Goal: Information Seeking & Learning: Learn about a topic

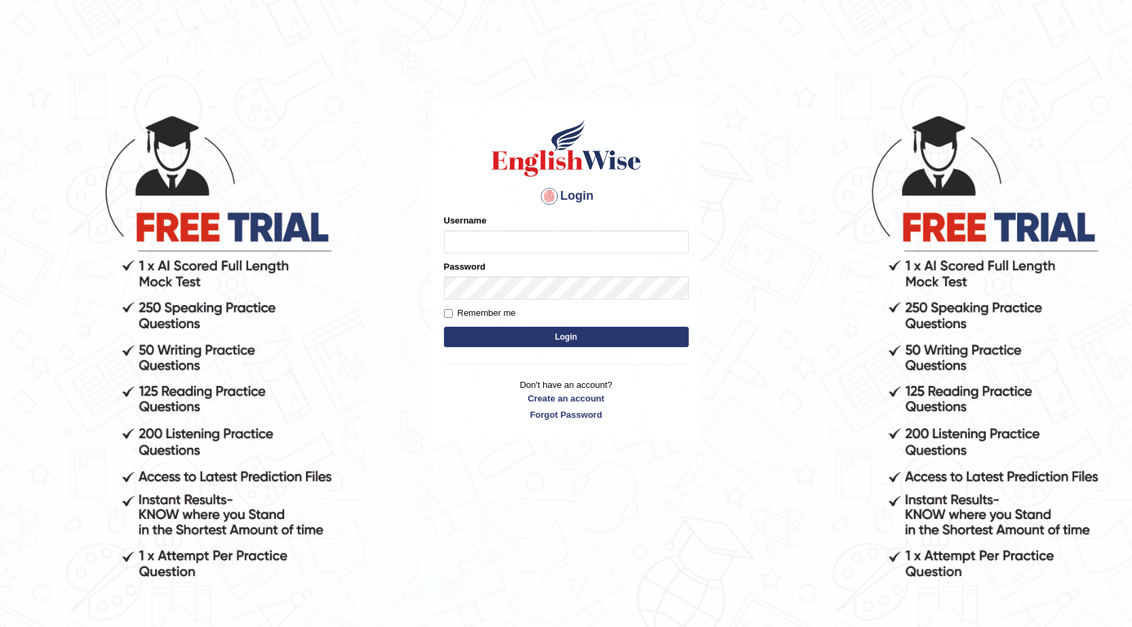
click at [691, 247] on div "Login Please fix the following errors: Username Password Remember me Login Don'…" at bounding box center [566, 269] width 268 height 341
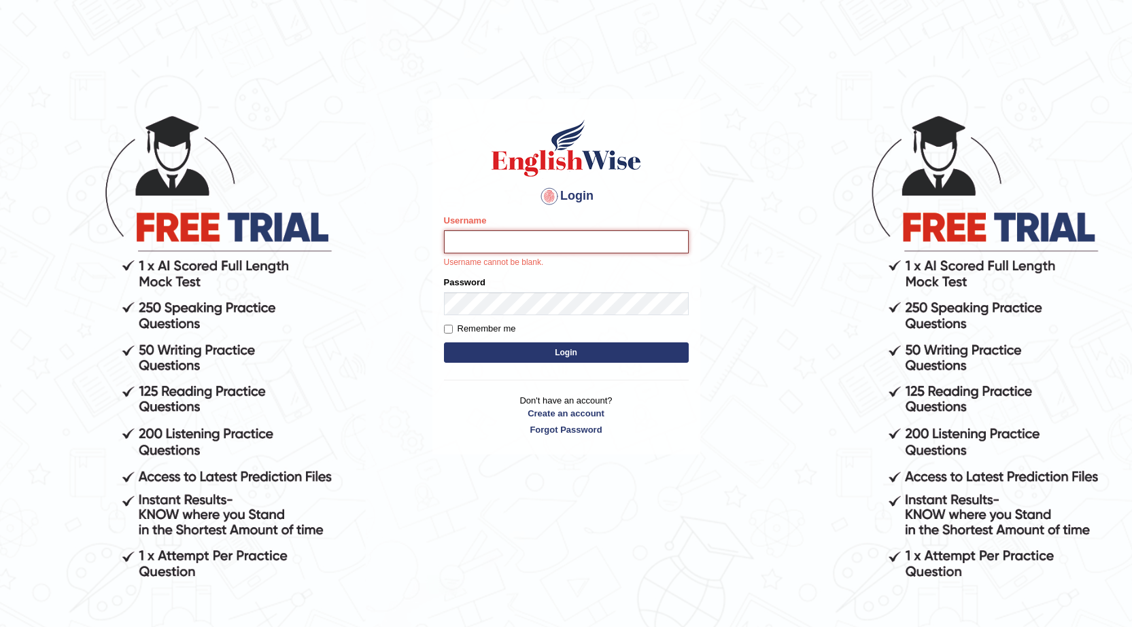
click at [559, 239] on input "Username" at bounding box center [566, 241] width 245 height 23
type input "04081984"
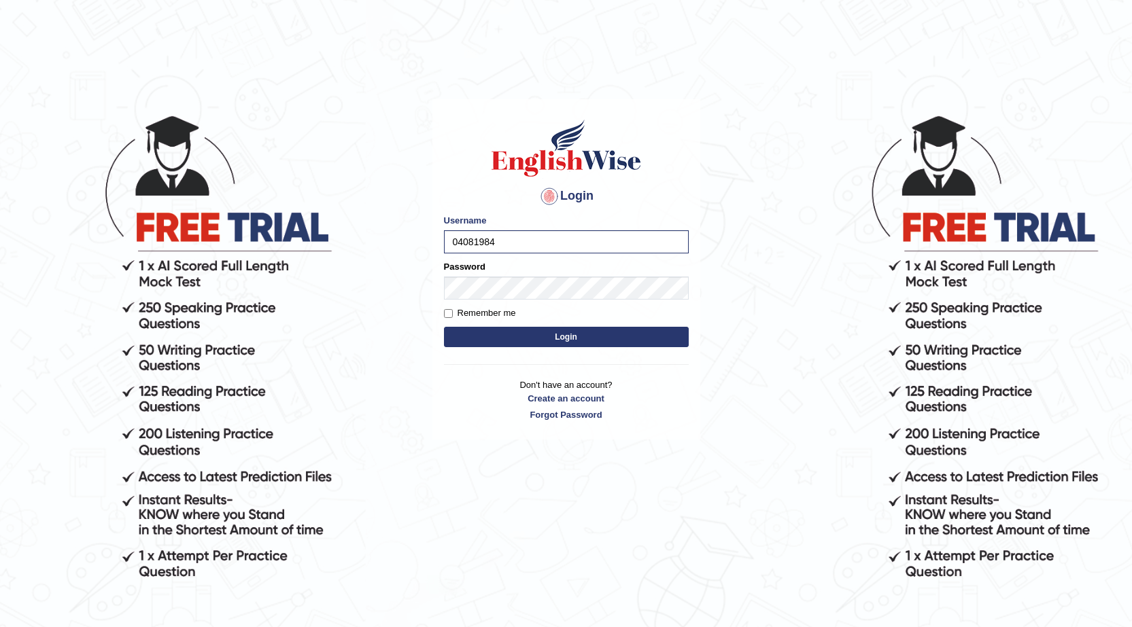
click at [570, 334] on button "Login" at bounding box center [566, 337] width 245 height 20
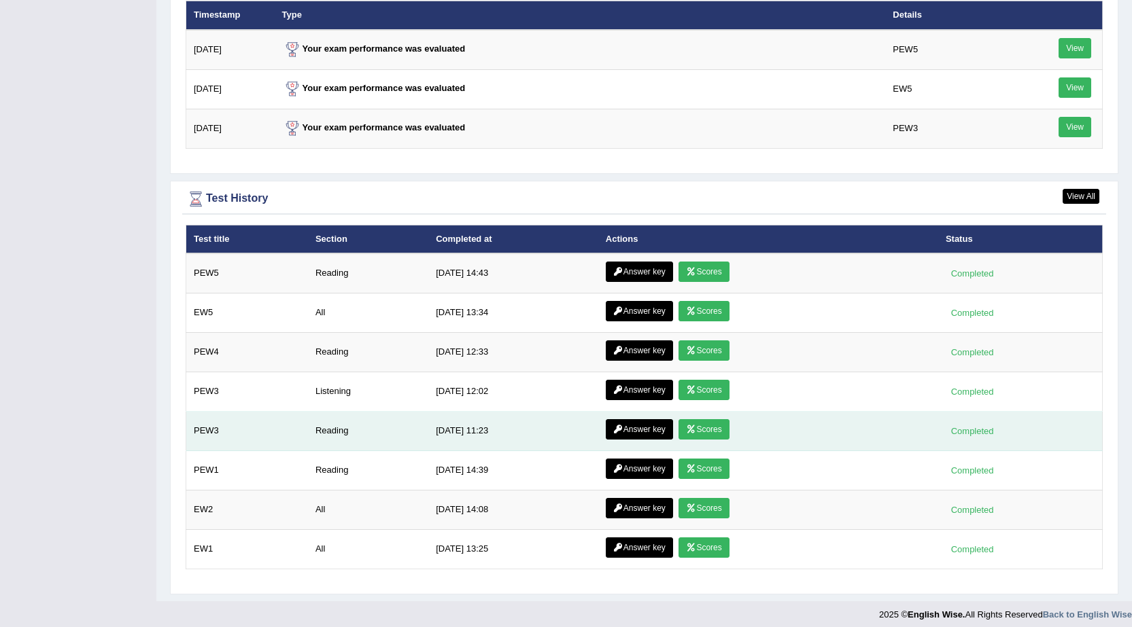
scroll to position [1815, 0]
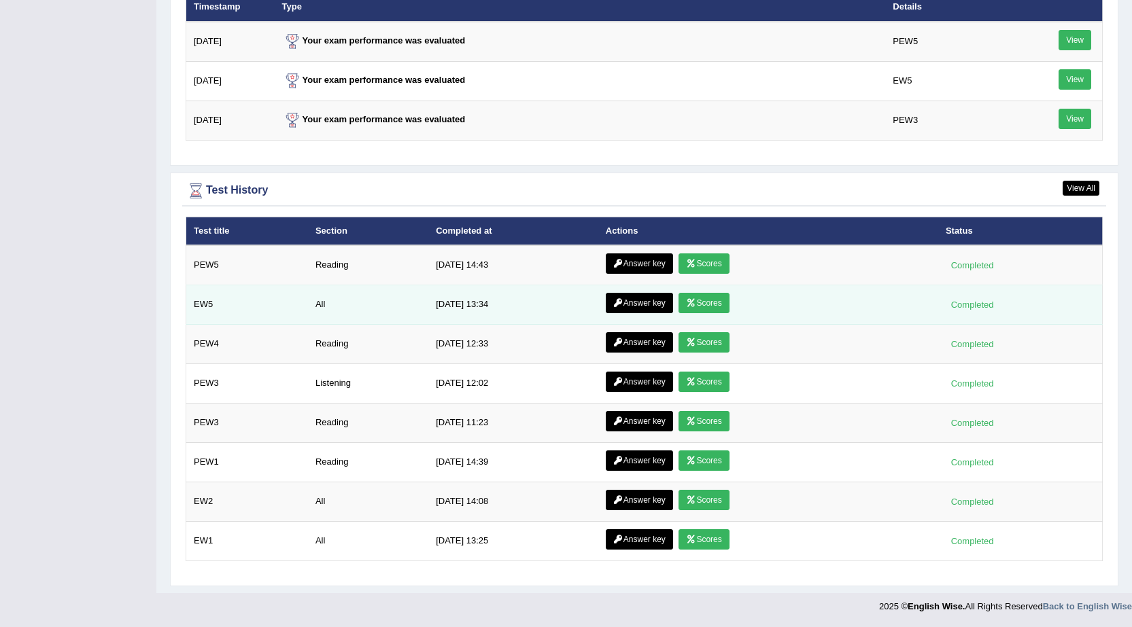
click at [710, 303] on link "Scores" at bounding box center [703, 303] width 50 height 20
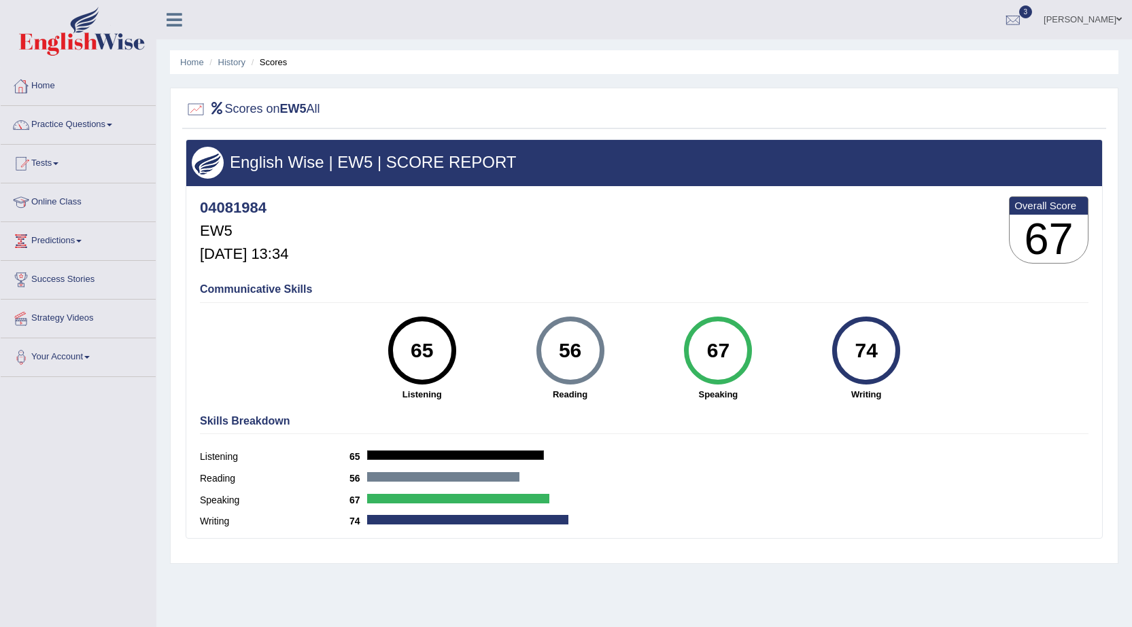
click at [39, 80] on link "Home" at bounding box center [78, 84] width 155 height 34
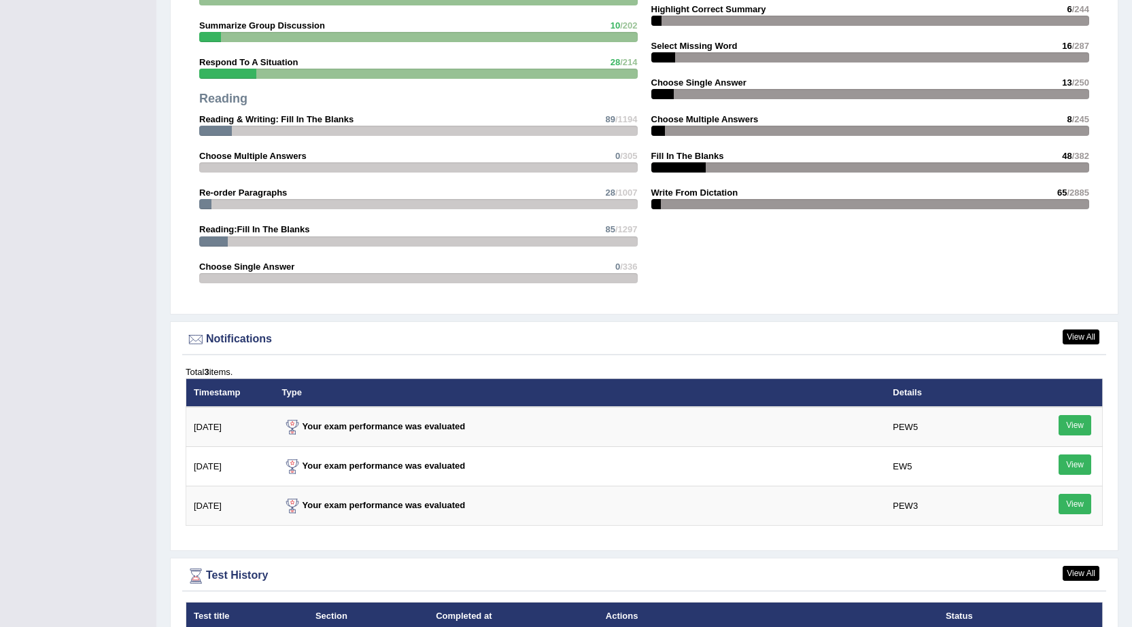
scroll to position [1495, 0]
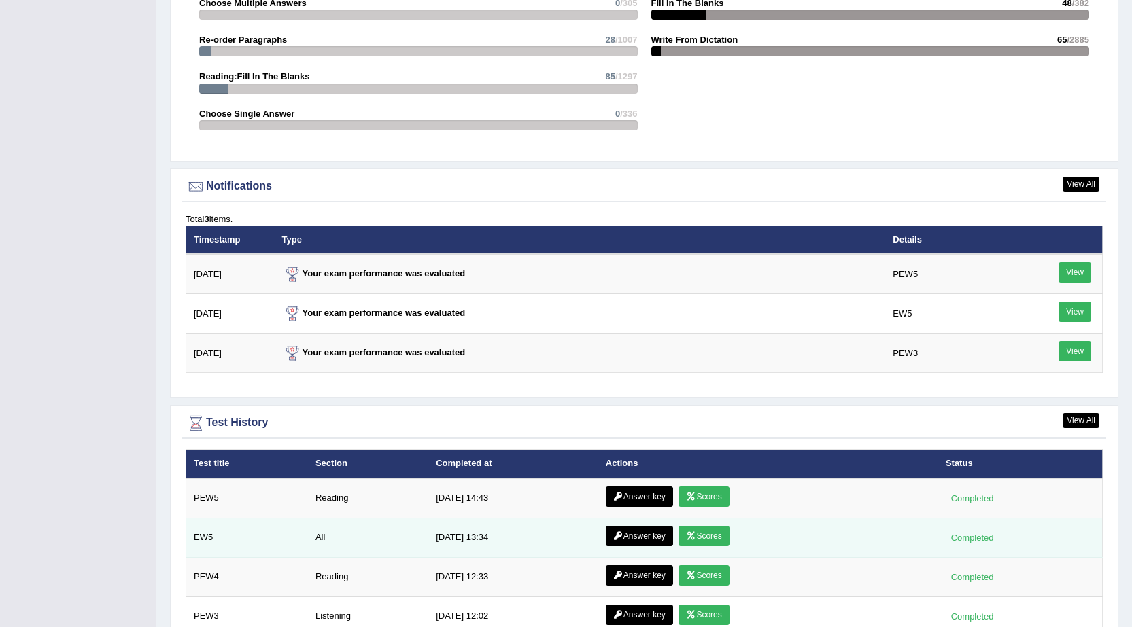
click at [634, 532] on link "Answer key" at bounding box center [639, 536] width 67 height 20
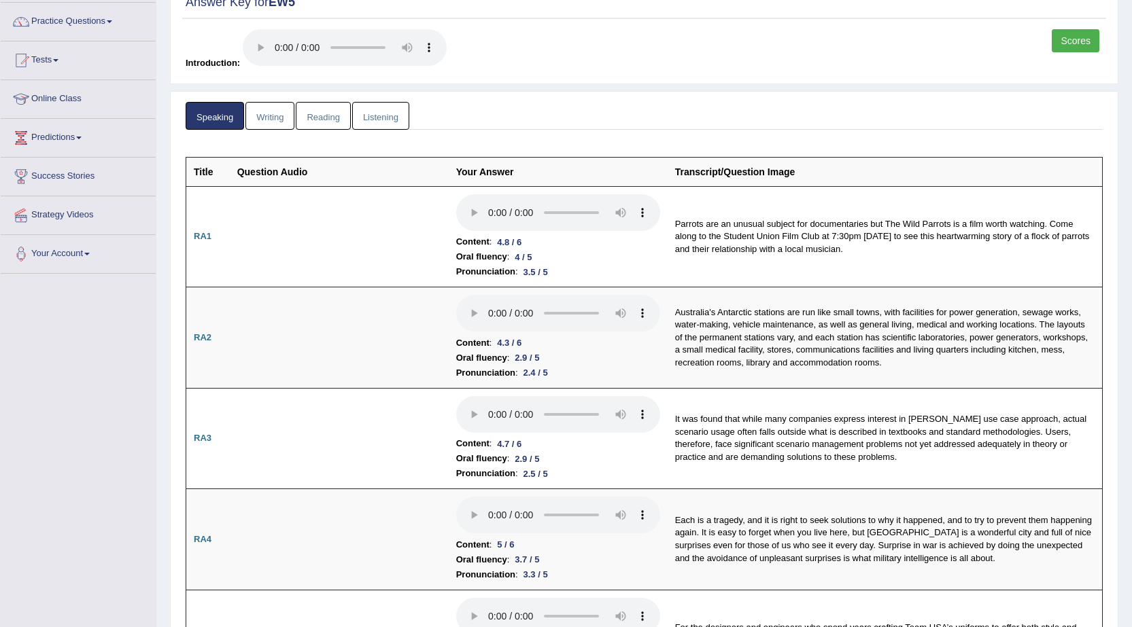
scroll to position [136, 0]
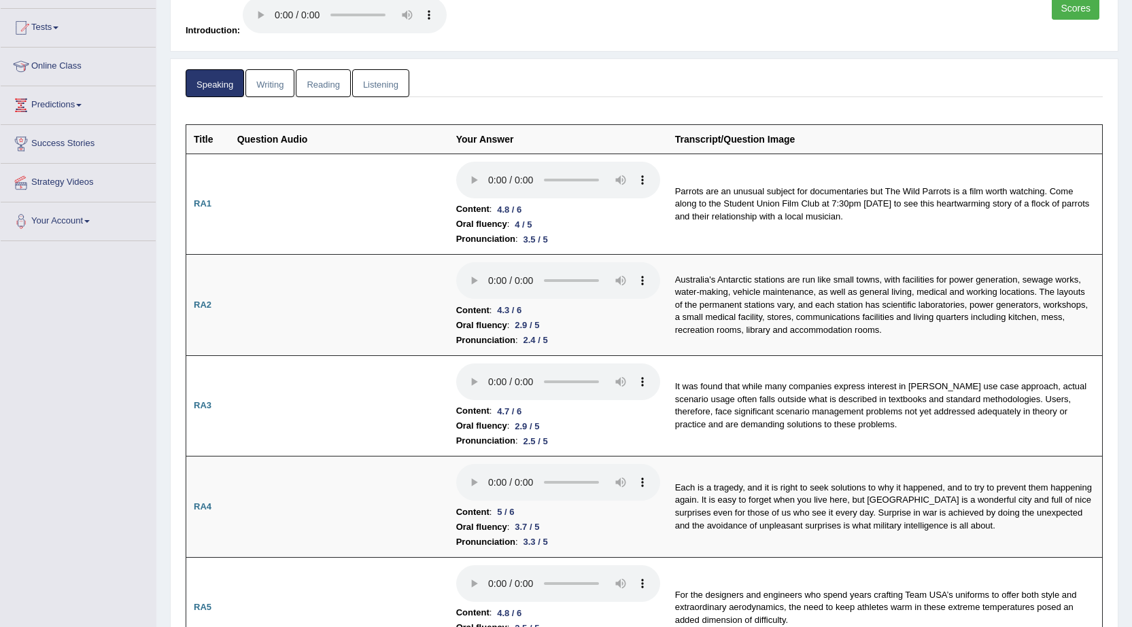
click at [326, 77] on link "Reading" at bounding box center [323, 83] width 54 height 28
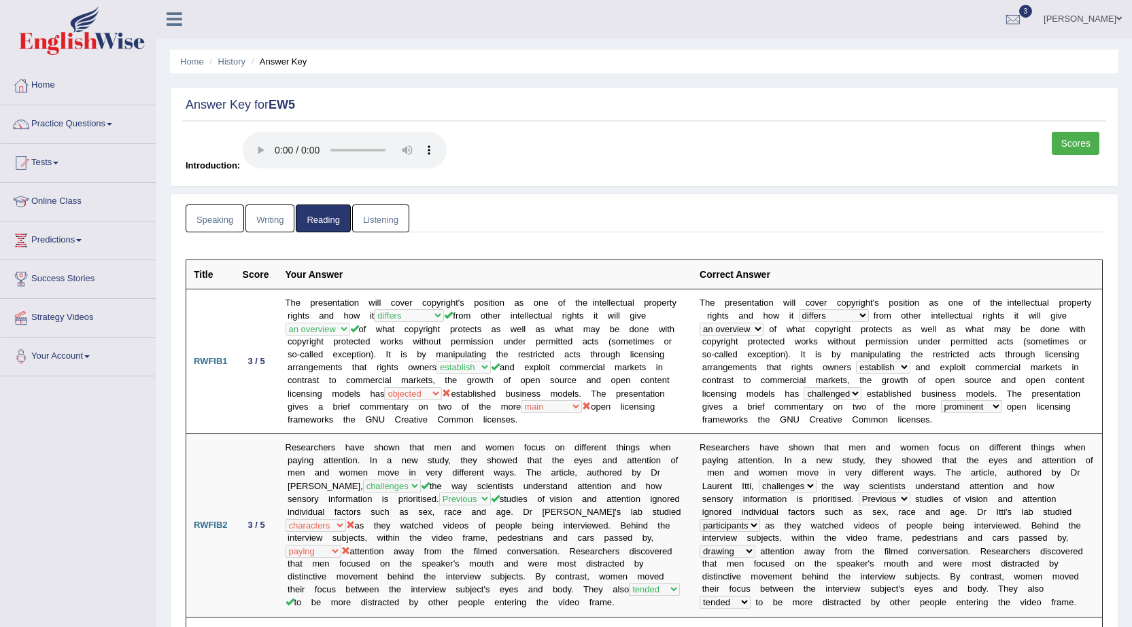
scroll to position [0, 0]
click at [82, 203] on link "Online Class" at bounding box center [78, 201] width 155 height 34
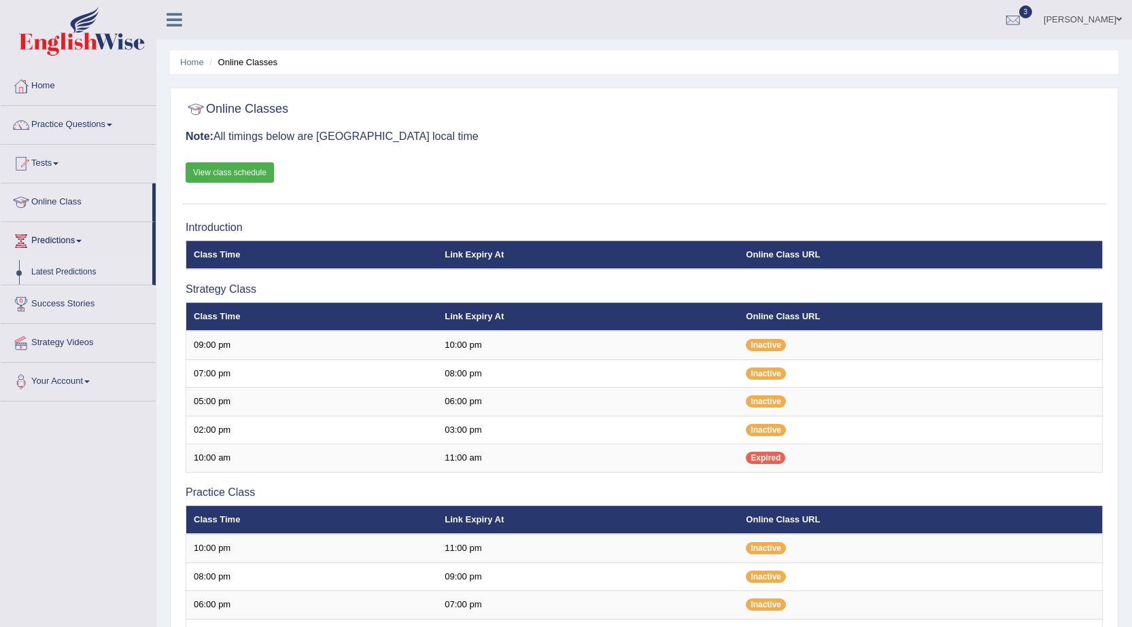
click at [78, 275] on link "Latest Predictions" at bounding box center [88, 272] width 127 height 24
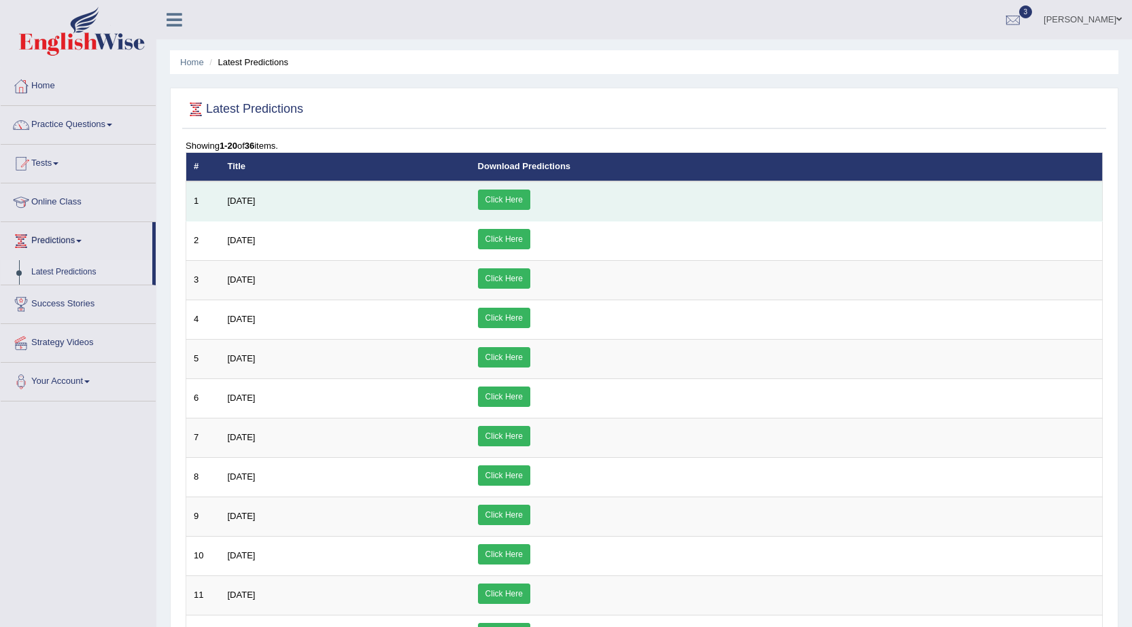
click at [530, 202] on link "Click Here" at bounding box center [504, 200] width 52 height 20
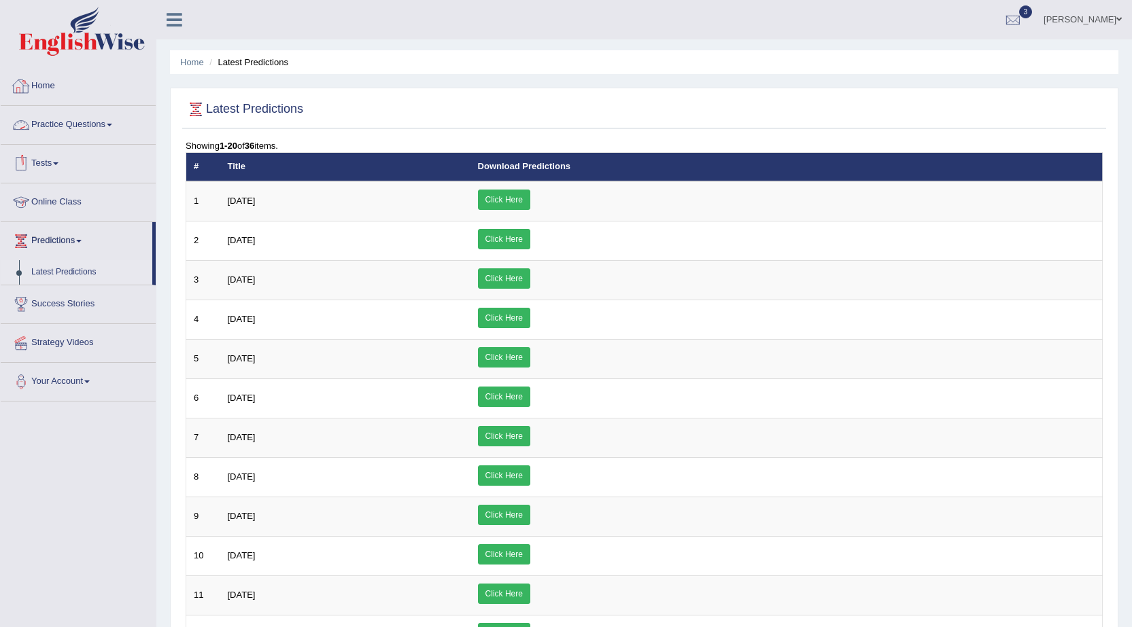
click at [112, 124] on span at bounding box center [109, 125] width 5 height 3
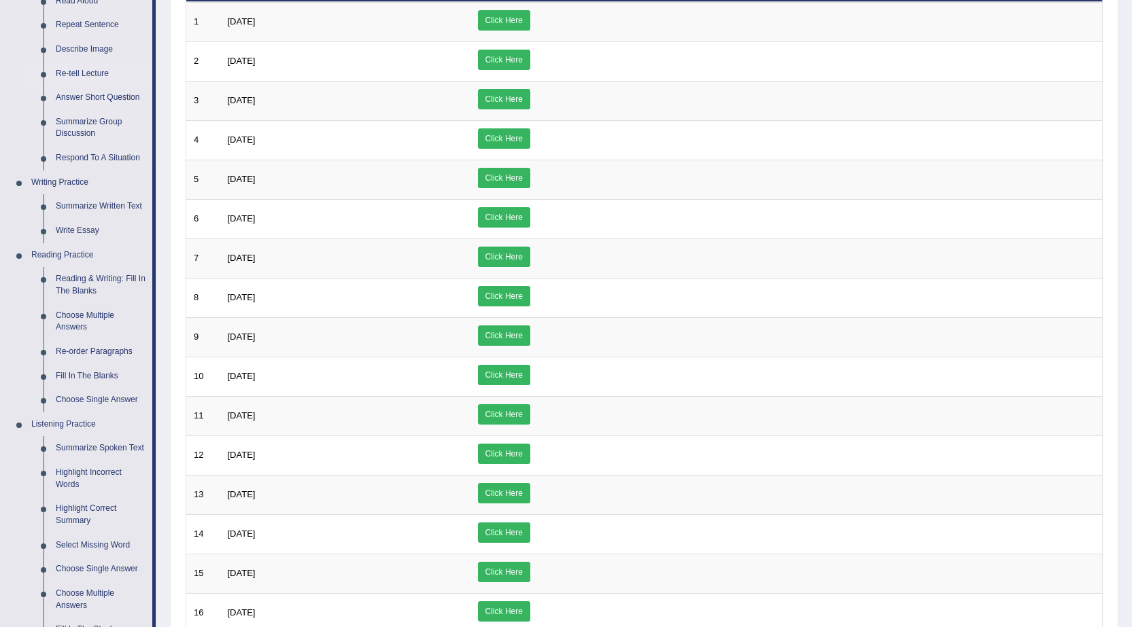
scroll to position [204, 0]
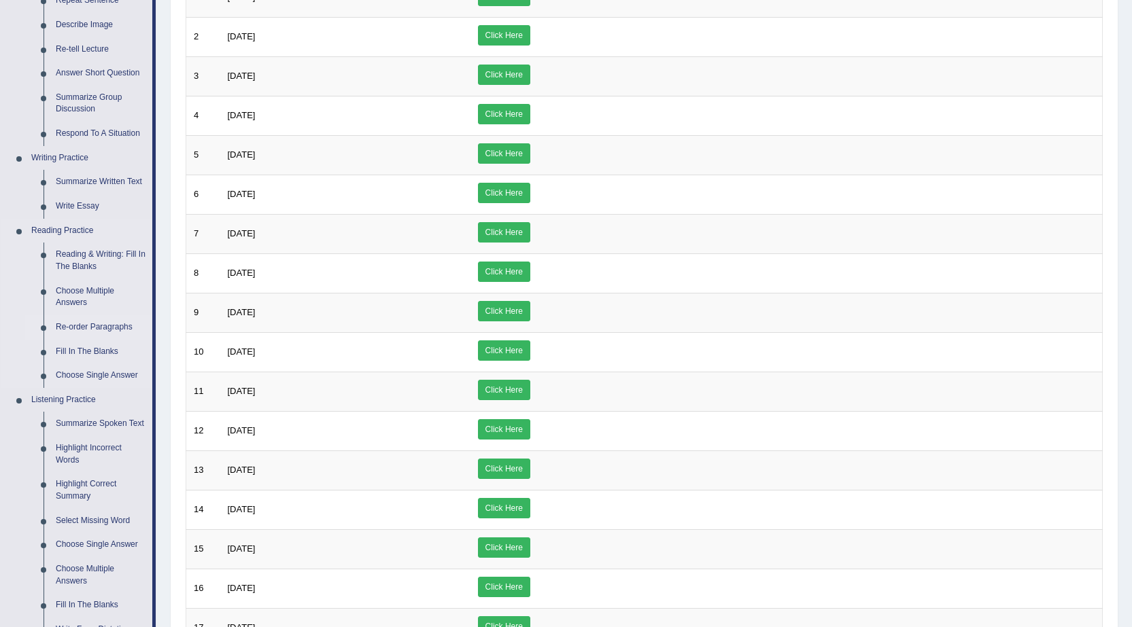
click at [83, 327] on link "Re-order Paragraphs" at bounding box center [101, 327] width 103 height 24
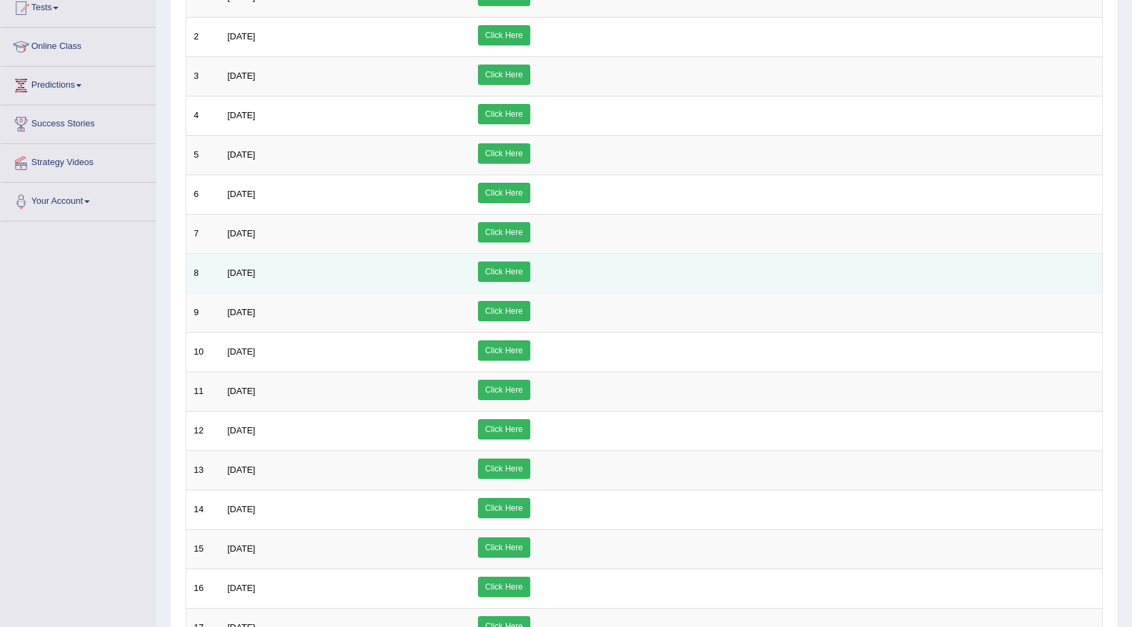
scroll to position [372, 0]
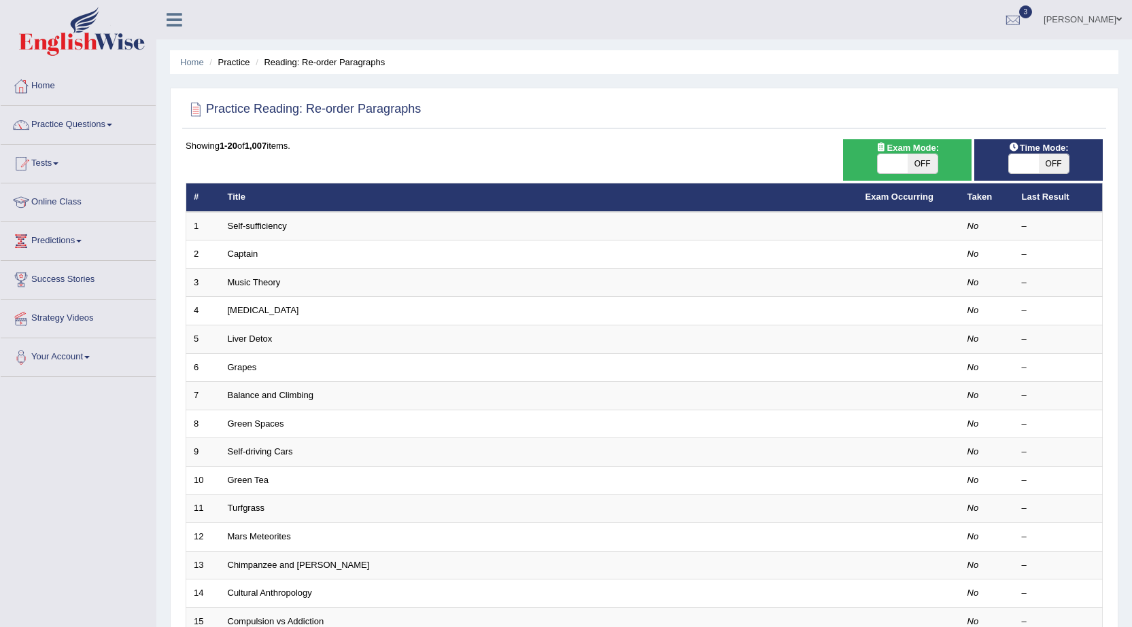
click at [86, 126] on link "Practice Questions" at bounding box center [78, 123] width 155 height 34
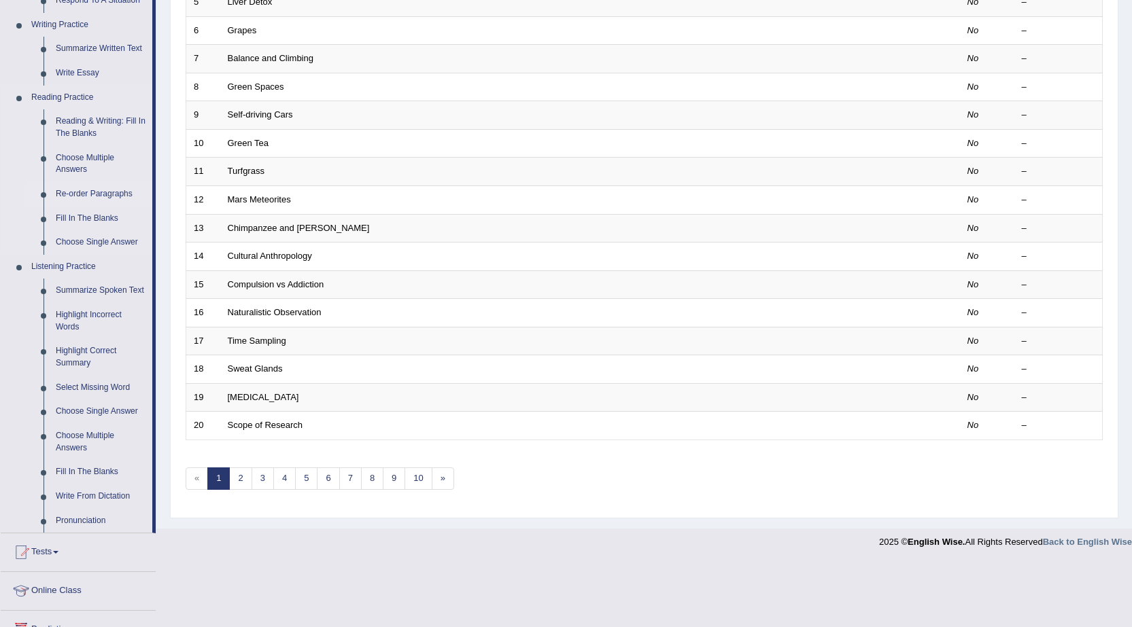
scroll to position [340, 0]
click at [105, 190] on link "Re-order Paragraphs" at bounding box center [101, 191] width 103 height 24
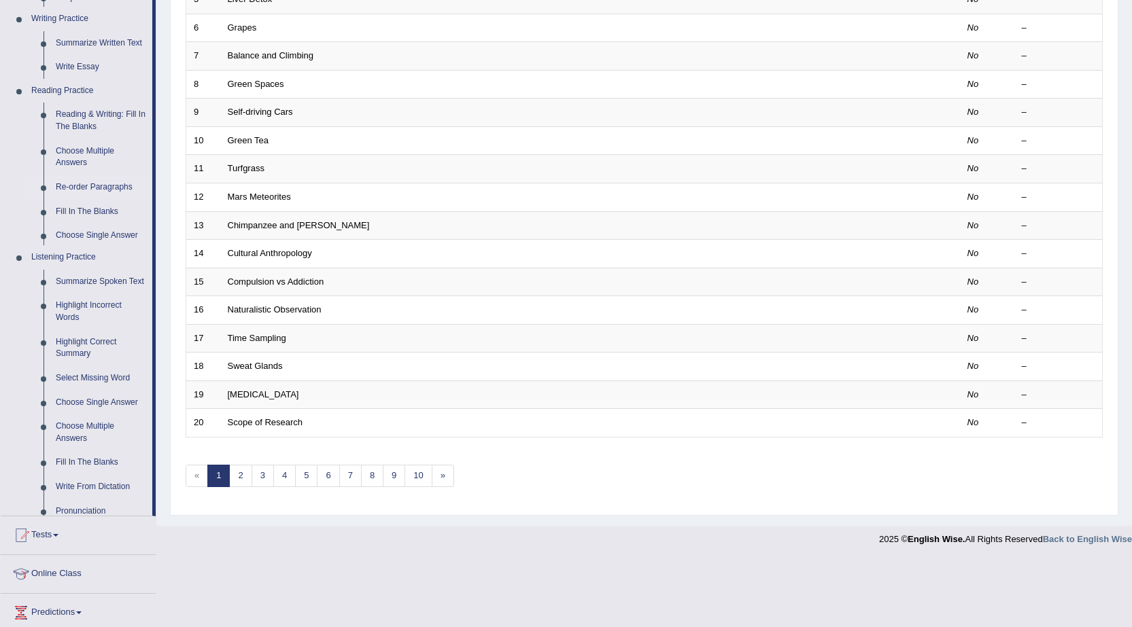
scroll to position [273, 0]
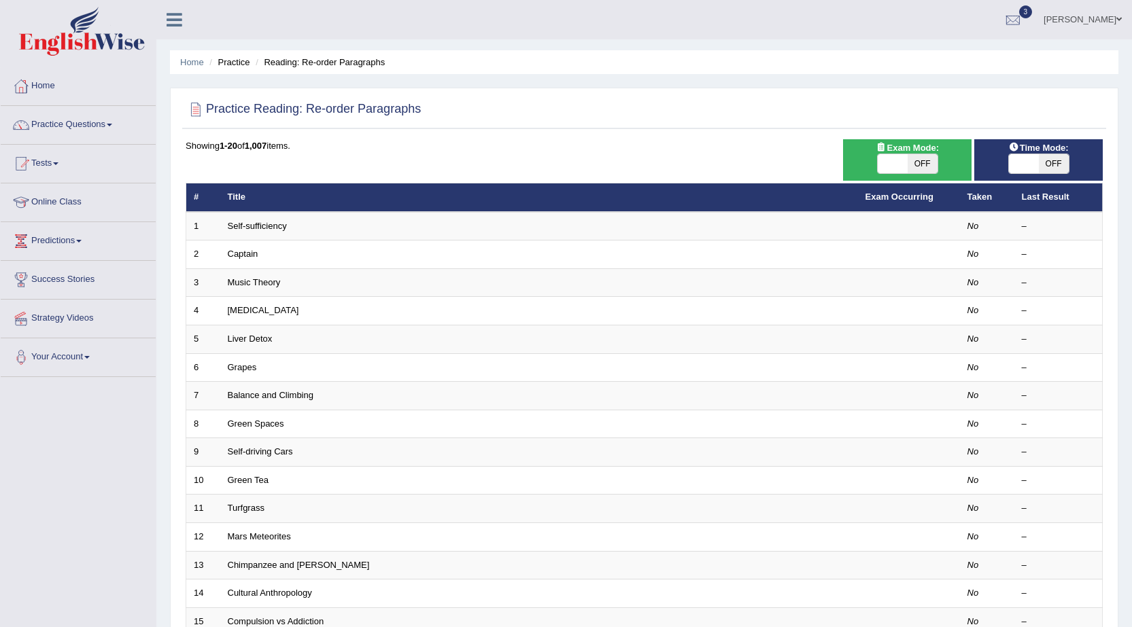
click at [1012, 167] on span at bounding box center [1024, 163] width 30 height 19
checkbox input "true"
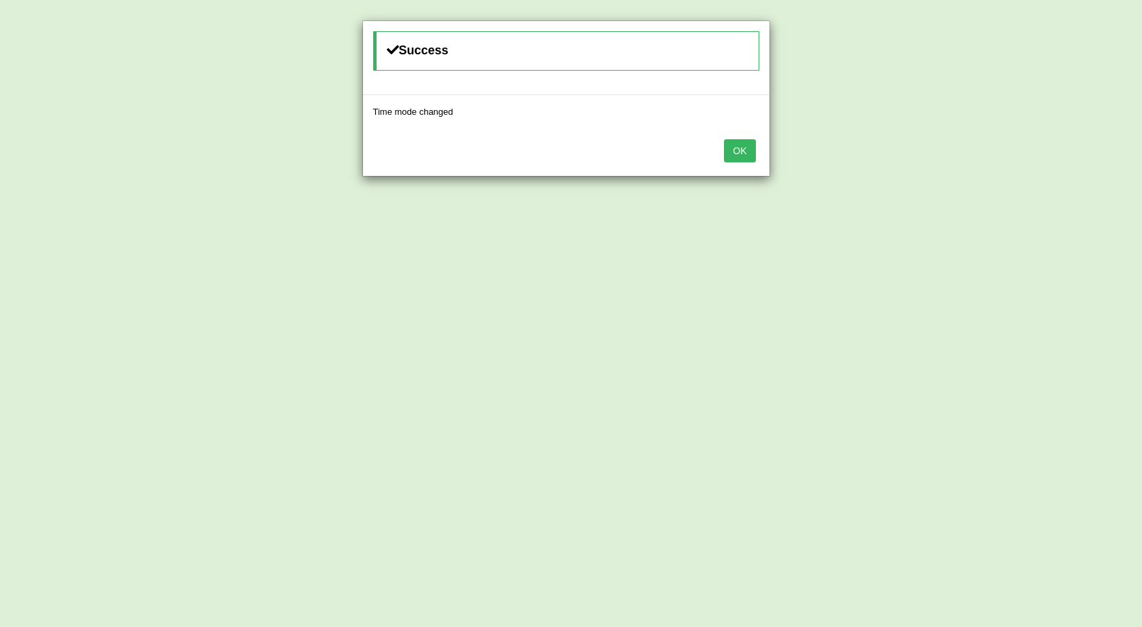
click at [734, 151] on button "OK" at bounding box center [739, 150] width 31 height 23
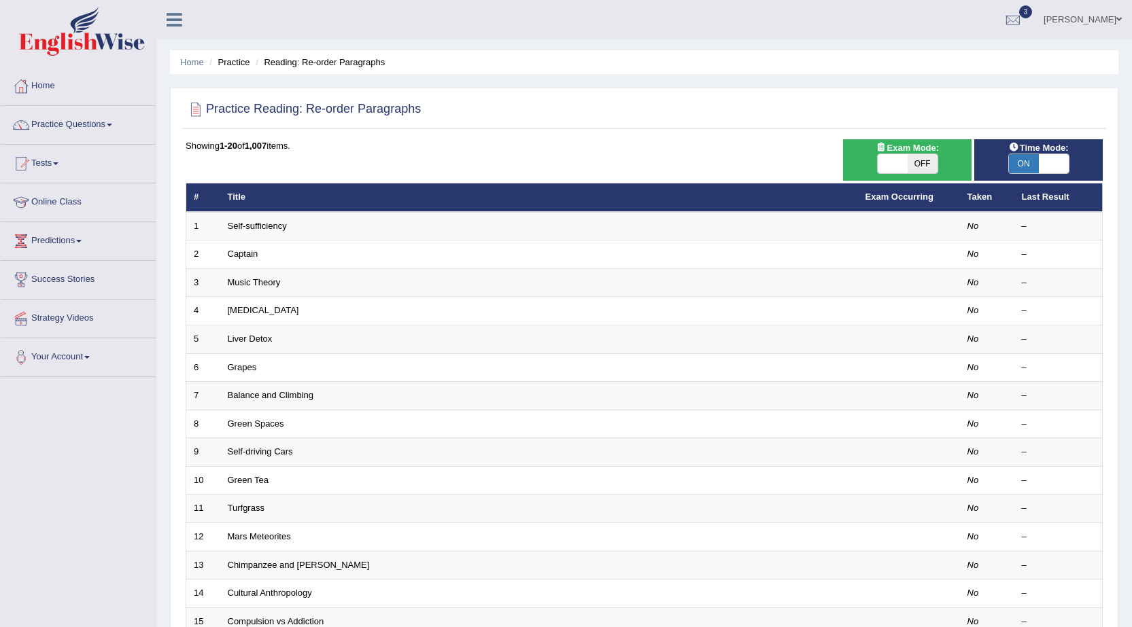
click at [884, 167] on span at bounding box center [892, 163] width 30 height 19
checkbox input "true"
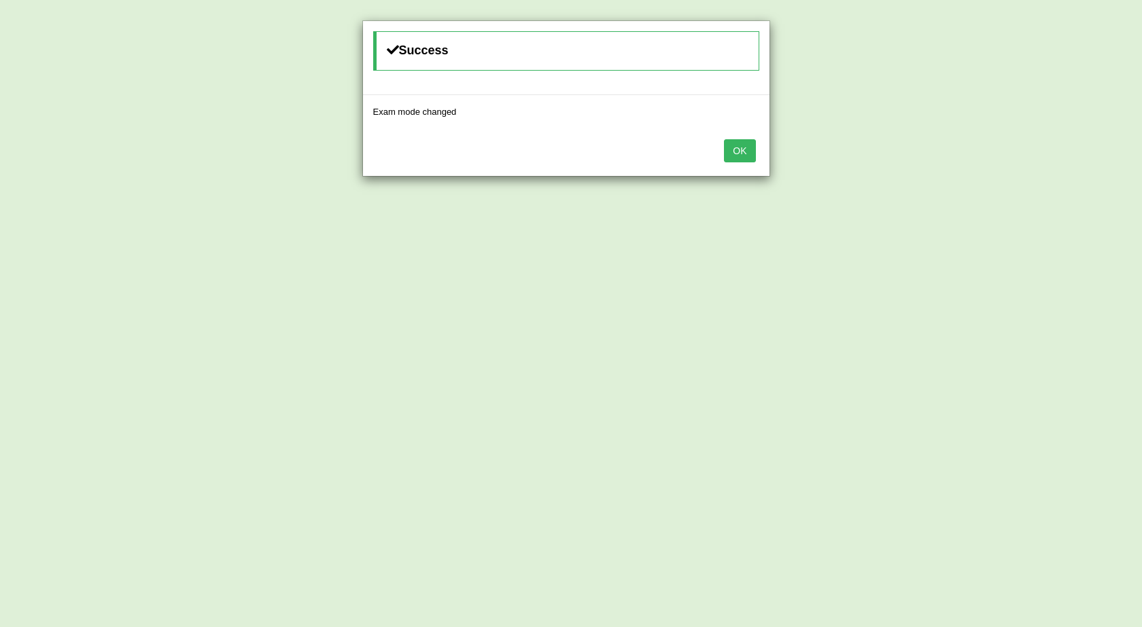
click at [754, 155] on button "OK" at bounding box center [739, 150] width 31 height 23
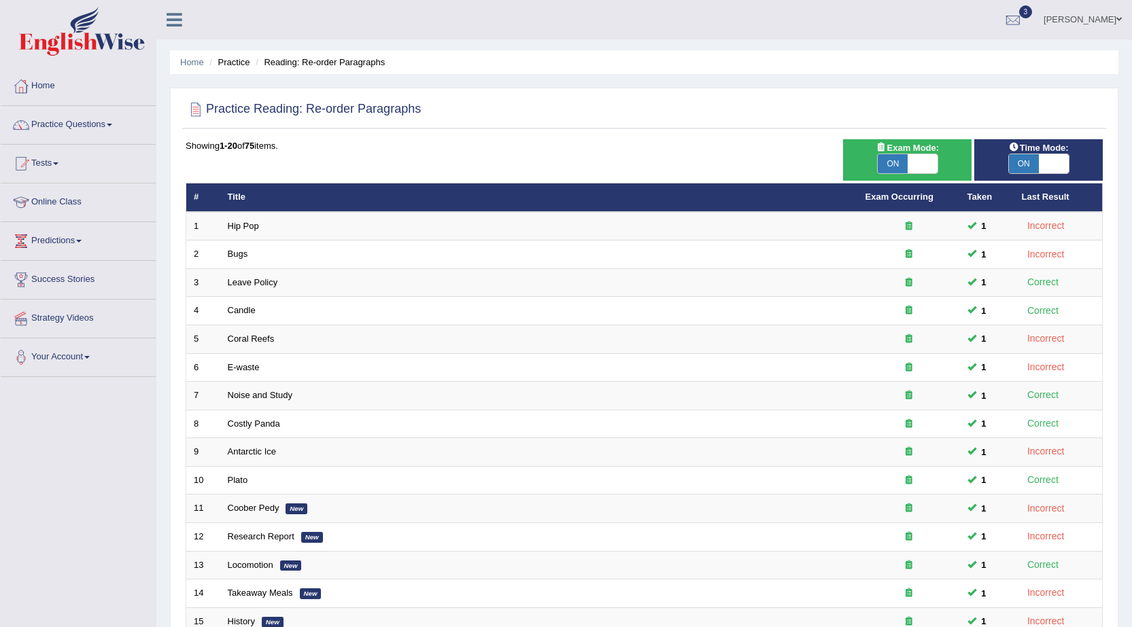
scroll to position [272, 0]
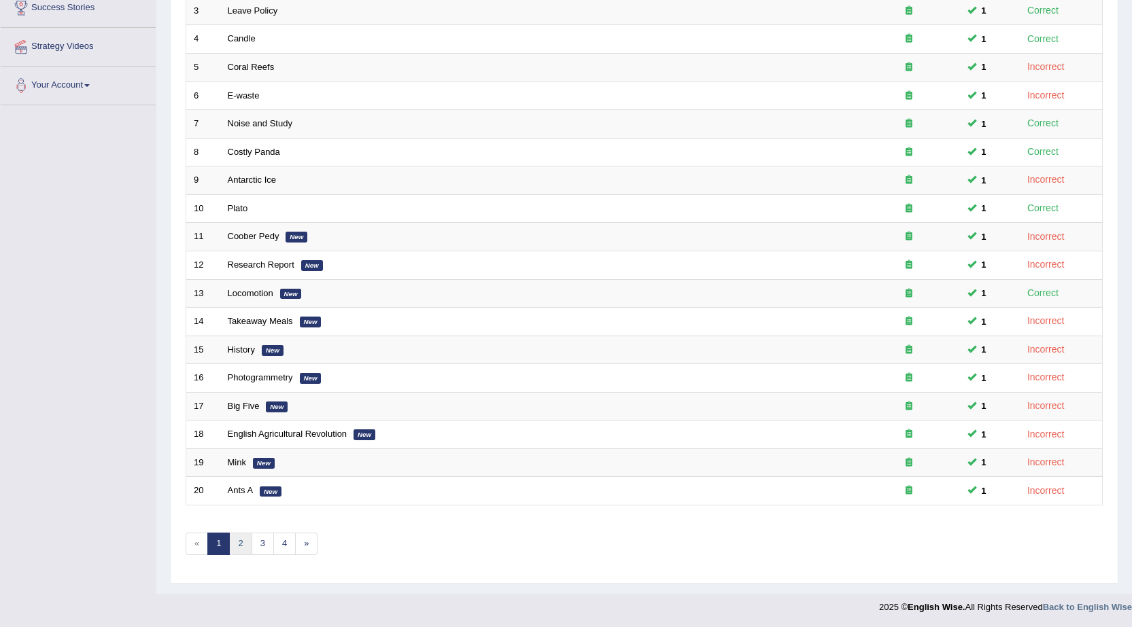
click at [240, 548] on link "2" at bounding box center [240, 544] width 22 height 22
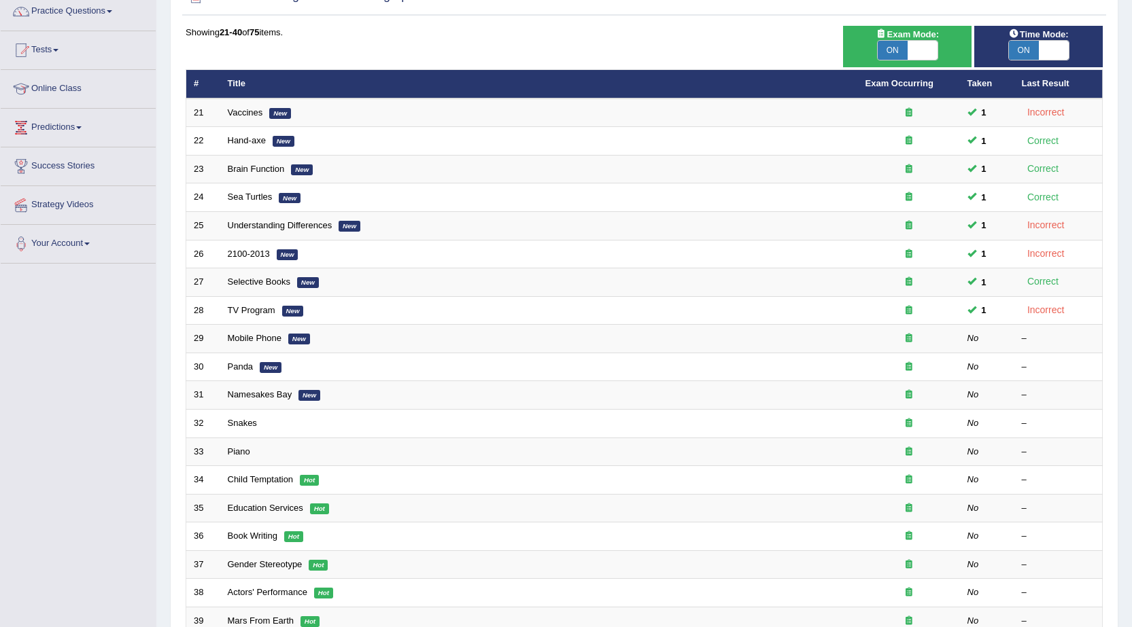
scroll to position [136, 0]
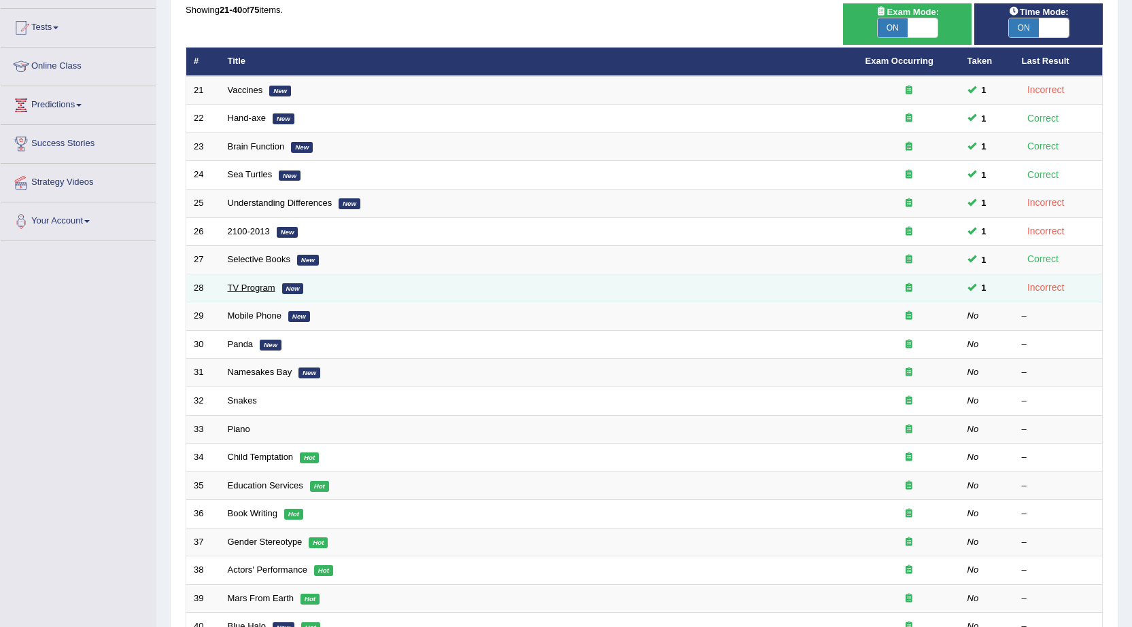
click at [245, 292] on link "TV Program" at bounding box center [252, 288] width 48 height 10
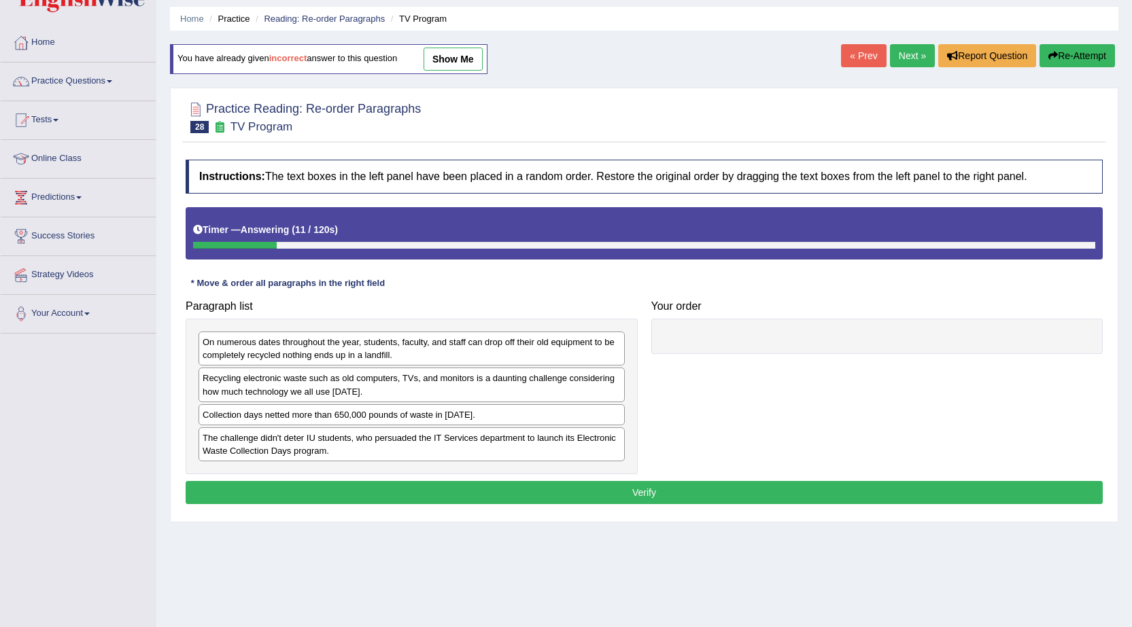
scroll to position [68, 0]
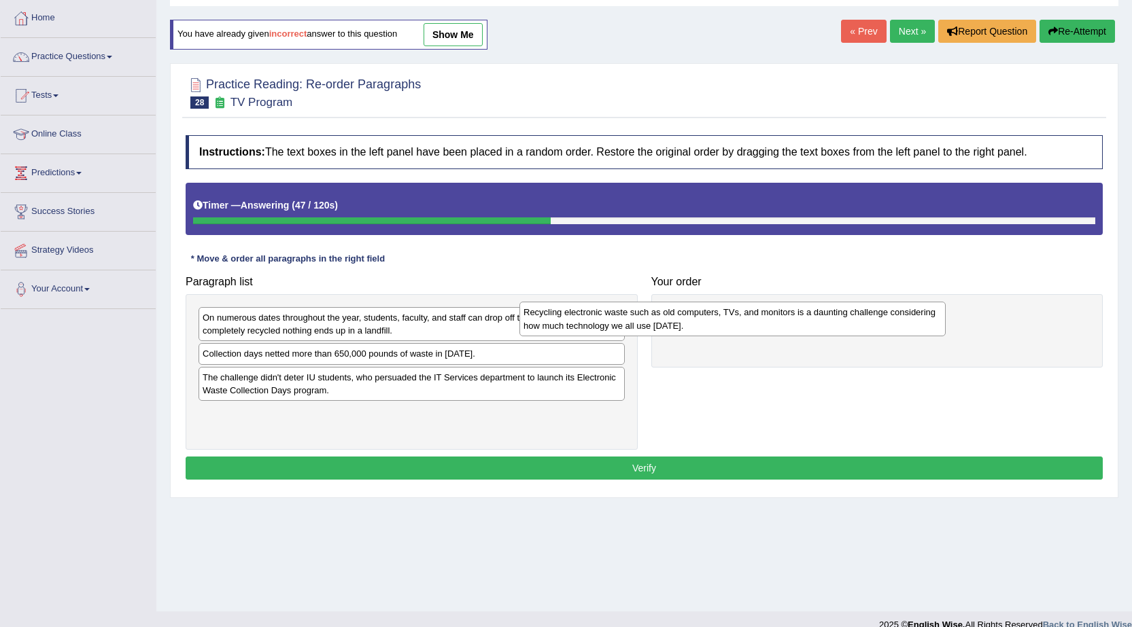
drag, startPoint x: 298, startPoint y: 365, endPoint x: 629, endPoint y: 319, distance: 333.4
click at [629, 319] on div "Recycling electronic waste such as old computers, TVs, and monitors is a daunti…" at bounding box center [732, 319] width 426 height 34
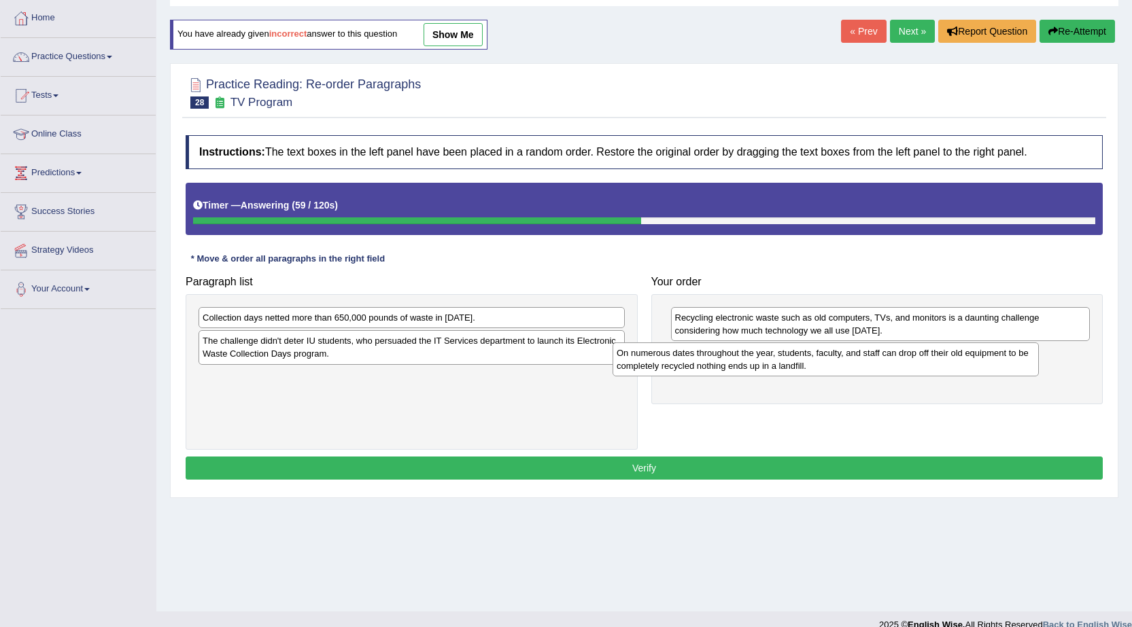
drag, startPoint x: 339, startPoint y: 324, endPoint x: 747, endPoint y: 353, distance: 408.9
click at [754, 356] on div "On numerous dates throughout the year, students, faculty, and staff can drop of…" at bounding box center [825, 360] width 426 height 34
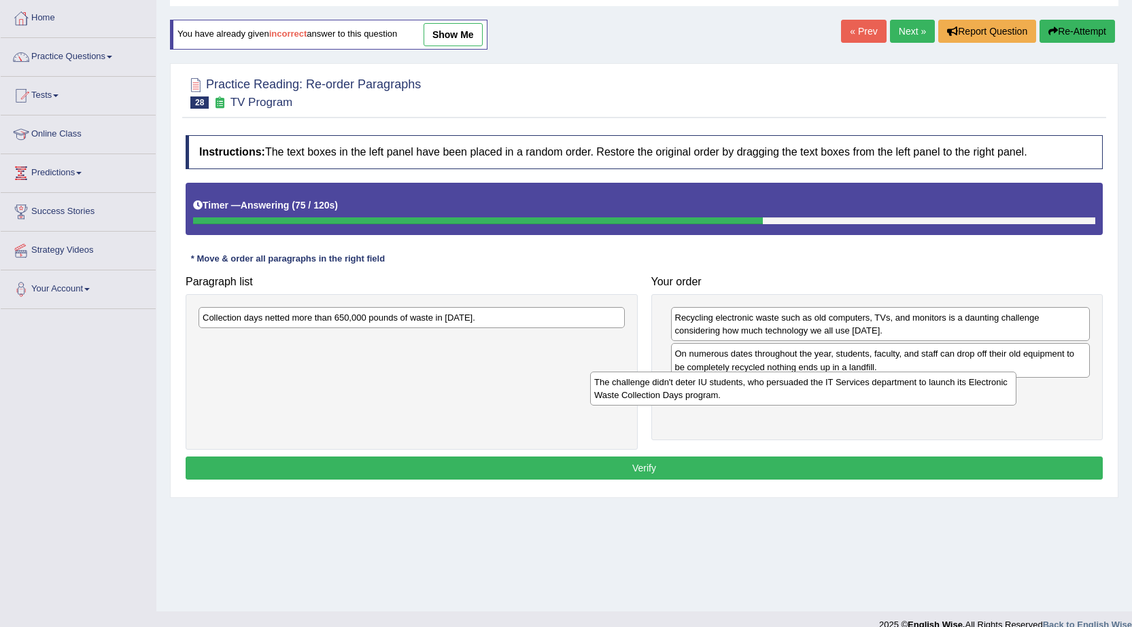
drag, startPoint x: 314, startPoint y: 354, endPoint x: 705, endPoint y: 392, distance: 392.6
click at [705, 393] on div "The challenge didn't deter IU students, who persuaded the IT Services departmen…" at bounding box center [803, 389] width 426 height 34
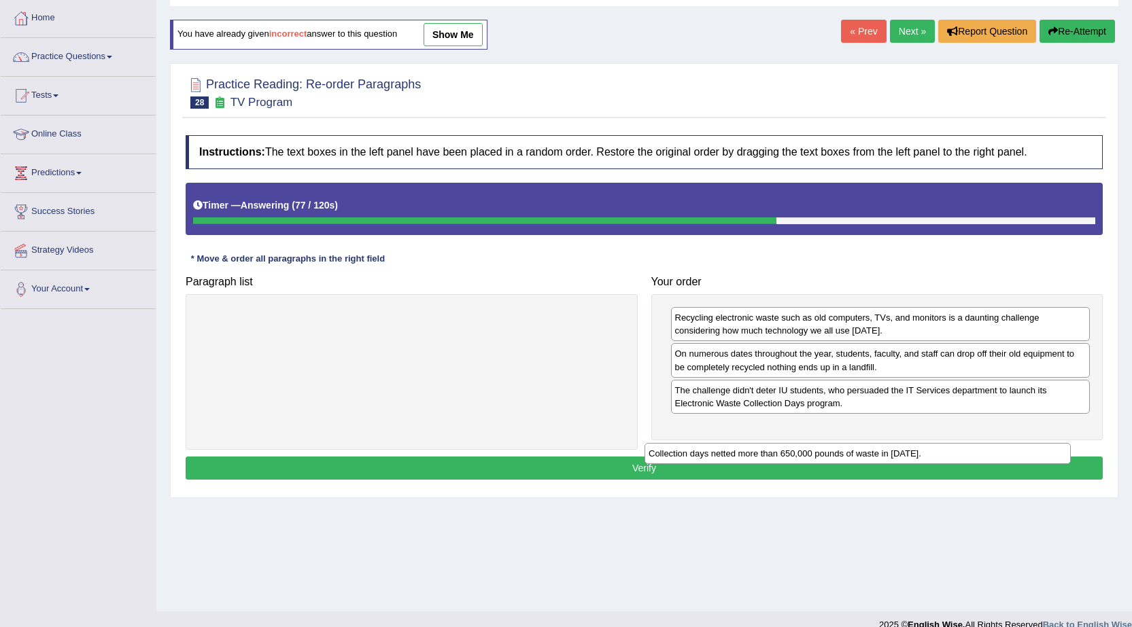
drag, startPoint x: 432, startPoint y: 319, endPoint x: 883, endPoint y: 432, distance: 465.3
click at [883, 443] on div "Collection days netted more than 650,000 pounds of waste in 2010." at bounding box center [857, 453] width 426 height 21
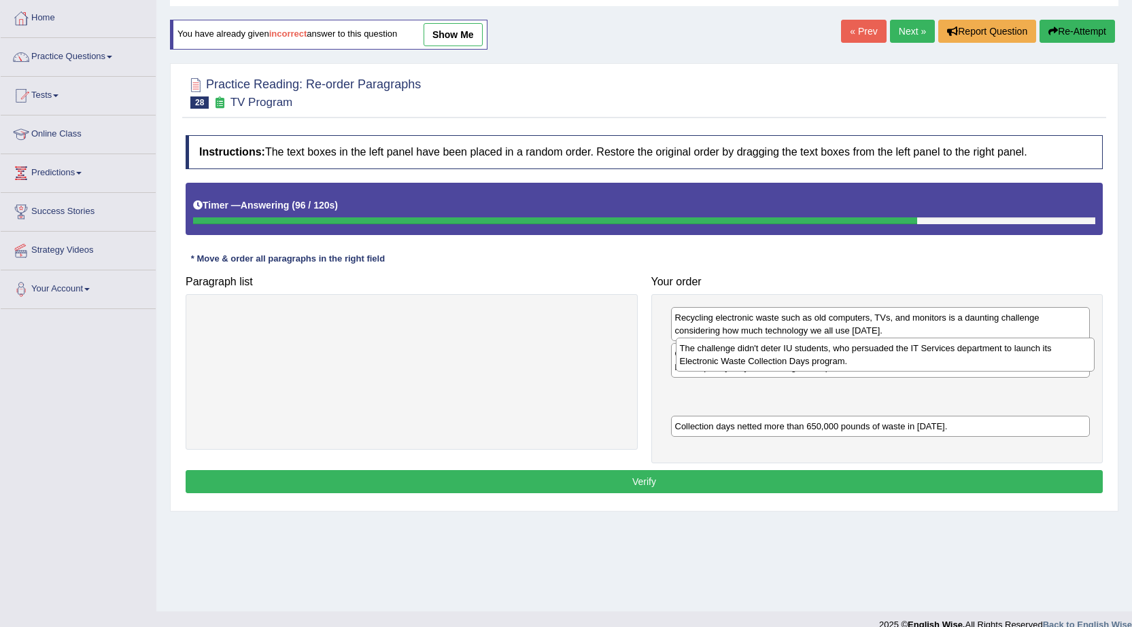
drag, startPoint x: 818, startPoint y: 405, endPoint x: 822, endPoint y: 358, distance: 47.0
click at [822, 358] on div "The challenge didn't deter IU students, who persuaded the IT Services departmen…" at bounding box center [885, 355] width 419 height 34
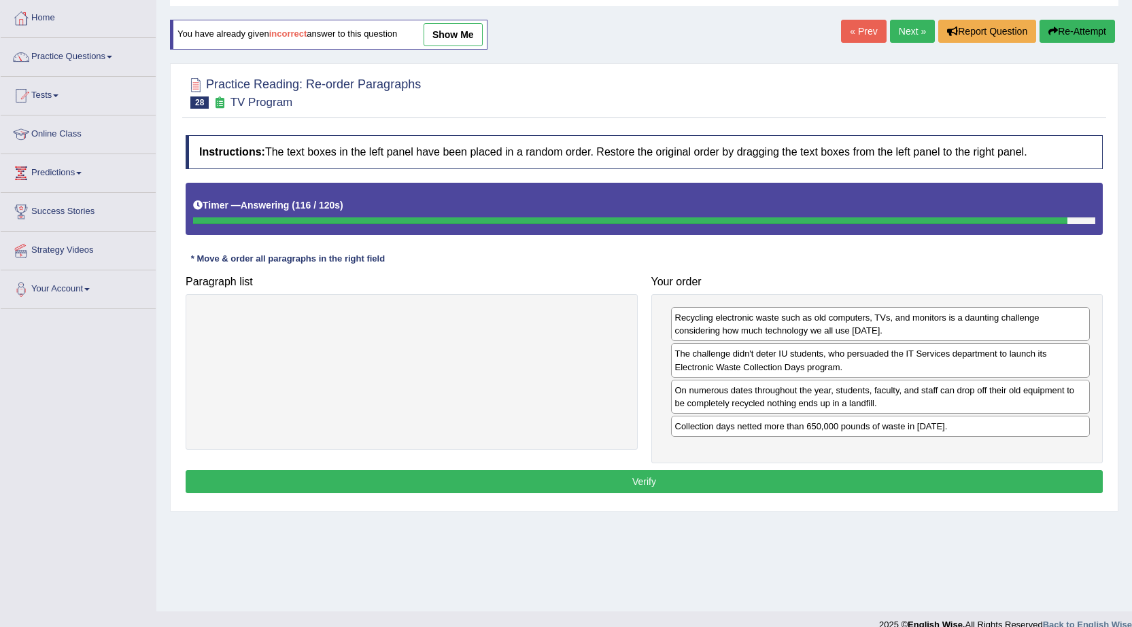
click at [821, 476] on button "Verify" at bounding box center [644, 481] width 917 height 23
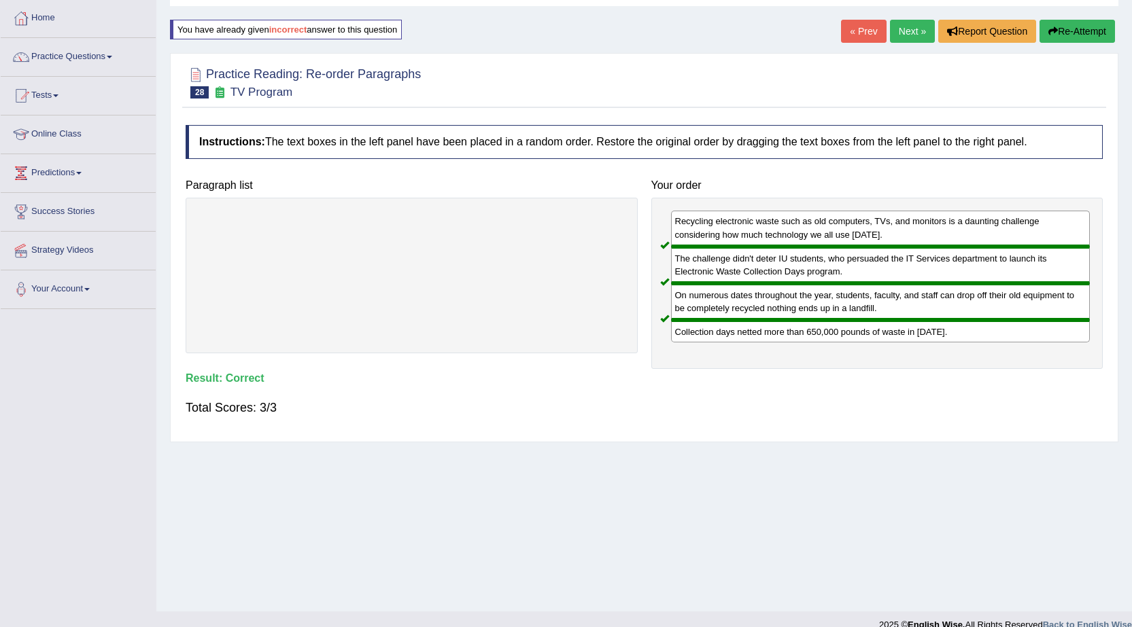
click at [899, 38] on link "Next »" at bounding box center [912, 31] width 45 height 23
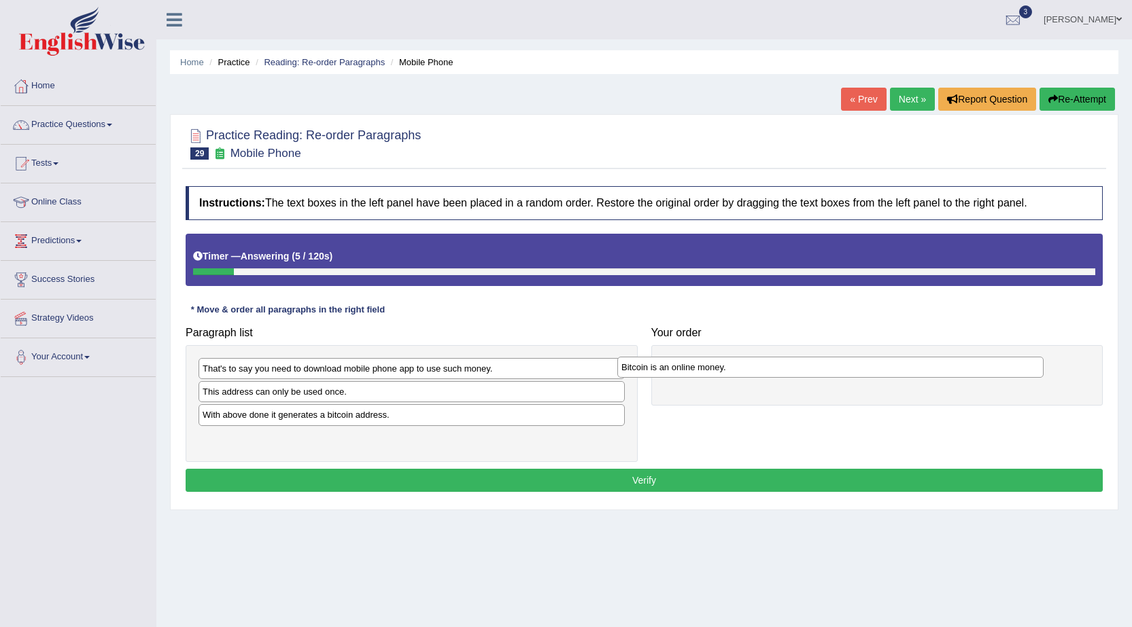
drag, startPoint x: 275, startPoint y: 445, endPoint x: 692, endPoint y: 372, distance: 423.6
click at [693, 371] on div "Bitcoin is an online money." at bounding box center [830, 367] width 426 height 21
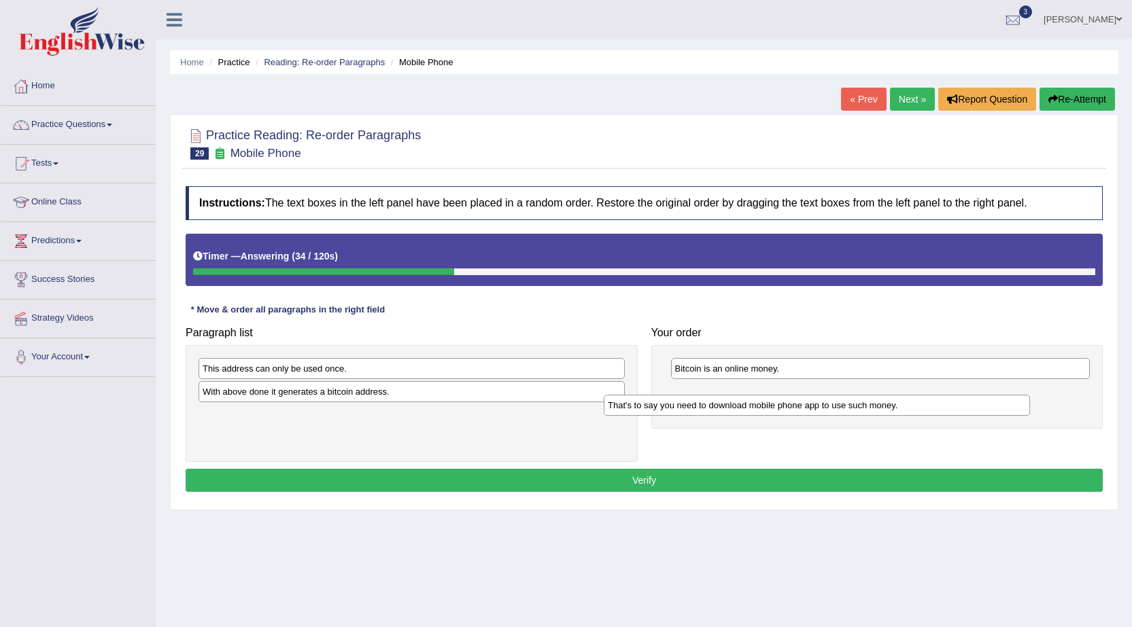
drag, startPoint x: 383, startPoint y: 374, endPoint x: 787, endPoint y: 406, distance: 405.7
click at [787, 408] on div "That's to say you need to download mobile phone app to use such money." at bounding box center [817, 405] width 426 height 21
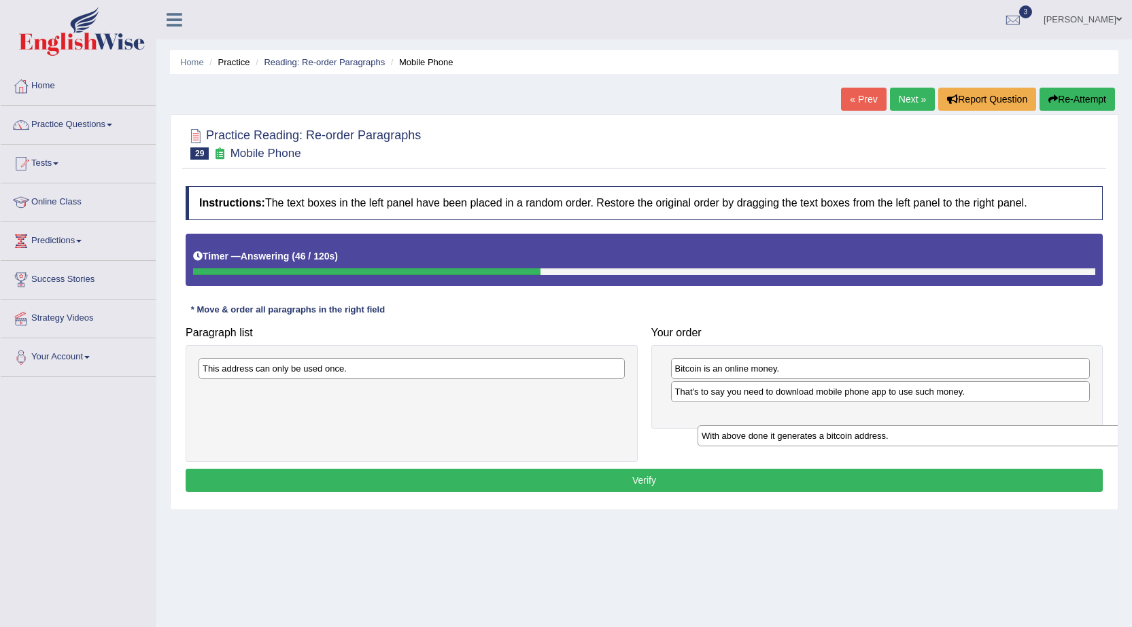
drag, startPoint x: 351, startPoint y: 394, endPoint x: 802, endPoint y: 405, distance: 451.4
click at [825, 425] on div "With above done it generates a bitcoin address." at bounding box center [910, 435] width 426 height 21
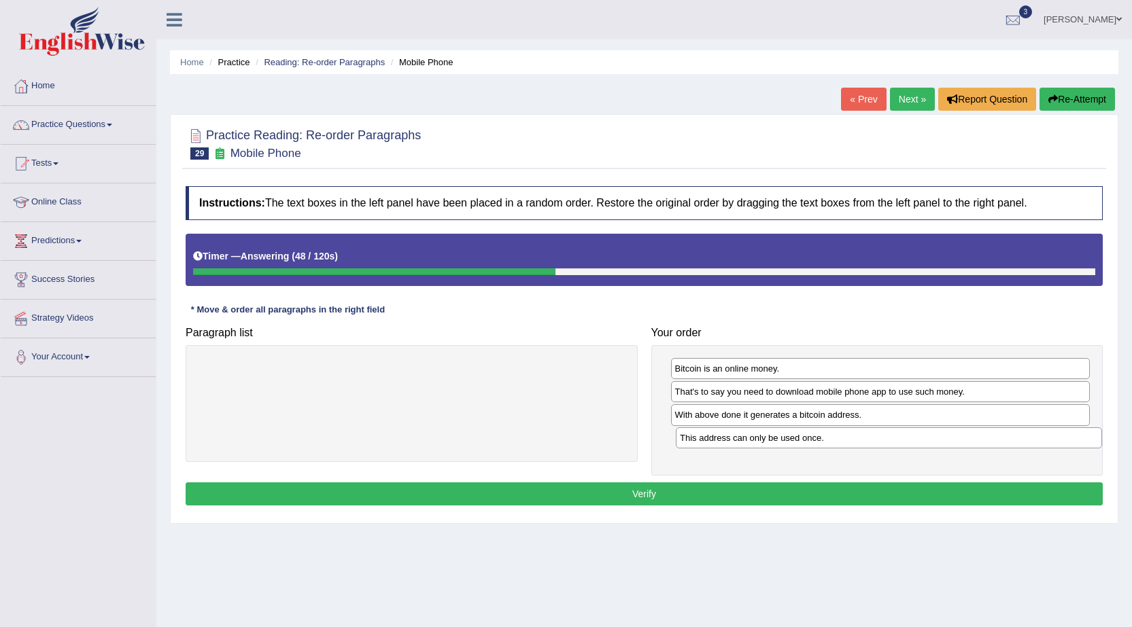
drag, startPoint x: 358, startPoint y: 373, endPoint x: 835, endPoint y: 442, distance: 482.1
click at [835, 442] on div "This address can only be used once." at bounding box center [889, 437] width 426 height 21
click at [650, 496] on button "Verify" at bounding box center [644, 494] width 917 height 23
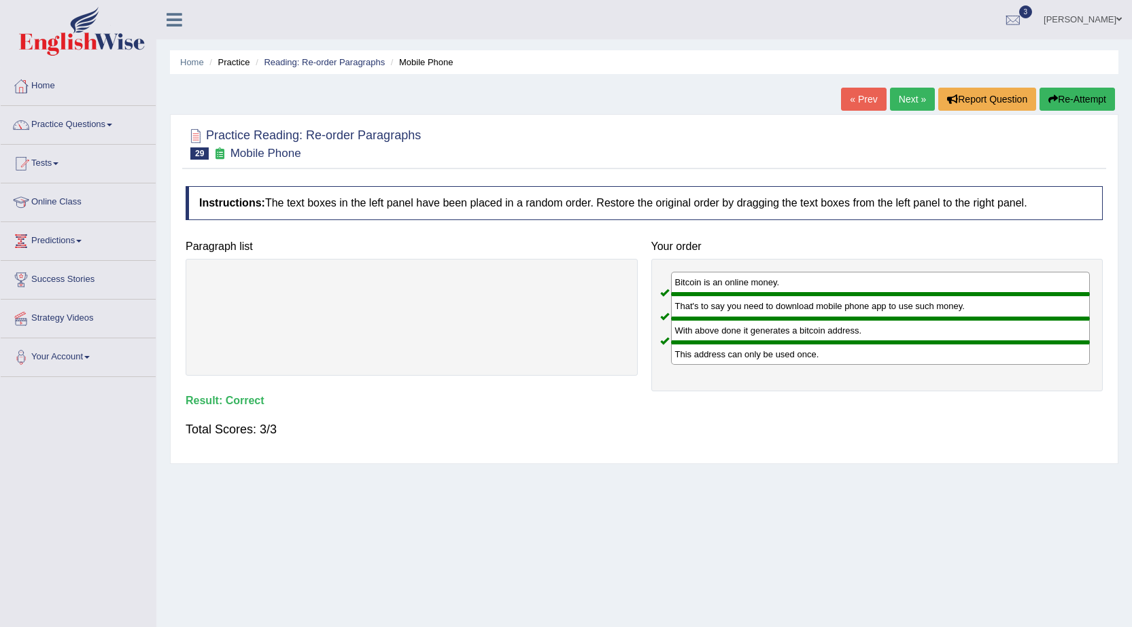
click at [909, 95] on link "Next »" at bounding box center [912, 99] width 45 height 23
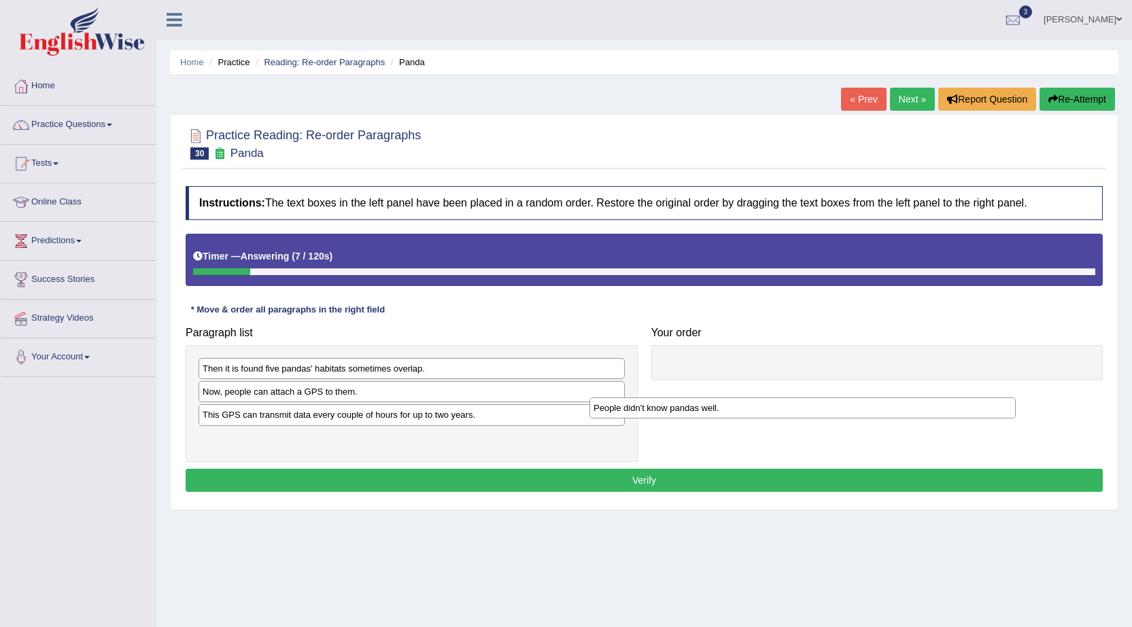
drag, startPoint x: 309, startPoint y: 440, endPoint x: 719, endPoint y: 377, distance: 414.7
click at [720, 398] on div "People didn't know pandas well." at bounding box center [802, 408] width 426 height 21
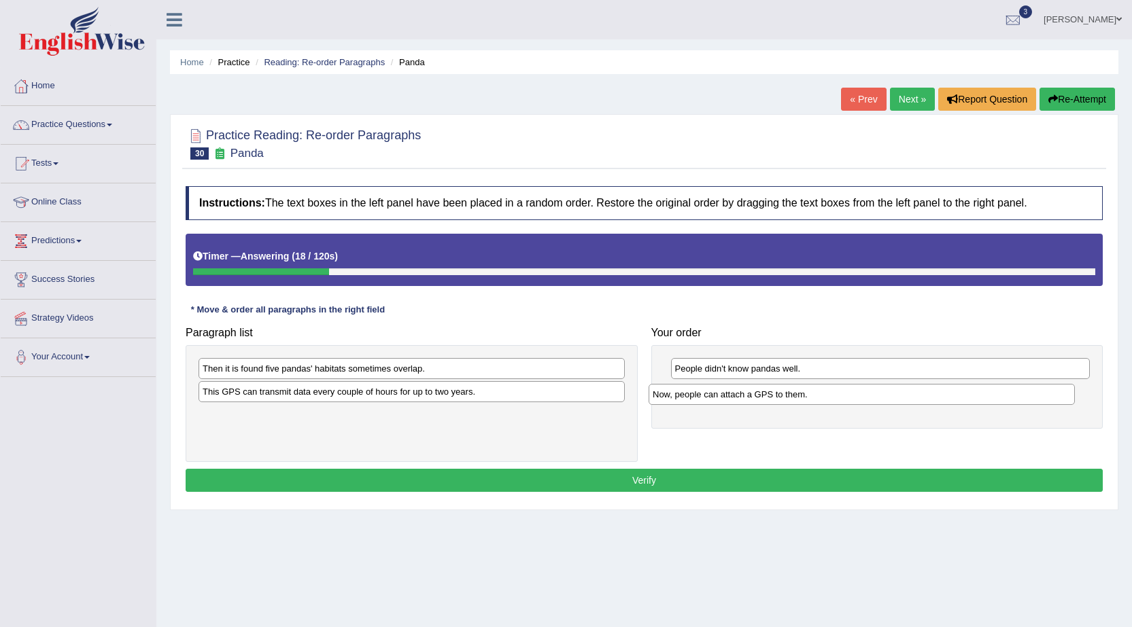
drag, startPoint x: 302, startPoint y: 397, endPoint x: 752, endPoint y: 400, distance: 449.9
click at [752, 400] on div "Now, people can attach a GPS to them." at bounding box center [861, 394] width 426 height 21
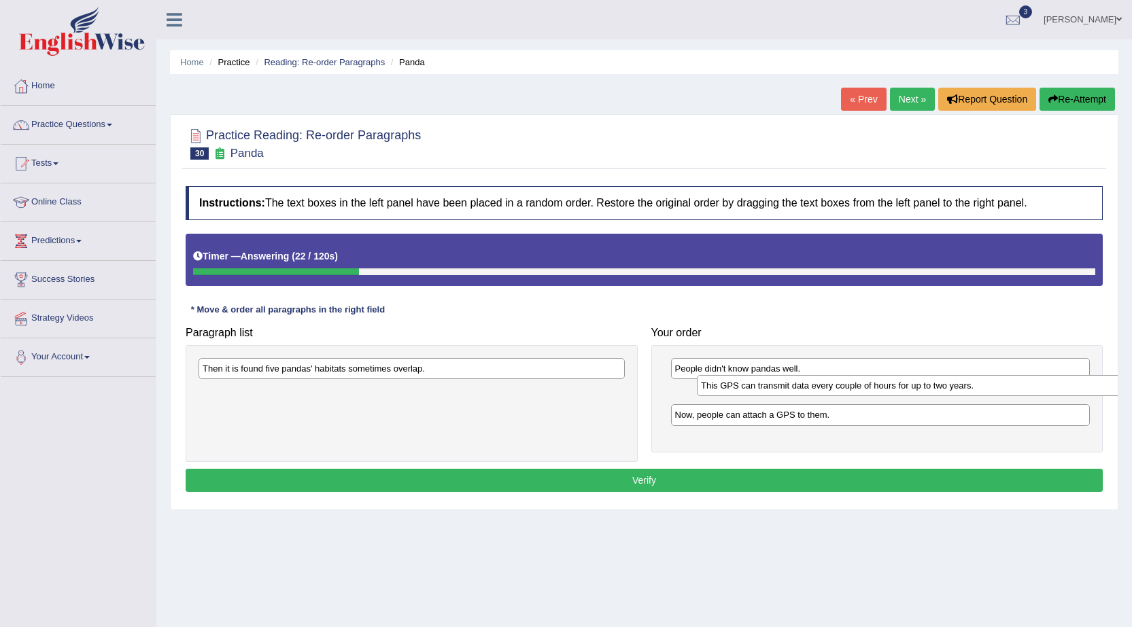
drag, startPoint x: 432, startPoint y: 390, endPoint x: 709, endPoint y: 395, distance: 276.7
click at [926, 384] on div "This GPS can transmit data every couple of hours for up to two years." at bounding box center [910, 385] width 426 height 21
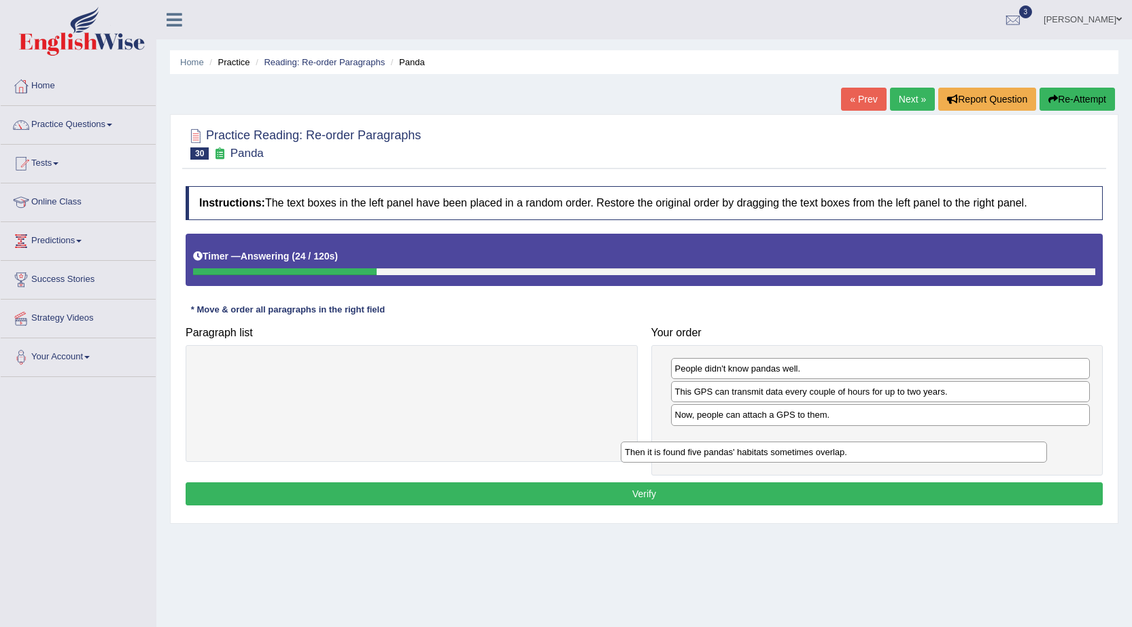
drag, startPoint x: 546, startPoint y: 374, endPoint x: 956, endPoint y: 451, distance: 417.6
click at [956, 453] on div "Then it is found five pandas' habitats sometimes overlap." at bounding box center [834, 452] width 426 height 21
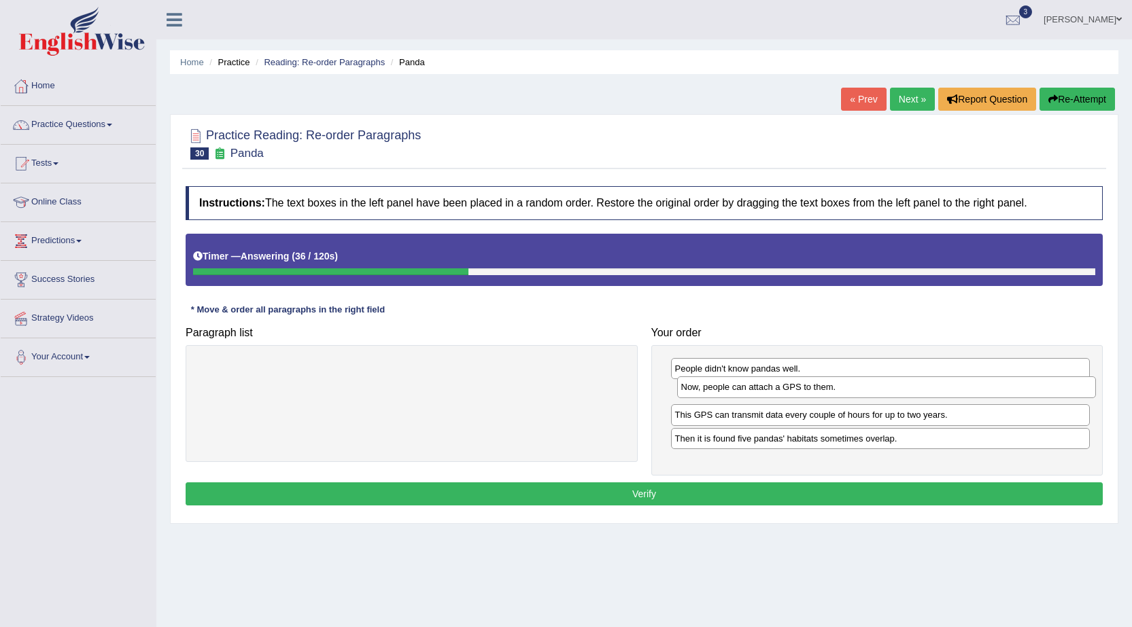
drag, startPoint x: 775, startPoint y: 417, endPoint x: 781, endPoint y: 389, distance: 28.5
click at [781, 389] on div "Now, people can attach a GPS to them." at bounding box center [886, 387] width 419 height 21
click at [652, 492] on button "Verify" at bounding box center [644, 494] width 917 height 23
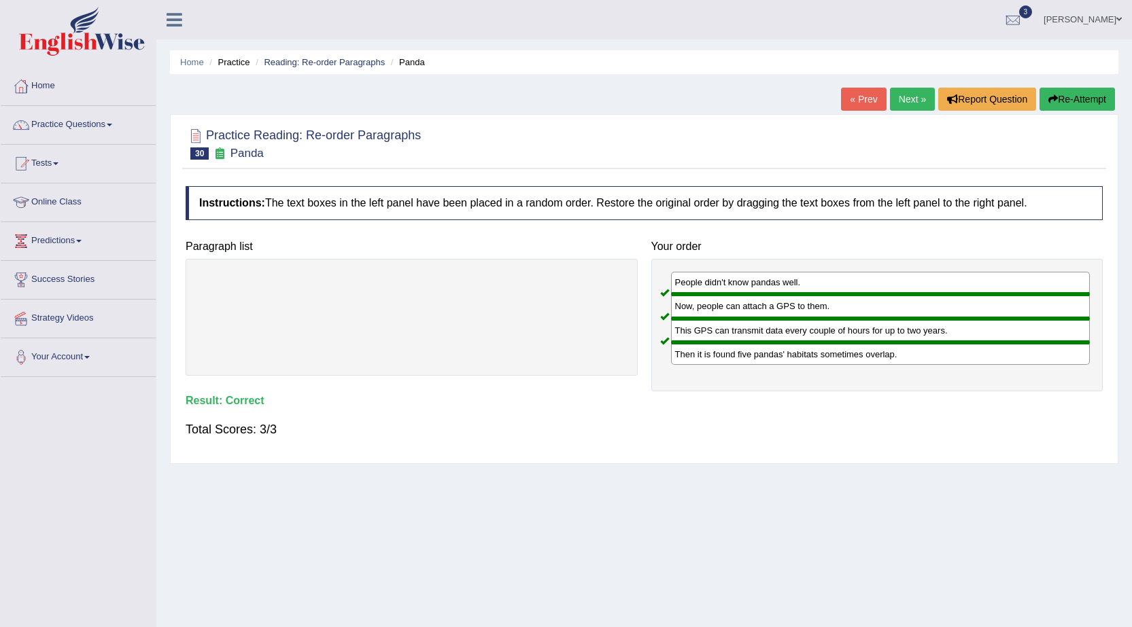
click at [898, 99] on link "Next »" at bounding box center [912, 99] width 45 height 23
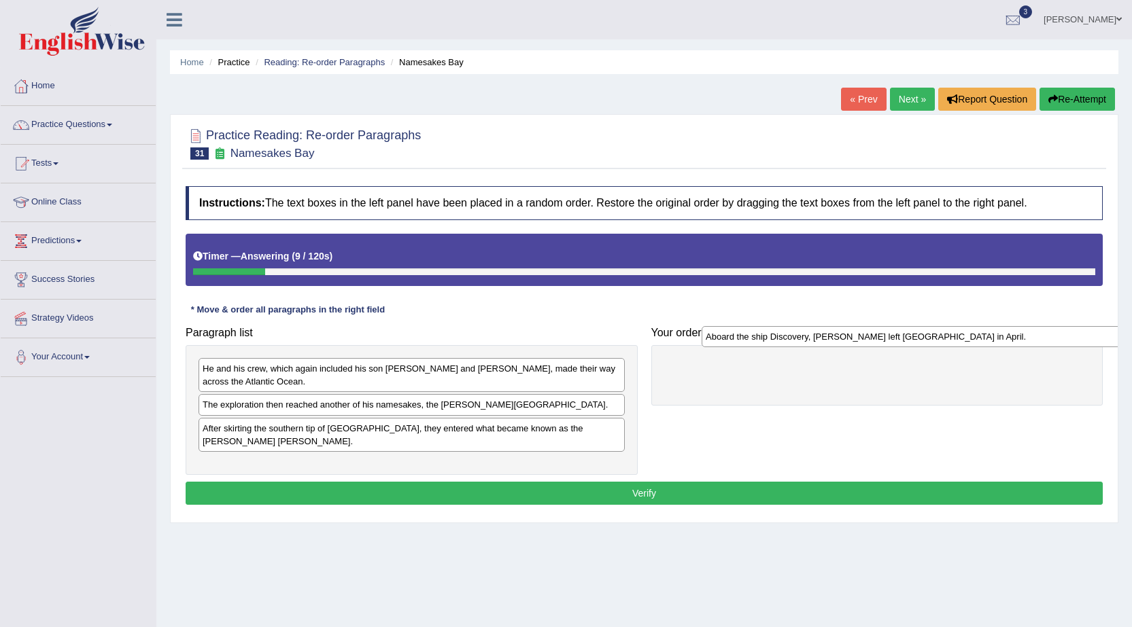
drag, startPoint x: 378, startPoint y: 453, endPoint x: 863, endPoint y: 356, distance: 494.8
click at [865, 347] on div "Aboard the ship Discovery, [PERSON_NAME] left [GEOGRAPHIC_DATA] in April." at bounding box center [914, 336] width 426 height 21
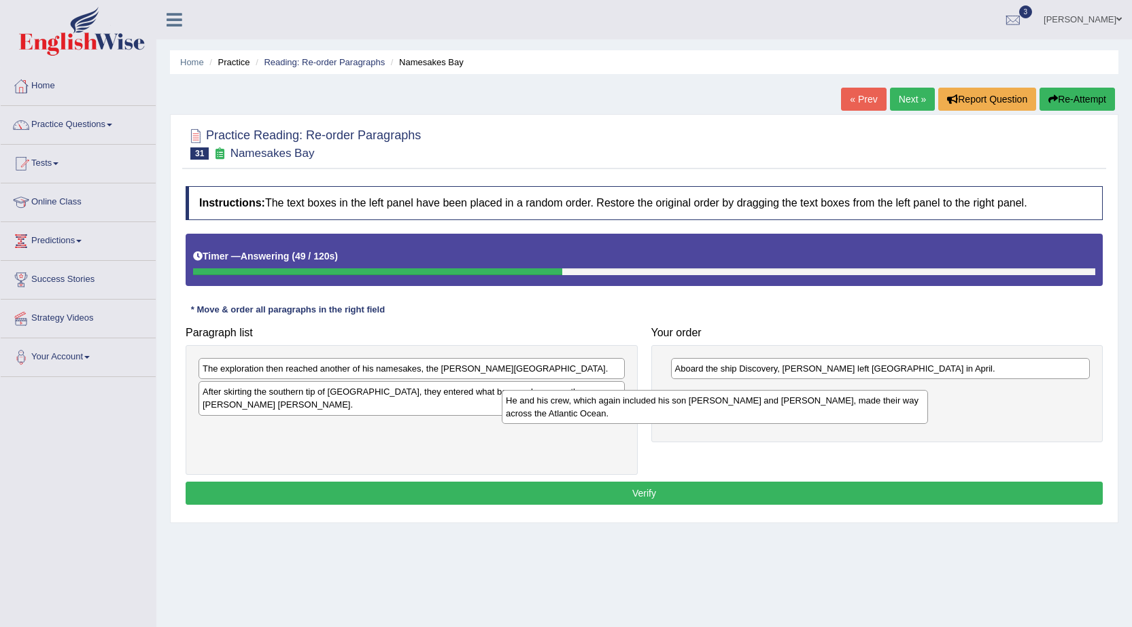
drag, startPoint x: 472, startPoint y: 370, endPoint x: 775, endPoint y: 402, distance: 304.8
click at [775, 402] on div "He and his crew, which again included his son [PERSON_NAME] and [PERSON_NAME], …" at bounding box center [715, 407] width 426 height 34
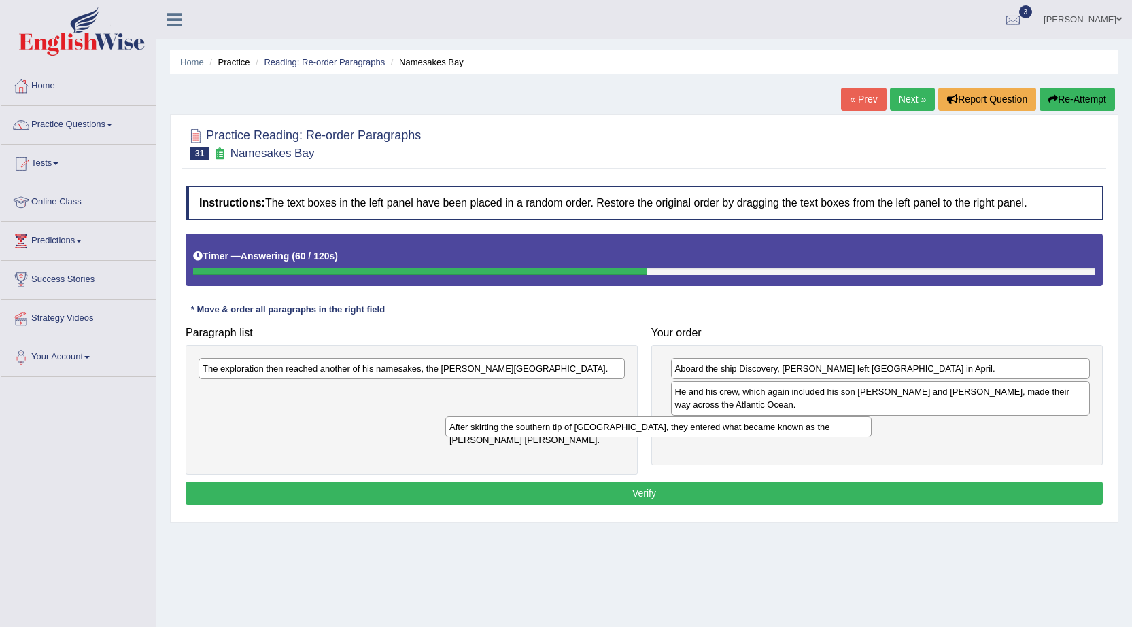
drag, startPoint x: 483, startPoint y: 399, endPoint x: 794, endPoint y: 453, distance: 315.2
click at [794, 438] on div "After skirting the southern tip of [GEOGRAPHIC_DATA], they entered what became …" at bounding box center [658, 427] width 426 height 21
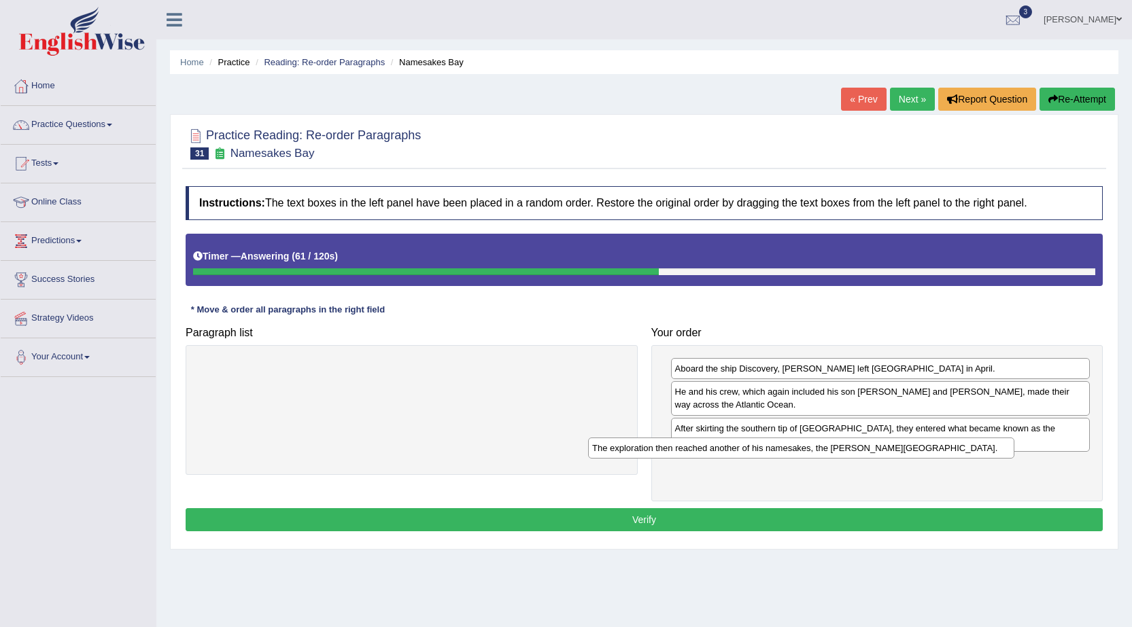
drag, startPoint x: 458, startPoint y: 367, endPoint x: 848, endPoint y: 447, distance: 397.5
click at [848, 447] on div "The exploration then reached another of his namesakes, the [PERSON_NAME][GEOGRA…" at bounding box center [801, 448] width 426 height 21
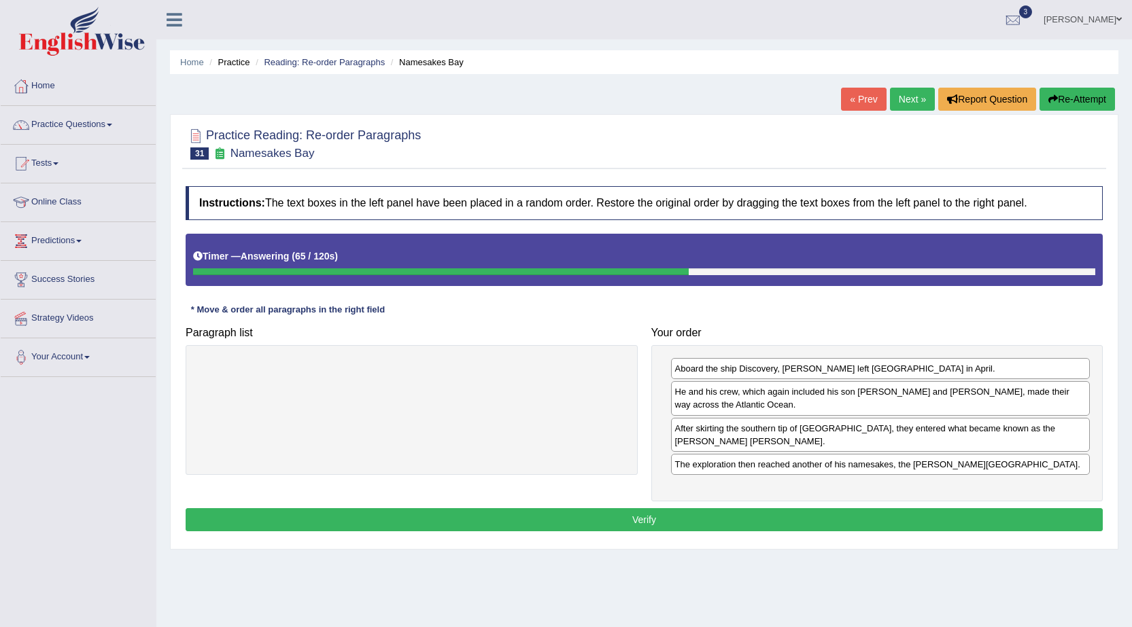
click at [748, 508] on button "Verify" at bounding box center [644, 519] width 917 height 23
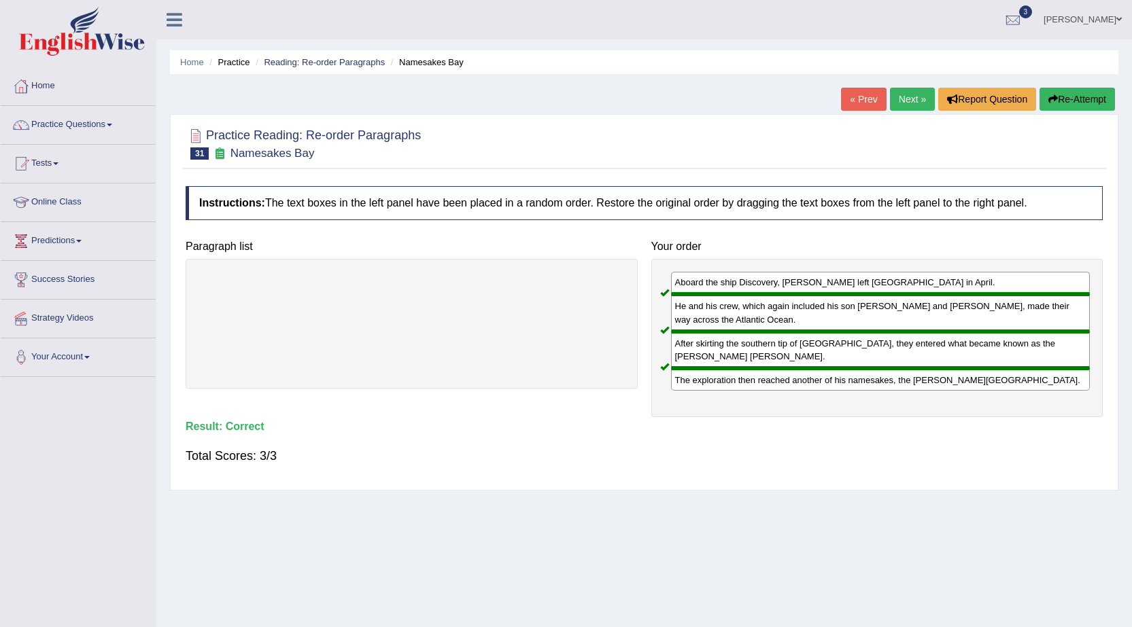
click at [907, 92] on link "Next »" at bounding box center [912, 99] width 45 height 23
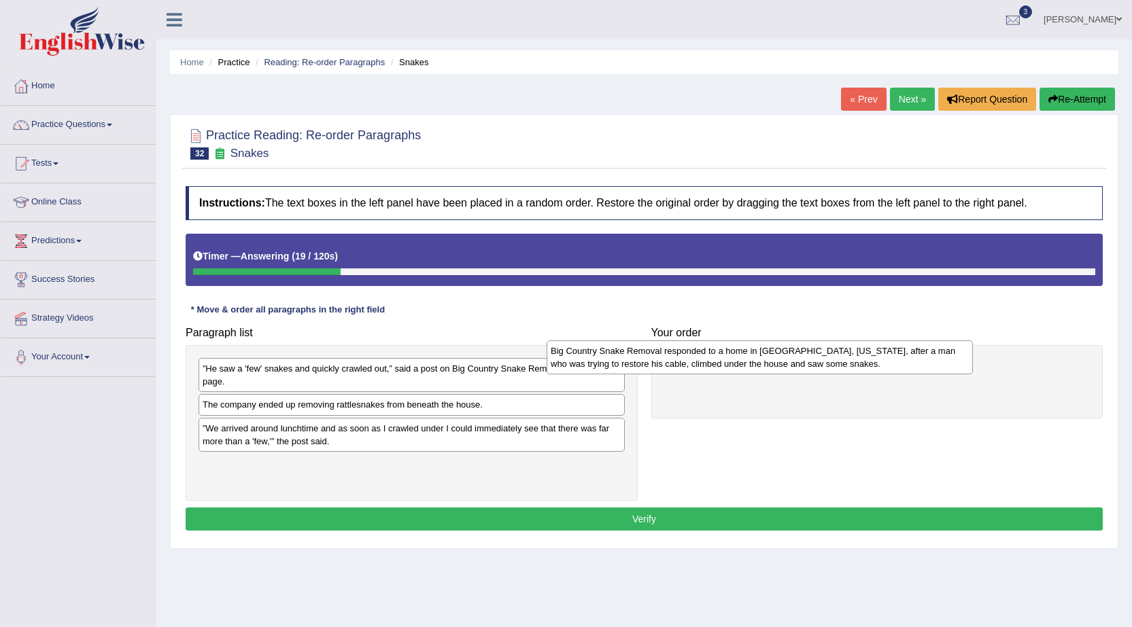
drag, startPoint x: 398, startPoint y: 477, endPoint x: 746, endPoint y: 364, distance: 366.0
click at [746, 364] on div "Big Country Snake Removal responded to a home in [GEOGRAPHIC_DATA], [US_STATE],…" at bounding box center [759, 358] width 426 height 34
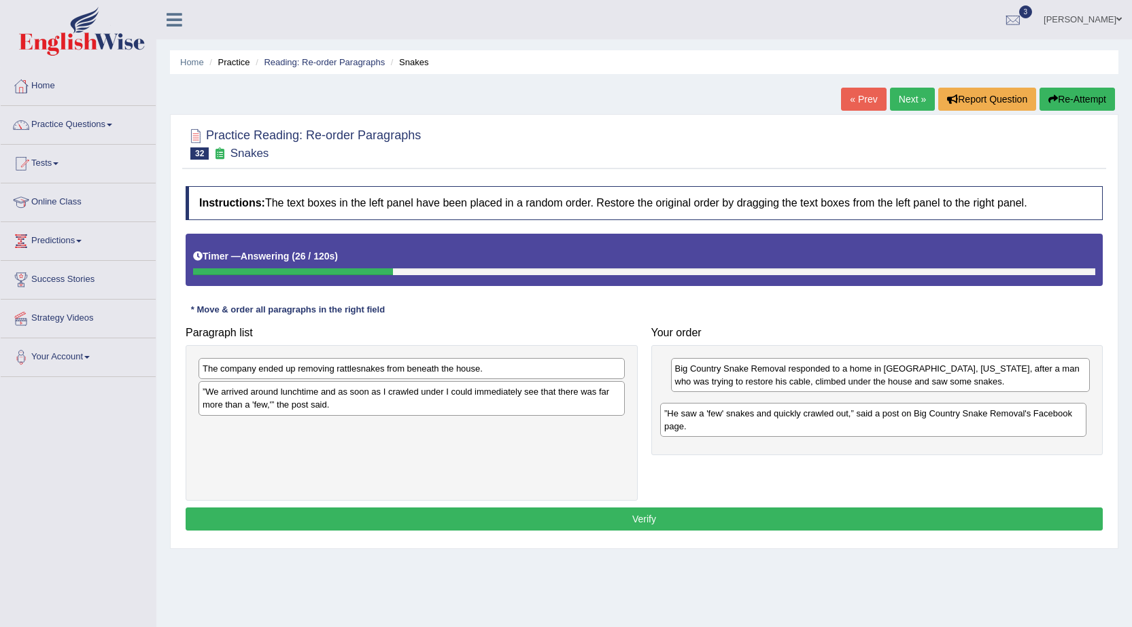
drag, startPoint x: 458, startPoint y: 377, endPoint x: 919, endPoint y: 417, distance: 462.5
click at [919, 417] on div "”He saw a 'few' snakes and quickly crawled out,” said a post on Big Country Sna…" at bounding box center [873, 420] width 426 height 34
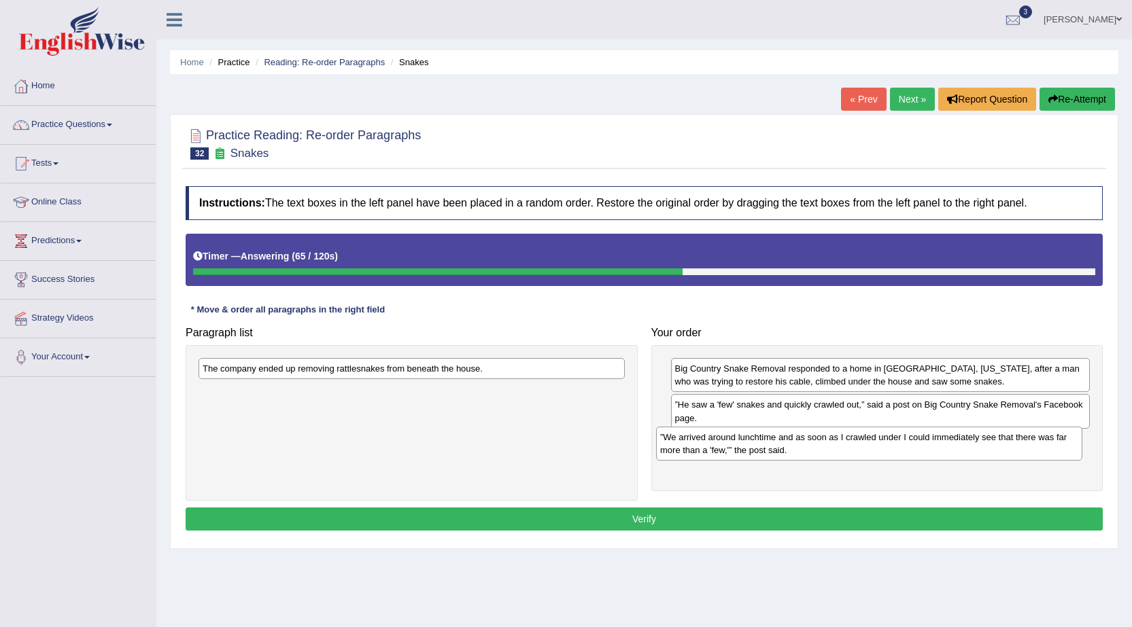
drag, startPoint x: 314, startPoint y: 402, endPoint x: 766, endPoint y: 447, distance: 454.2
click at [766, 448] on div "”We arrived around lunchtime and as soon as I crawled under I could immediately…" at bounding box center [869, 444] width 426 height 34
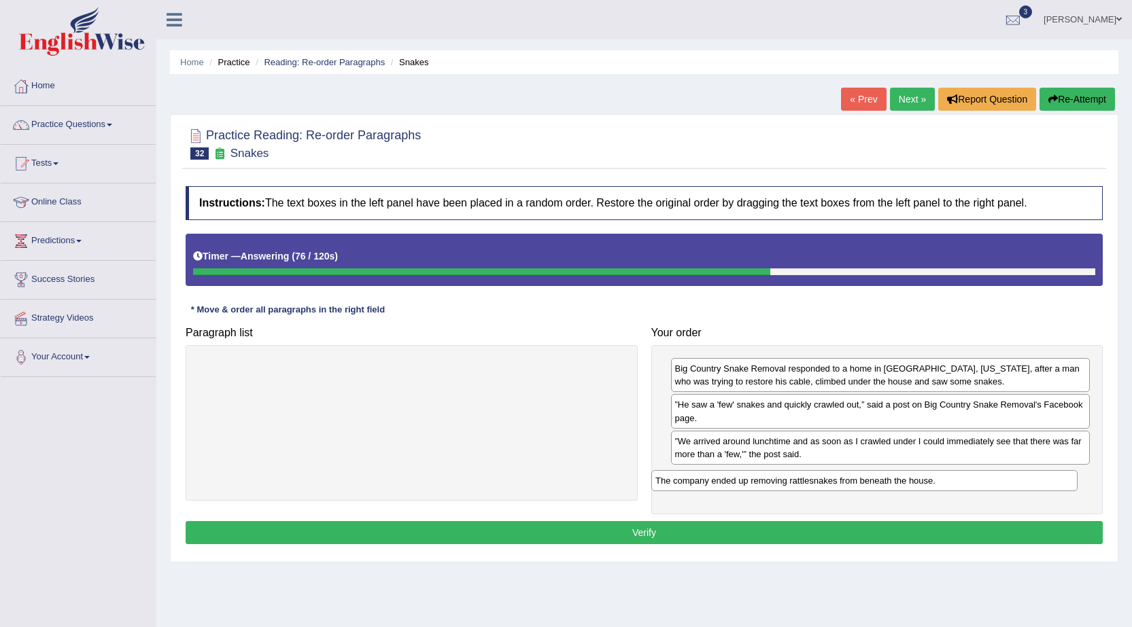
drag, startPoint x: 474, startPoint y: 378, endPoint x: 920, endPoint y: 497, distance: 462.1
click at [926, 490] on div "The company ended up removing rattlesnakes from beneath the house." at bounding box center [864, 480] width 426 height 21
click at [801, 542] on button "Verify" at bounding box center [644, 532] width 917 height 23
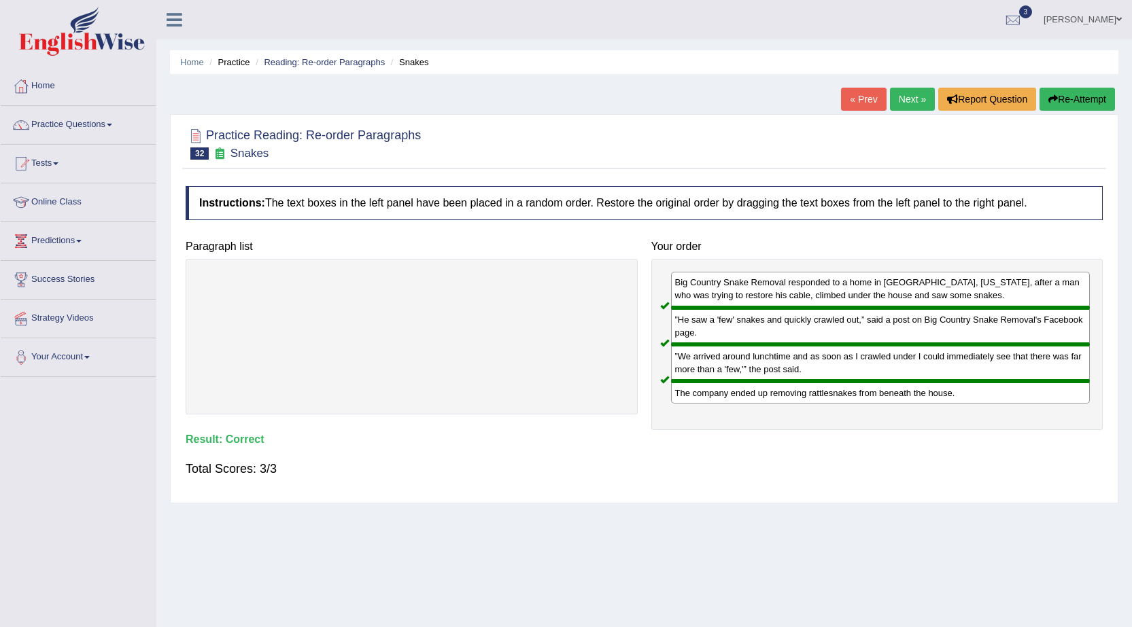
click at [913, 101] on link "Next »" at bounding box center [912, 99] width 45 height 23
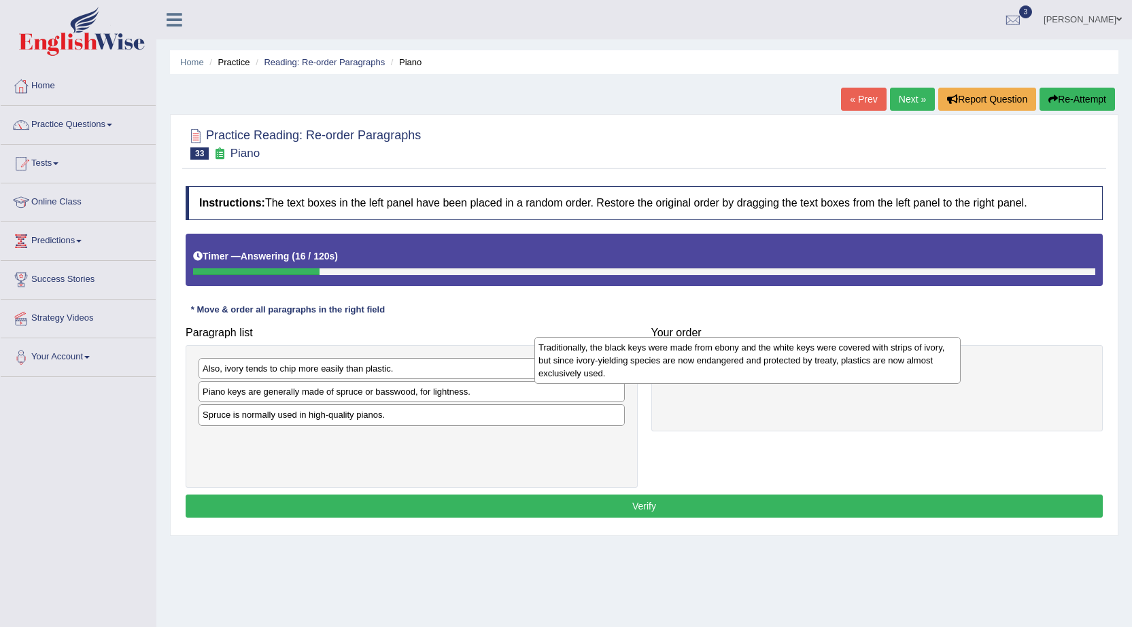
drag, startPoint x: 386, startPoint y: 383, endPoint x: 722, endPoint y: 362, distance: 336.4
click at [722, 362] on div "Traditionally, the black keys were made from ebony and the white keys were cove…" at bounding box center [747, 360] width 426 height 47
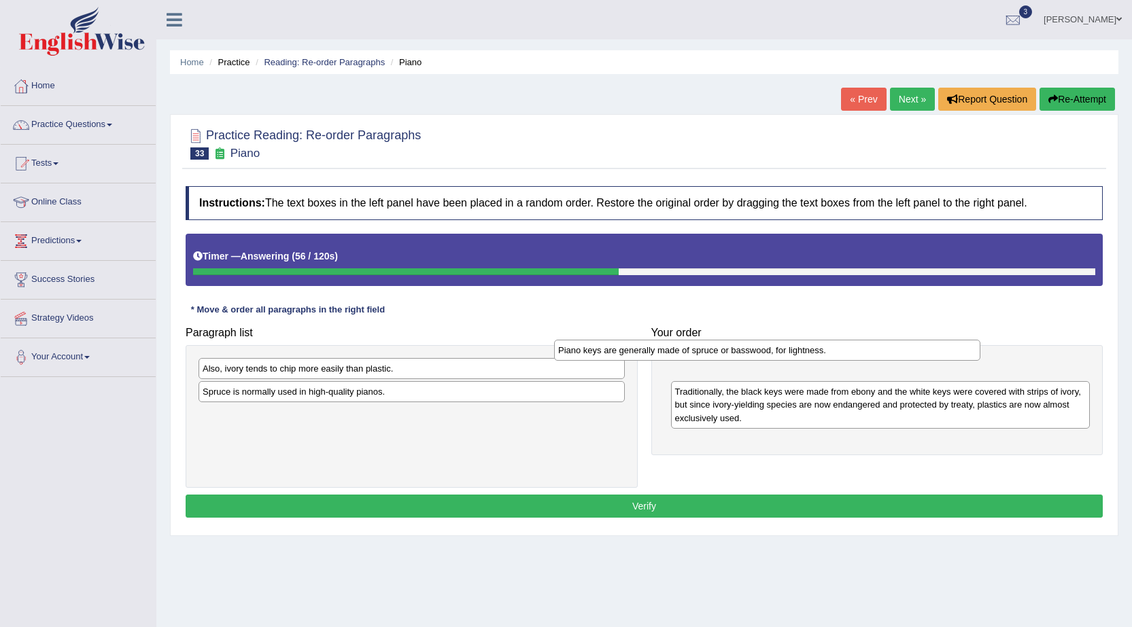
drag, startPoint x: 447, startPoint y: 398, endPoint x: 803, endPoint y: 356, distance: 357.9
click at [803, 356] on div "Piano keys are generally made of spruce or basswood, for lightness." at bounding box center [767, 350] width 426 height 21
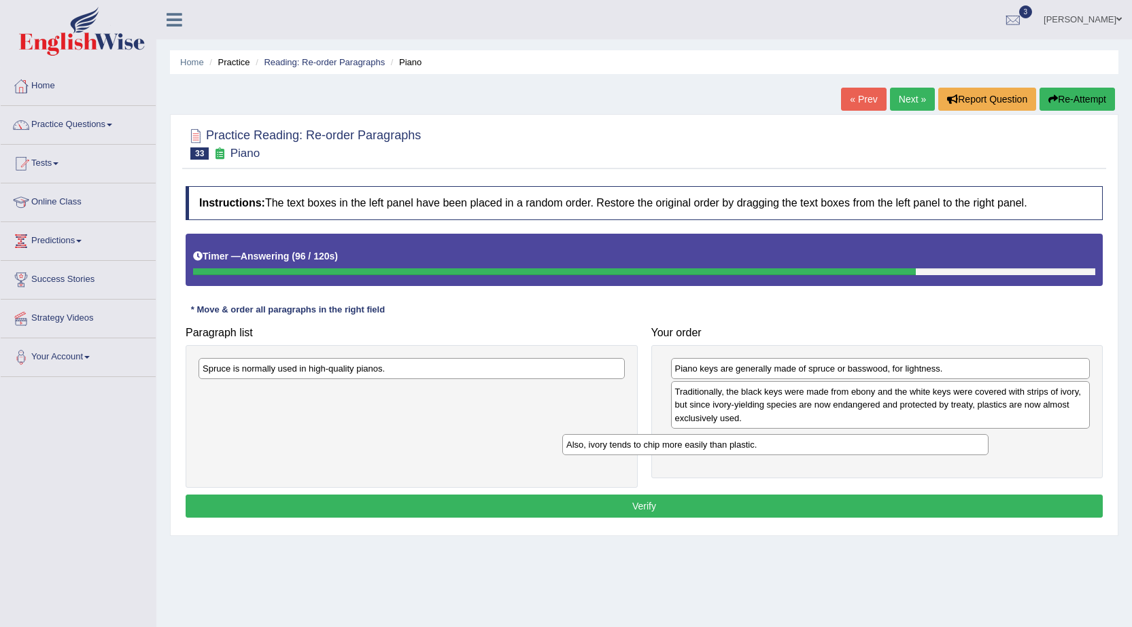
drag, startPoint x: 379, startPoint y: 375, endPoint x: 755, endPoint y: 451, distance: 383.3
click at [755, 451] on div "Also, ivory tends to chip more easily than plastic." at bounding box center [775, 444] width 426 height 21
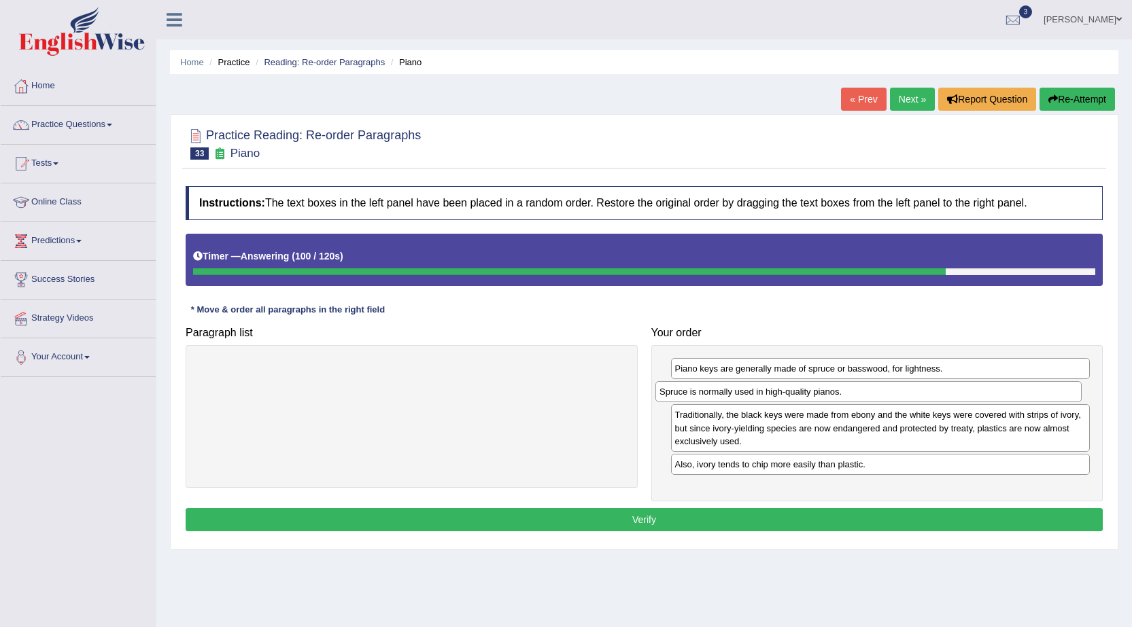
drag, startPoint x: 398, startPoint y: 375, endPoint x: 854, endPoint y: 398, distance: 457.3
click at [854, 398] on div "Spruce is normally used in high-quality pianos." at bounding box center [868, 391] width 426 height 21
click at [656, 508] on button "Verify" at bounding box center [644, 519] width 917 height 23
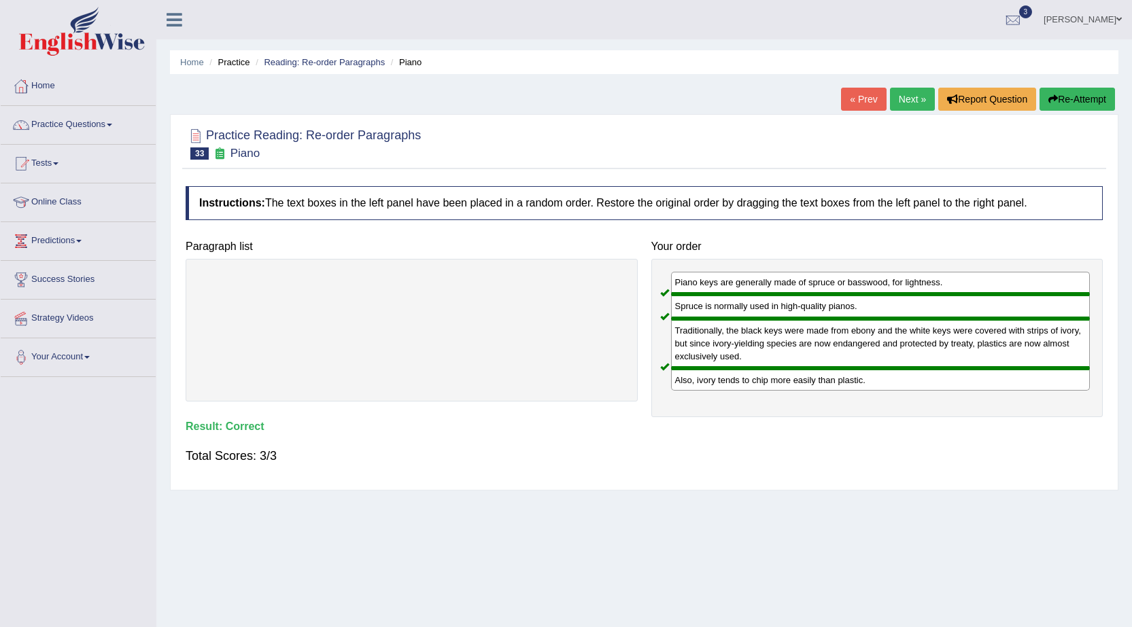
click at [909, 90] on link "Next »" at bounding box center [912, 99] width 45 height 23
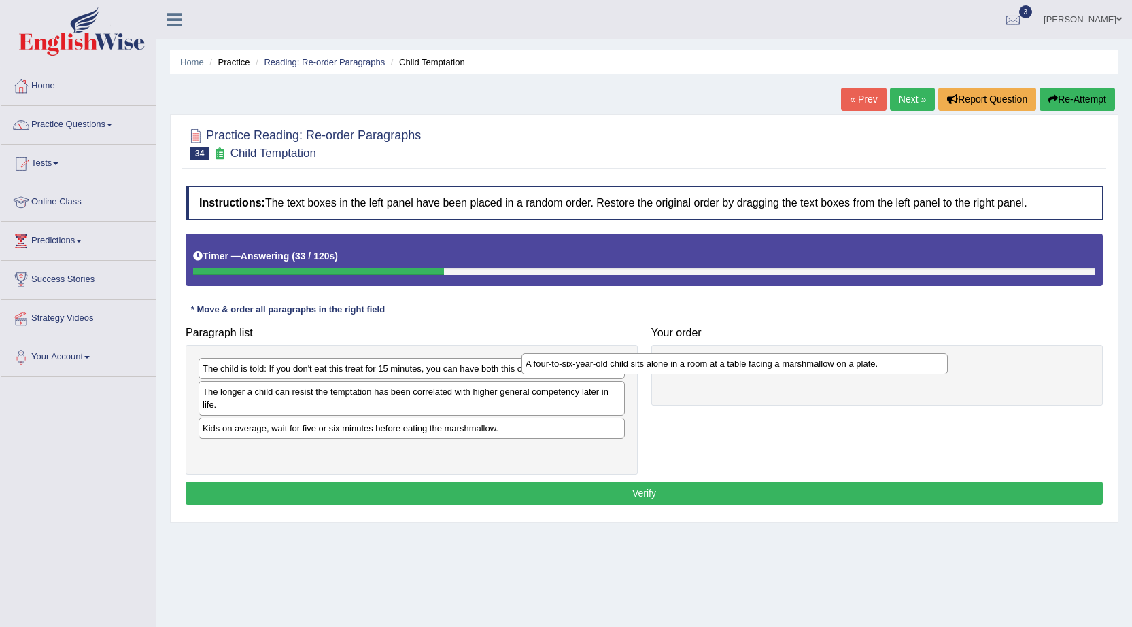
drag, startPoint x: 453, startPoint y: 455, endPoint x: 776, endPoint y: 368, distance: 334.5
click at [776, 368] on div "A four-to-six-year-old child sits alone in a room at a table facing a marshmall…" at bounding box center [734, 363] width 426 height 21
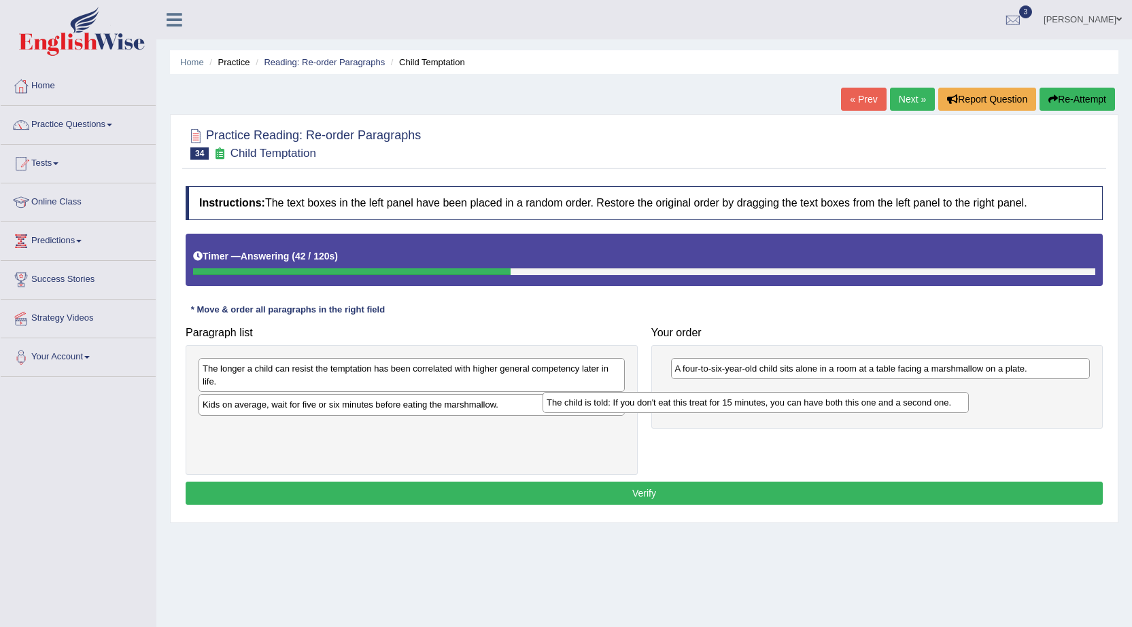
drag, startPoint x: 565, startPoint y: 368, endPoint x: 910, endPoint y: 402, distance: 346.3
click at [910, 402] on div "The child is told: If you don't eat this treat for 15 minutes, you can have bot…" at bounding box center [755, 402] width 426 height 21
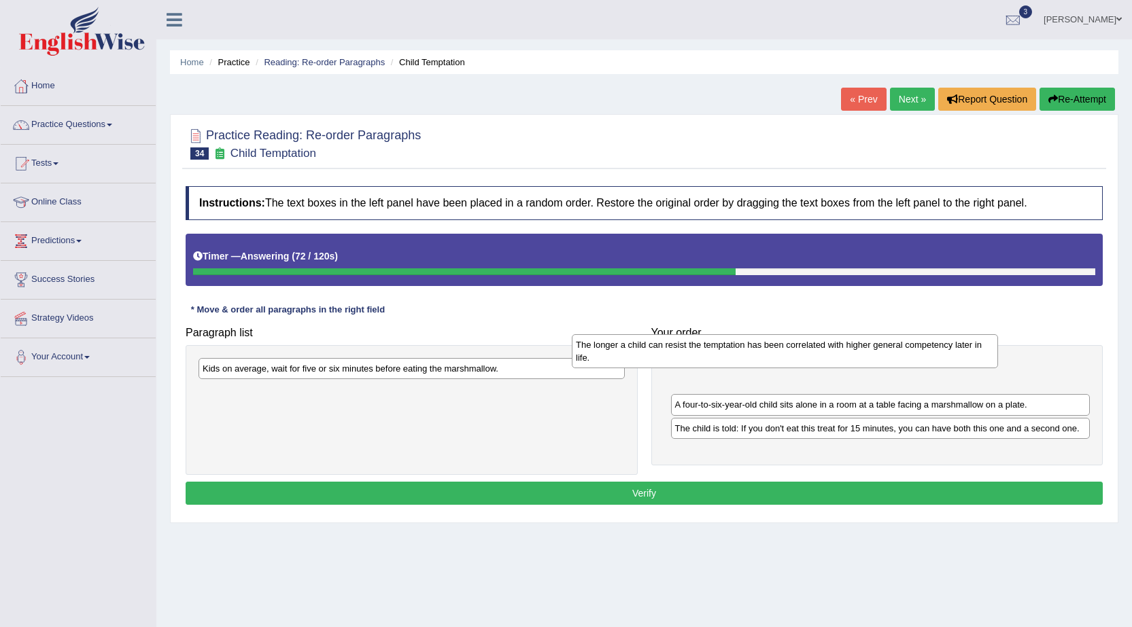
drag, startPoint x: 516, startPoint y: 383, endPoint x: 893, endPoint y: 363, distance: 377.7
click at [893, 362] on div "The longer a child can resist the temptation has been correlated with higher ge…" at bounding box center [785, 351] width 426 height 34
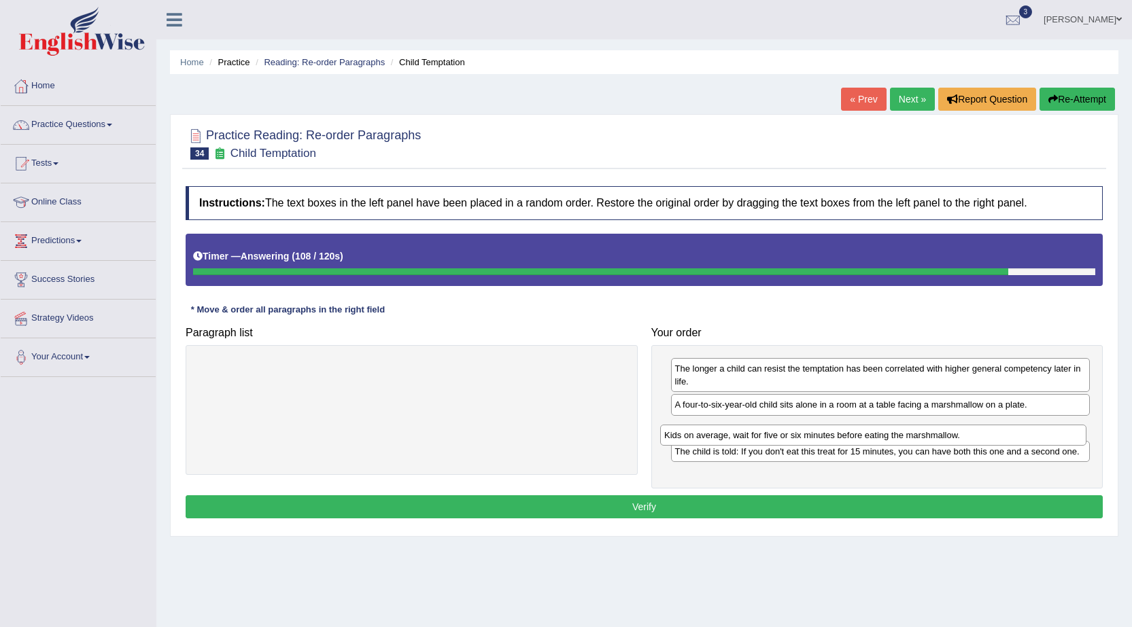
drag, startPoint x: 442, startPoint y: 372, endPoint x: 905, endPoint y: 436, distance: 467.1
click at [904, 438] on div "Kids on average, wait for five or six minutes before eating the marshmallow." at bounding box center [873, 435] width 426 height 21
click at [754, 515] on button "Verify" at bounding box center [644, 506] width 917 height 23
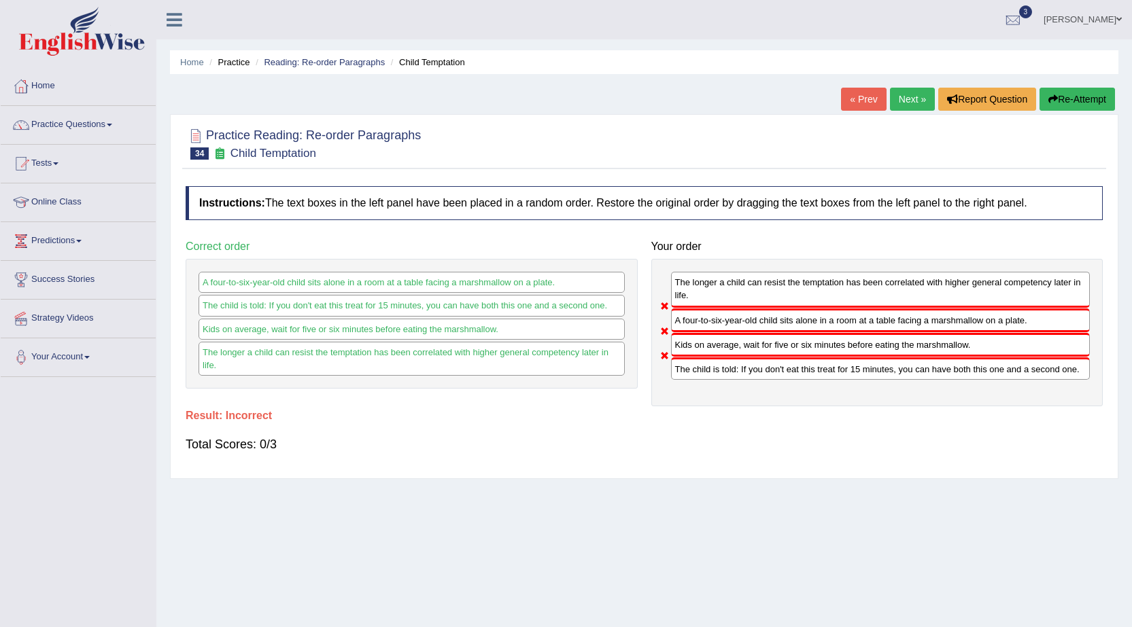
click at [896, 97] on link "Next »" at bounding box center [912, 99] width 45 height 23
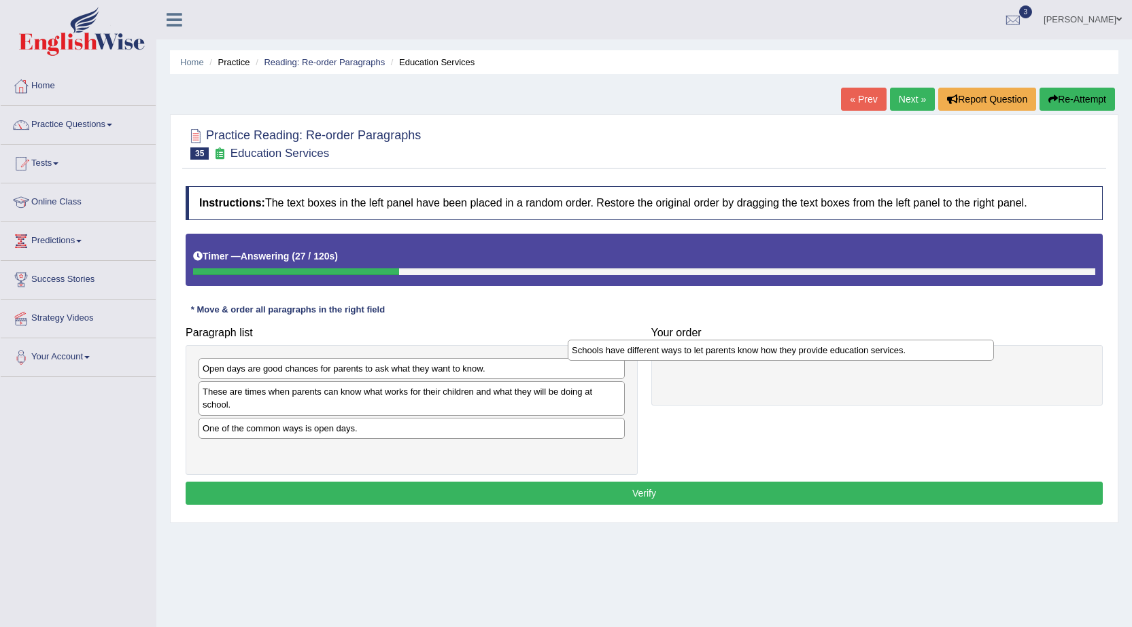
drag, startPoint x: 450, startPoint y: 454, endPoint x: 819, endPoint y: 353, distance: 382.7
click at [819, 353] on div "Schools have different ways to let parents know how they provide education serv…" at bounding box center [781, 350] width 426 height 21
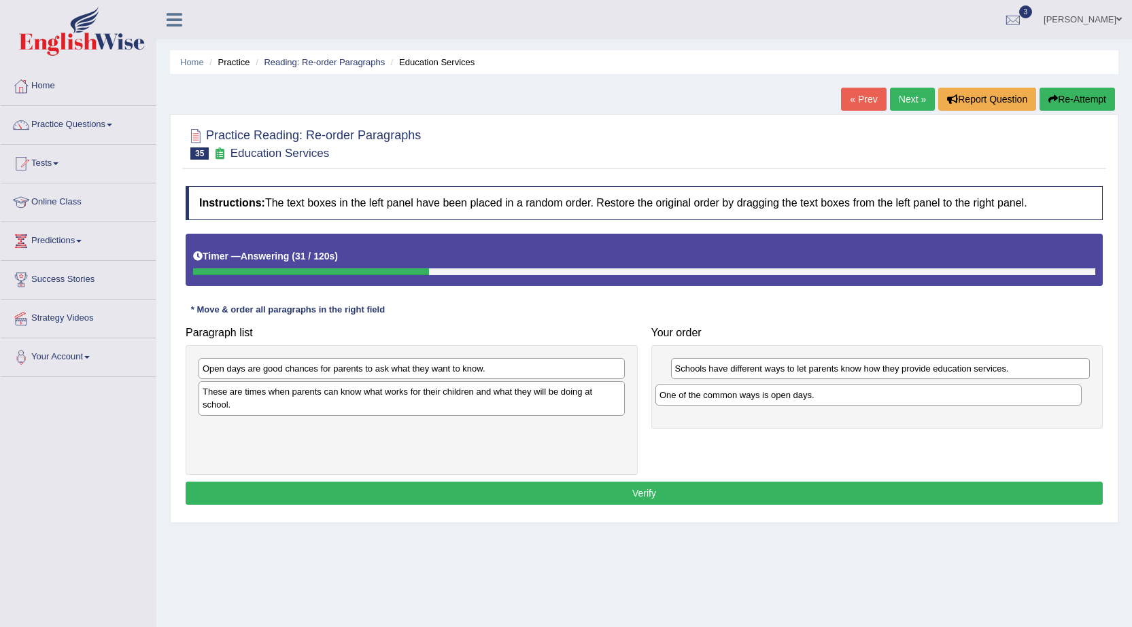
drag, startPoint x: 391, startPoint y: 432, endPoint x: 848, endPoint y: 398, distance: 457.9
click at [848, 398] on div "One of the common ways is open days." at bounding box center [868, 395] width 426 height 21
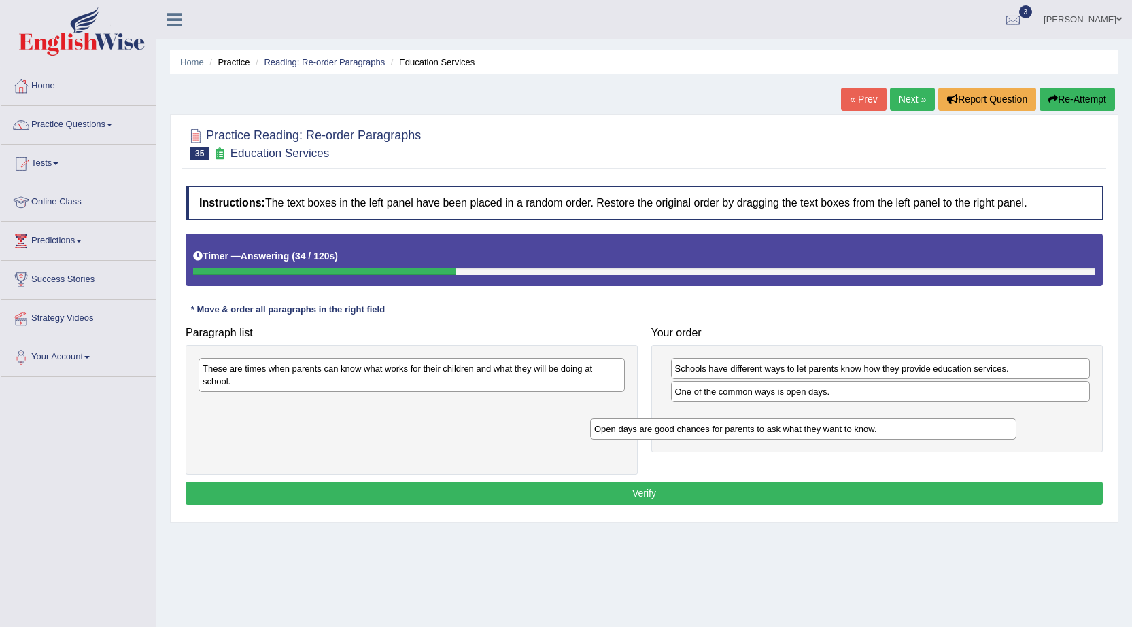
drag, startPoint x: 427, startPoint y: 374, endPoint x: 758, endPoint y: 444, distance: 338.5
click at [817, 434] on div "Open days are good chances for parents to ask what they want to know." at bounding box center [803, 429] width 426 height 21
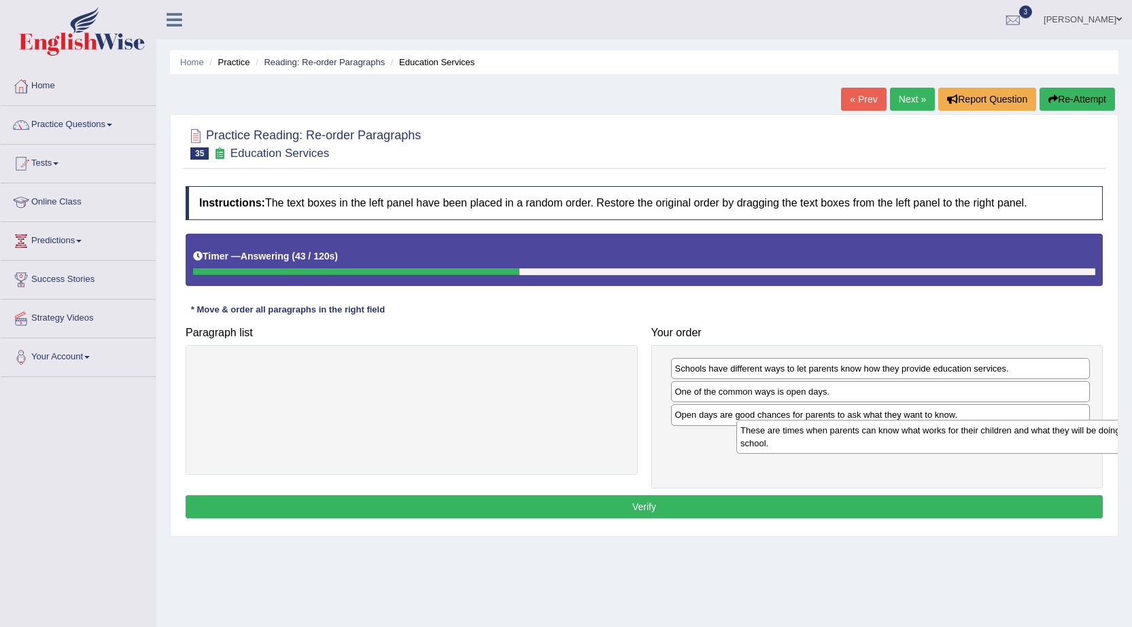
drag, startPoint x: 483, startPoint y: 373, endPoint x: 1004, endPoint y: 437, distance: 524.5
click at [1005, 436] on div "These are times when parents can know what works for their children and what th…" at bounding box center [949, 437] width 426 height 34
click at [776, 514] on button "Verify" at bounding box center [644, 506] width 917 height 23
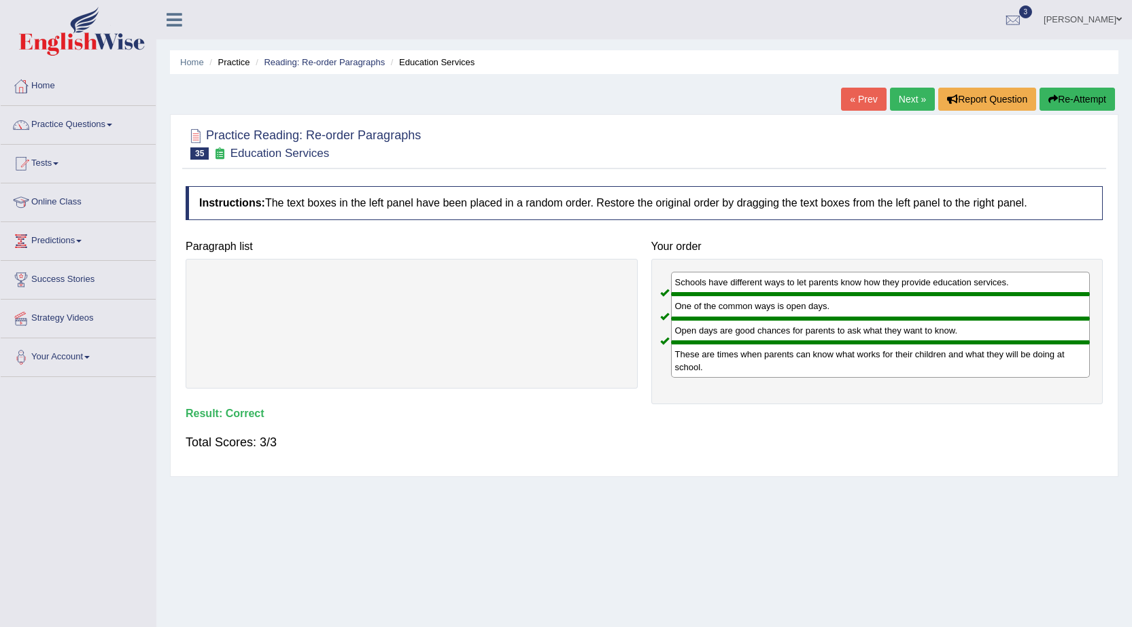
click at [911, 102] on link "Next »" at bounding box center [912, 99] width 45 height 23
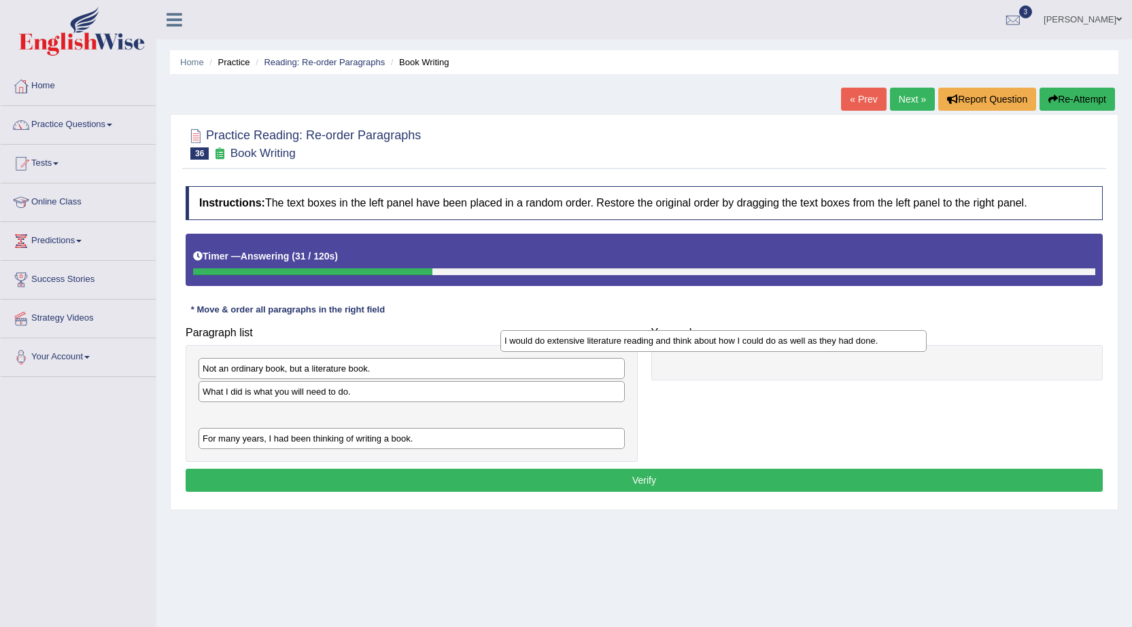
drag, startPoint x: 546, startPoint y: 422, endPoint x: 848, endPoint y: 348, distance: 310.7
click at [848, 348] on div "I would do extensive literature reading and think about how I could do as well …" at bounding box center [713, 340] width 426 height 21
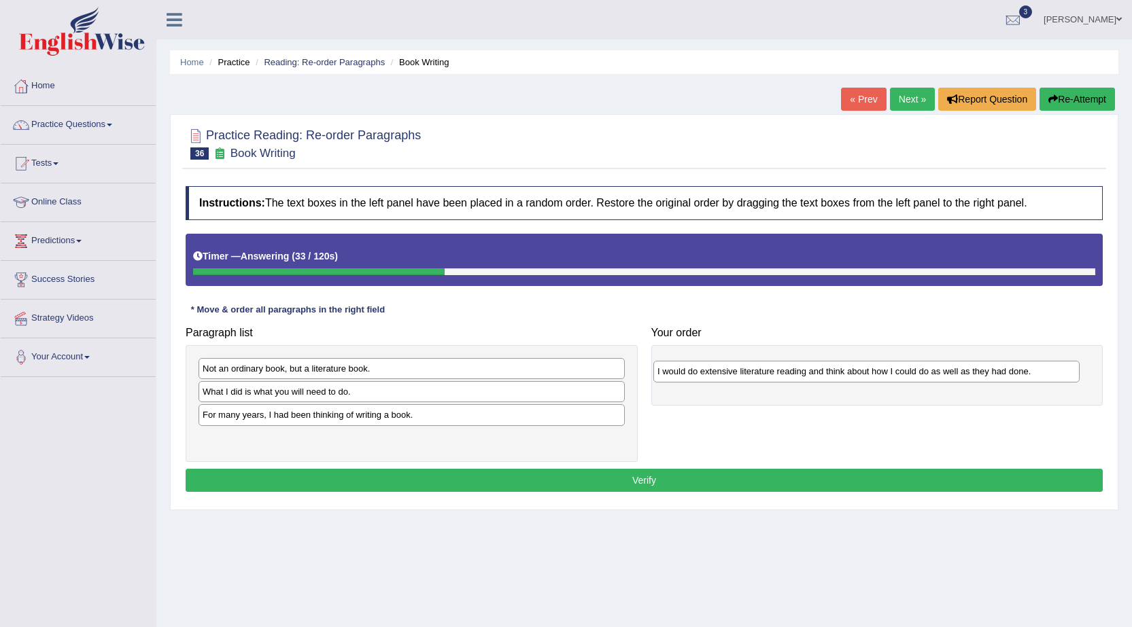
drag, startPoint x: 732, startPoint y: 417, endPoint x: 1055, endPoint y: 372, distance: 325.9
click at [1055, 372] on div "I would do extensive literature reading and think about how I could do as well …" at bounding box center [866, 371] width 426 height 21
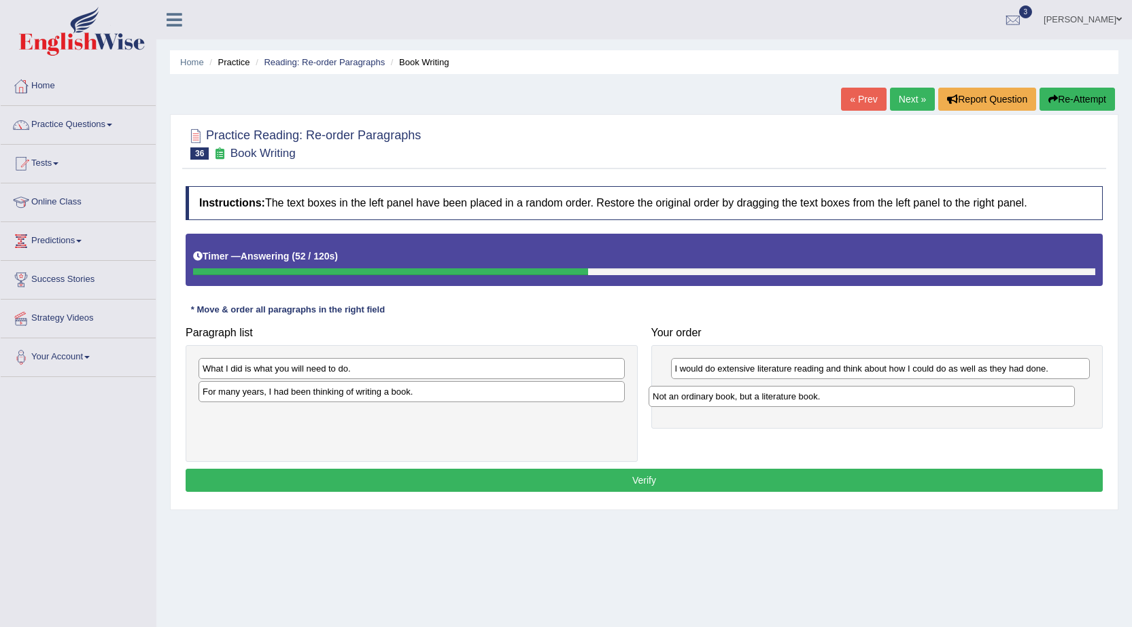
drag, startPoint x: 357, startPoint y: 374, endPoint x: 807, endPoint y: 402, distance: 450.8
click at [807, 402] on div "Not an ordinary book, but a literature book." at bounding box center [861, 396] width 426 height 21
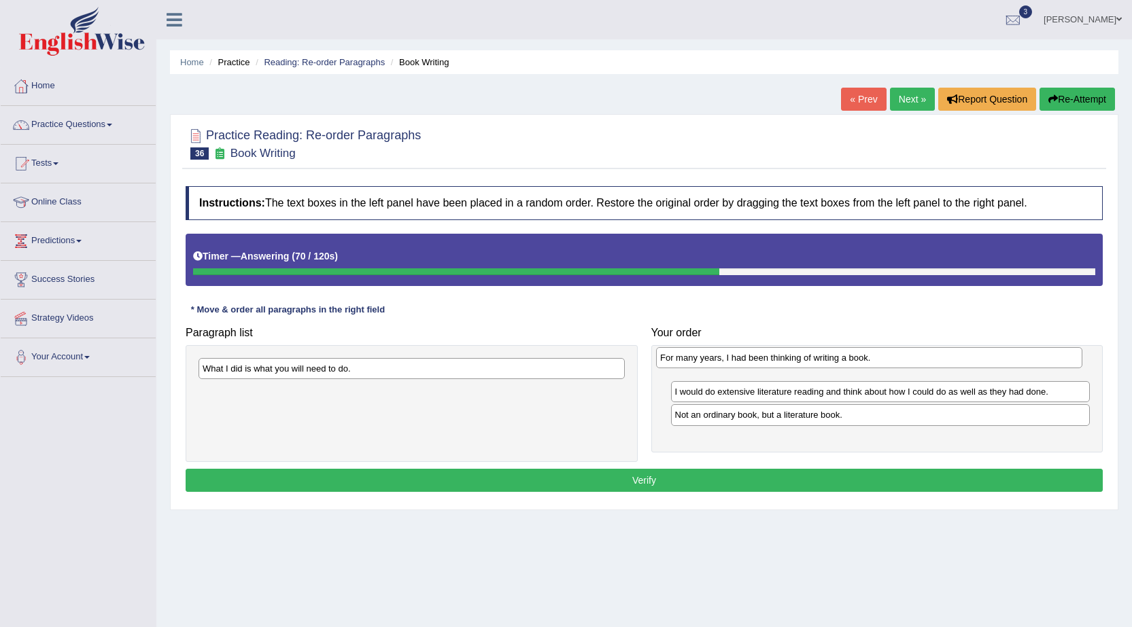
drag, startPoint x: 387, startPoint y: 399, endPoint x: 849, endPoint y: 369, distance: 462.4
click at [849, 368] on div "For many years, I had been thinking of writing a book." at bounding box center [869, 357] width 426 height 21
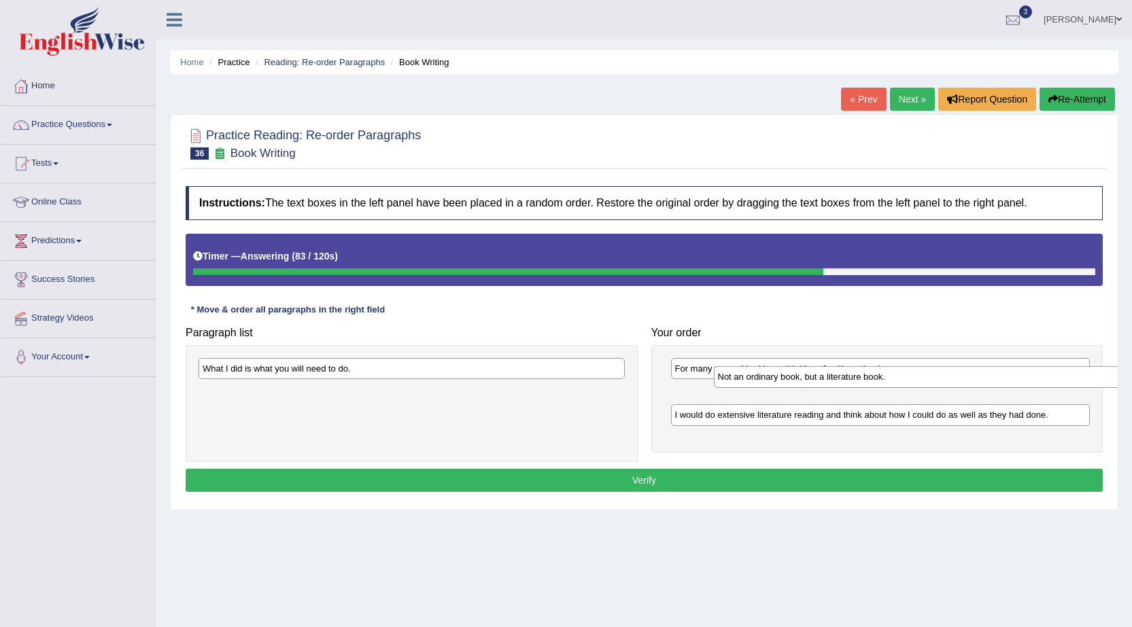
drag, startPoint x: 769, startPoint y: 416, endPoint x: 792, endPoint y: 390, distance: 35.1
click at [792, 387] on div "Not an ordinary book, but a literature book." at bounding box center [923, 376] width 419 height 21
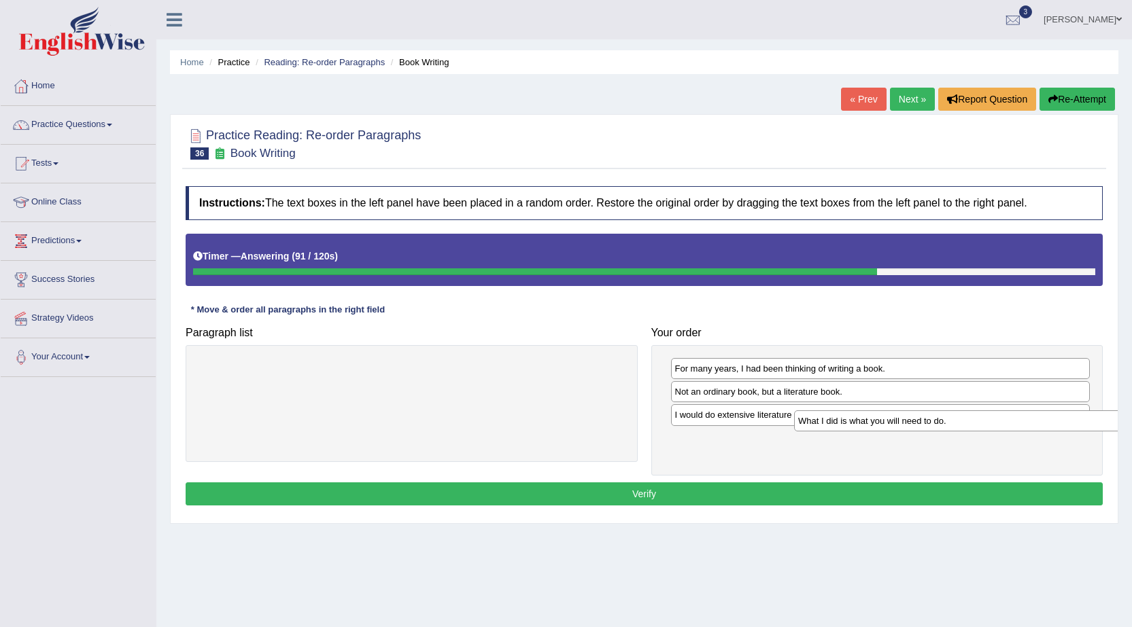
drag, startPoint x: 356, startPoint y: 376, endPoint x: 952, endPoint y: 428, distance: 597.7
click at [952, 428] on div "What I did is what you will need to do." at bounding box center [1007, 421] width 426 height 21
click at [747, 497] on button "Verify" at bounding box center [644, 494] width 917 height 23
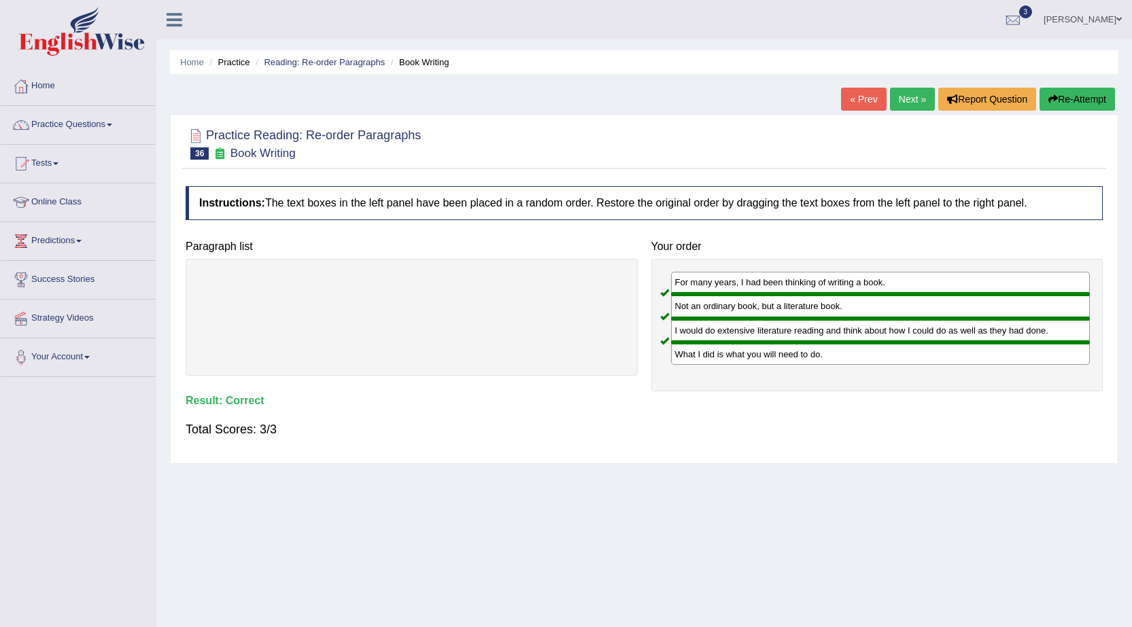
click at [909, 103] on link "Next »" at bounding box center [912, 99] width 45 height 23
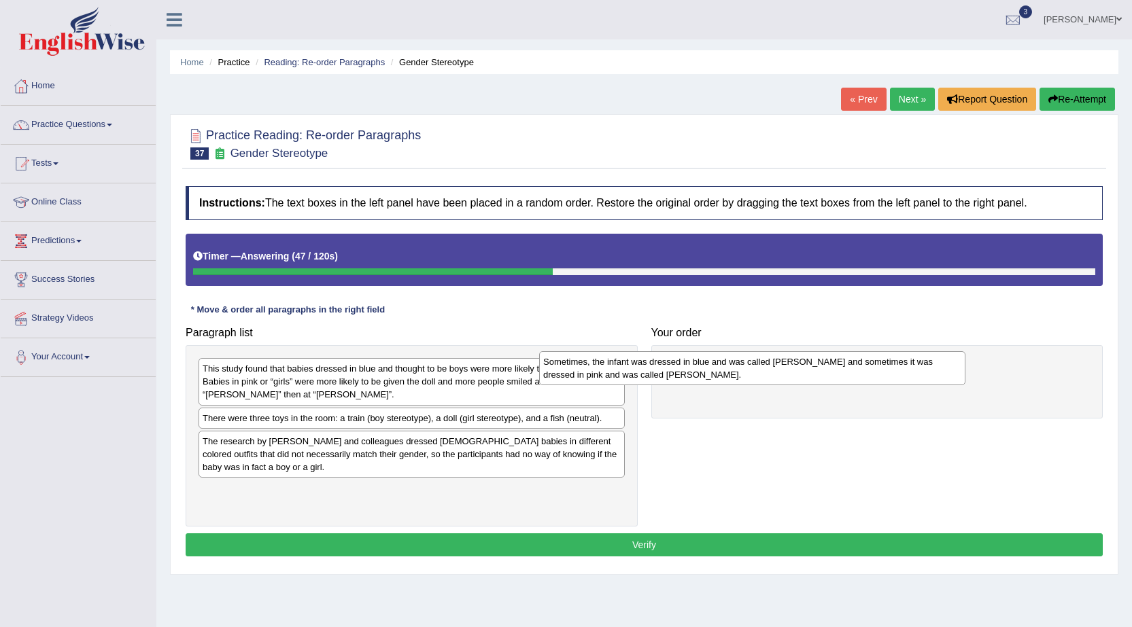
drag, startPoint x: 370, startPoint y: 375, endPoint x: 714, endPoint y: 367, distance: 343.3
click at [714, 367] on div "Sometimes, the infant was dressed in blue and was called Adam and sometimes it …" at bounding box center [752, 368] width 426 height 34
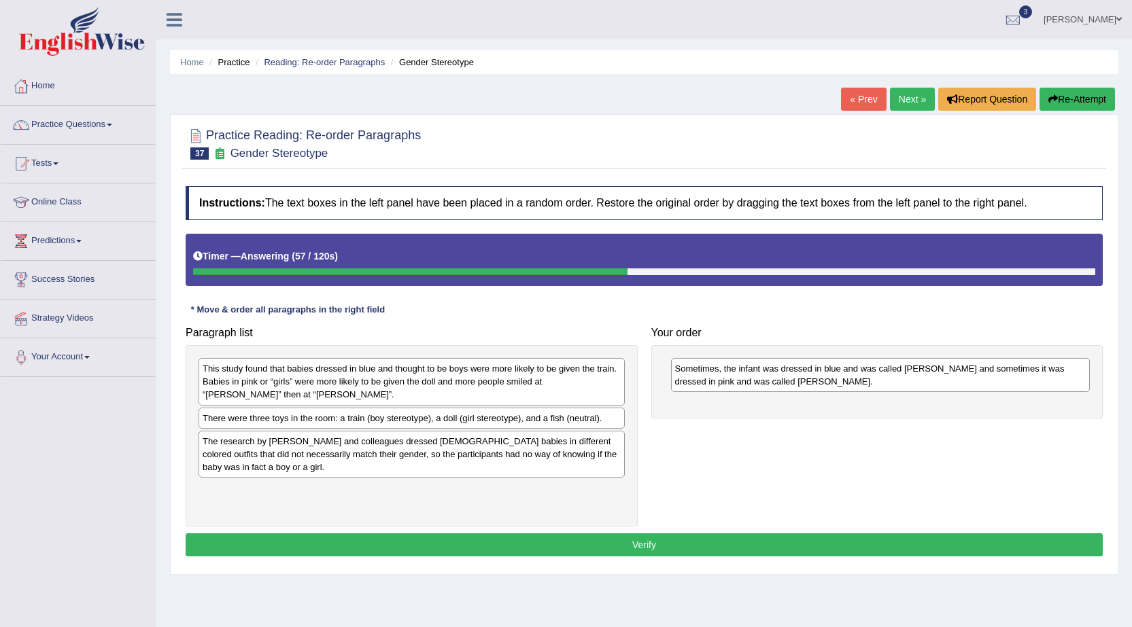
drag, startPoint x: 426, startPoint y: 457, endPoint x: 607, endPoint y: 443, distance: 181.3
click at [625, 464] on div "The research by Will and colleagues dressed 6-month-old babies in different col…" at bounding box center [411, 454] width 426 height 47
click at [570, 438] on div "The research by Will and colleagues dressed 6-month-old babies in different col…" at bounding box center [411, 454] width 426 height 47
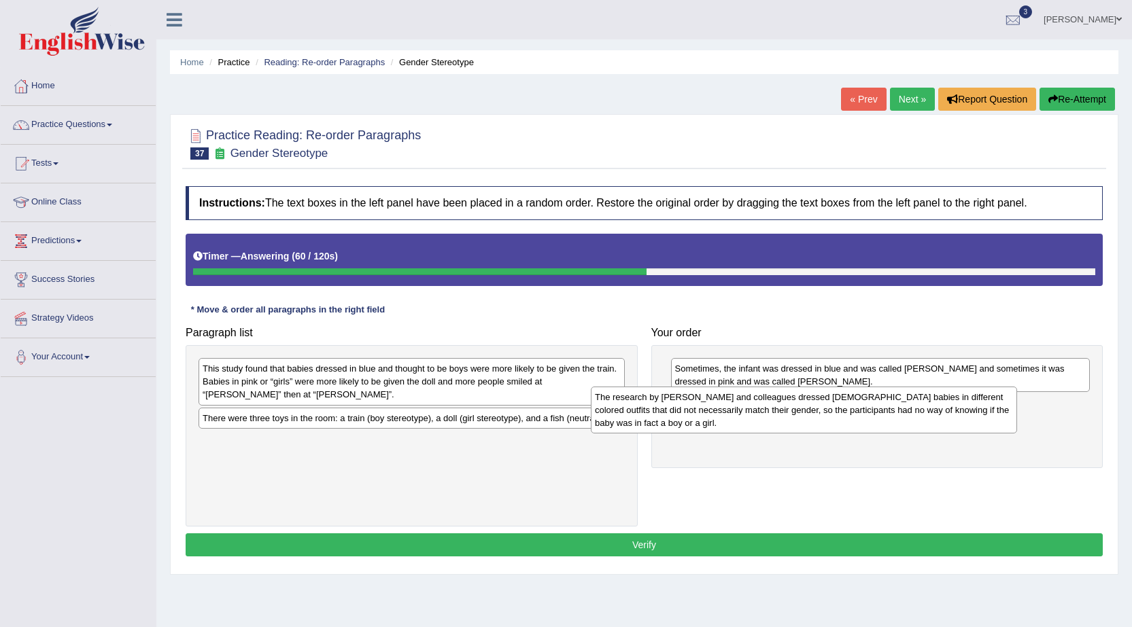
drag, startPoint x: 519, startPoint y: 453, endPoint x: 911, endPoint y: 409, distance: 394.6
click at [911, 409] on div "The research by Will and colleagues dressed 6-month-old babies in different col…" at bounding box center [804, 410] width 426 height 47
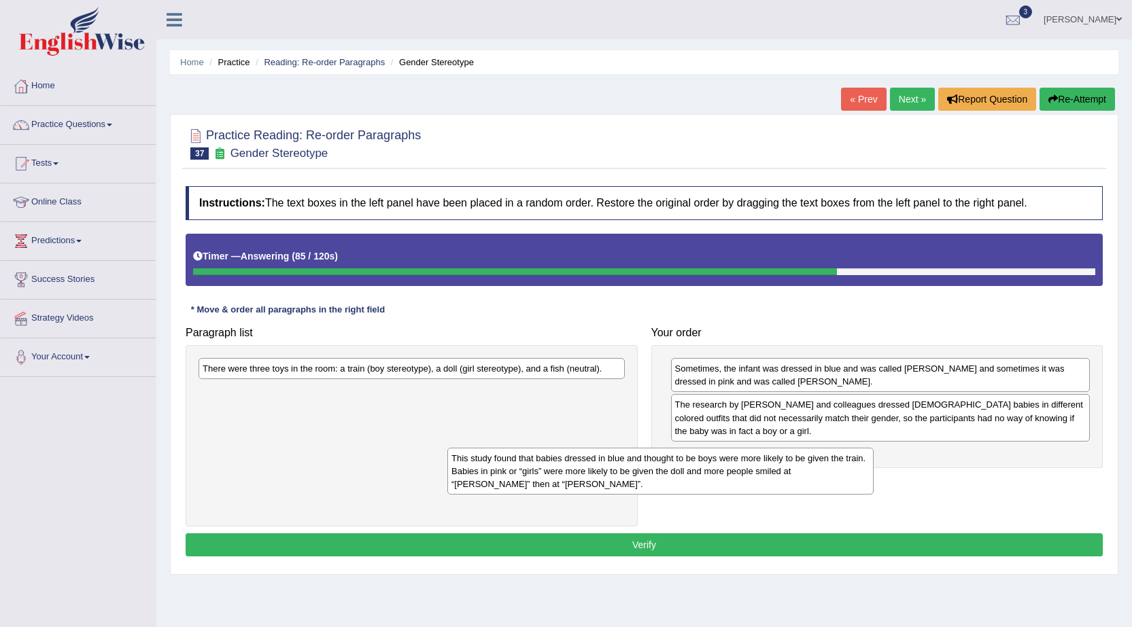
drag, startPoint x: 447, startPoint y: 376, endPoint x: 722, endPoint y: 468, distance: 290.4
click at [722, 468] on div "This study found that babies dressed in blue and thought to be boys were more l…" at bounding box center [660, 471] width 426 height 47
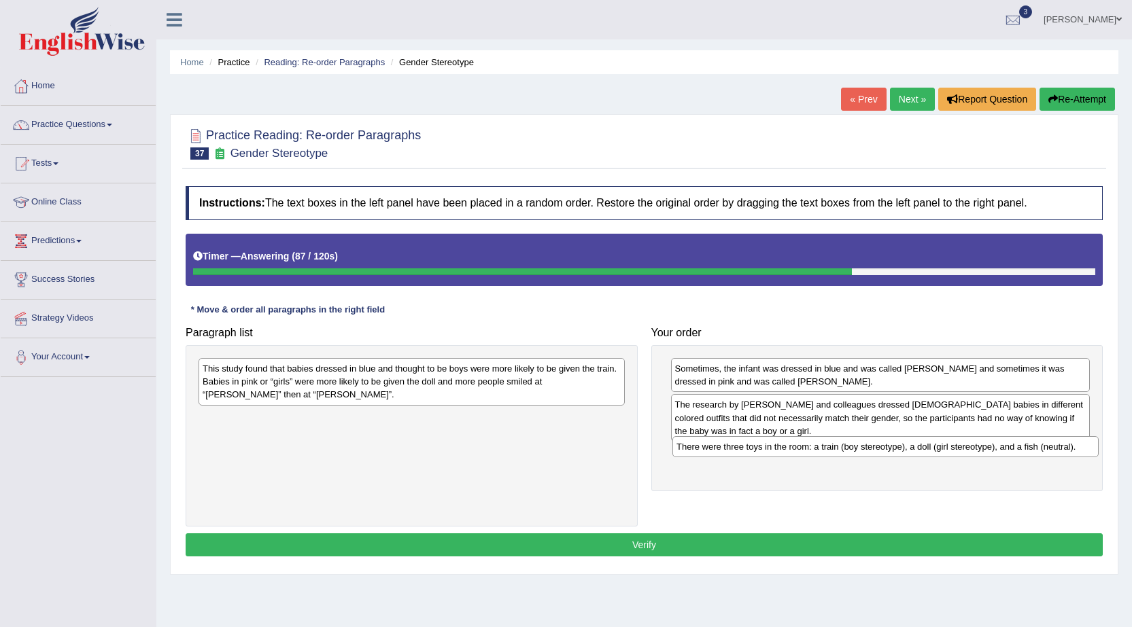
drag, startPoint x: 519, startPoint y: 367, endPoint x: 975, endPoint y: 423, distance: 460.2
click at [975, 436] on div "There were three toys in the room: a train (boy stereotype), a doll (girl stere…" at bounding box center [885, 446] width 426 height 21
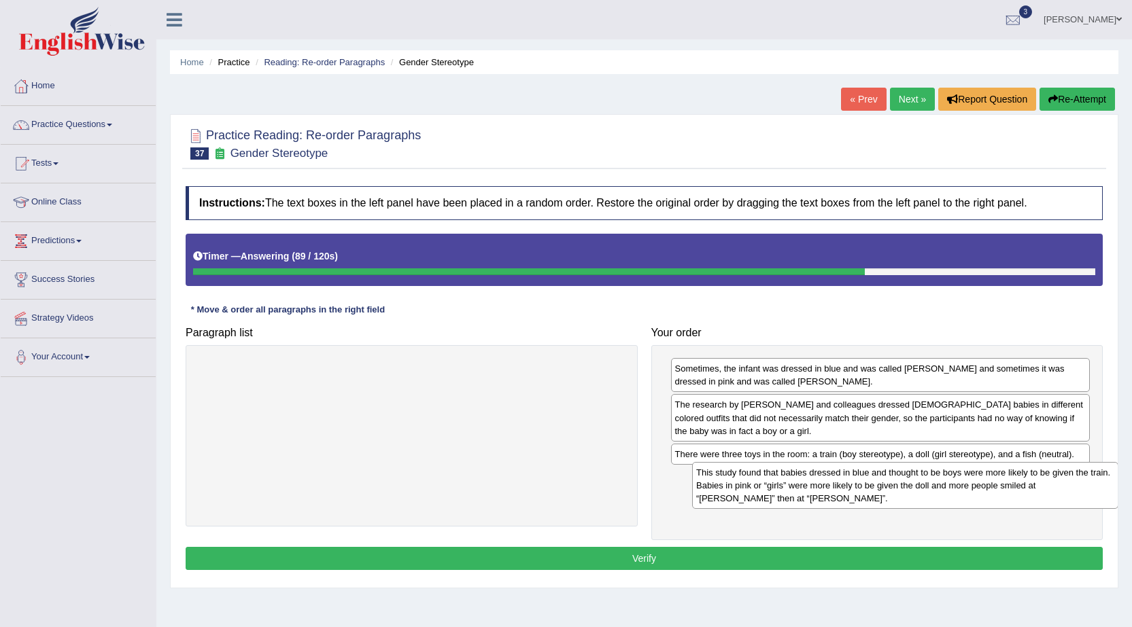
drag, startPoint x: 544, startPoint y: 406, endPoint x: 1004, endPoint y: 499, distance: 469.4
click at [1005, 499] on div "This study found that babies dressed in blue and thought to be boys were more l…" at bounding box center [905, 485] width 426 height 47
click at [871, 555] on button "Verify" at bounding box center [644, 558] width 917 height 23
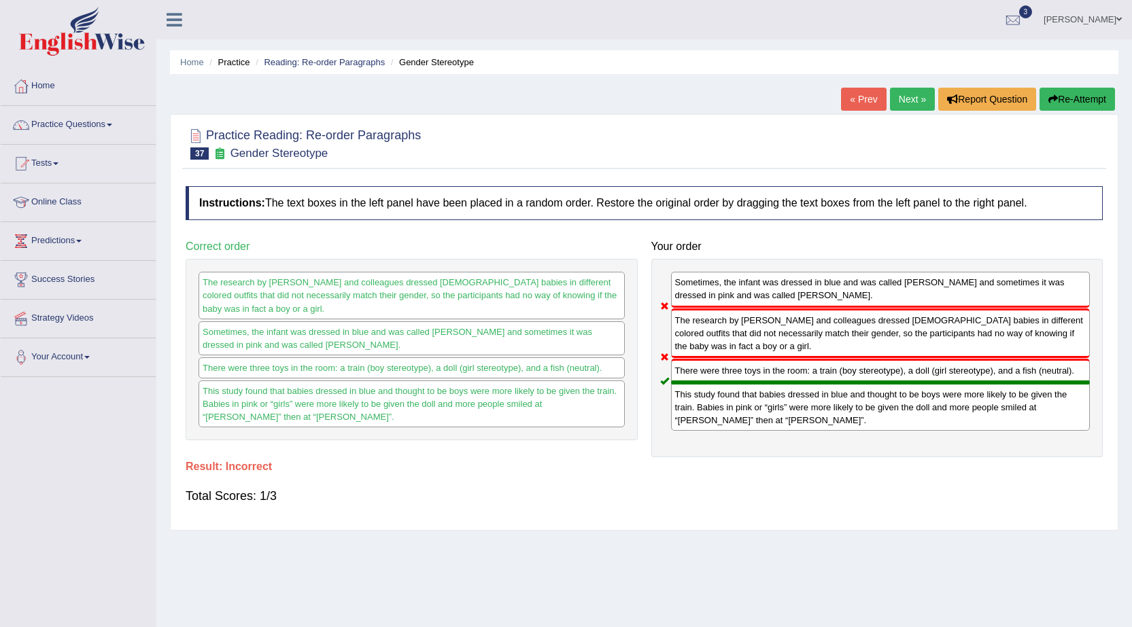
click at [894, 100] on link "Next »" at bounding box center [912, 99] width 45 height 23
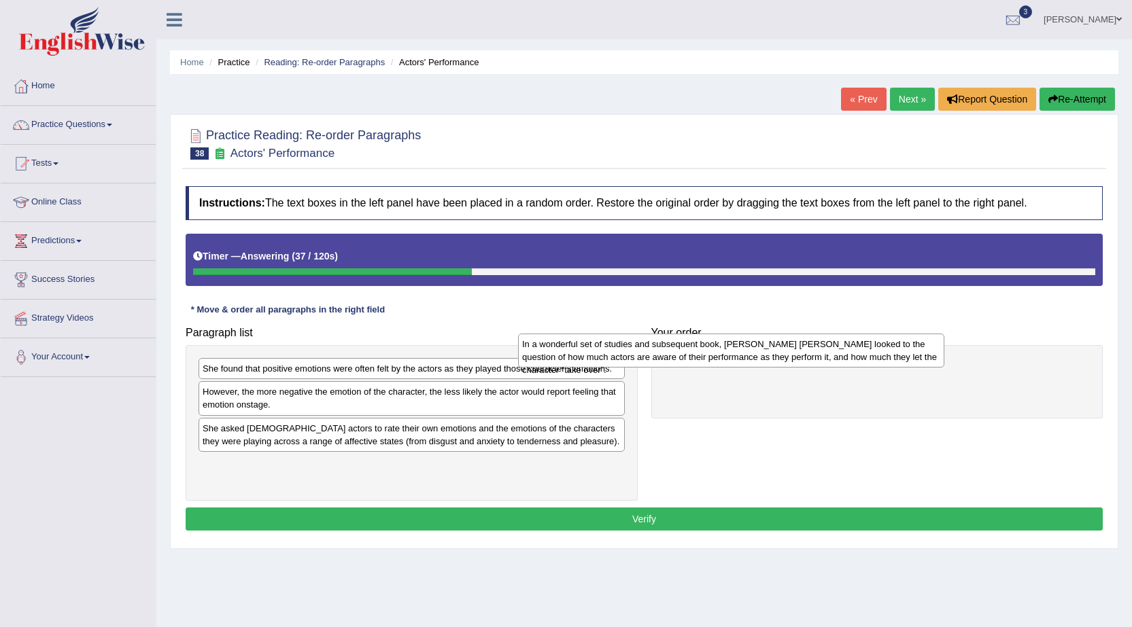
drag, startPoint x: 466, startPoint y: 379, endPoint x: 787, endPoint y: 355, distance: 322.4
click at [787, 355] on div "In a wonderful set of studies and subsequent book, [PERSON_NAME] [PERSON_NAME] …" at bounding box center [731, 351] width 426 height 34
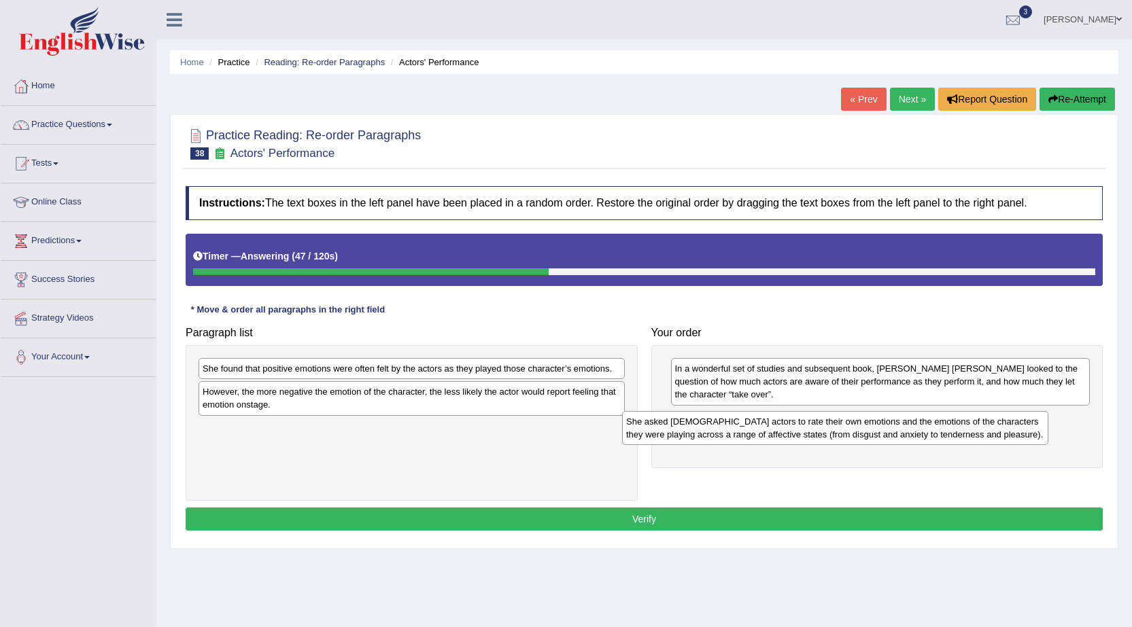
drag, startPoint x: 469, startPoint y: 440, endPoint x: 892, endPoint y: 431, distance: 422.8
click at [892, 431] on div "She asked [DEMOGRAPHIC_DATA] actors to rate their own emotions and the emotions…" at bounding box center [835, 428] width 426 height 34
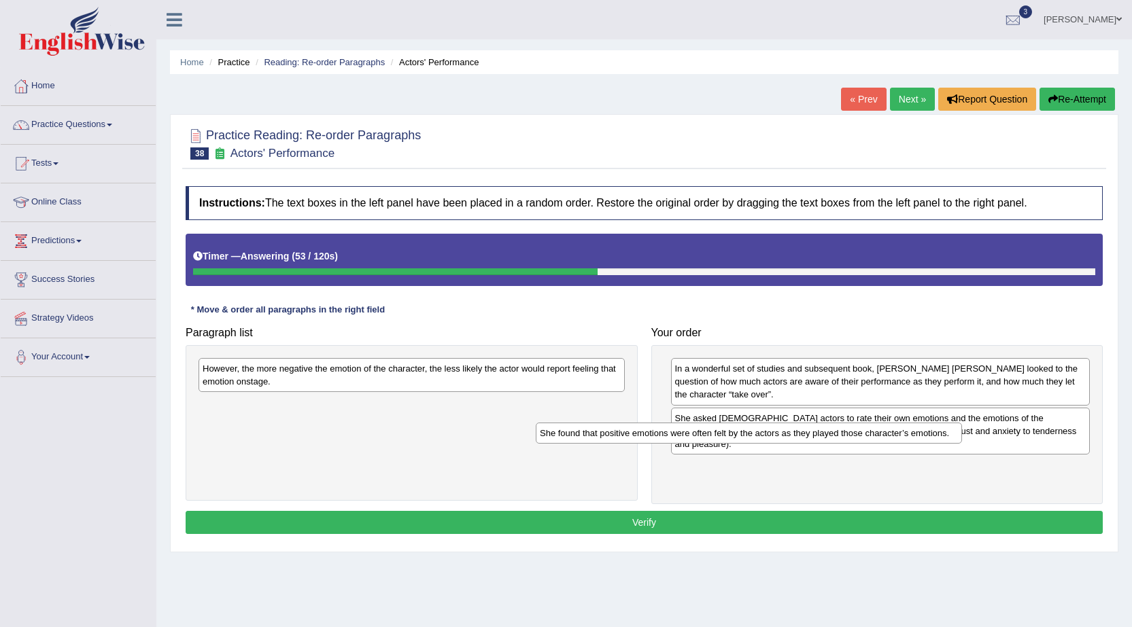
drag, startPoint x: 529, startPoint y: 379, endPoint x: 858, endPoint y: 439, distance: 334.3
click at [864, 440] on div "She found that positive emotions were often felt by the actors as they played t…" at bounding box center [749, 433] width 426 height 21
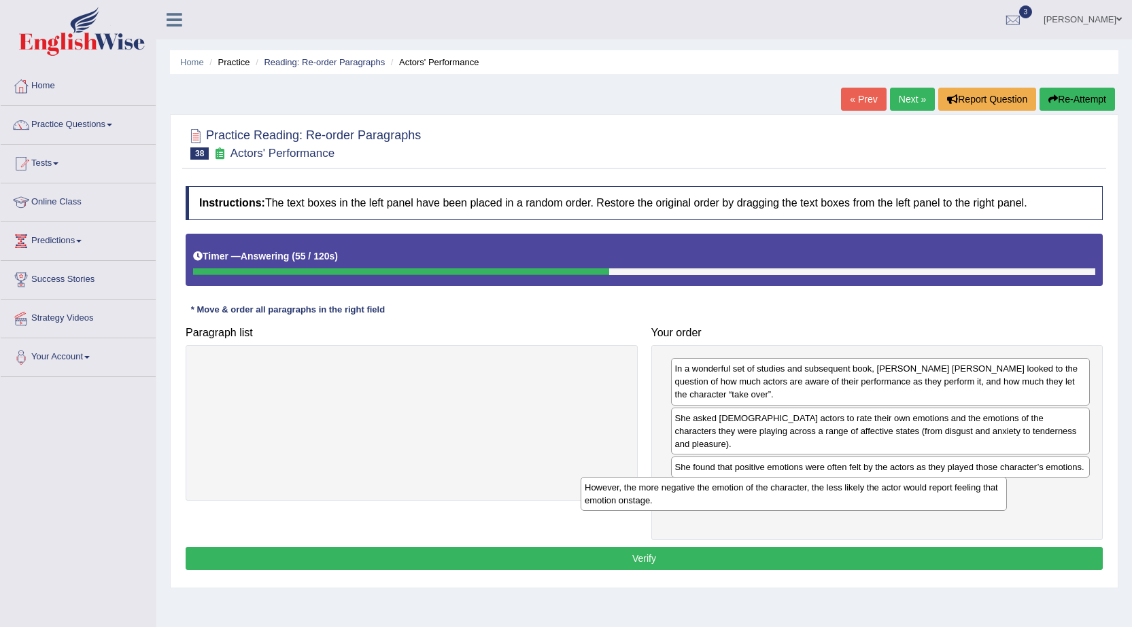
drag, startPoint x: 571, startPoint y: 377, endPoint x: 948, endPoint y: 493, distance: 394.7
click at [953, 495] on div "However, the more negative the emotion of the character, the less likely the ac…" at bounding box center [793, 494] width 426 height 34
click at [748, 547] on button "Verify" at bounding box center [644, 558] width 917 height 23
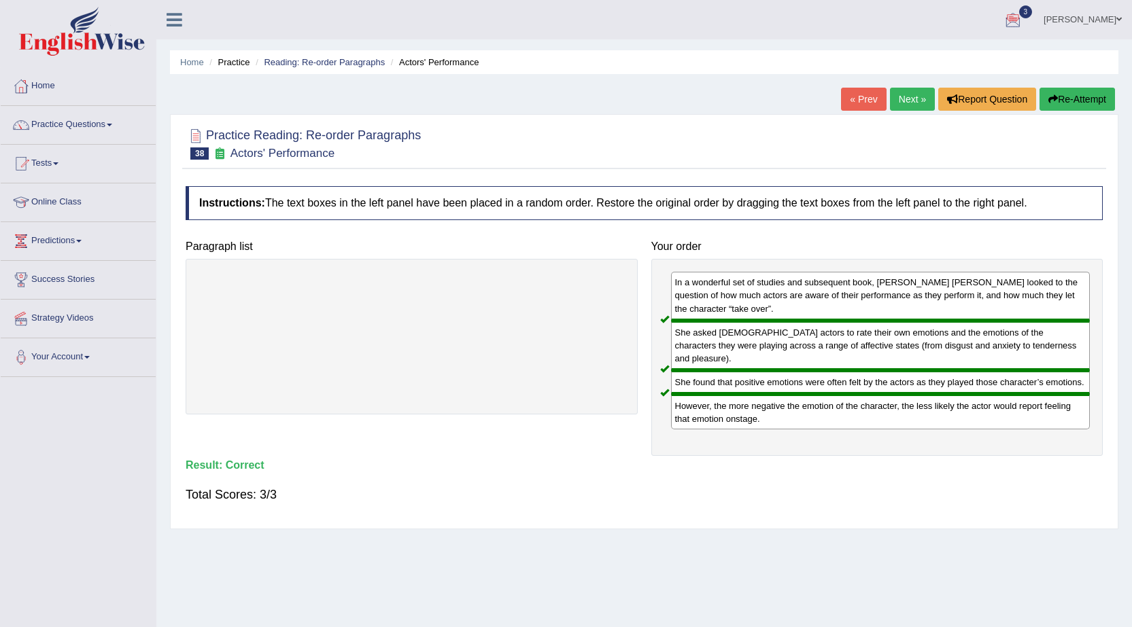
click at [907, 93] on link "Next »" at bounding box center [912, 99] width 45 height 23
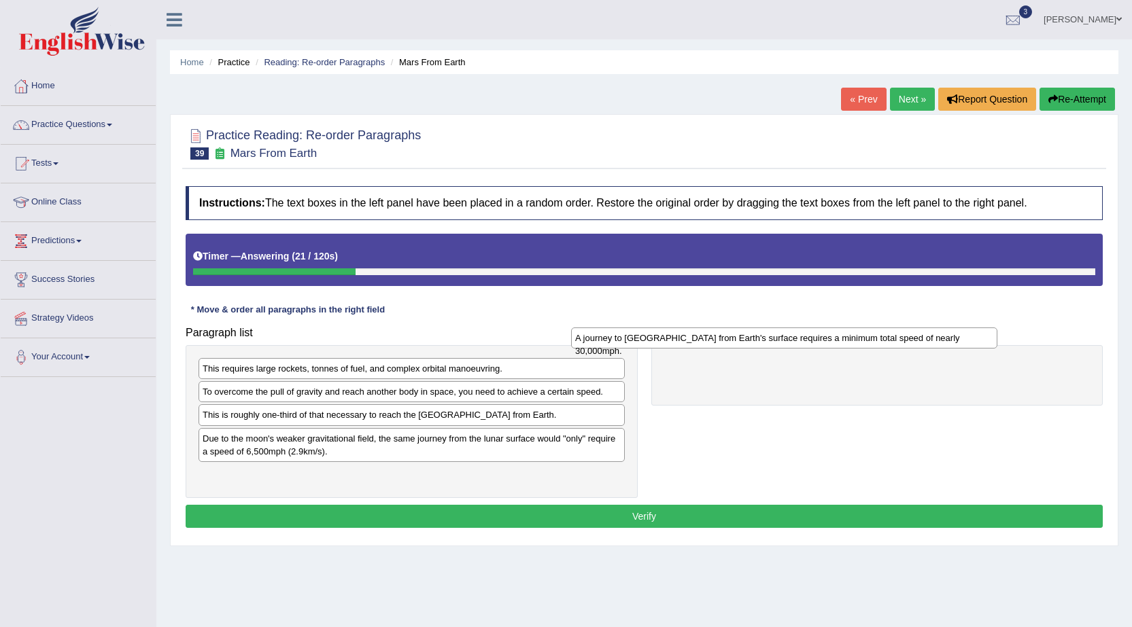
drag, startPoint x: 391, startPoint y: 445, endPoint x: 766, endPoint y: 348, distance: 386.9
click at [766, 348] on div "A journey to Mars from Earth's surface requires a minimum total speed of nearly…" at bounding box center [784, 338] width 426 height 21
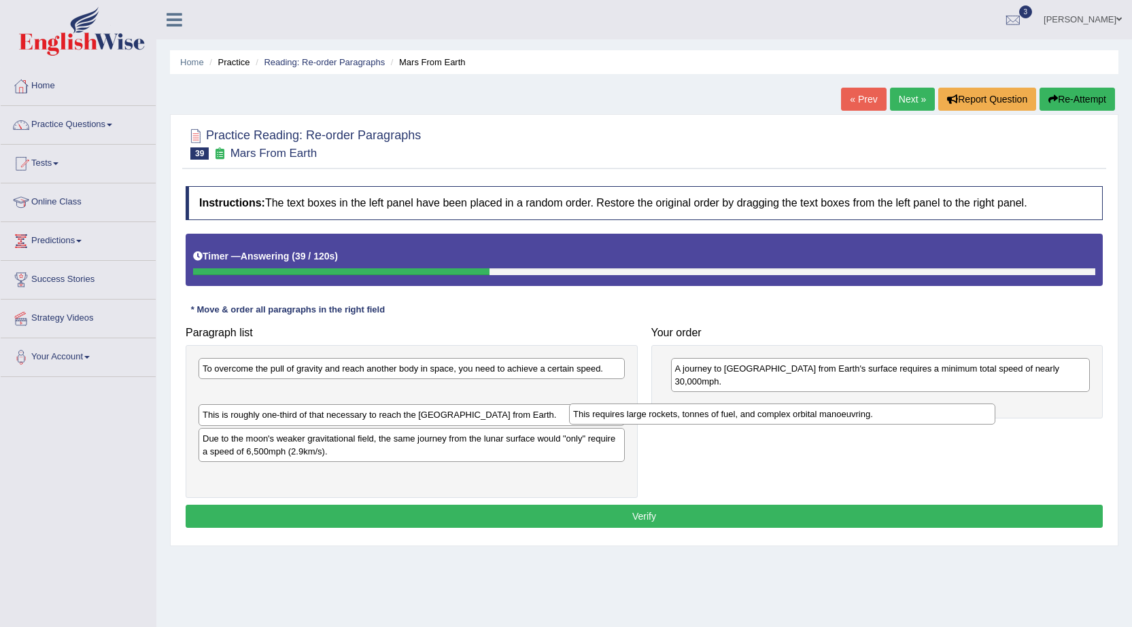
drag, startPoint x: 502, startPoint y: 369, endPoint x: 912, endPoint y: 410, distance: 412.5
click at [912, 410] on div "This requires large rockets, tonnes of fuel, and complex orbital manoeuvring." at bounding box center [782, 414] width 426 height 21
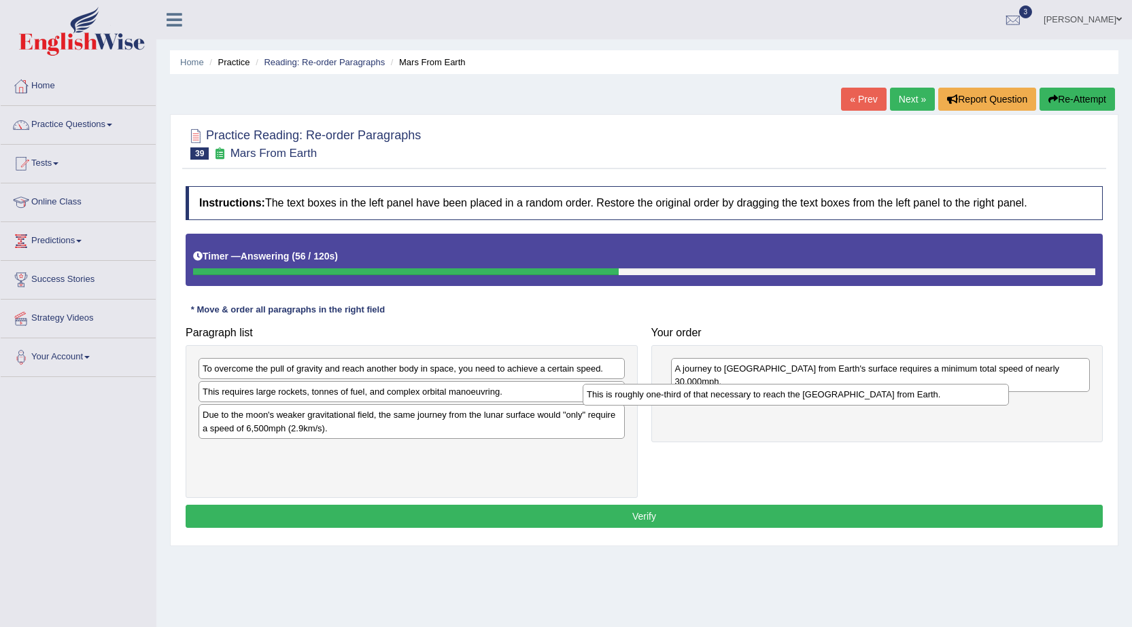
drag, startPoint x: 444, startPoint y: 415, endPoint x: 828, endPoint y: 394, distance: 384.5
click at [828, 394] on div "This is roughly one-third of that necessary to reach the International Space St…" at bounding box center [795, 394] width 426 height 21
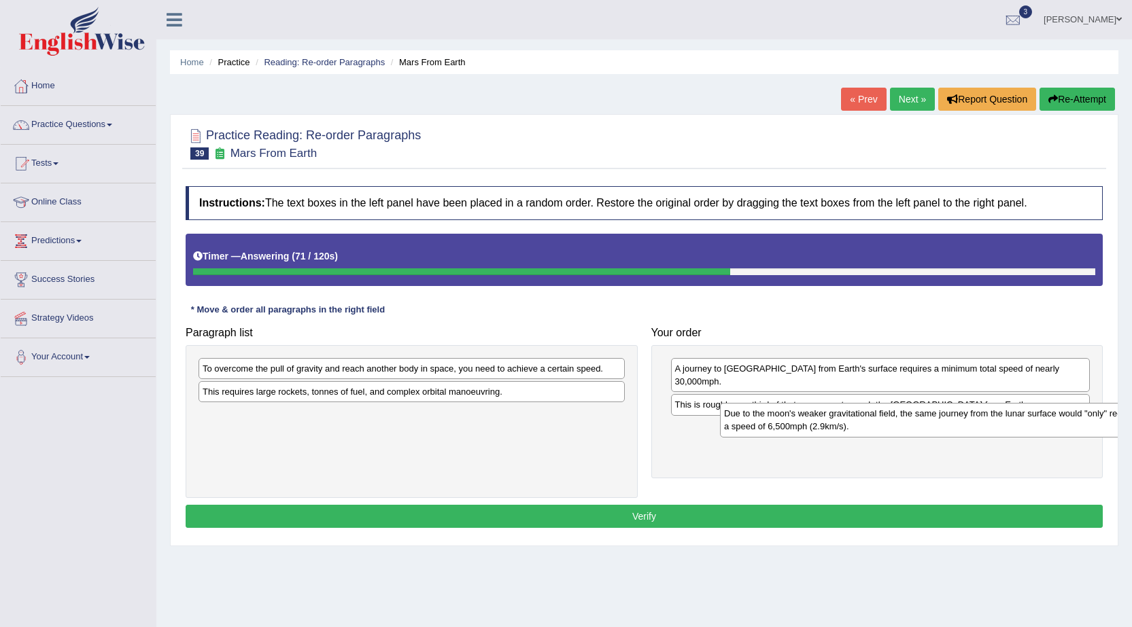
drag, startPoint x: 429, startPoint y: 425, endPoint x: 918, endPoint y: 424, distance: 489.3
click at [919, 424] on div "Due to the moon's weaker gravitational field, the same journey from the lunar s…" at bounding box center [933, 420] width 426 height 34
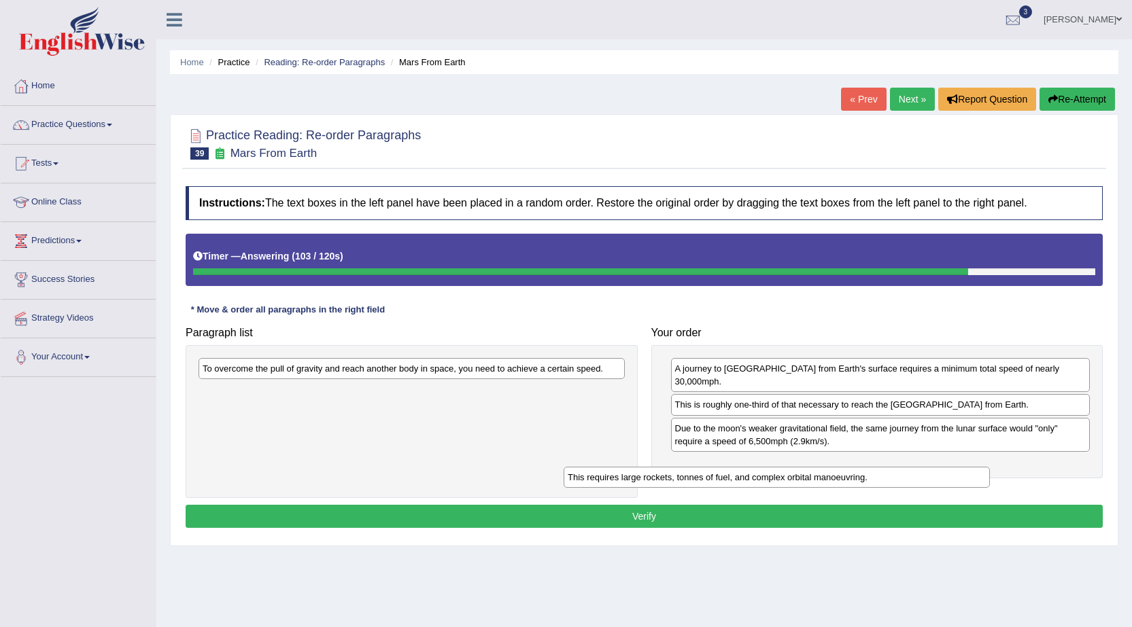
drag, startPoint x: 500, startPoint y: 397, endPoint x: 865, endPoint y: 483, distance: 374.9
click at [865, 483] on div "This requires large rockets, tonnes of fuel, and complex orbital manoeuvring." at bounding box center [776, 477] width 426 height 21
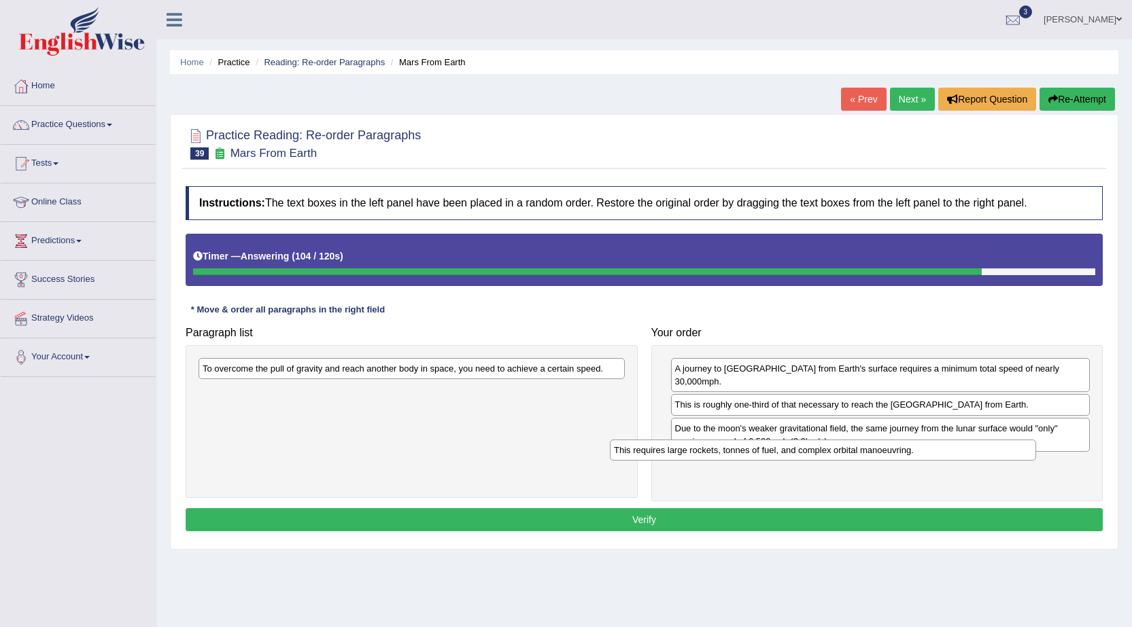
drag, startPoint x: 553, startPoint y: 402, endPoint x: 964, endPoint y: 461, distance: 415.3
click at [964, 461] on div "This requires large rockets, tonnes of fuel, and complex orbital manoeuvring." at bounding box center [823, 450] width 426 height 21
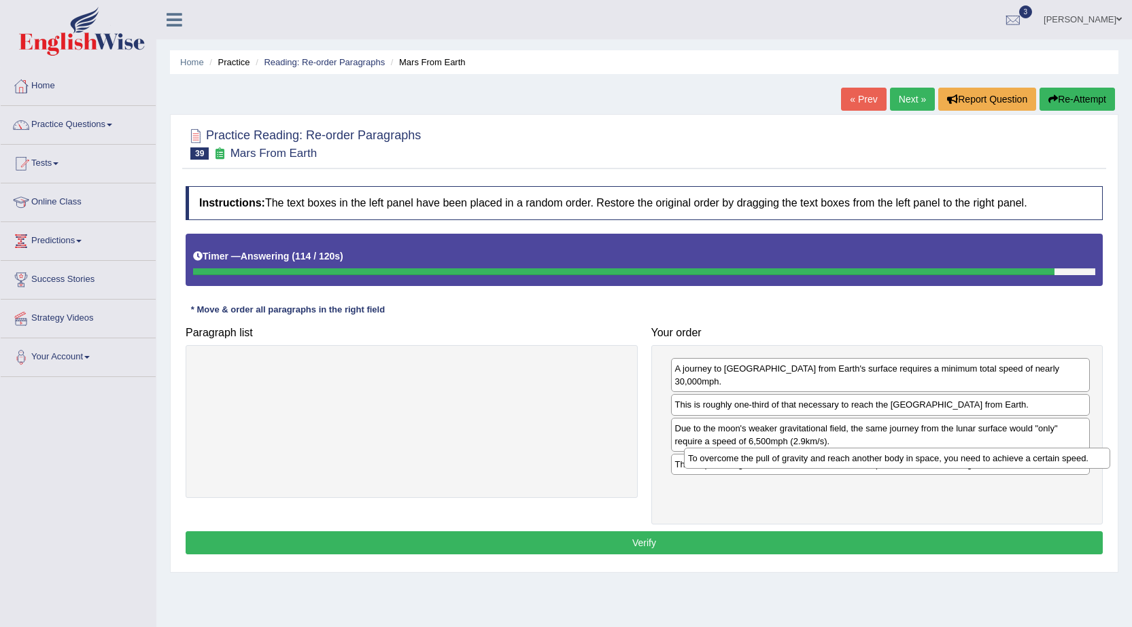
drag, startPoint x: 421, startPoint y: 374, endPoint x: 892, endPoint y: 444, distance: 476.3
click at [901, 454] on div "To overcome the pull of gravity and reach another body in space, you need to ac…" at bounding box center [897, 458] width 426 height 21
drag, startPoint x: 829, startPoint y: 468, endPoint x: 822, endPoint y: 452, distance: 17.9
click at [825, 452] on div "To overcome the pull of gravity and reach another body in space, you need to ac…" at bounding box center [889, 447] width 419 height 21
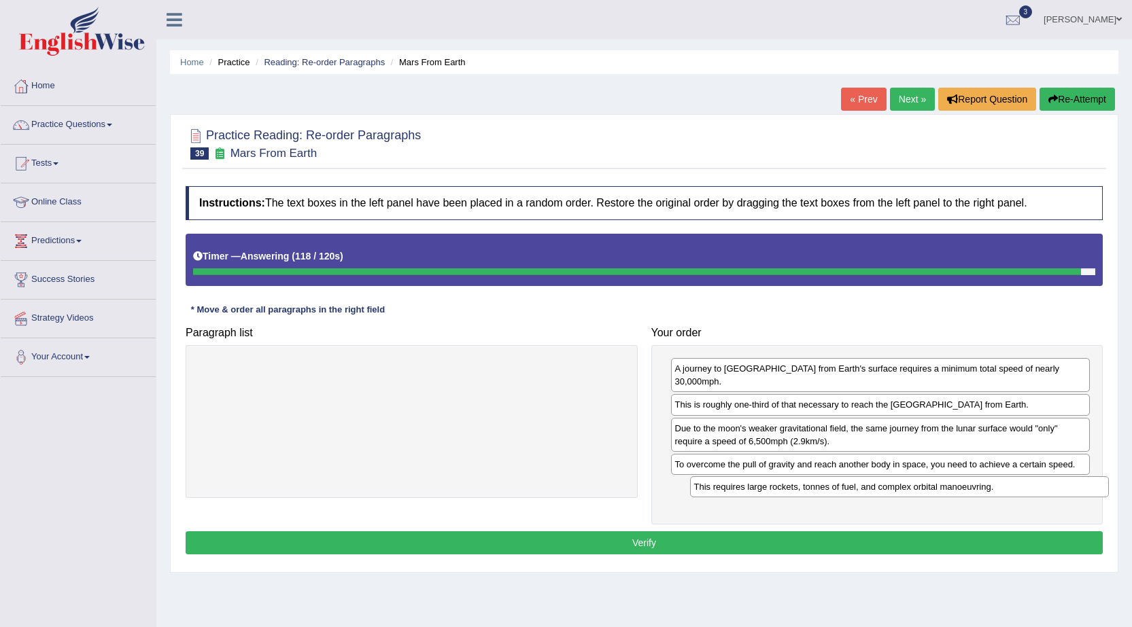
drag, startPoint x: 820, startPoint y: 458, endPoint x: 839, endPoint y: 493, distance: 40.1
click at [839, 493] on div "This requires large rockets, tonnes of fuel, and complex orbital manoeuvring." at bounding box center [899, 486] width 419 height 21
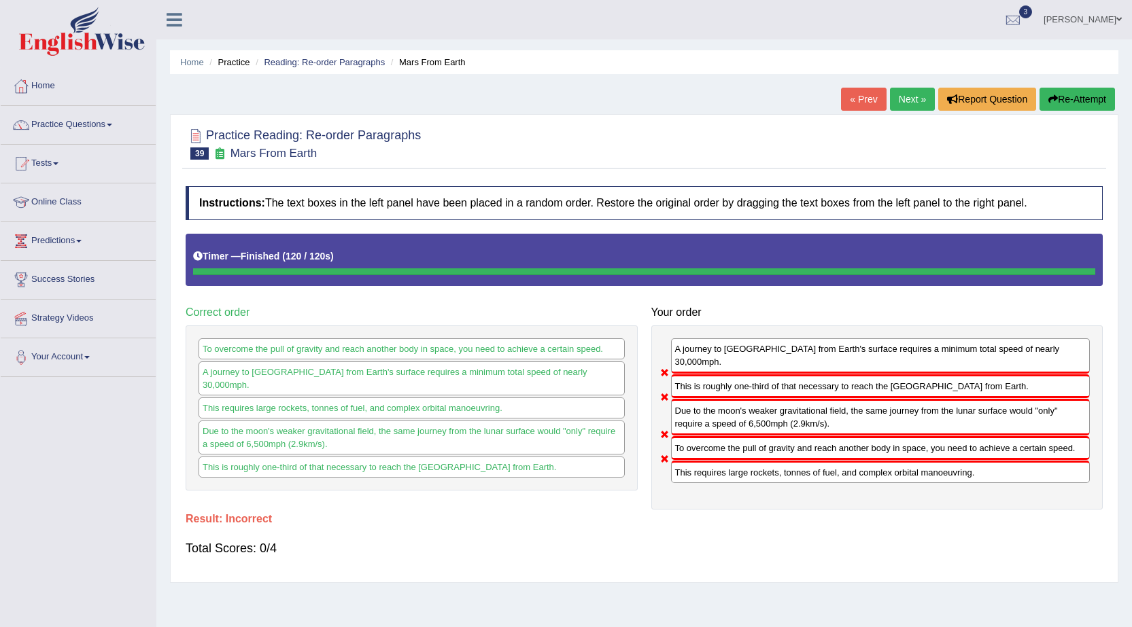
click at [905, 103] on link "Next »" at bounding box center [912, 99] width 45 height 23
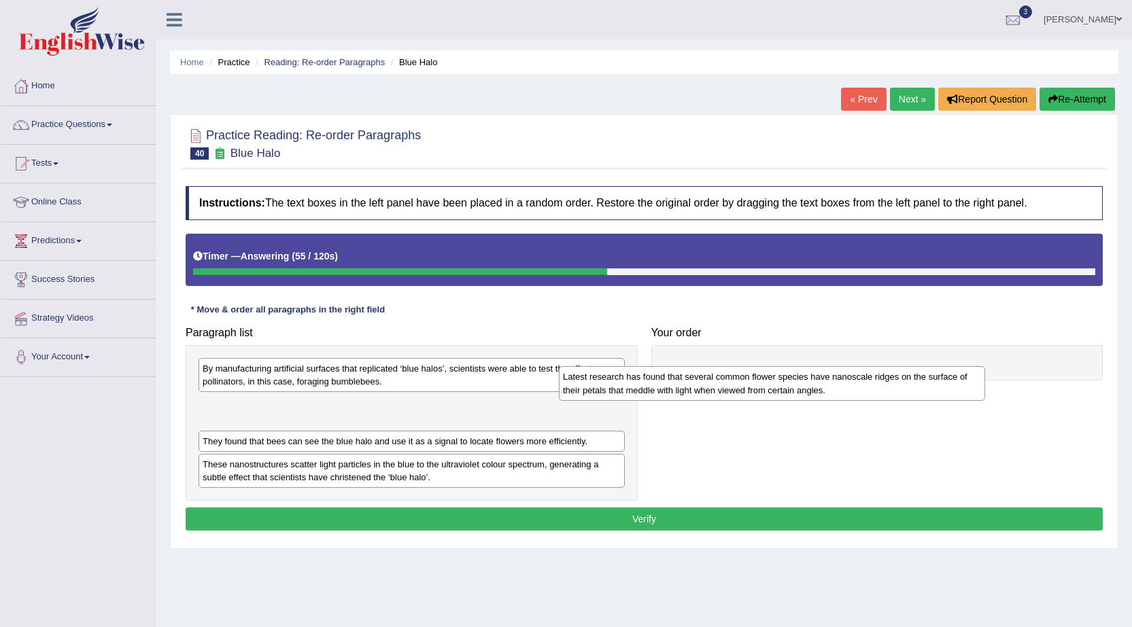
drag, startPoint x: 391, startPoint y: 420, endPoint x: 750, endPoint y: 384, distance: 361.3
click at [750, 384] on div "Latest research has found that several common flower species have nanoscale rid…" at bounding box center [772, 383] width 426 height 34
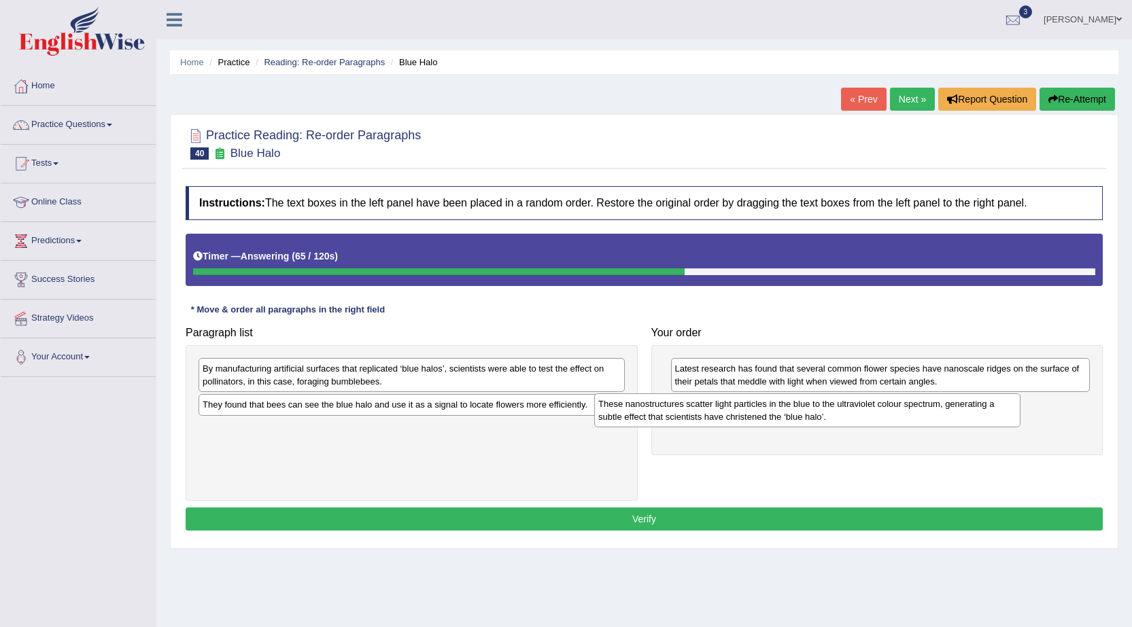
drag, startPoint x: 385, startPoint y: 445, endPoint x: 781, endPoint y: 421, distance: 396.3
click at [781, 421] on div "These nanostructures scatter light particles in the blue to the ultraviolet col…" at bounding box center [807, 411] width 426 height 34
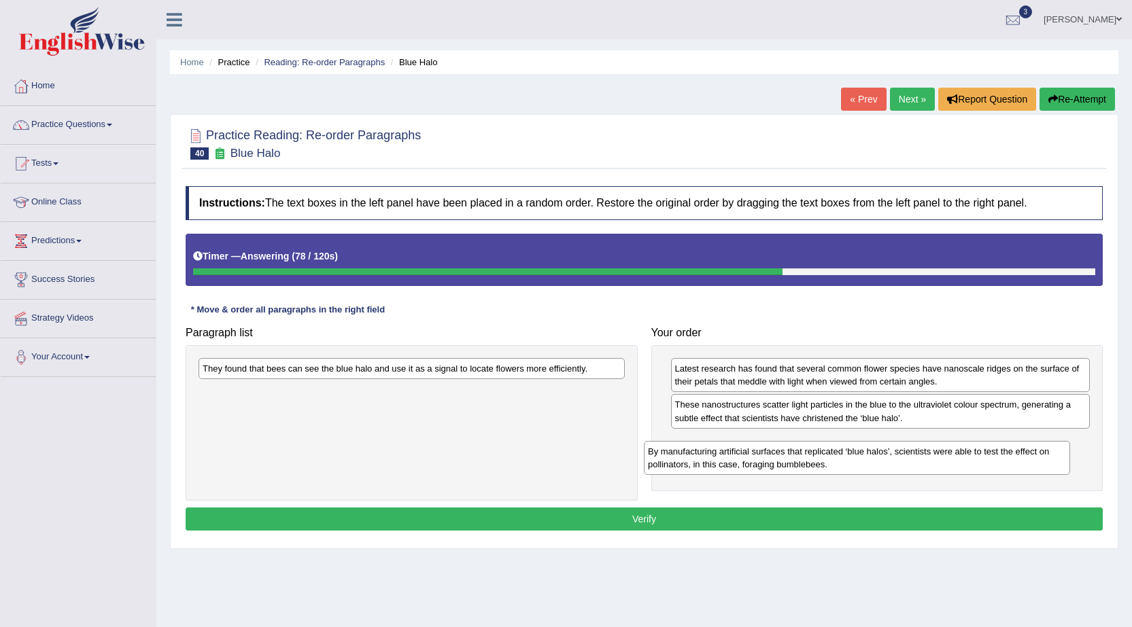
drag, startPoint x: 330, startPoint y: 377, endPoint x: 775, endPoint y: 459, distance: 452.8
click at [775, 459] on div "By manufacturing artificial surfaces that replicated ‘blue halos’, scientists w…" at bounding box center [857, 458] width 426 height 34
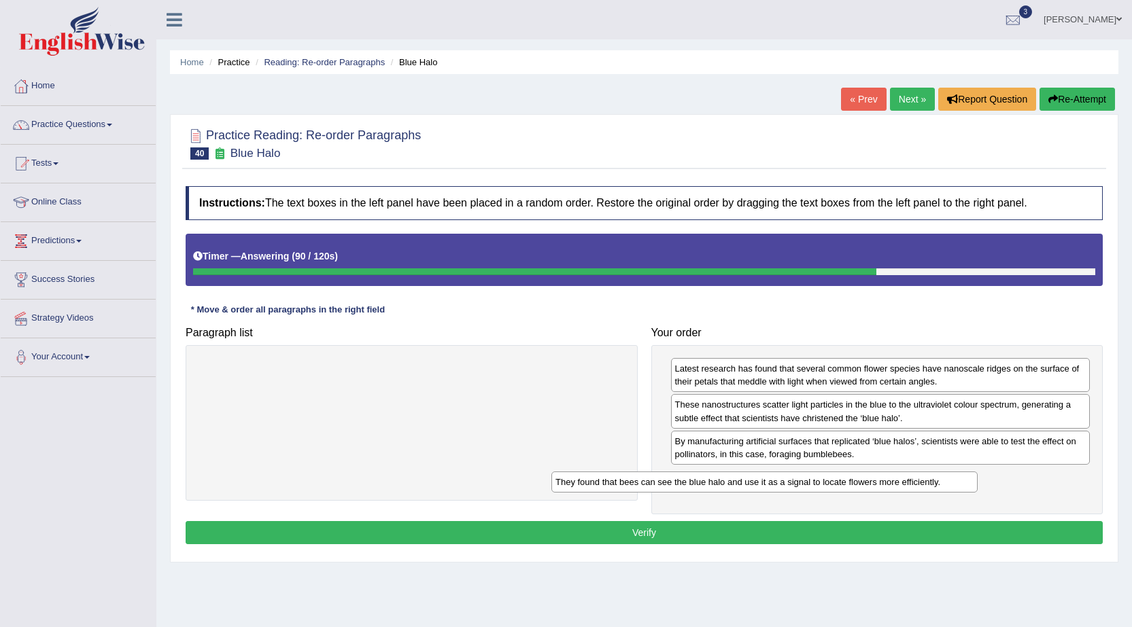
drag, startPoint x: 503, startPoint y: 374, endPoint x: 856, endPoint y: 487, distance: 370.5
click at [856, 487] on div "They found that bees can see the blue halo and use it as a signal to locate flo…" at bounding box center [764, 482] width 426 height 21
click at [833, 530] on button "Verify" at bounding box center [644, 532] width 917 height 23
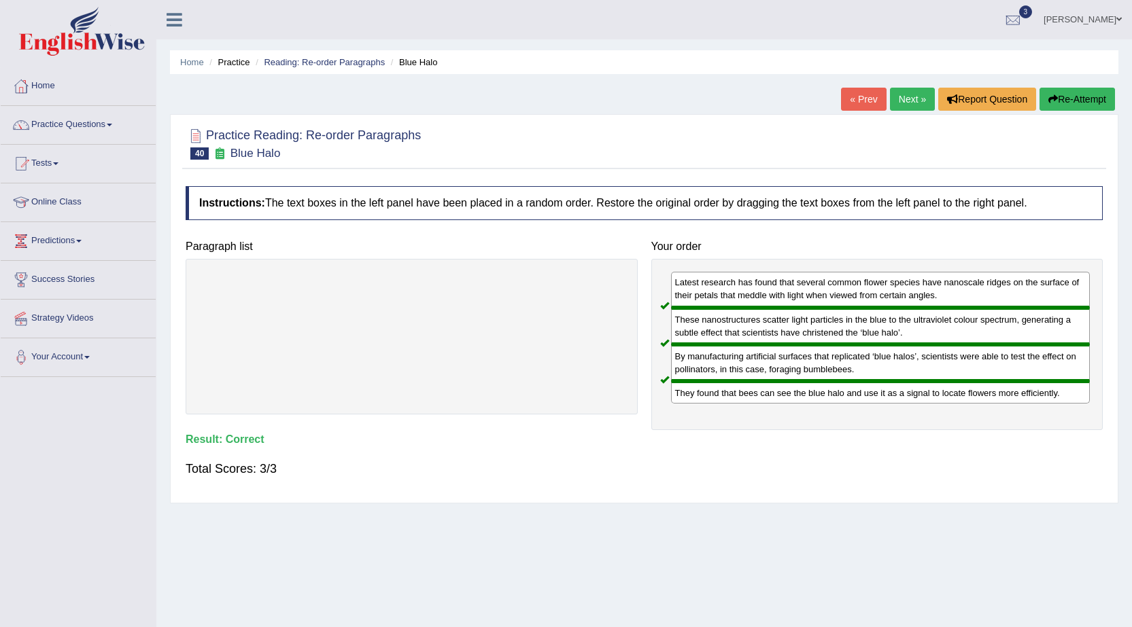
click at [902, 100] on link "Next »" at bounding box center [912, 99] width 45 height 23
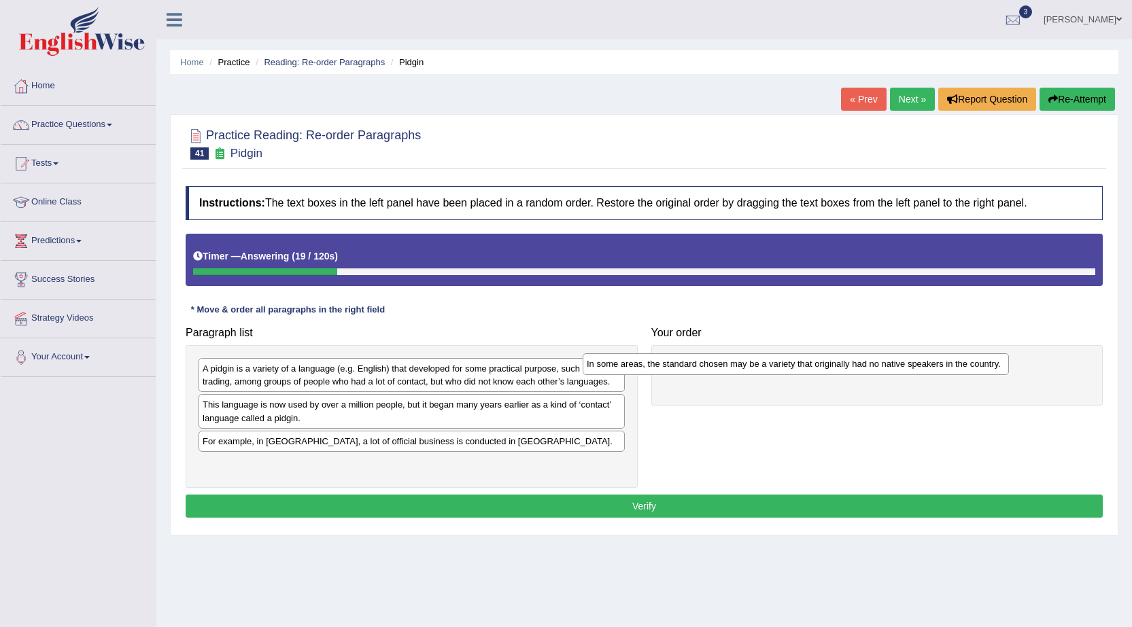
drag, startPoint x: 425, startPoint y: 408, endPoint x: 809, endPoint y: 367, distance: 386.2
click at [809, 367] on div "In some areas, the standard chosen may be a variety that originally had no nati…" at bounding box center [795, 363] width 426 height 21
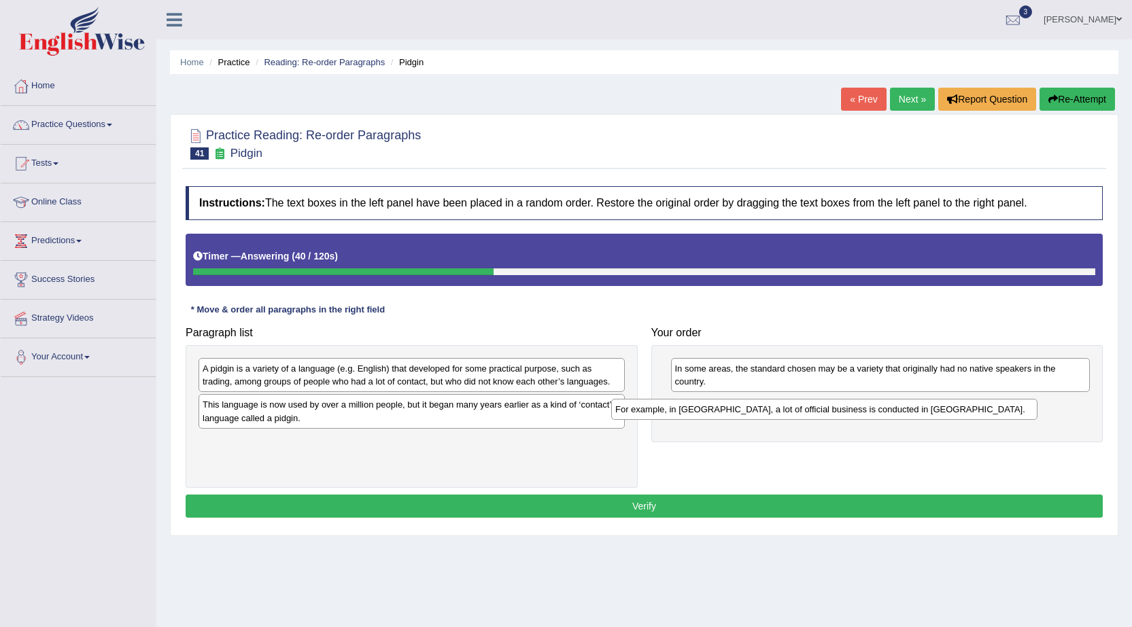
drag, startPoint x: 501, startPoint y: 445, endPoint x: 916, endPoint y: 411, distance: 416.7
click at [916, 411] on div "For example, in Papua New Guinea, a lot of official business is conducted in To…" at bounding box center [824, 409] width 426 height 21
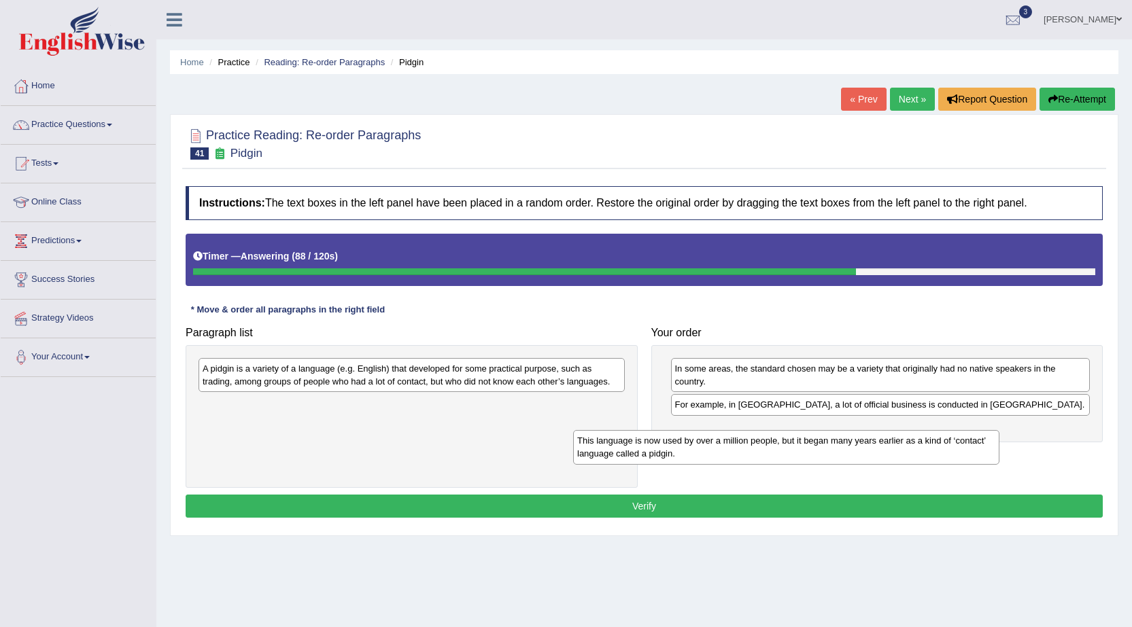
drag, startPoint x: 461, startPoint y: 413, endPoint x: 836, endPoint y: 449, distance: 376.2
click at [836, 449] on div "This language is now used by over a million people, but it began many years ear…" at bounding box center [786, 447] width 426 height 34
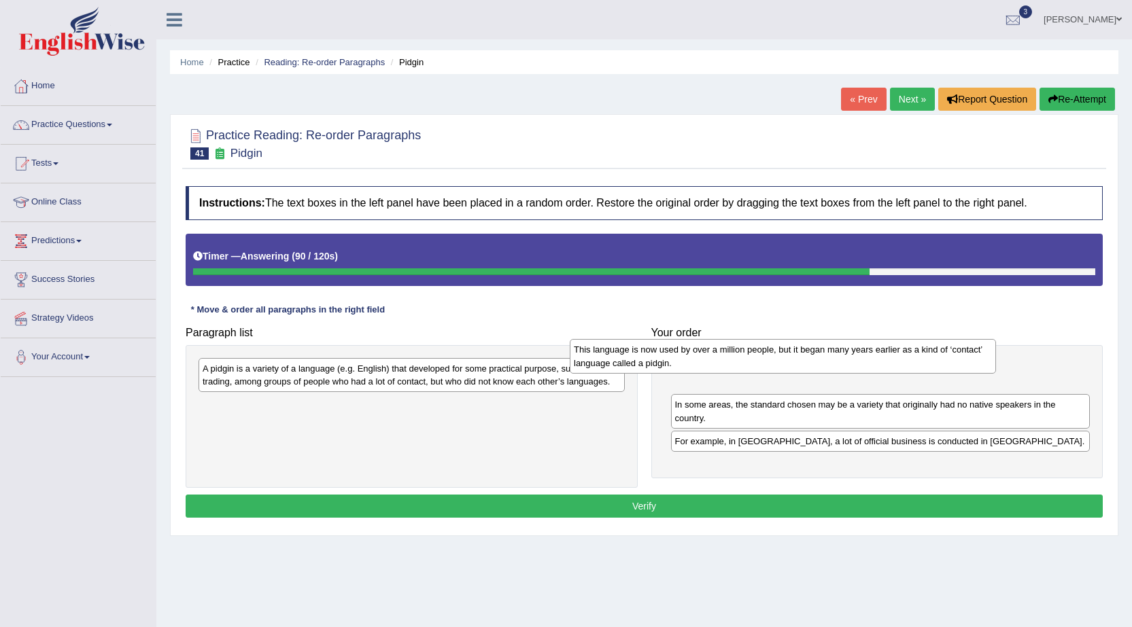
drag, startPoint x: 563, startPoint y: 406, endPoint x: 934, endPoint y: 351, distance: 374.5
click at [934, 351] on div "This language is now used by over a million people, but it began many years ear…" at bounding box center [783, 356] width 426 height 34
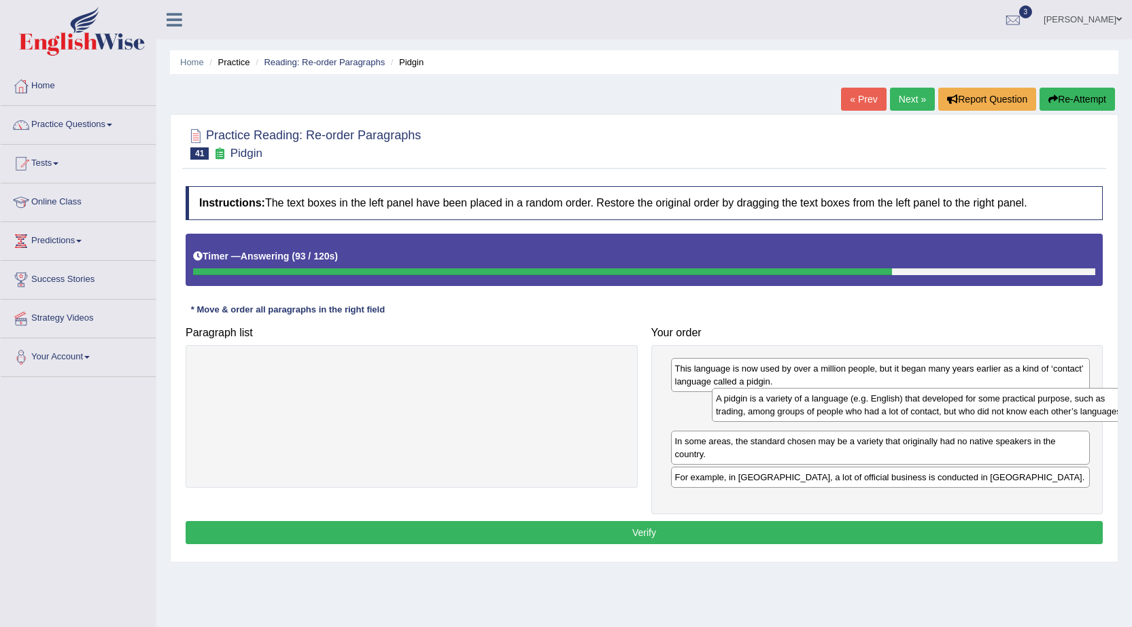
drag, startPoint x: 481, startPoint y: 379, endPoint x: 948, endPoint y: 410, distance: 468.6
click at [948, 410] on div "A pidgin is a variety of a language (e.g. English) that developed for some prac…" at bounding box center [925, 405] width 426 height 34
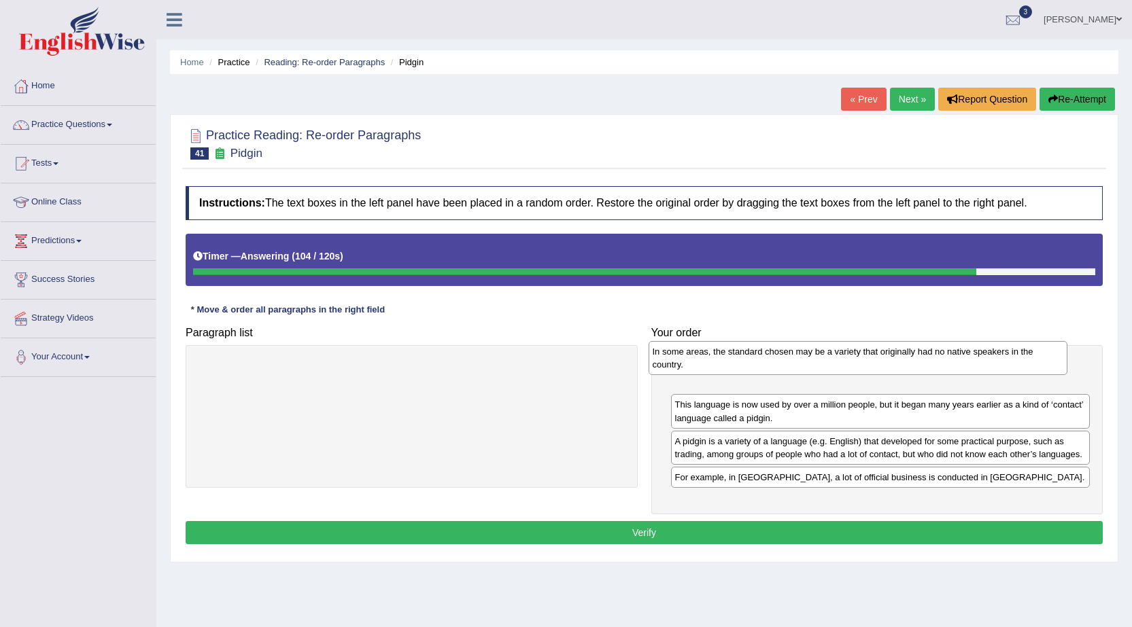
drag, startPoint x: 888, startPoint y: 458, endPoint x: 866, endPoint y: 368, distance: 92.5
click at [866, 368] on div "In some areas, the standard chosen may be a variety that originally had no nati…" at bounding box center [857, 358] width 419 height 34
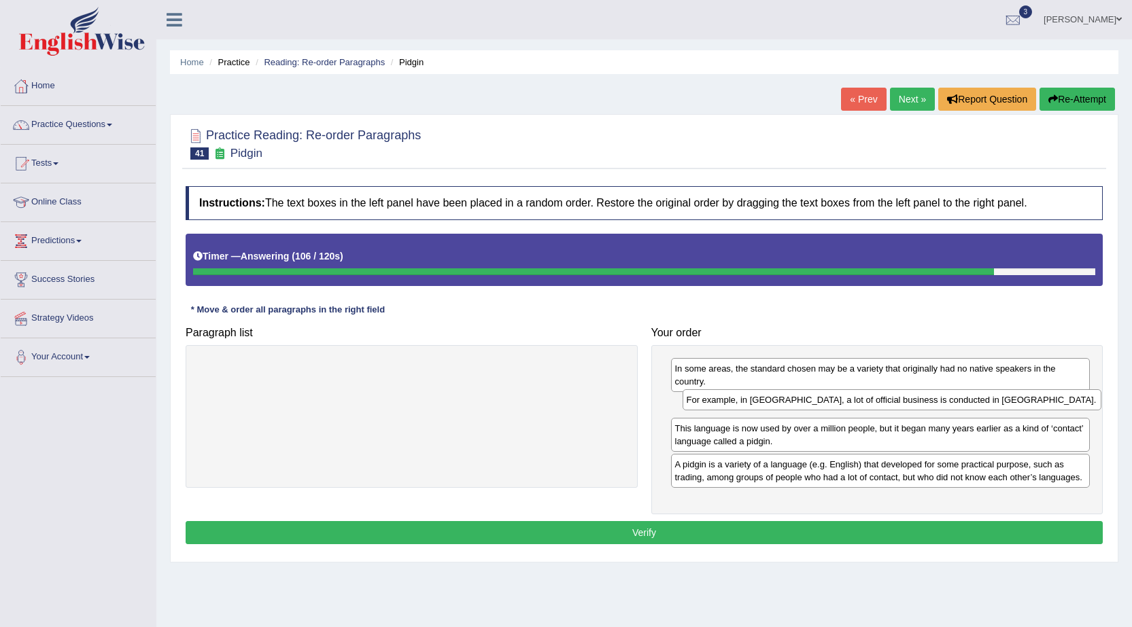
drag, startPoint x: 854, startPoint y: 487, endPoint x: 865, endPoint y: 410, distance: 78.3
click at [865, 410] on div "For example, in Papua New Guinea, a lot of official business is conducted in To…" at bounding box center [891, 399] width 419 height 21
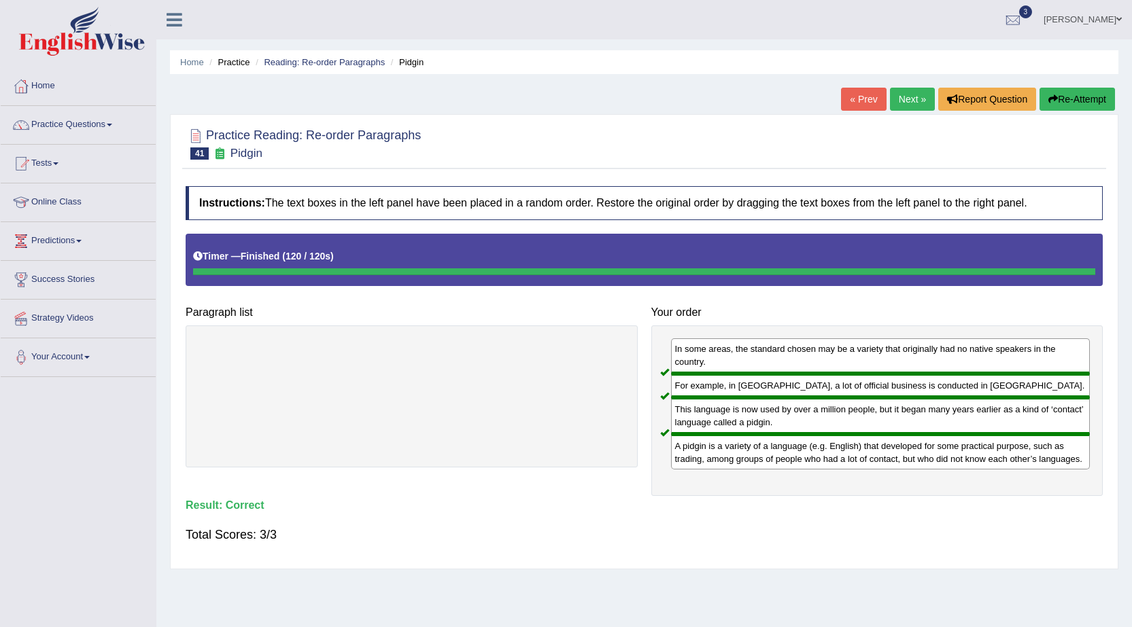
click at [913, 98] on link "Next »" at bounding box center [912, 99] width 45 height 23
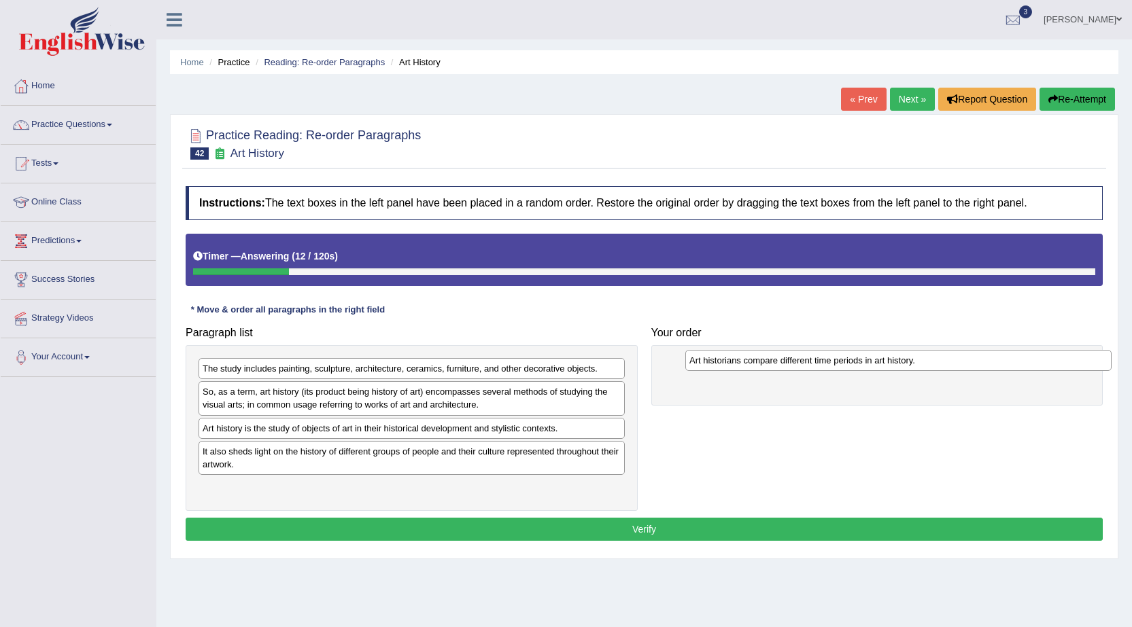
drag, startPoint x: 408, startPoint y: 432, endPoint x: 895, endPoint y: 364, distance: 491.4
click at [895, 364] on div "Art historians compare different time periods in art history." at bounding box center [898, 360] width 426 height 21
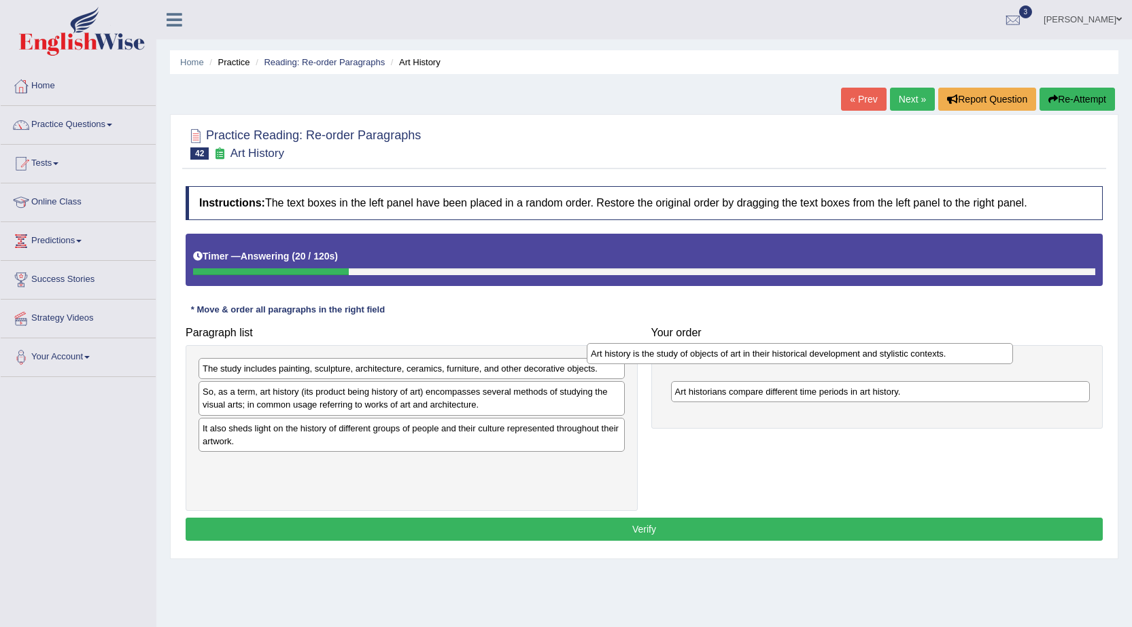
drag, startPoint x: 513, startPoint y: 432, endPoint x: 901, endPoint y: 357, distance: 395.2
click at [901, 357] on div "Art history is the study of objects of art in their historical development and …" at bounding box center [800, 353] width 426 height 21
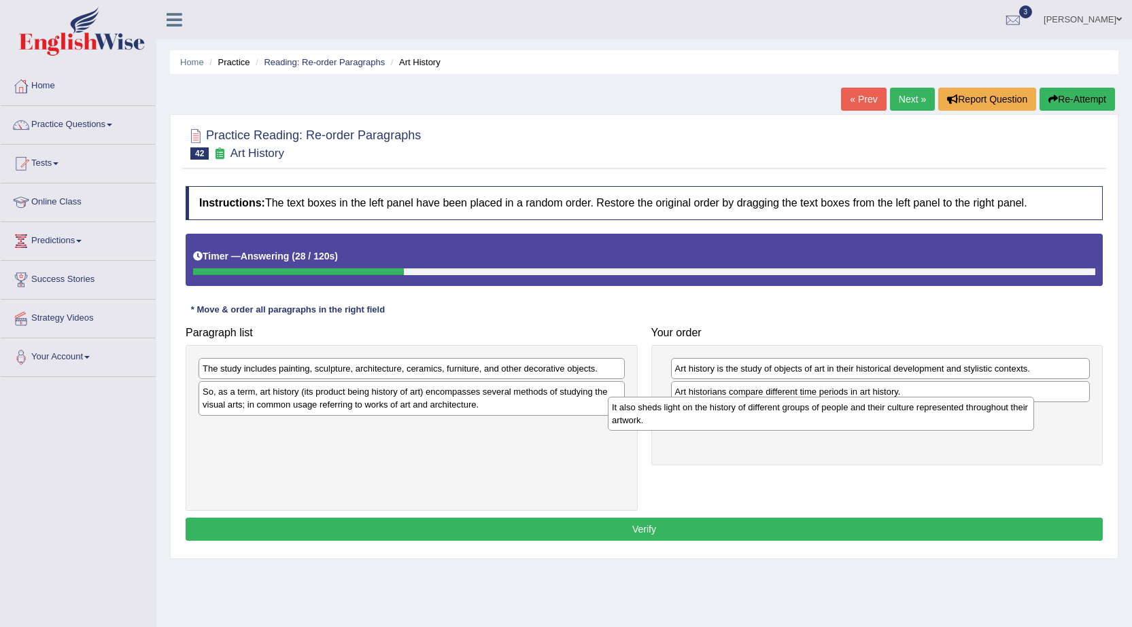
drag, startPoint x: 540, startPoint y: 436, endPoint x: 918, endPoint y: 411, distance: 378.7
click at [949, 414] on div "It also sheds light on the history of different groups of people and their cult…" at bounding box center [821, 414] width 426 height 34
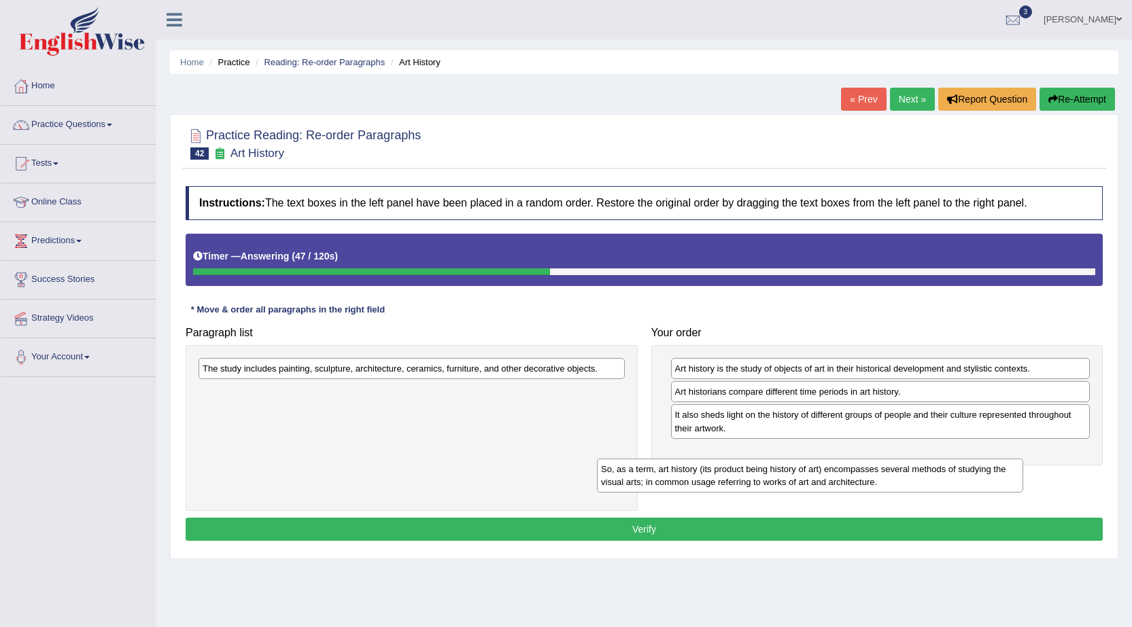
drag, startPoint x: 421, startPoint y: 398, endPoint x: 819, endPoint y: 466, distance: 404.0
click at [819, 466] on div "So, as a term, art history (its product being history of art) encompasses sever…" at bounding box center [810, 476] width 426 height 34
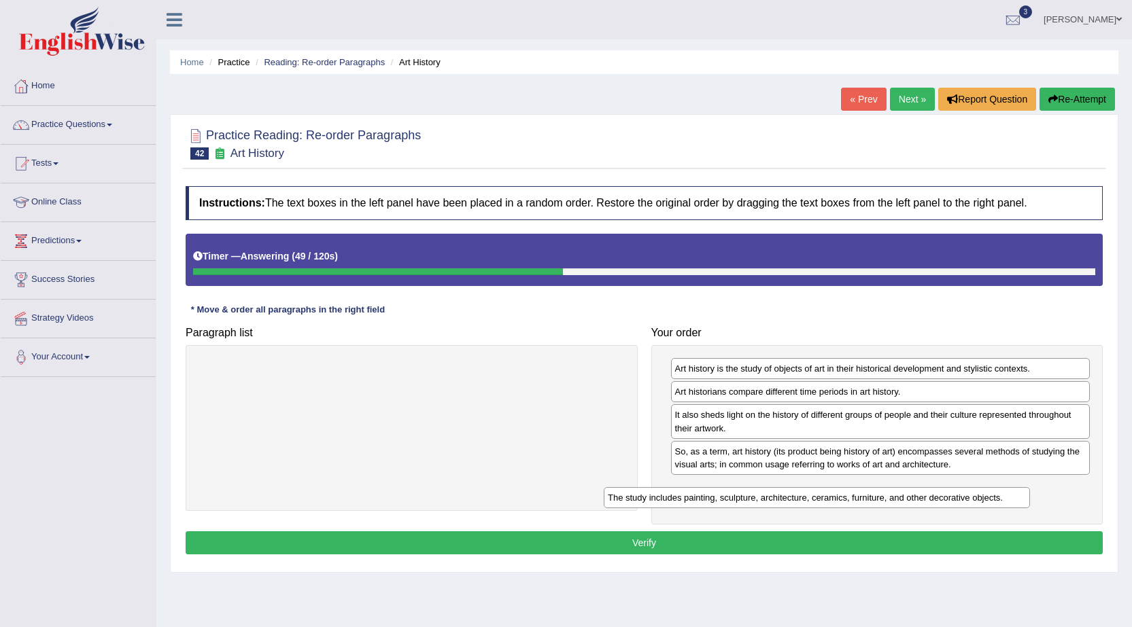
drag, startPoint x: 493, startPoint y: 368, endPoint x: 890, endPoint y: 487, distance: 415.2
click at [892, 490] on div "The study includes painting, sculpture, architecture, ceramics, furniture, and …" at bounding box center [817, 497] width 426 height 21
click at [565, 551] on button "Verify" at bounding box center [644, 542] width 917 height 23
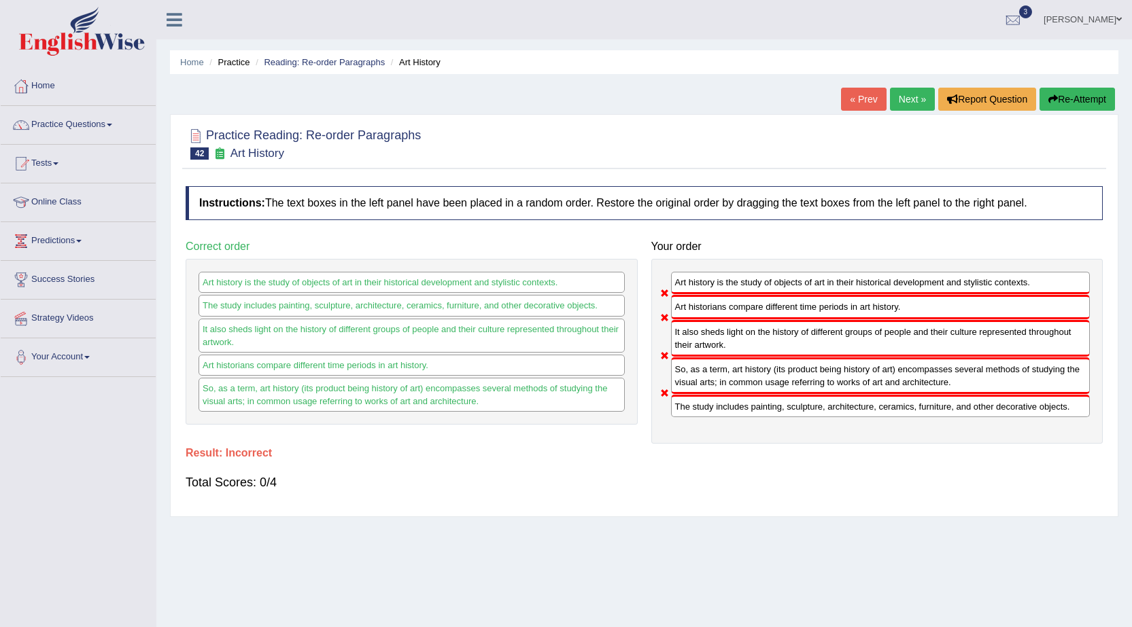
click at [897, 108] on link "Next »" at bounding box center [912, 99] width 45 height 23
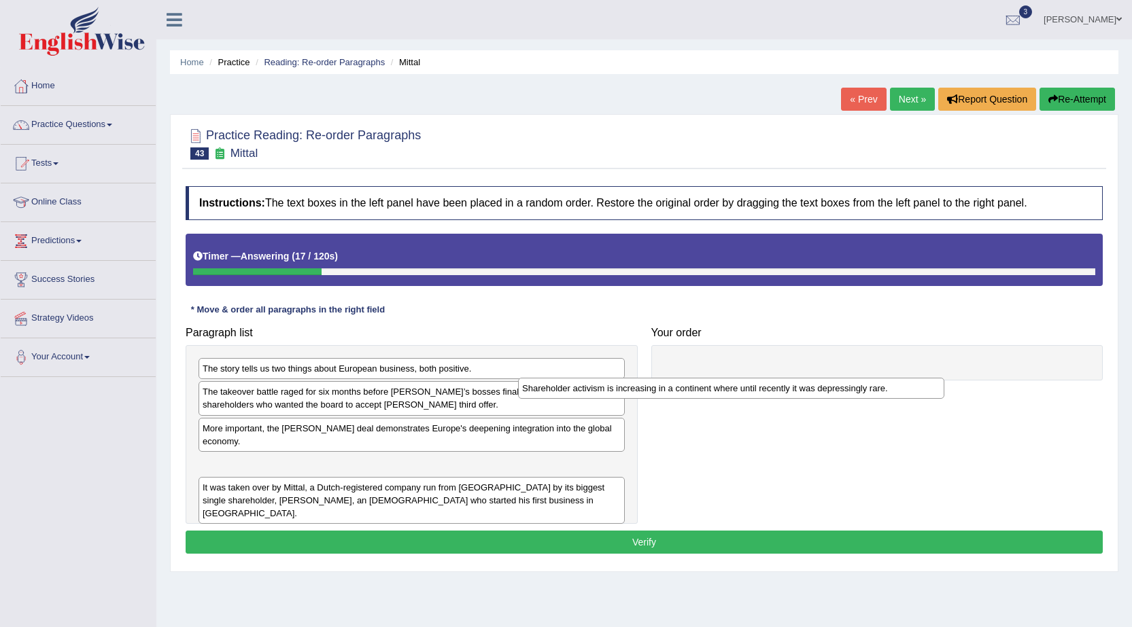
drag, startPoint x: 623, startPoint y: 444, endPoint x: 892, endPoint y: 378, distance: 277.3
click at [892, 378] on div "Shareholder activism is increasing in a continent where until recently it was d…" at bounding box center [731, 388] width 426 height 21
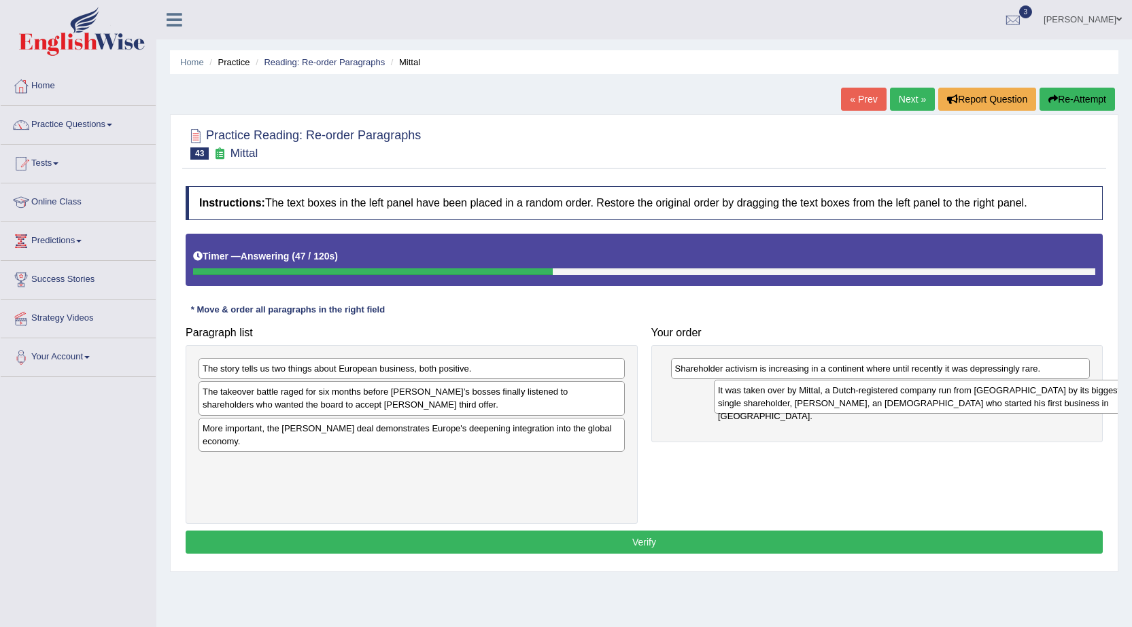
drag, startPoint x: 455, startPoint y: 472, endPoint x: 937, endPoint y: 405, distance: 486.5
click at [937, 405] on div "It was taken over by Mittal, a Dutch-registered company run from London by its …" at bounding box center [927, 397] width 426 height 34
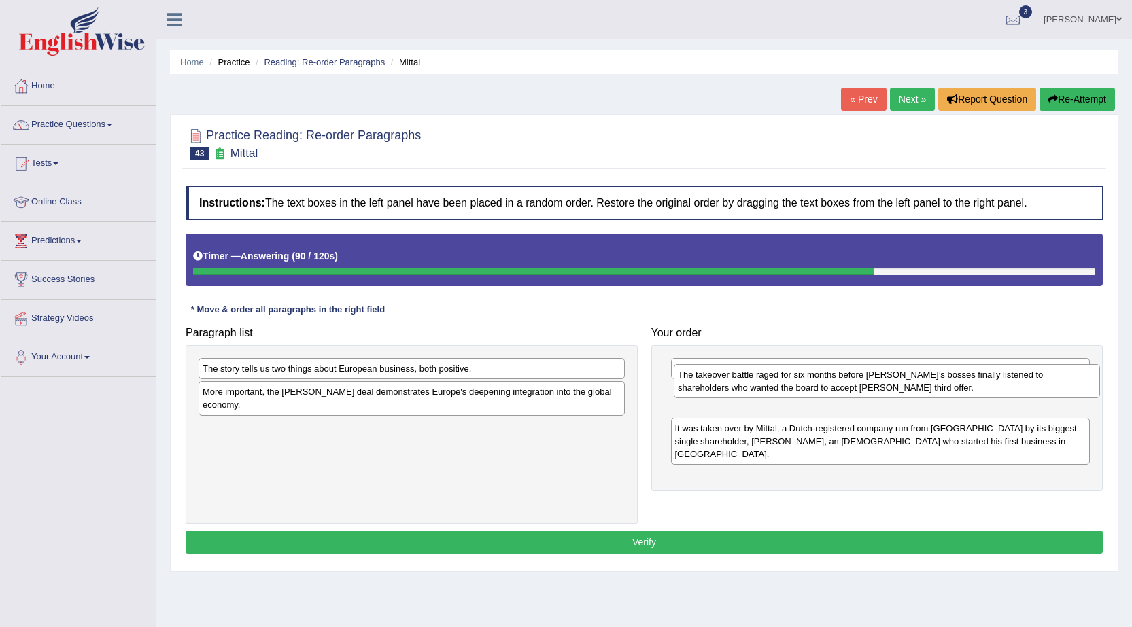
drag, startPoint x: 361, startPoint y: 408, endPoint x: 834, endPoint y: 391, distance: 473.3
click at [834, 391] on div "The takeover battle raged for six months before Arcelor’s bosses finally listen…" at bounding box center [887, 381] width 426 height 34
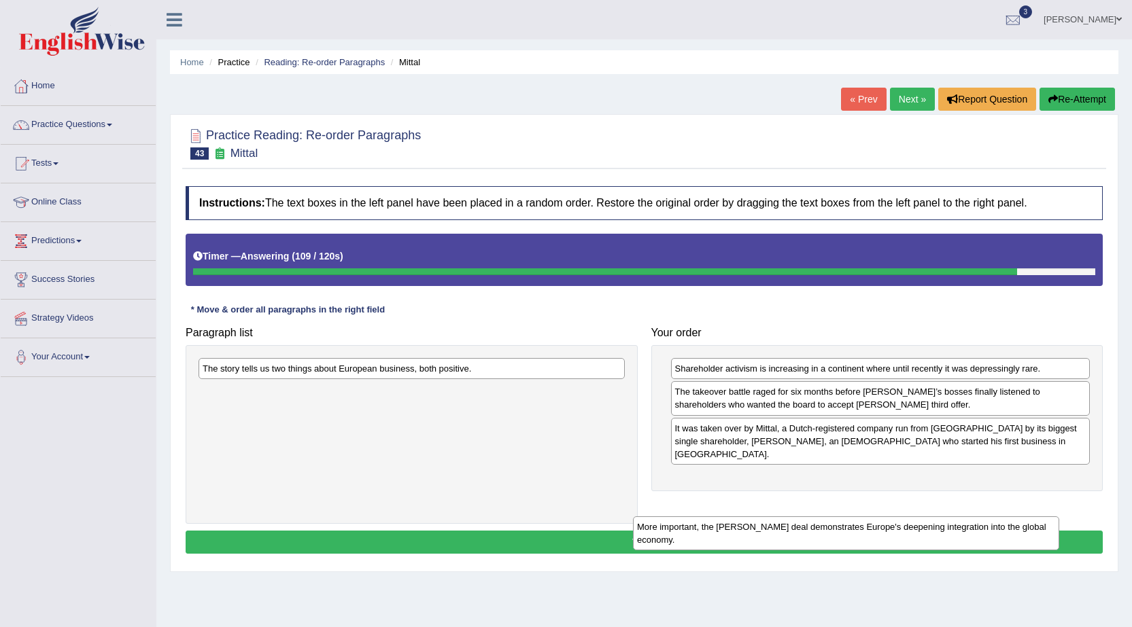
drag, startPoint x: 512, startPoint y: 394, endPoint x: 956, endPoint y: 493, distance: 454.1
click at [950, 517] on div "More important, the Arcelor Mittal deal demonstrates Europe's deepening integra…" at bounding box center [846, 534] width 426 height 34
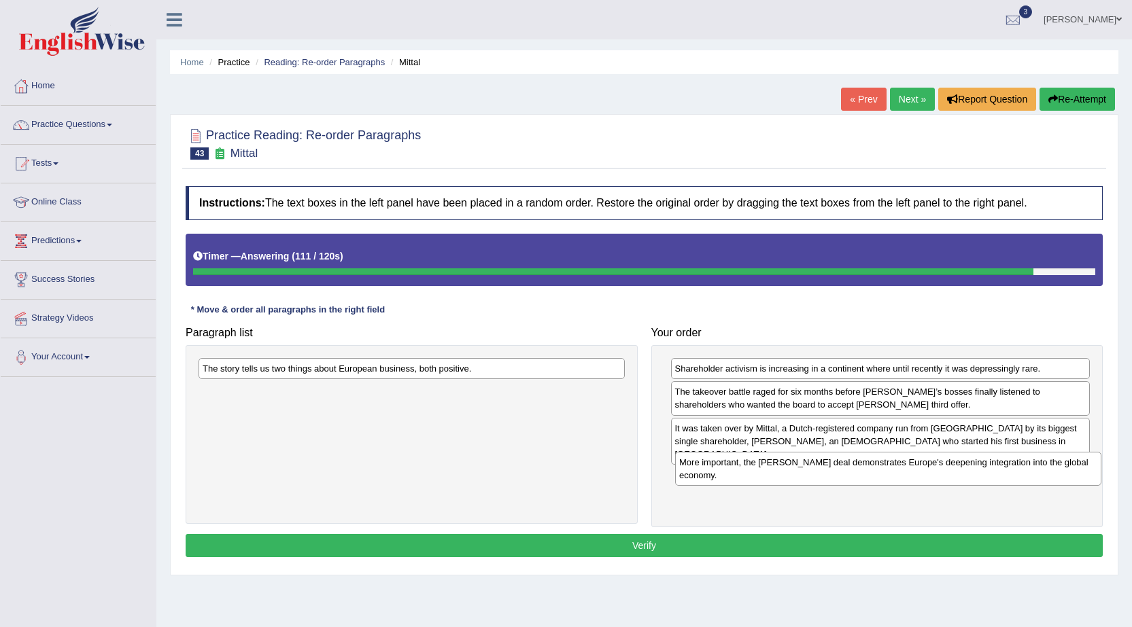
drag, startPoint x: 411, startPoint y: 400, endPoint x: 884, endPoint y: 470, distance: 477.6
click at [886, 470] on div "More important, the Arcelor Mittal deal demonstrates Europe's deepening integra…" at bounding box center [888, 469] width 426 height 34
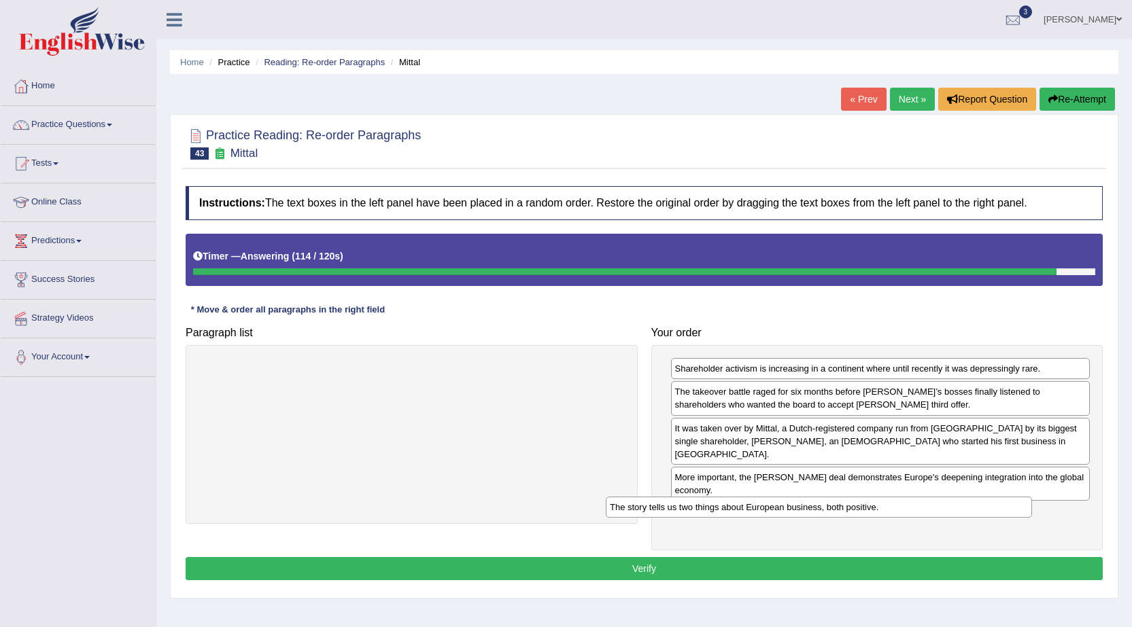
drag, startPoint x: 374, startPoint y: 376, endPoint x: 784, endPoint y: 510, distance: 431.4
click at [784, 510] on div "The story tells us two things about European business, both positive." at bounding box center [819, 507] width 426 height 21
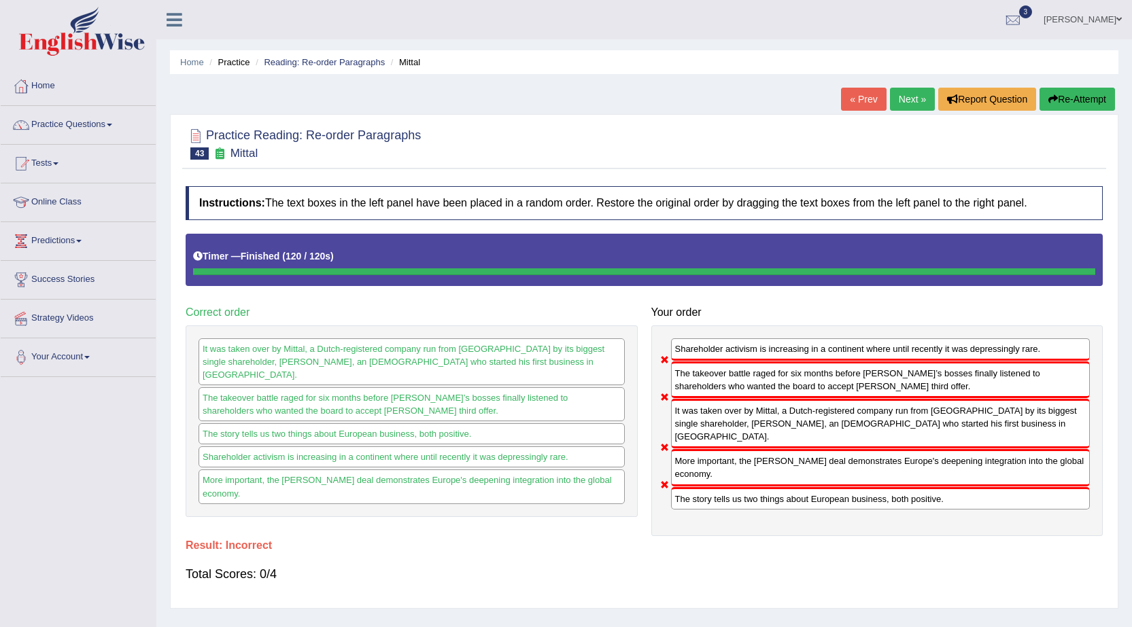
click at [919, 95] on link "Next »" at bounding box center [912, 99] width 45 height 23
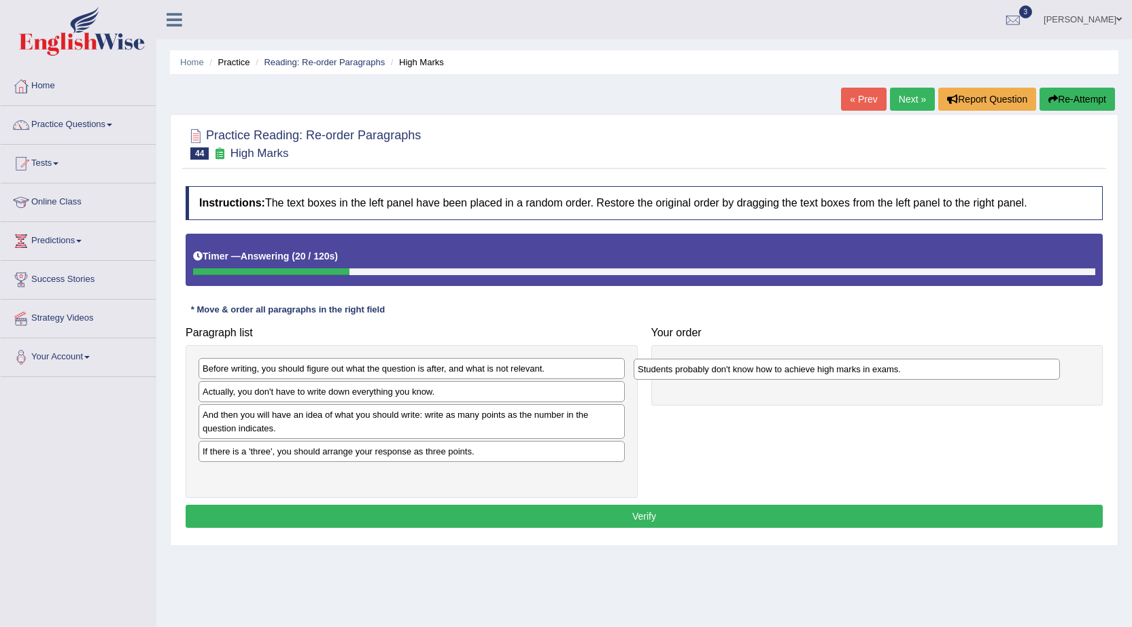
drag, startPoint x: 453, startPoint y: 457, endPoint x: 888, endPoint y: 375, distance: 442.7
click at [888, 375] on div "Students probably don't know how to achieve high marks in exams." at bounding box center [846, 369] width 426 height 21
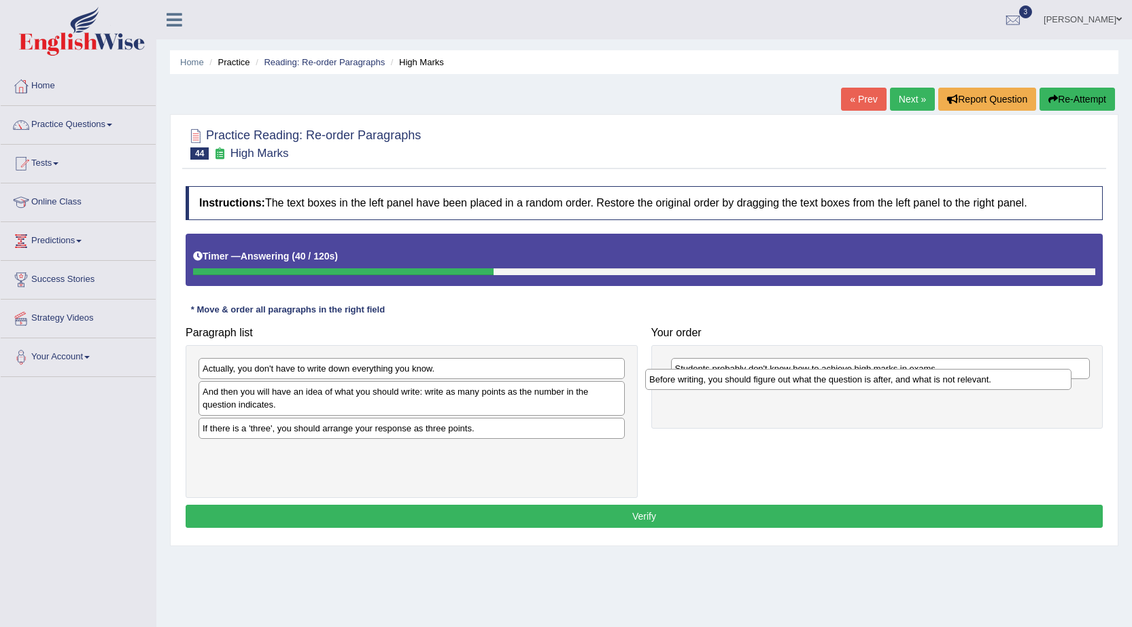
drag, startPoint x: 478, startPoint y: 368, endPoint x: 912, endPoint y: 381, distance: 433.8
click at [922, 379] on div "Before writing, you should figure out what the question is after, and what is n…" at bounding box center [858, 379] width 426 height 21
drag, startPoint x: 535, startPoint y: 408, endPoint x: 882, endPoint y: 459, distance: 351.1
click at [625, 415] on div "And then you will have an idea of what you should write: write as many points a…" at bounding box center [411, 398] width 426 height 34
drag, startPoint x: 572, startPoint y: 394, endPoint x: 801, endPoint y: 439, distance: 233.4
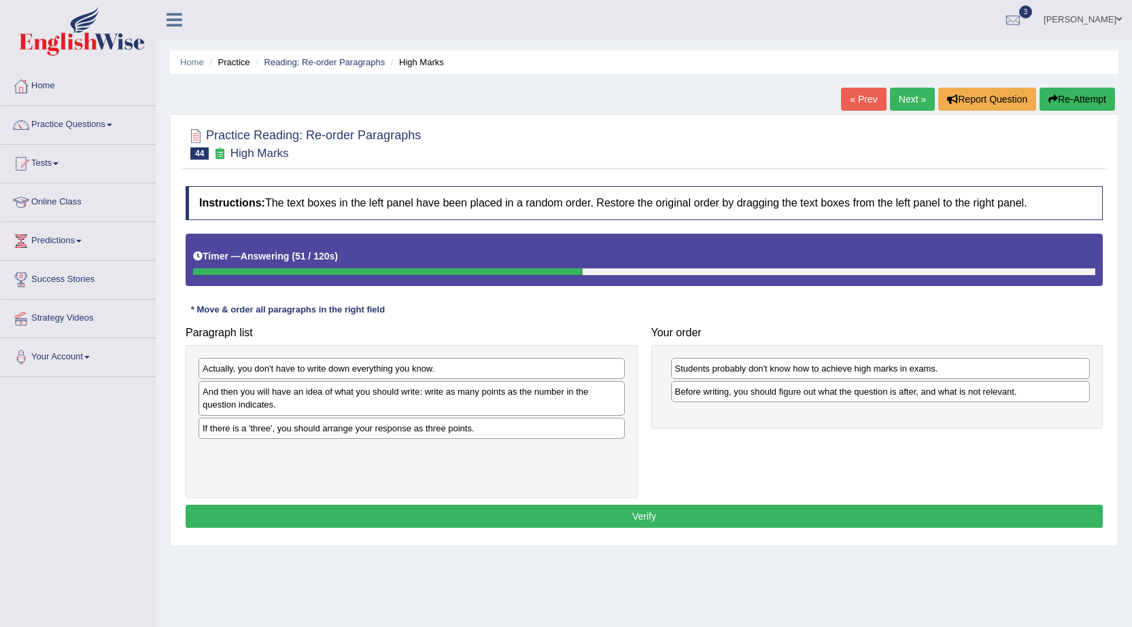
click at [830, 440] on div "Paragraph list Actually, you don't have to write down everything you know. And …" at bounding box center [644, 409] width 930 height 178
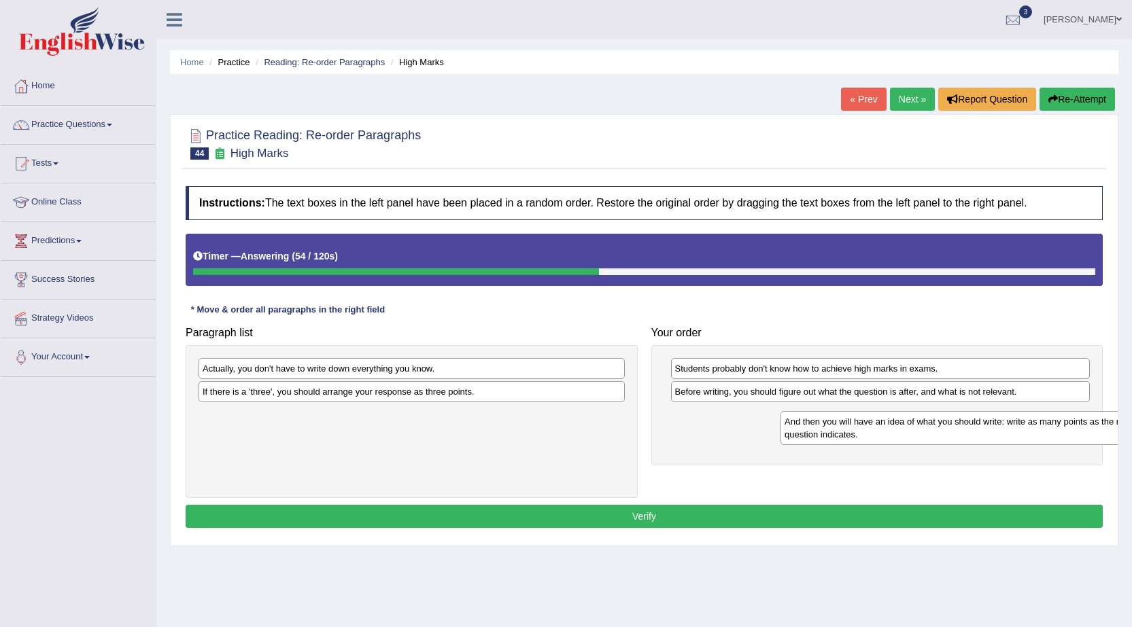
drag, startPoint x: 254, startPoint y: 400, endPoint x: 768, endPoint y: 401, distance: 513.8
click at [831, 427] on div "And then you will have an idea of what you should write: write as many points a…" at bounding box center [993, 428] width 426 height 34
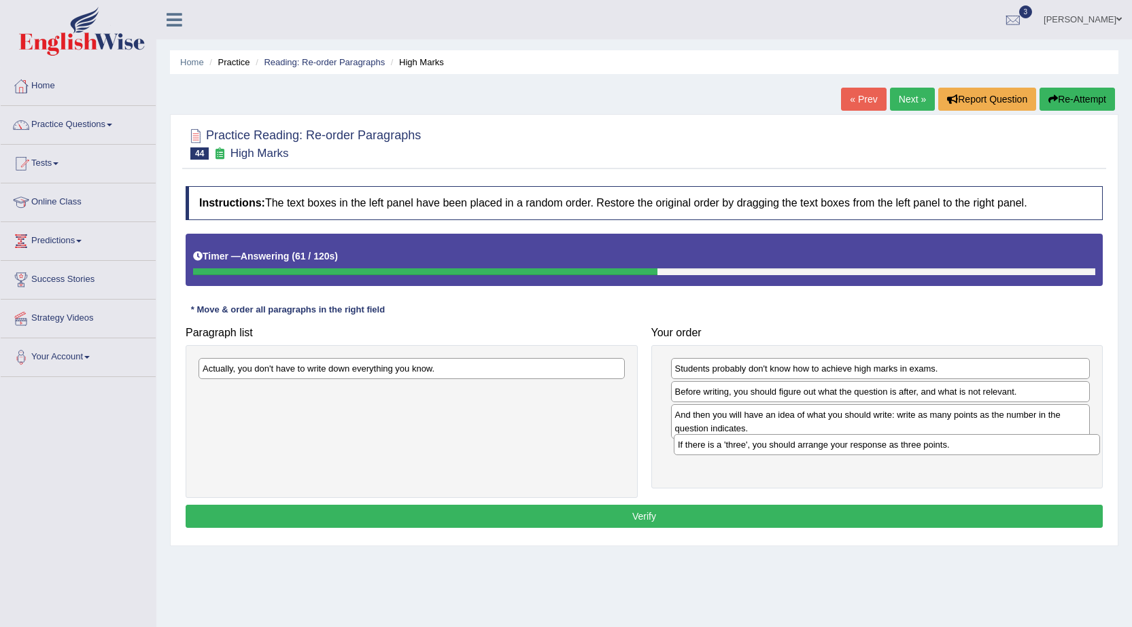
drag, startPoint x: 440, startPoint y: 394, endPoint x: 916, endPoint y: 447, distance: 478.6
click at [916, 447] on div "If there is a 'three', you should arrange your response as three points." at bounding box center [887, 444] width 426 height 21
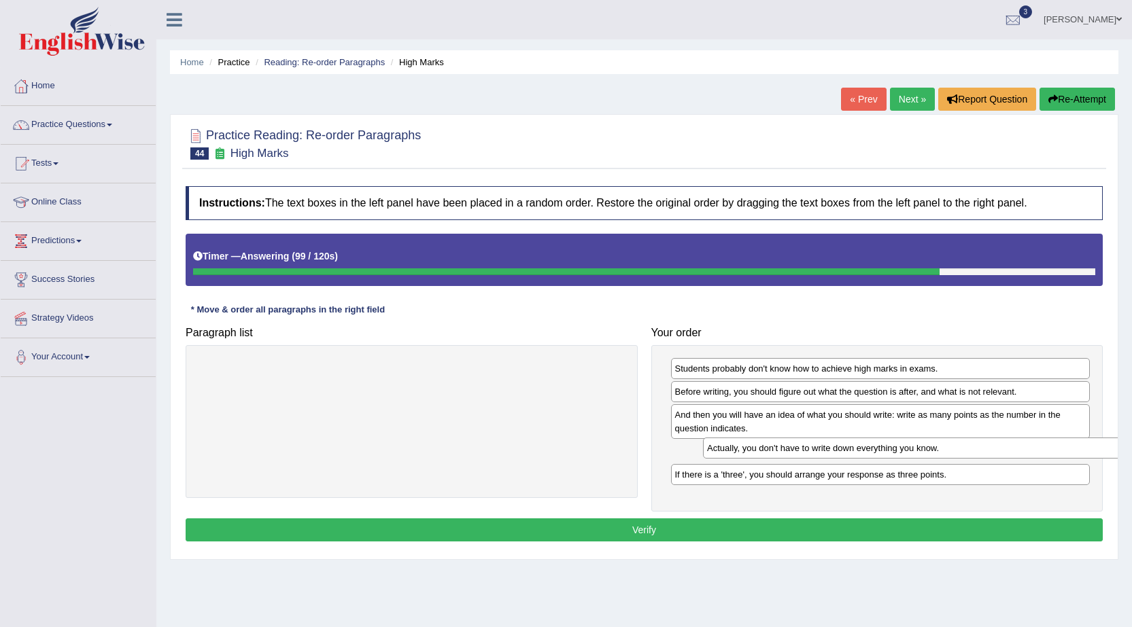
drag, startPoint x: 402, startPoint y: 367, endPoint x: 890, endPoint y: 450, distance: 494.3
click at [892, 450] on div "Actually, you don't have to write down everything you know." at bounding box center [916, 448] width 426 height 21
click at [747, 525] on button "Verify" at bounding box center [644, 530] width 917 height 23
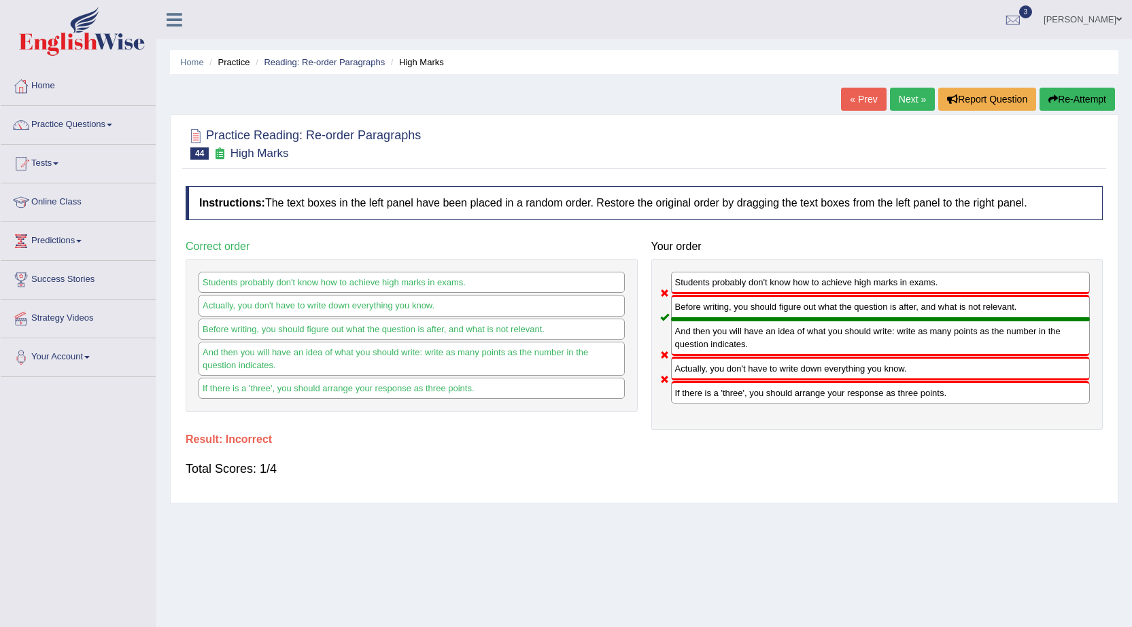
click at [908, 95] on link "Next »" at bounding box center [912, 99] width 45 height 23
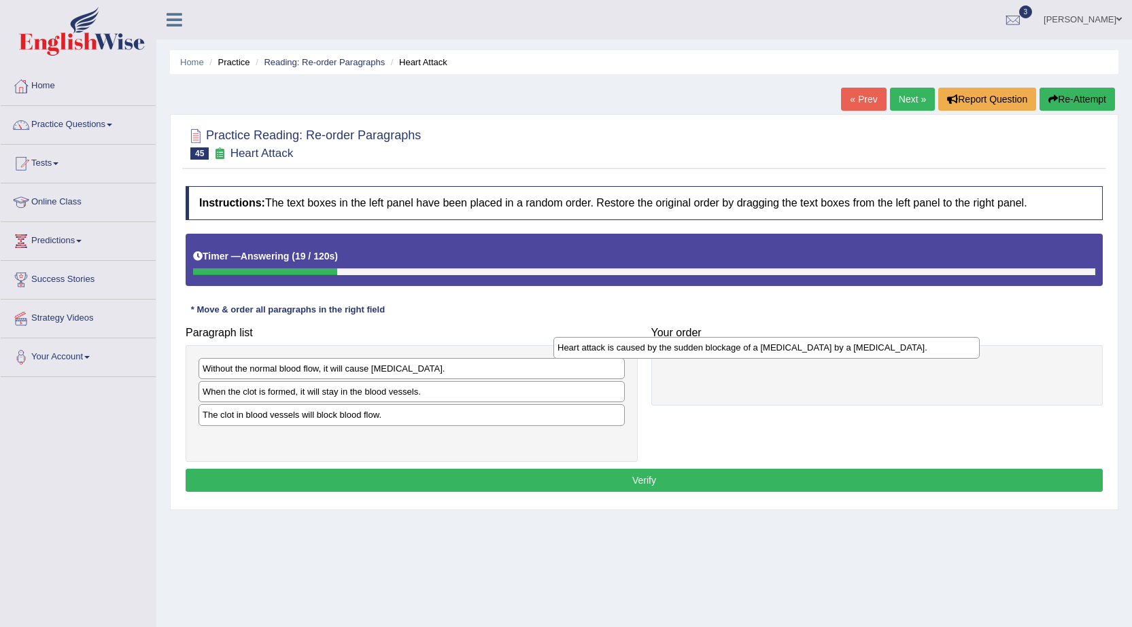
drag, startPoint x: 508, startPoint y: 423, endPoint x: 861, endPoint y: 357, distance: 359.5
click at [862, 357] on div "Heart attack is caused by the sudden blockage of a [MEDICAL_DATA] by a [MEDICAL…" at bounding box center [766, 347] width 426 height 21
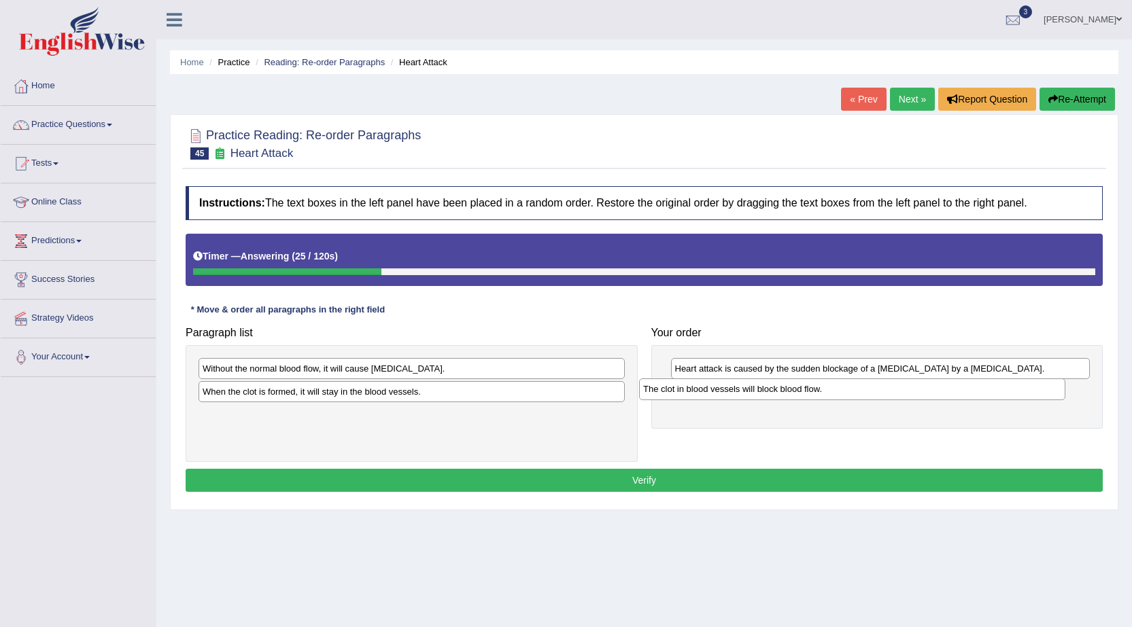
drag, startPoint x: 363, startPoint y: 419, endPoint x: 628, endPoint y: 406, distance: 265.4
click at [801, 394] on div "The clot in blood vessels will block blood flow." at bounding box center [852, 389] width 426 height 21
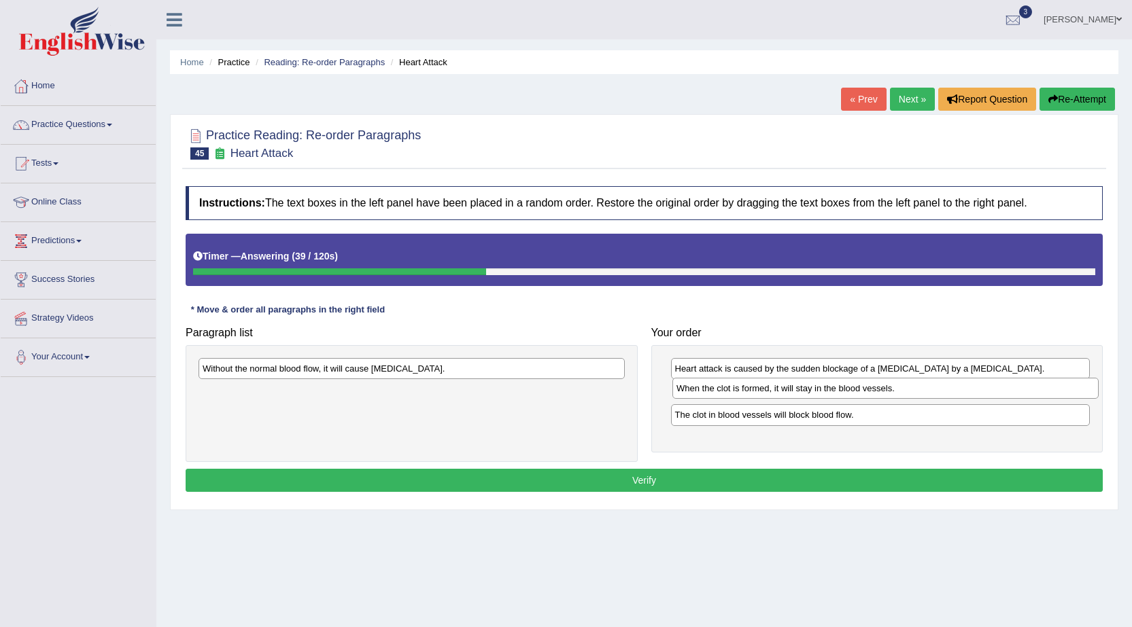
drag, startPoint x: 408, startPoint y: 389, endPoint x: 878, endPoint y: 386, distance: 469.6
click at [881, 386] on div "When the clot is formed, it will stay in the blood vessels." at bounding box center [885, 388] width 426 height 21
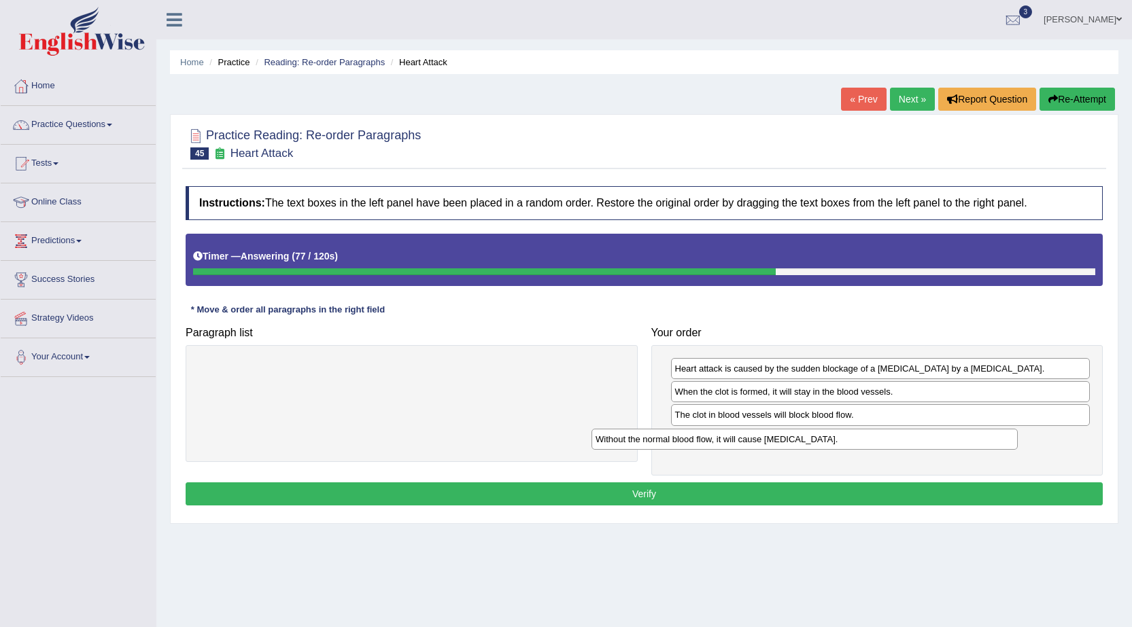
drag, startPoint x: 436, startPoint y: 378, endPoint x: 828, endPoint y: 449, distance: 399.1
click at [828, 449] on div "Without the normal blood flow, it will cause [MEDICAL_DATA]." at bounding box center [804, 439] width 426 height 21
click at [928, 485] on button "Verify" at bounding box center [644, 494] width 917 height 23
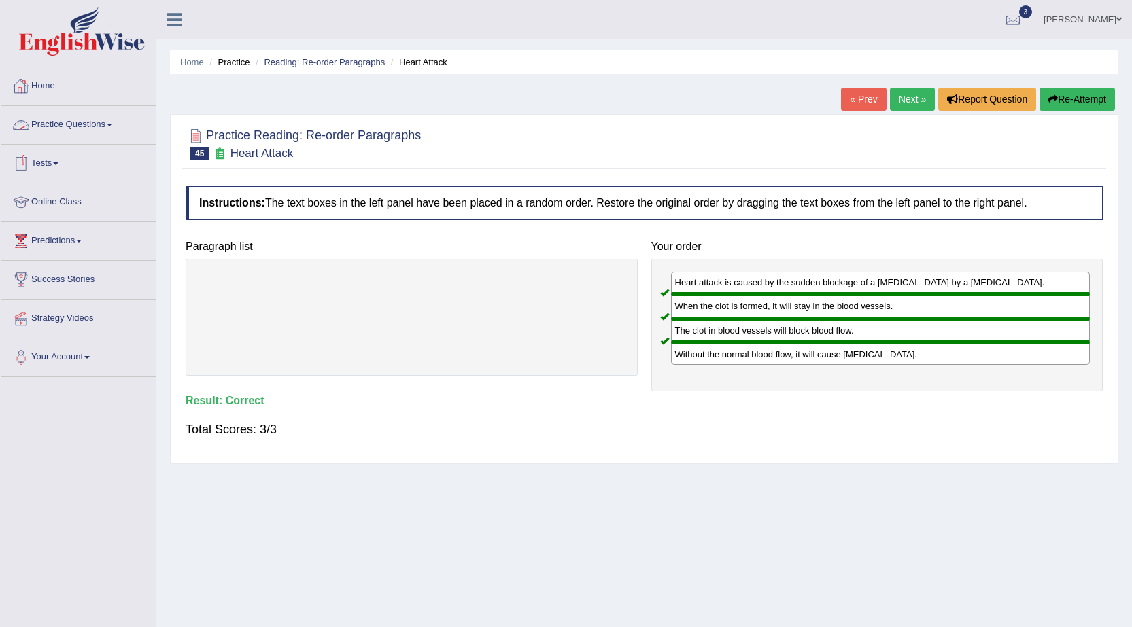
click at [103, 130] on link "Practice Questions" at bounding box center [78, 123] width 155 height 34
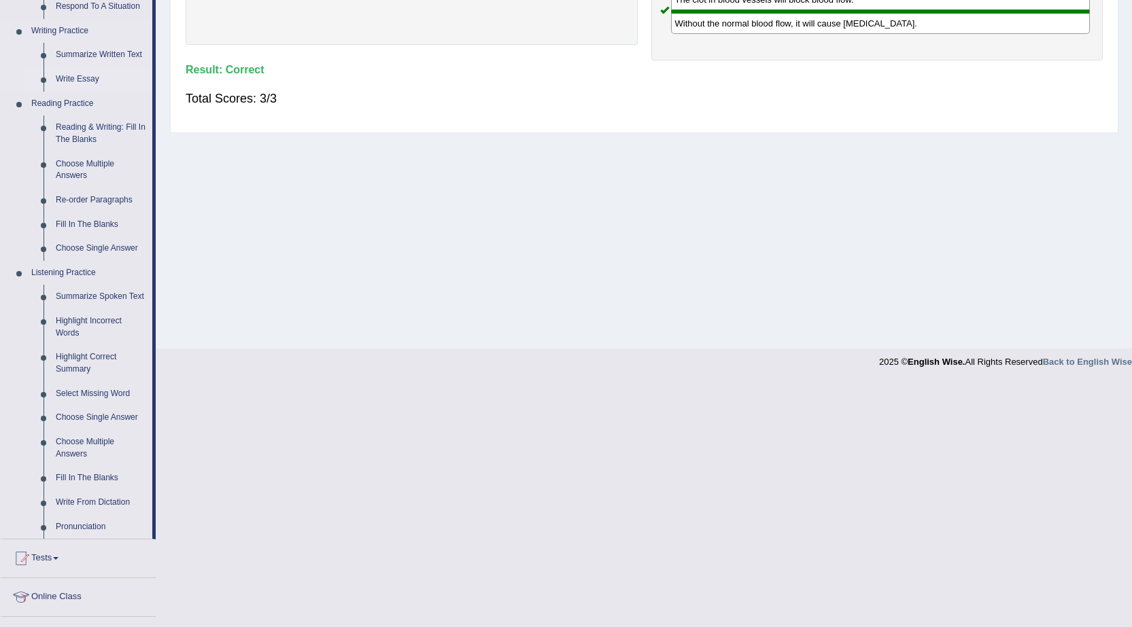
scroll to position [340, 0]
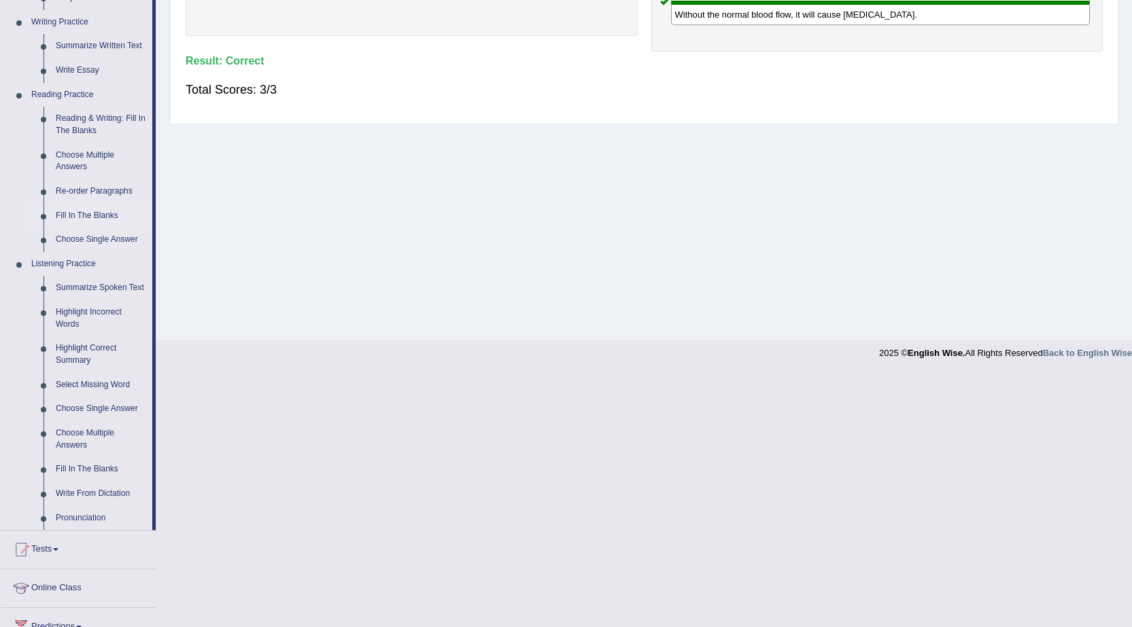
click at [90, 218] on link "Fill In The Blanks" at bounding box center [101, 216] width 103 height 24
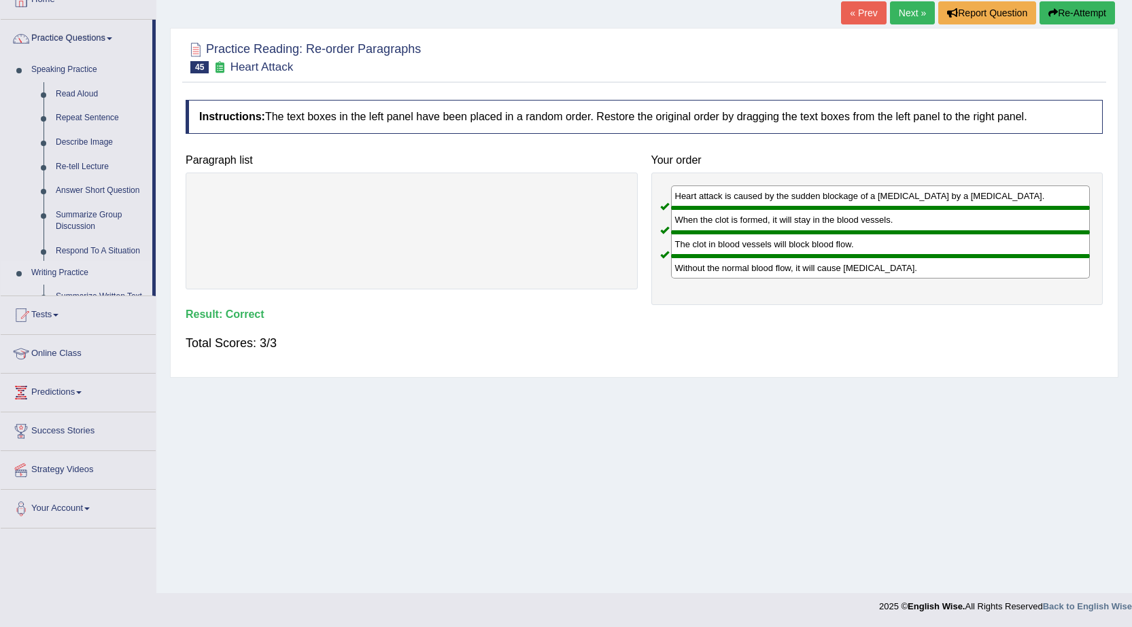
scroll to position [114, 0]
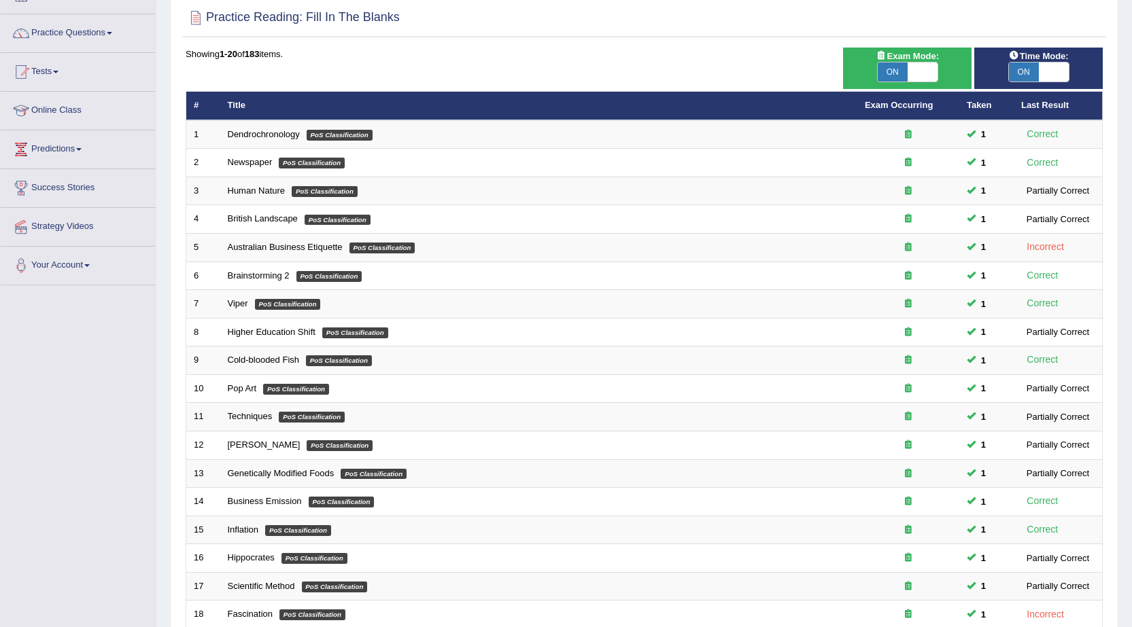
scroll to position [273, 0]
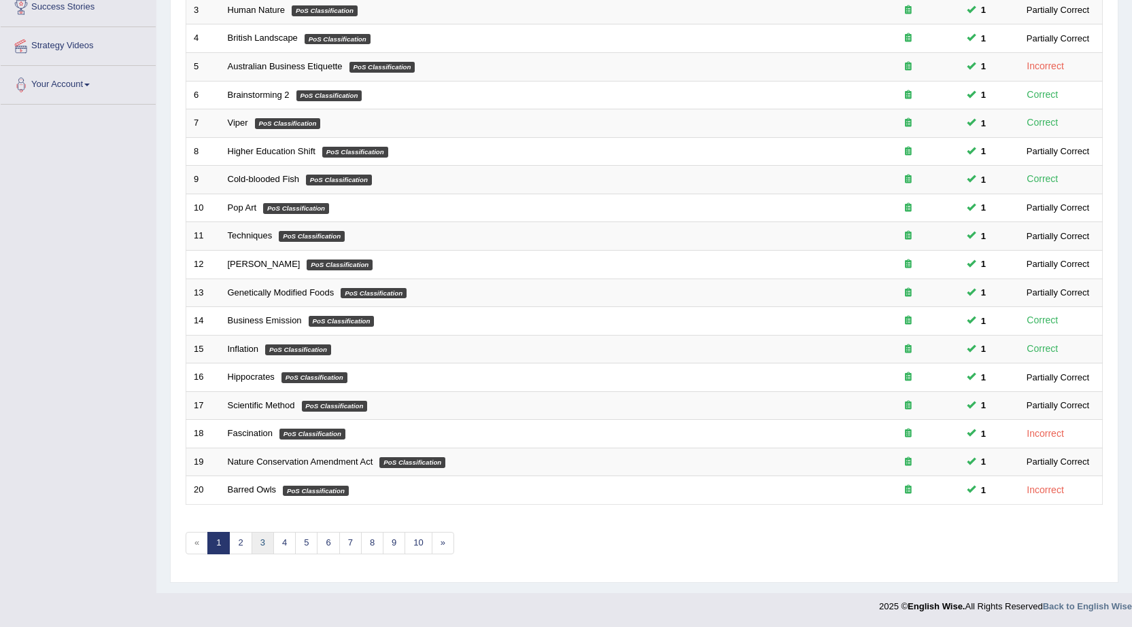
click at [257, 546] on link "3" at bounding box center [262, 543] width 22 height 22
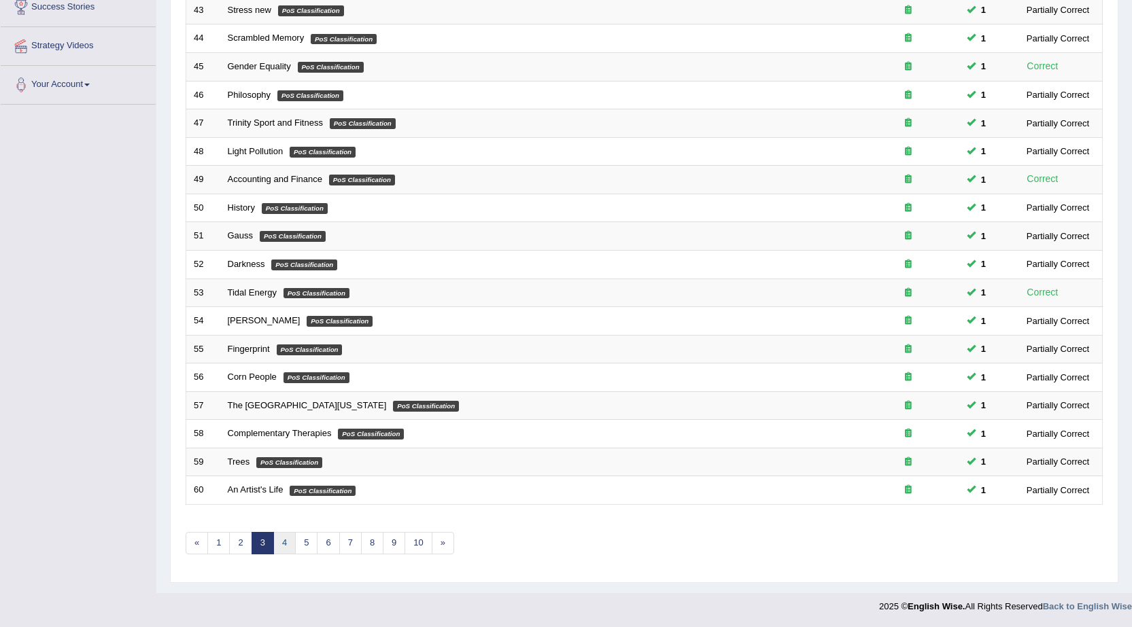
click at [288, 549] on link "4" at bounding box center [284, 543] width 22 height 22
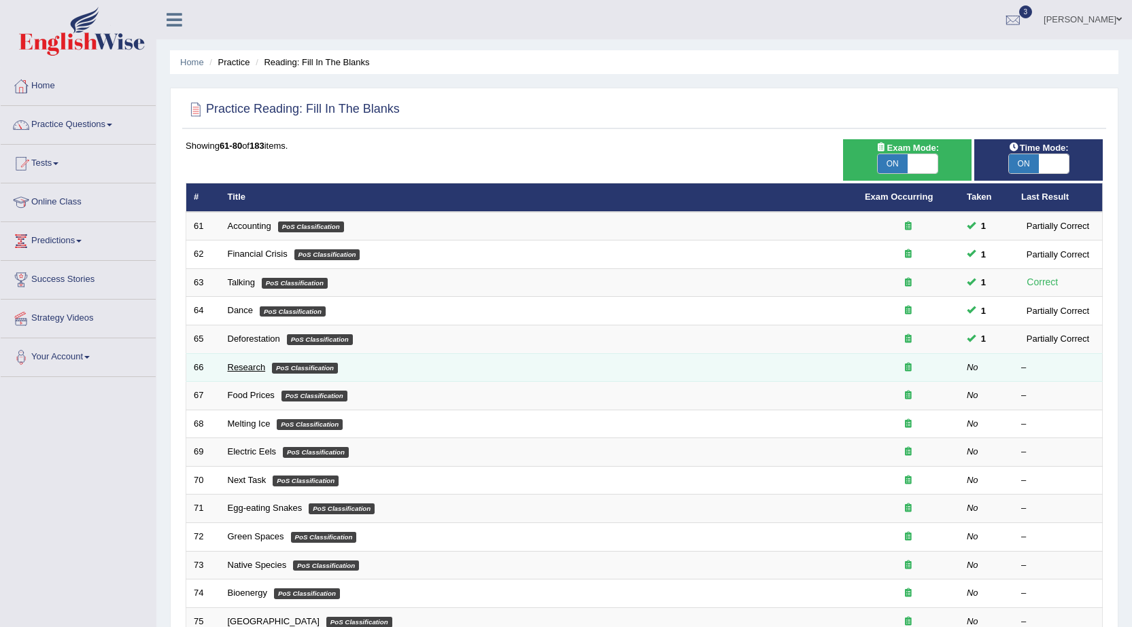
click at [238, 368] on link "Research" at bounding box center [247, 367] width 38 height 10
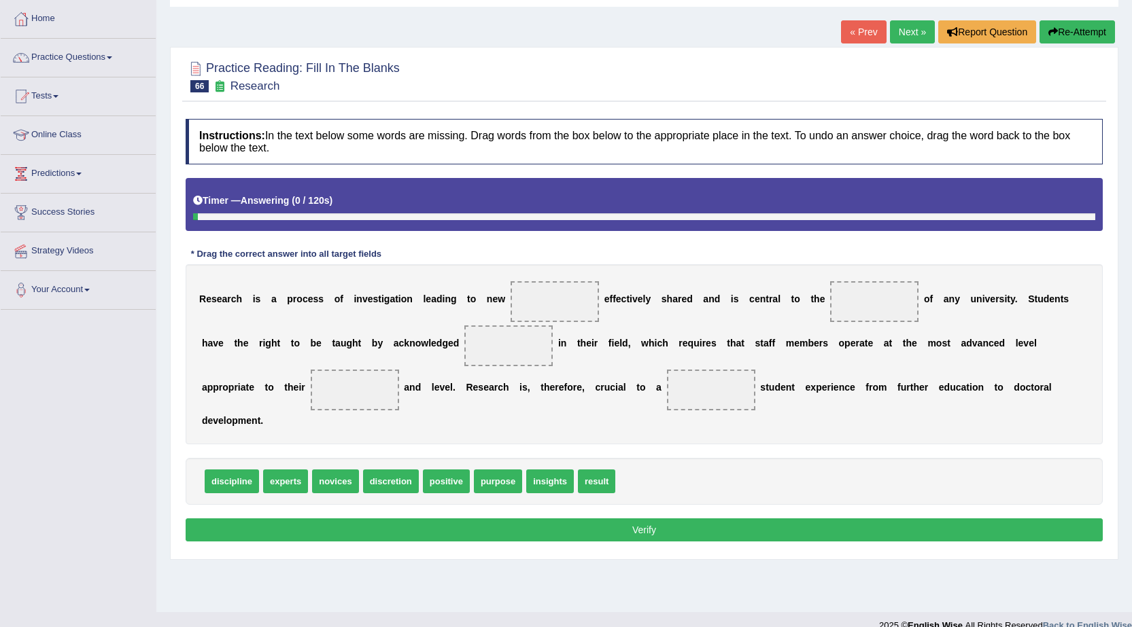
scroll to position [86, 0]
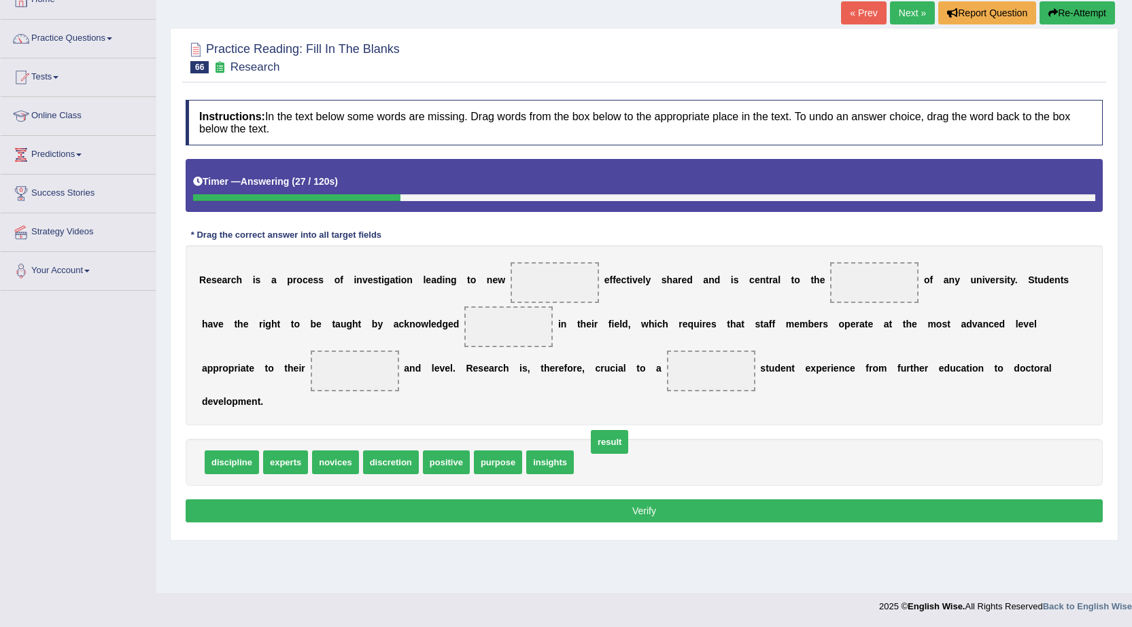
drag, startPoint x: 599, startPoint y: 463, endPoint x: 612, endPoint y: 442, distance: 24.1
drag, startPoint x: 597, startPoint y: 467, endPoint x: 570, endPoint y: 272, distance: 197.0
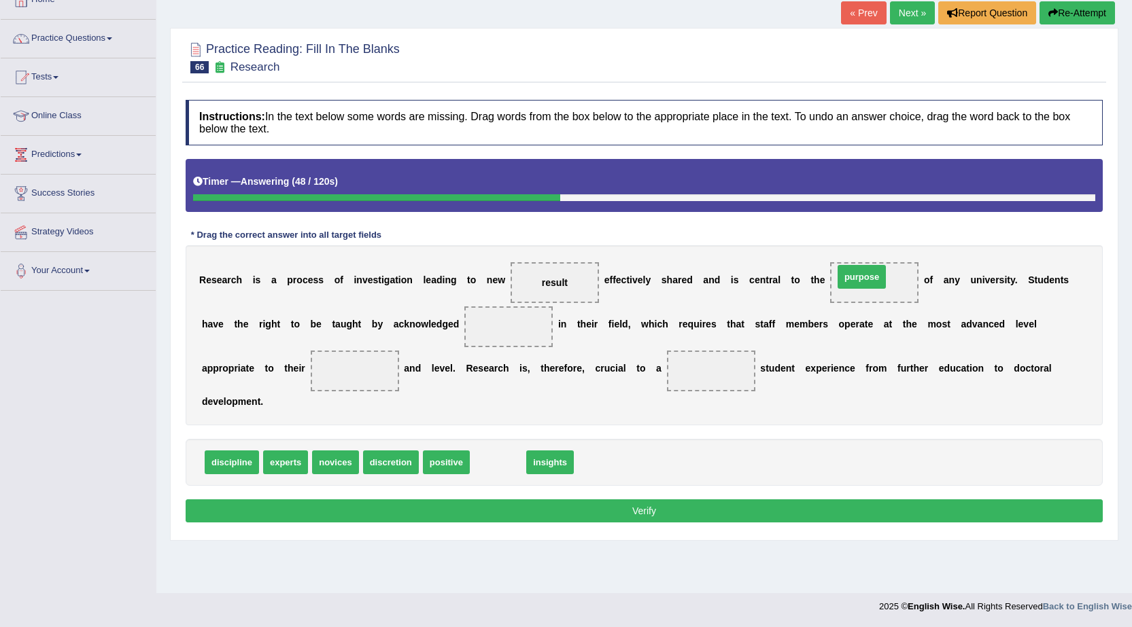
drag, startPoint x: 514, startPoint y: 470, endPoint x: 877, endPoint y: 285, distance: 408.2
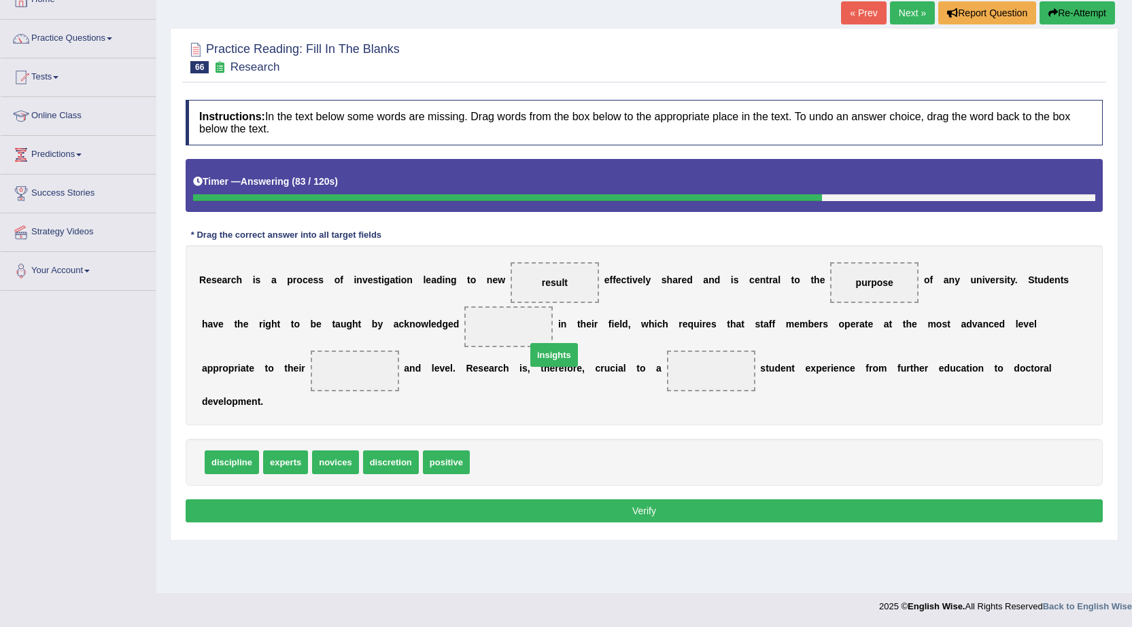
drag, startPoint x: 525, startPoint y: 445, endPoint x: 550, endPoint y: 338, distance: 109.6
drag, startPoint x: 888, startPoint y: 285, endPoint x: 370, endPoint y: 380, distance: 526.4
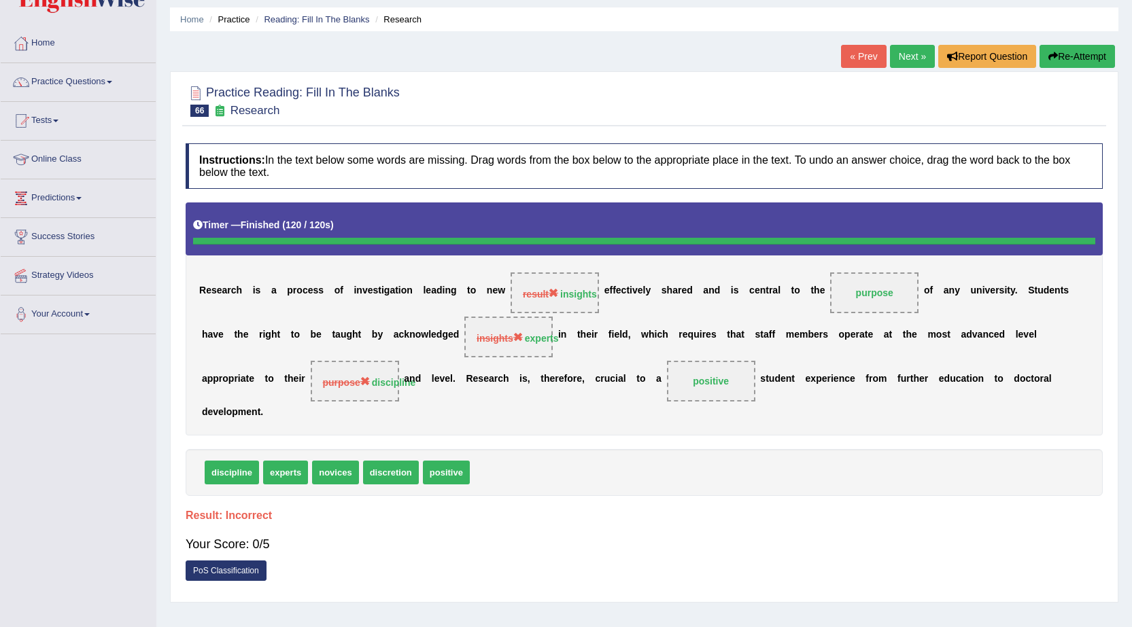
scroll to position [0, 0]
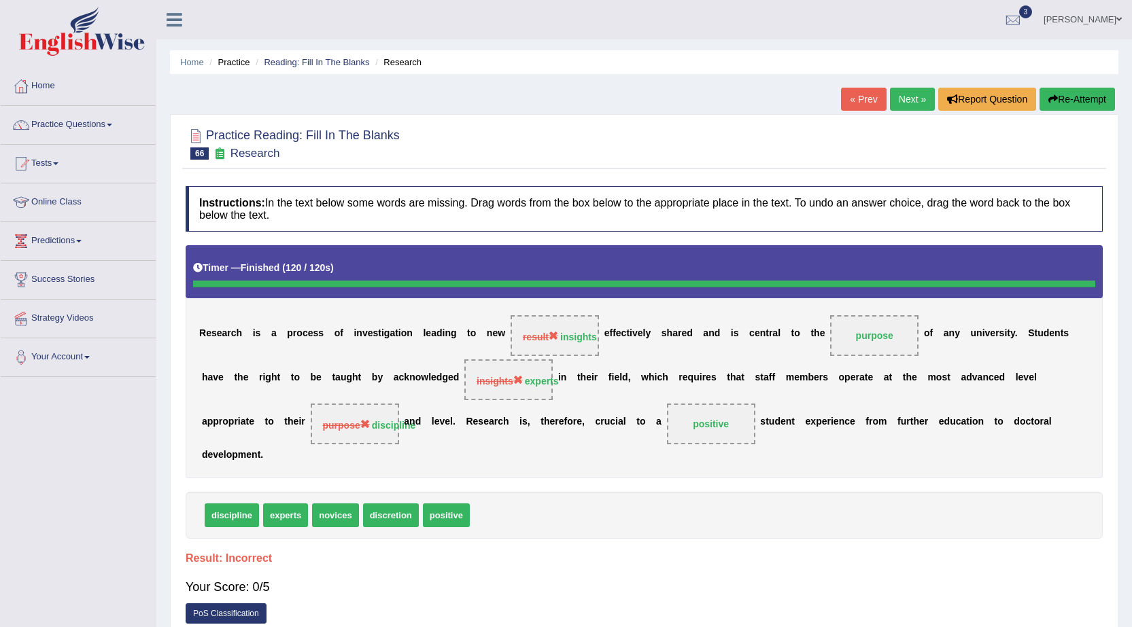
click at [903, 97] on link "Next »" at bounding box center [912, 99] width 45 height 23
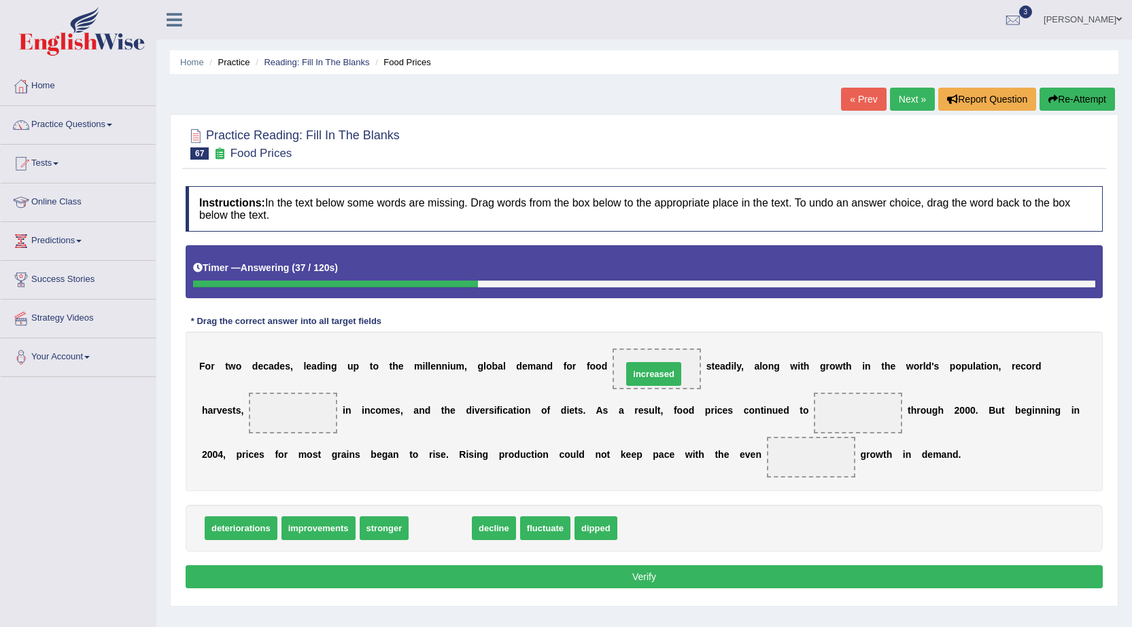
drag, startPoint x: 451, startPoint y: 525, endPoint x: 665, endPoint y: 370, distance: 263.3
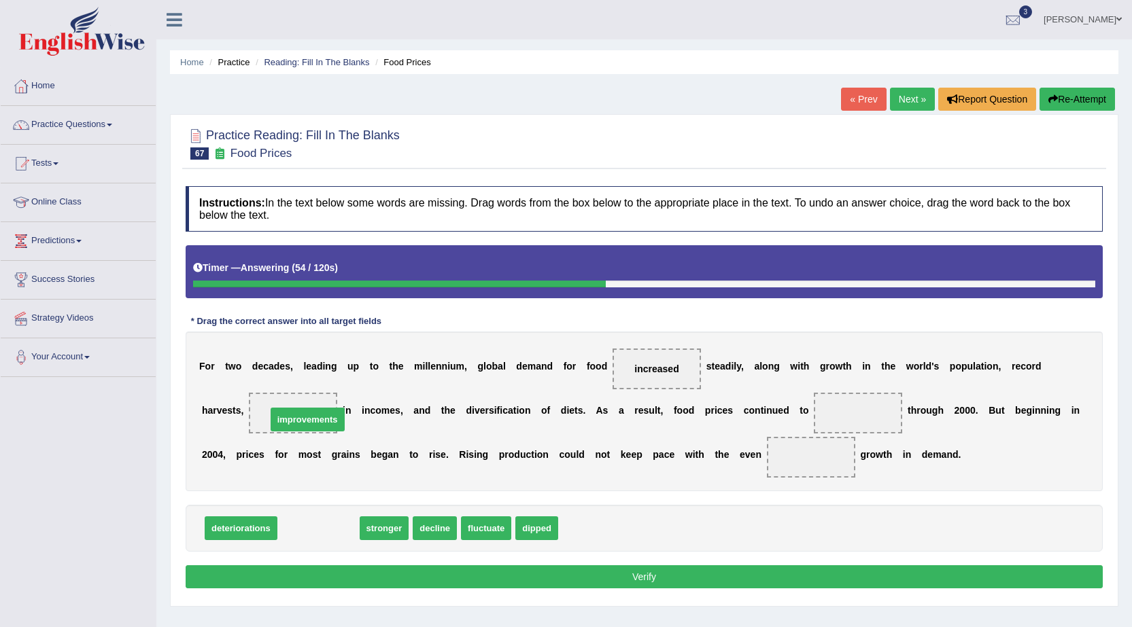
drag, startPoint x: 325, startPoint y: 527, endPoint x: 314, endPoint y: 418, distance: 109.3
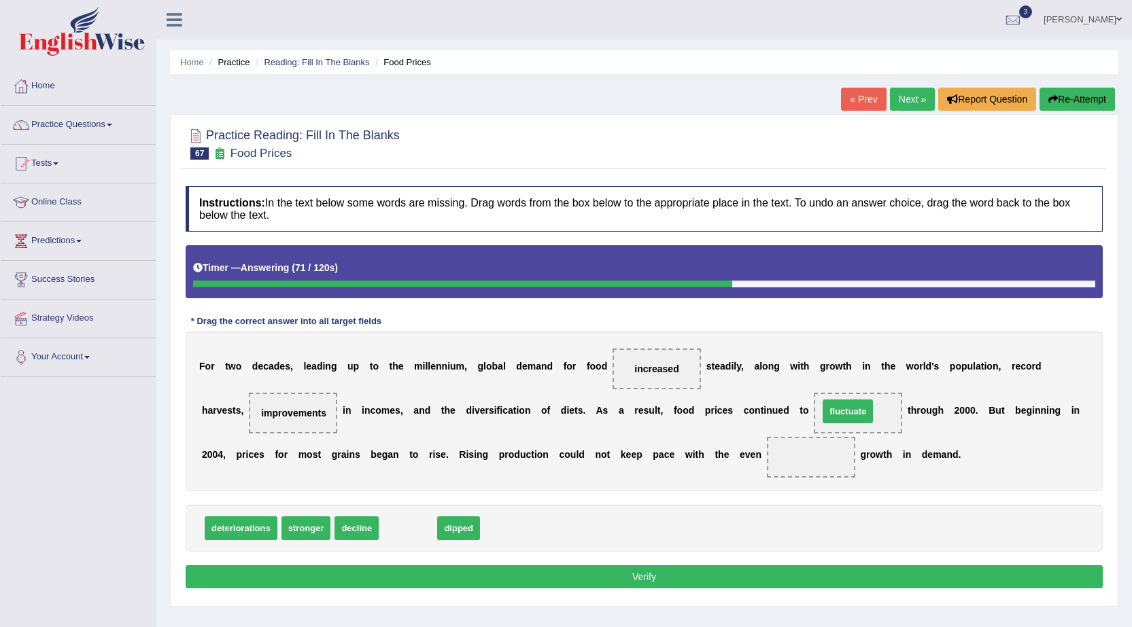
drag, startPoint x: 404, startPoint y: 525, endPoint x: 844, endPoint y: 408, distance: 455.0
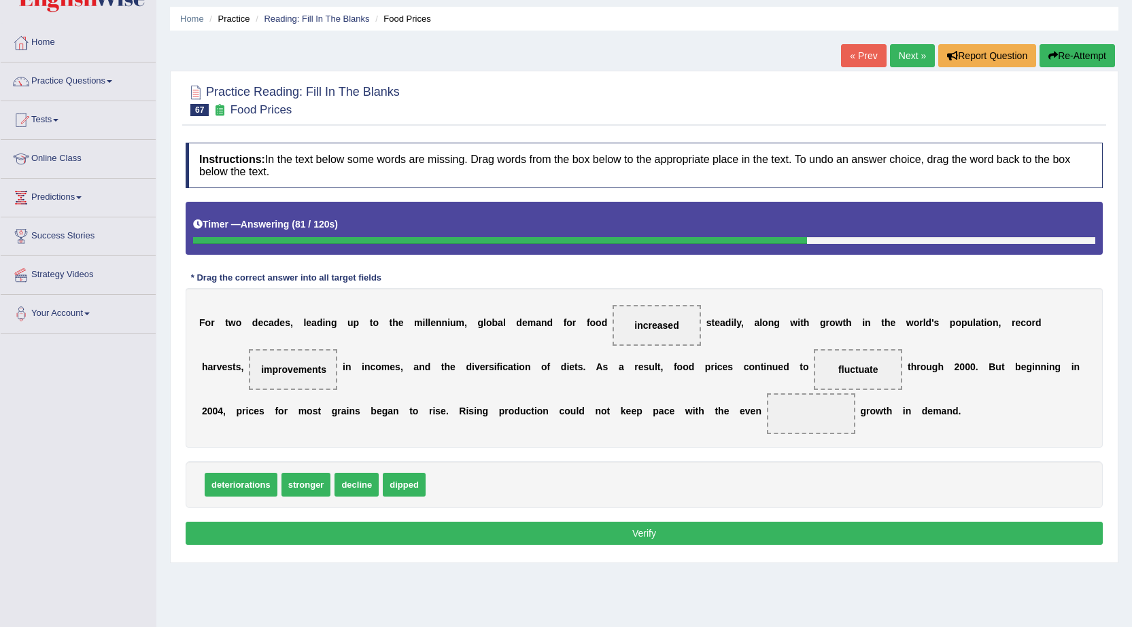
scroll to position [68, 0]
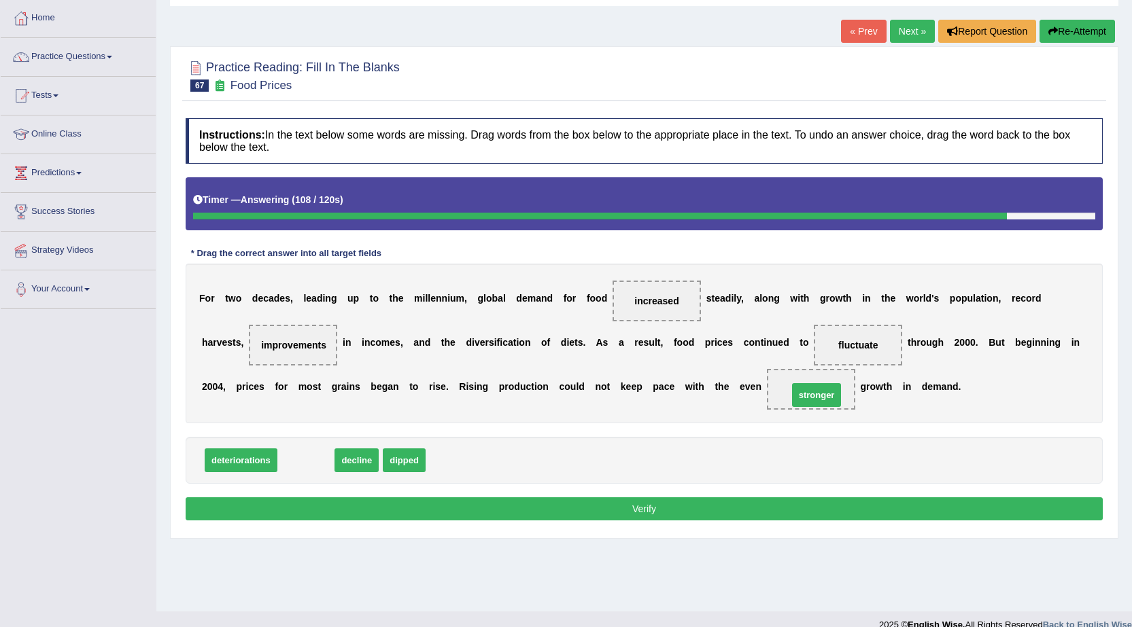
drag, startPoint x: 287, startPoint y: 460, endPoint x: 806, endPoint y: 389, distance: 523.4
click at [746, 506] on button "Verify" at bounding box center [644, 509] width 917 height 23
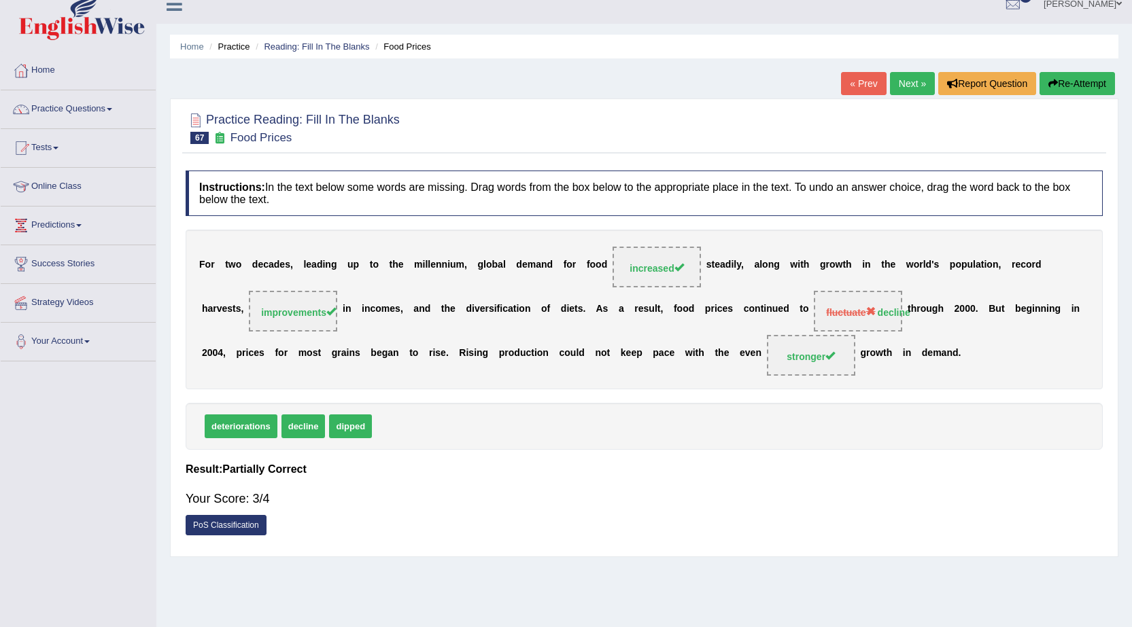
scroll to position [0, 0]
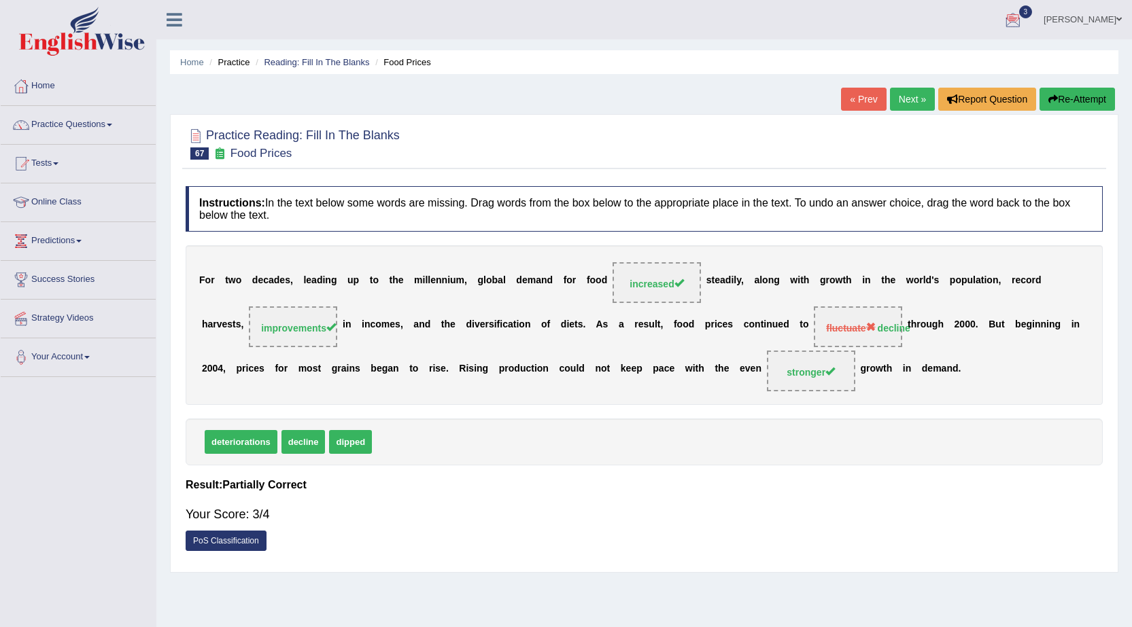
click at [905, 90] on link "Next »" at bounding box center [912, 99] width 45 height 23
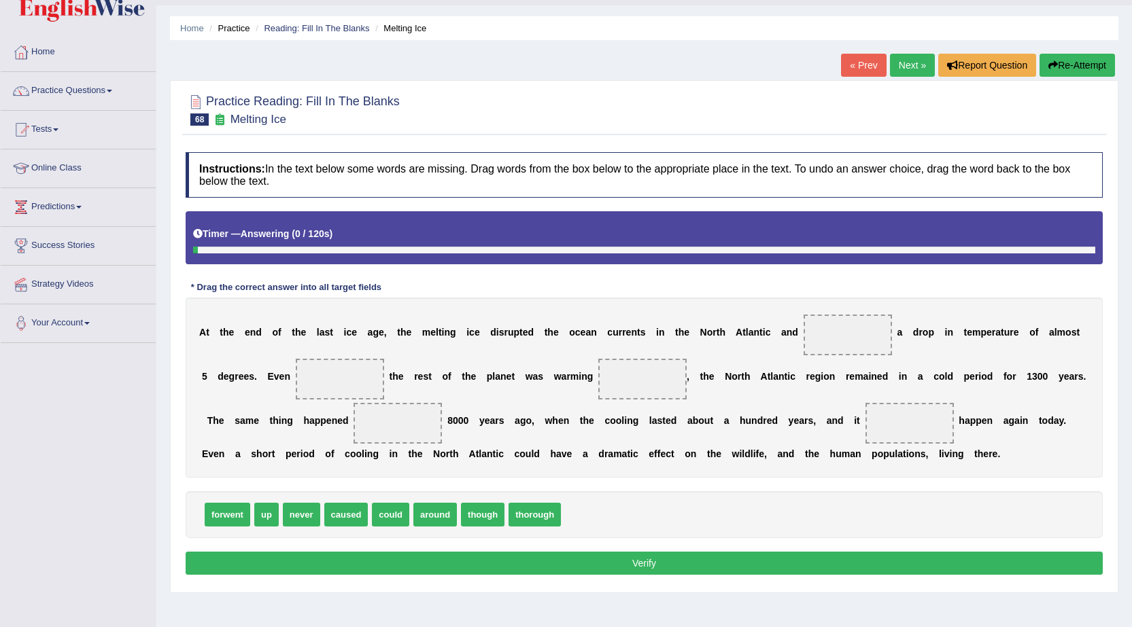
scroll to position [68, 0]
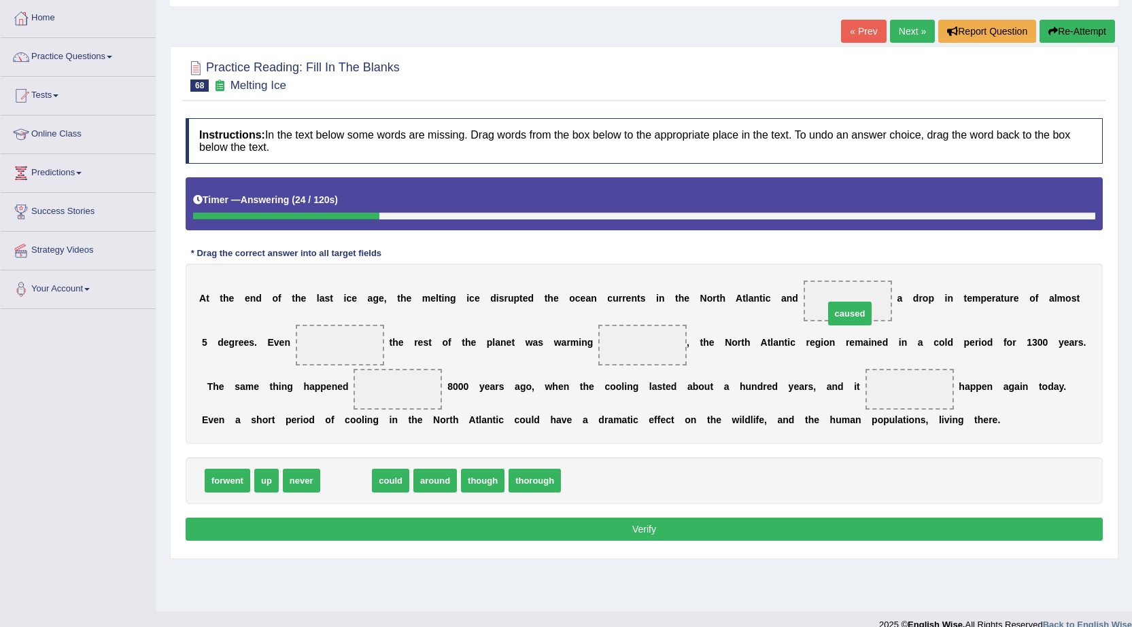
drag, startPoint x: 360, startPoint y: 483, endPoint x: 863, endPoint y: 315, distance: 530.6
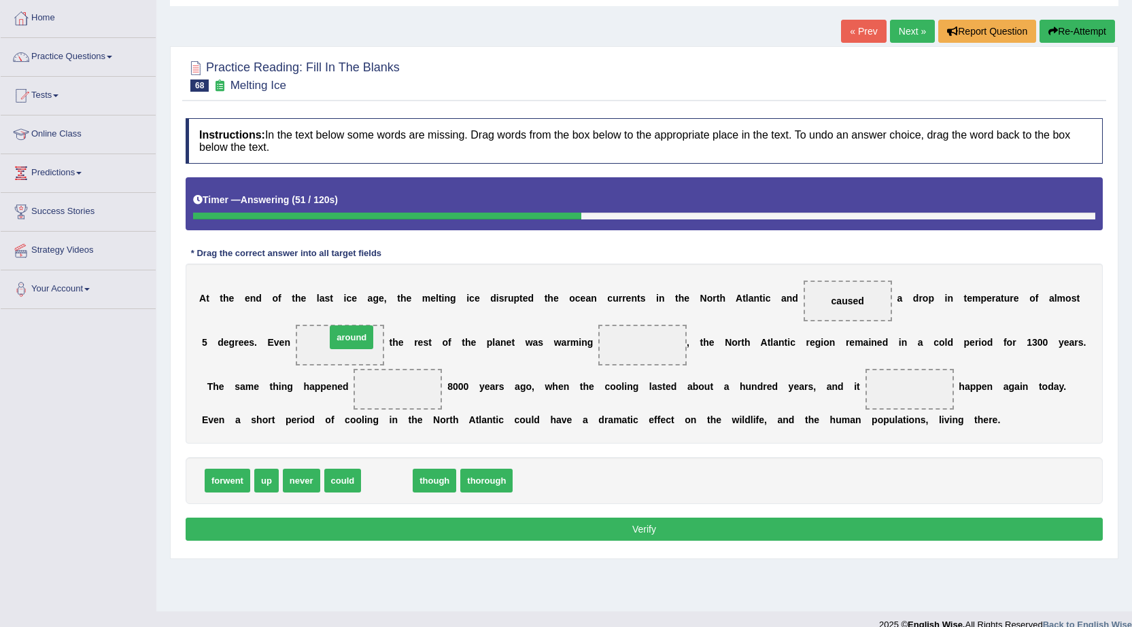
drag, startPoint x: 390, startPoint y: 483, endPoint x: 355, endPoint y: 340, distance: 147.7
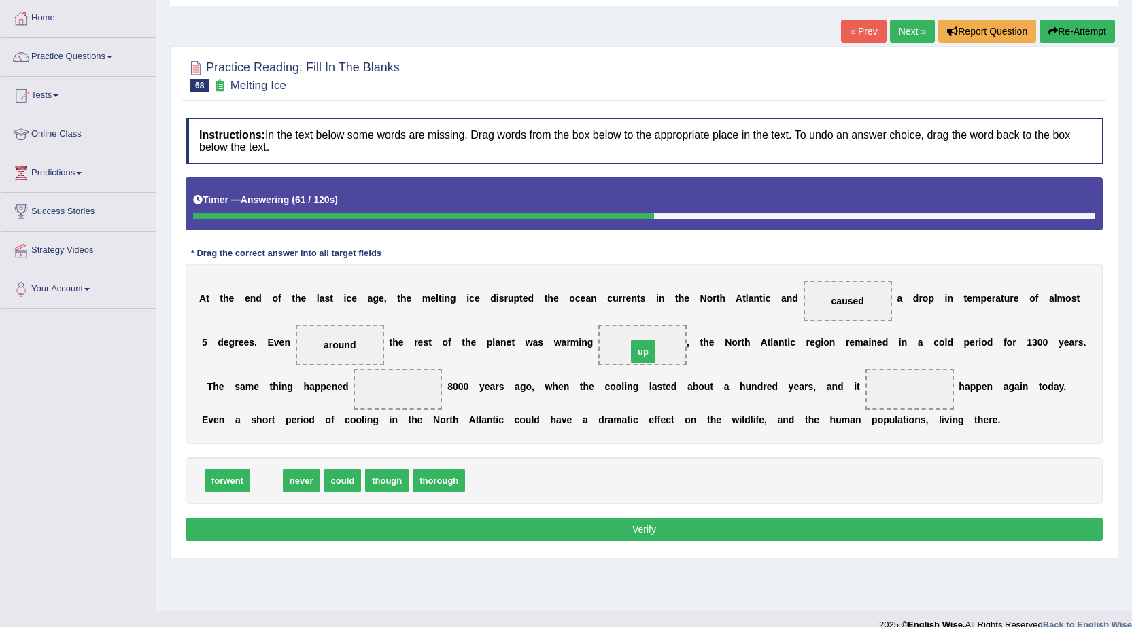
drag, startPoint x: 263, startPoint y: 478, endPoint x: 640, endPoint y: 349, distance: 398.1
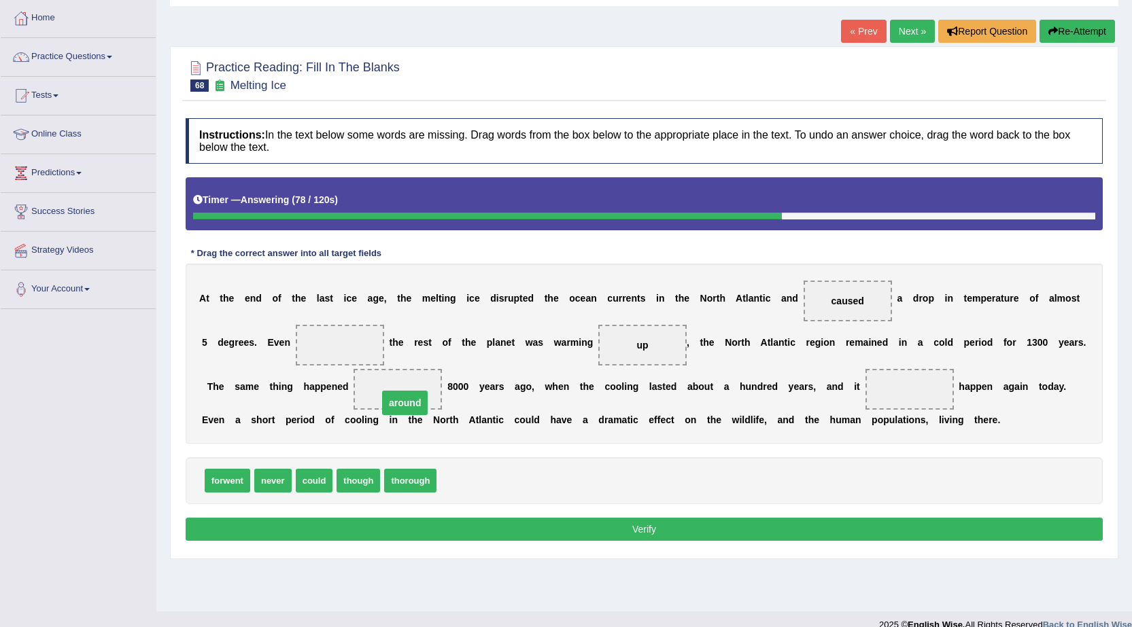
drag, startPoint x: 347, startPoint y: 345, endPoint x: 411, endPoint y: 404, distance: 86.6
drag, startPoint x: 353, startPoint y: 485, endPoint x: 347, endPoint y: 351, distance: 134.1
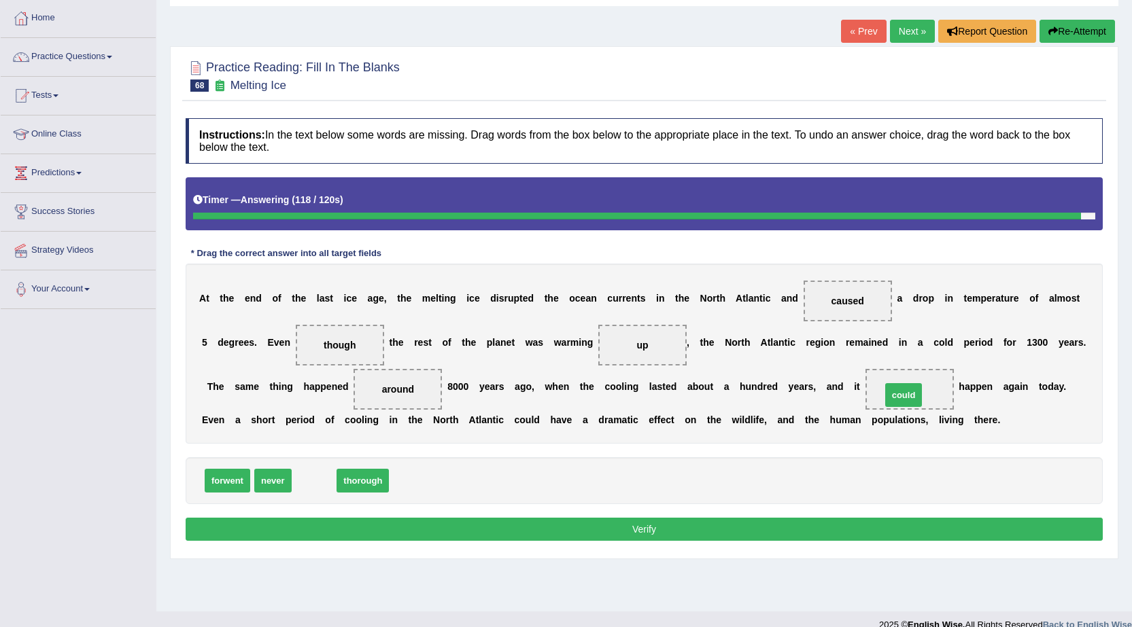
drag, startPoint x: 319, startPoint y: 483, endPoint x: 908, endPoint y: 398, distance: 595.4
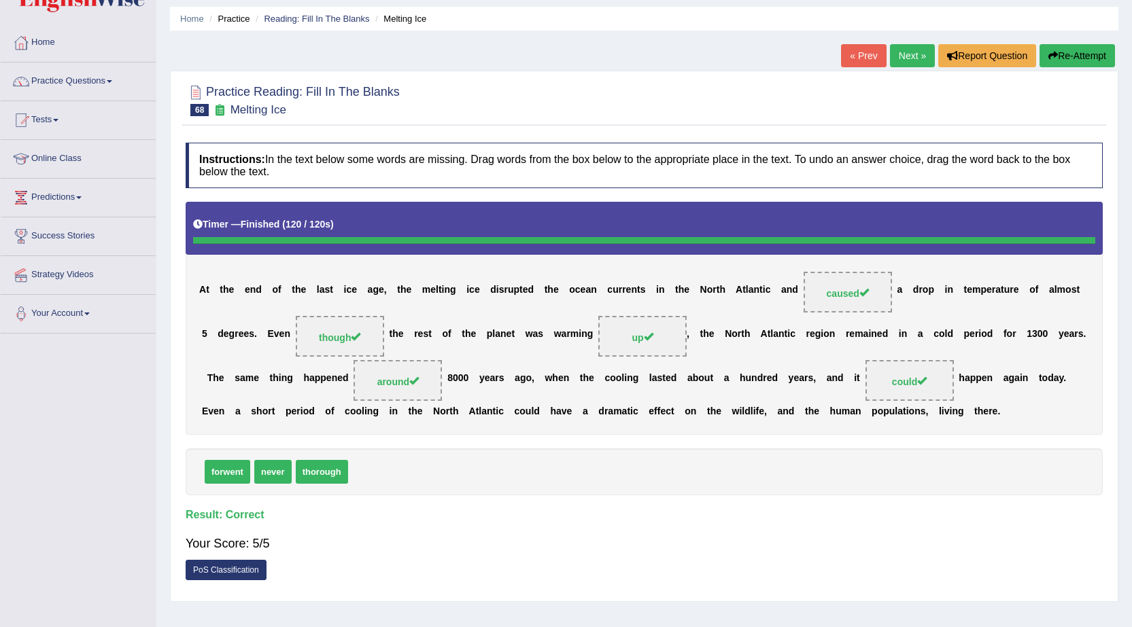
scroll to position [0, 0]
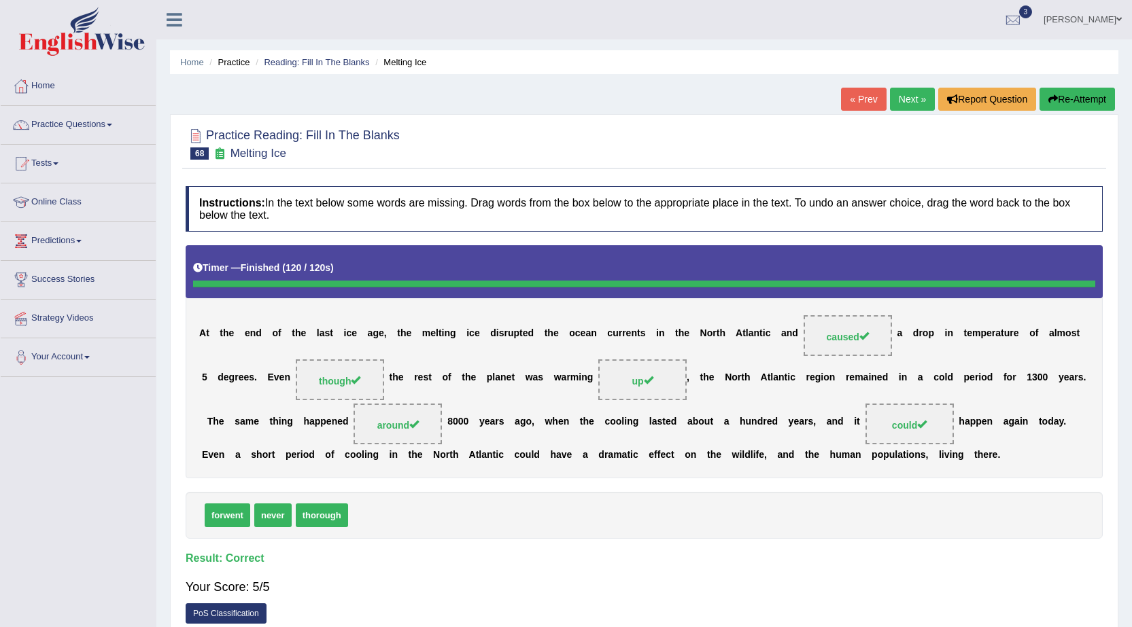
click at [904, 101] on link "Next »" at bounding box center [912, 99] width 45 height 23
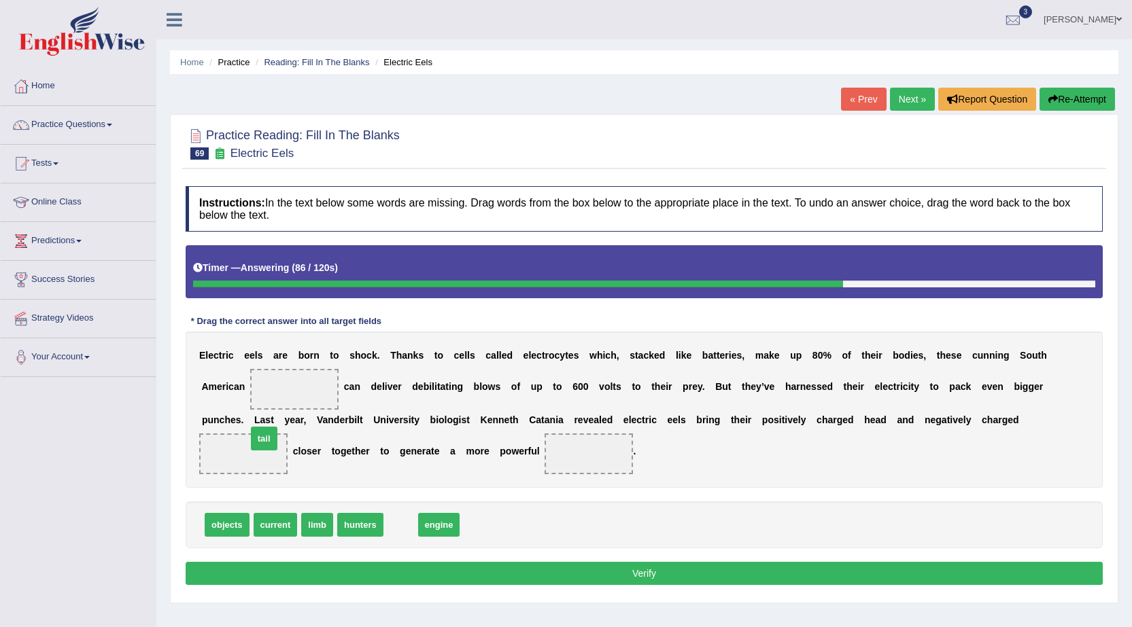
drag, startPoint x: 404, startPoint y: 529, endPoint x: 263, endPoint y: 455, distance: 159.0
drag, startPoint x: 264, startPoint y: 456, endPoint x: 247, endPoint y: 485, distance: 32.9
click at [411, 486] on div "E l e c t r i c e e l s a r e b o r n t o s h o c k . T [PERSON_NAME] t o c e l…" at bounding box center [644, 410] width 917 height 156
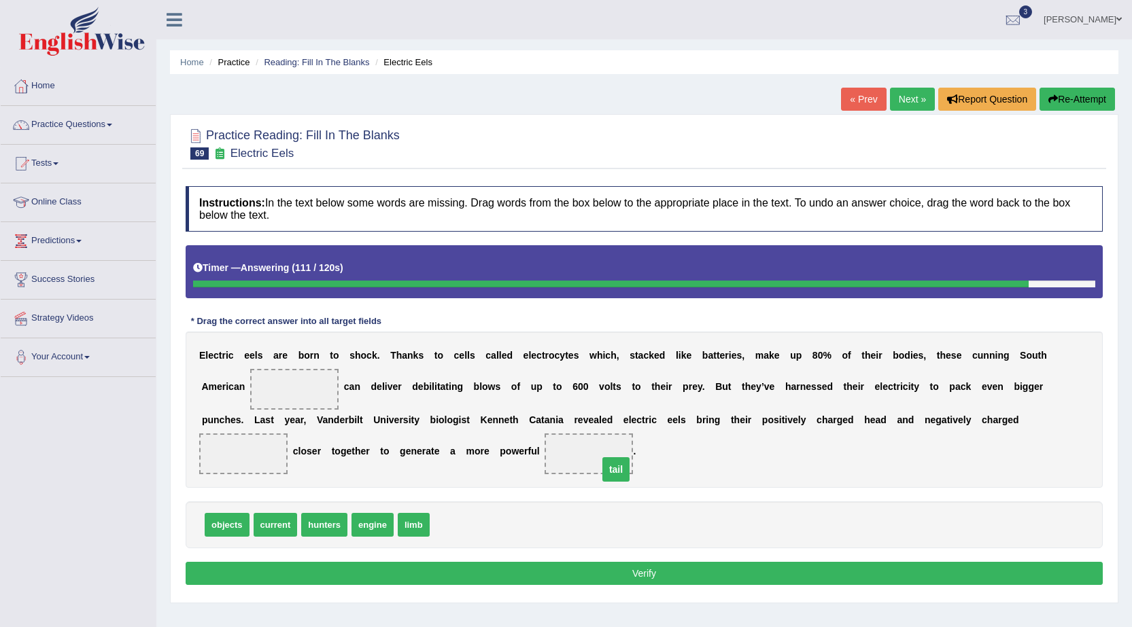
drag, startPoint x: 241, startPoint y: 450, endPoint x: 611, endPoint y: 455, distance: 369.8
drag, startPoint x: 405, startPoint y: 517, endPoint x: 234, endPoint y: 461, distance: 179.3
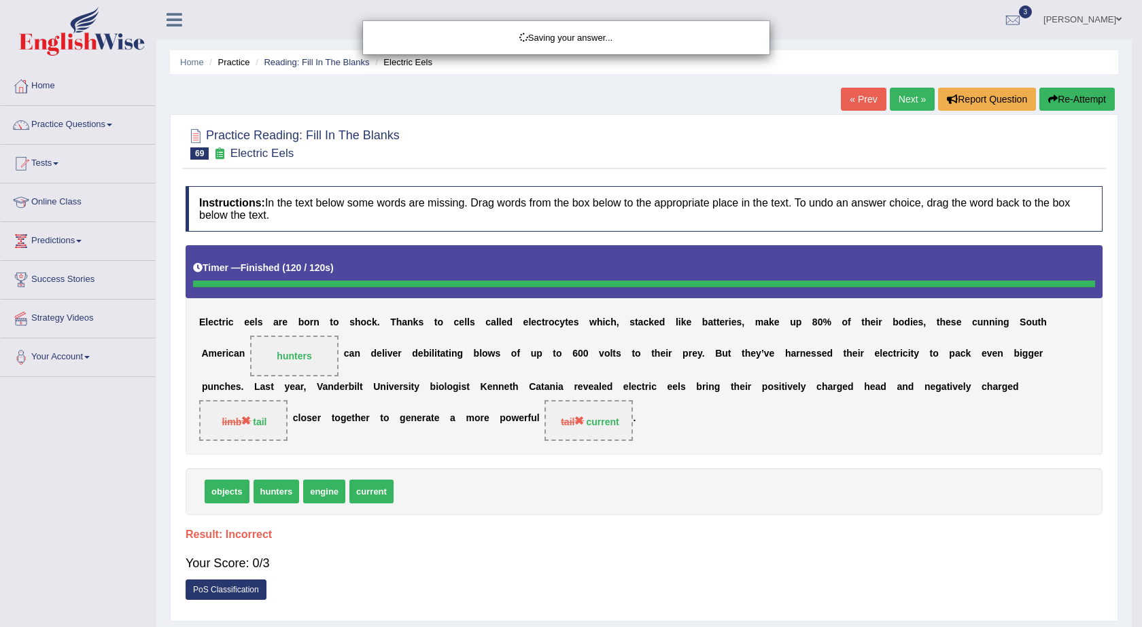
drag, startPoint x: 326, startPoint y: 523, endPoint x: 328, endPoint y: 504, distance: 18.6
click at [328, 503] on div "Instructions: In the text below some words are missing. Drag words from the box…" at bounding box center [644, 396] width 924 height 435
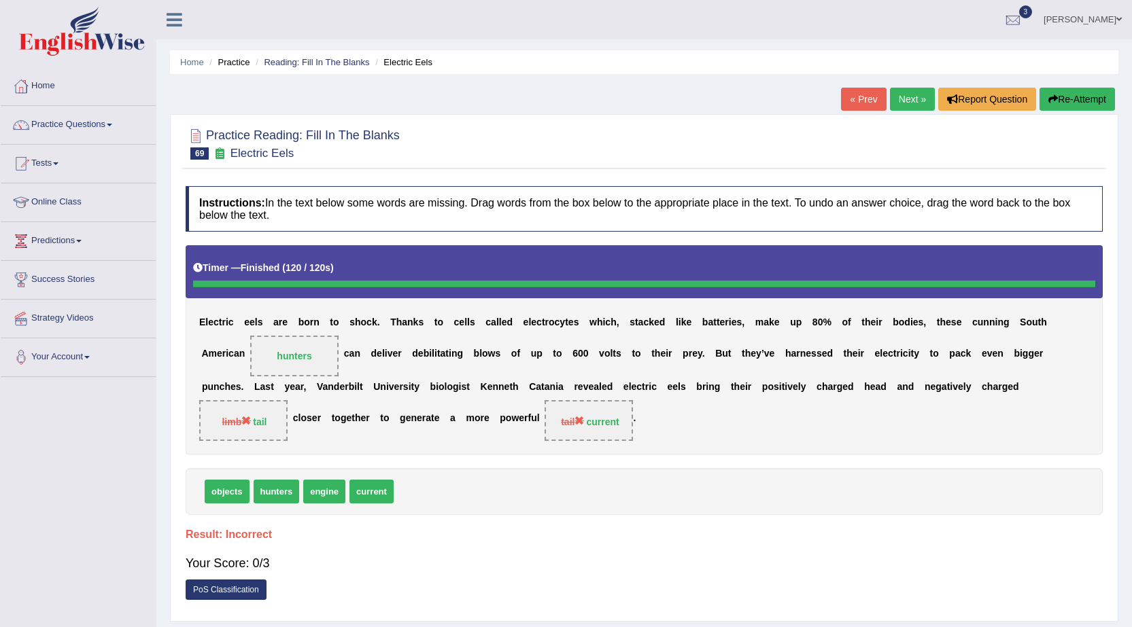
click at [908, 103] on link "Next »" at bounding box center [912, 99] width 45 height 23
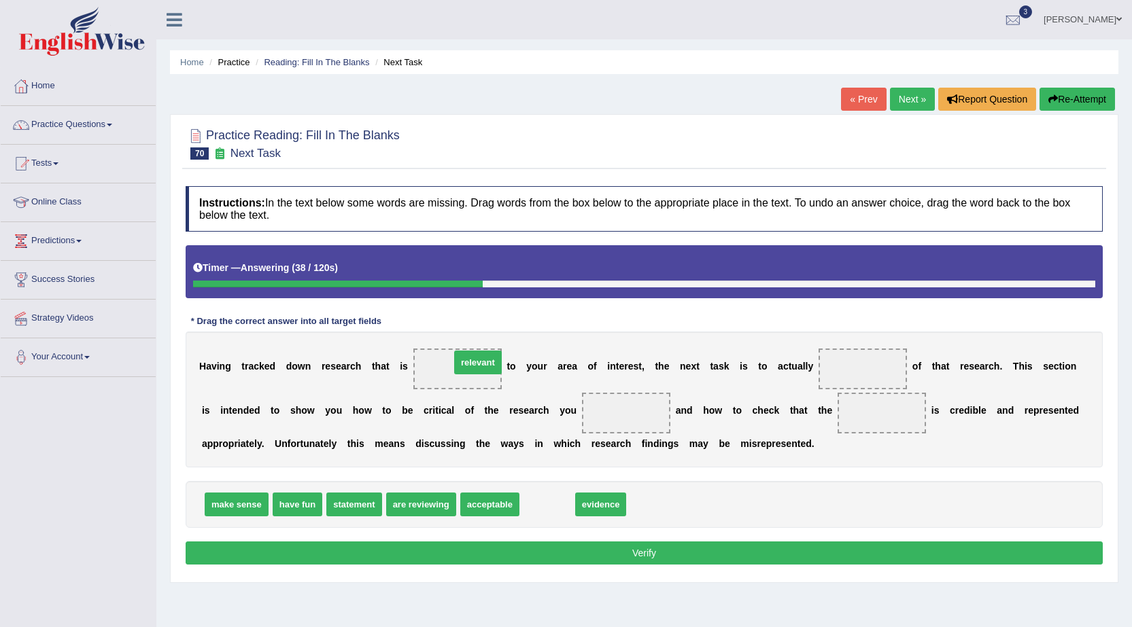
drag, startPoint x: 551, startPoint y: 504, endPoint x: 542, endPoint y: 398, distance: 106.4
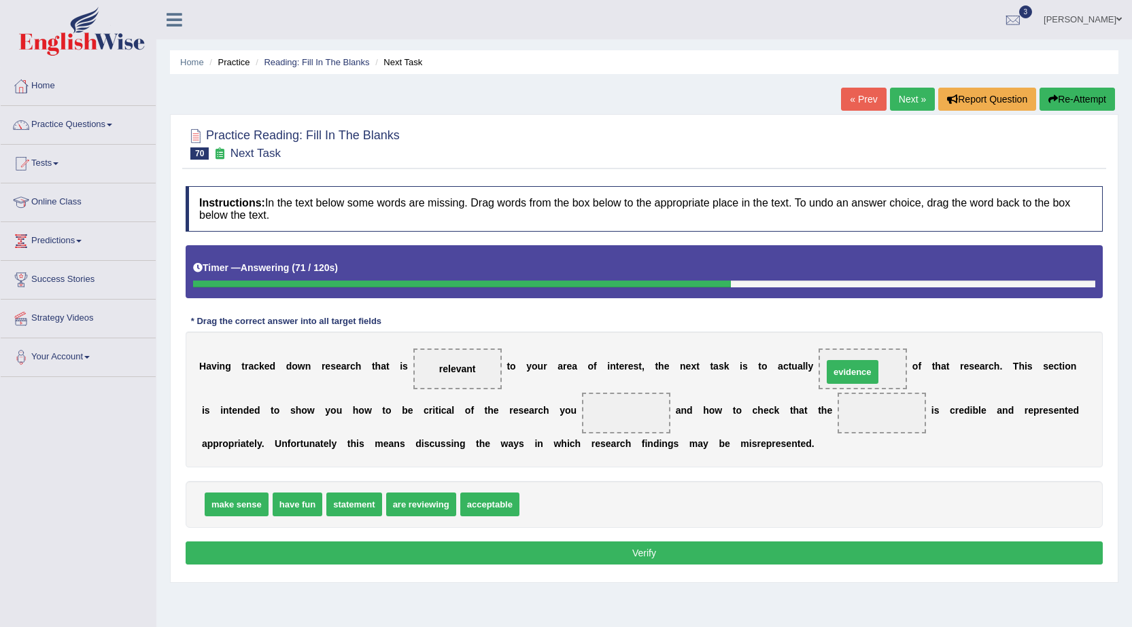
drag, startPoint x: 563, startPoint y: 502, endPoint x: 866, endPoint y: 370, distance: 330.8
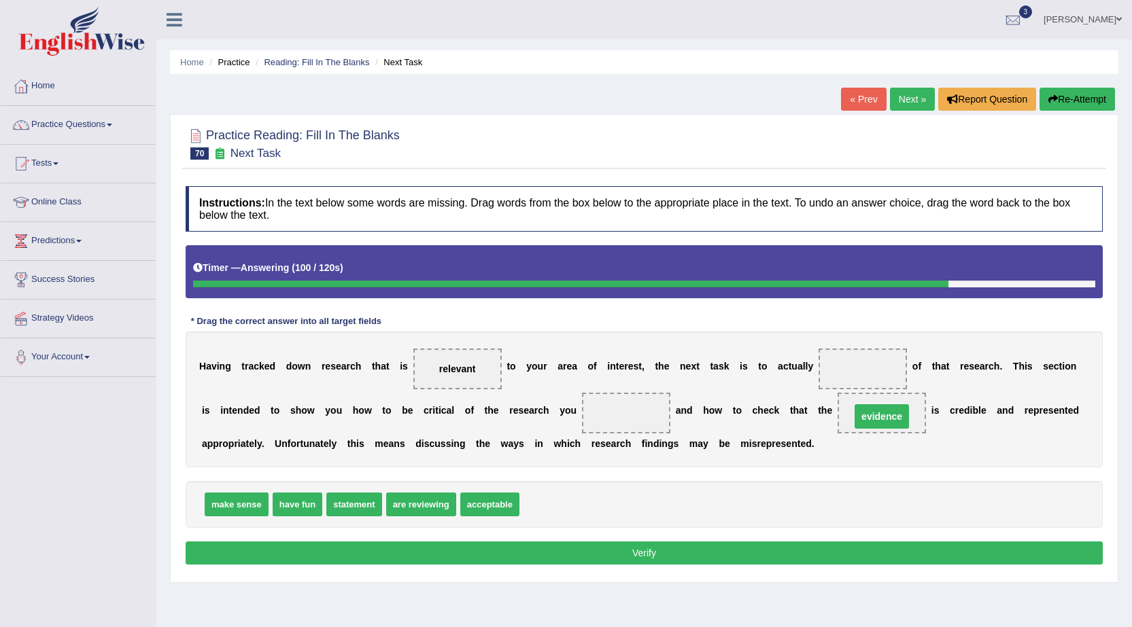
drag, startPoint x: 862, startPoint y: 366, endPoint x: 881, endPoint y: 417, distance: 54.4
drag, startPoint x: 499, startPoint y: 509, endPoint x: 867, endPoint y: 377, distance: 391.3
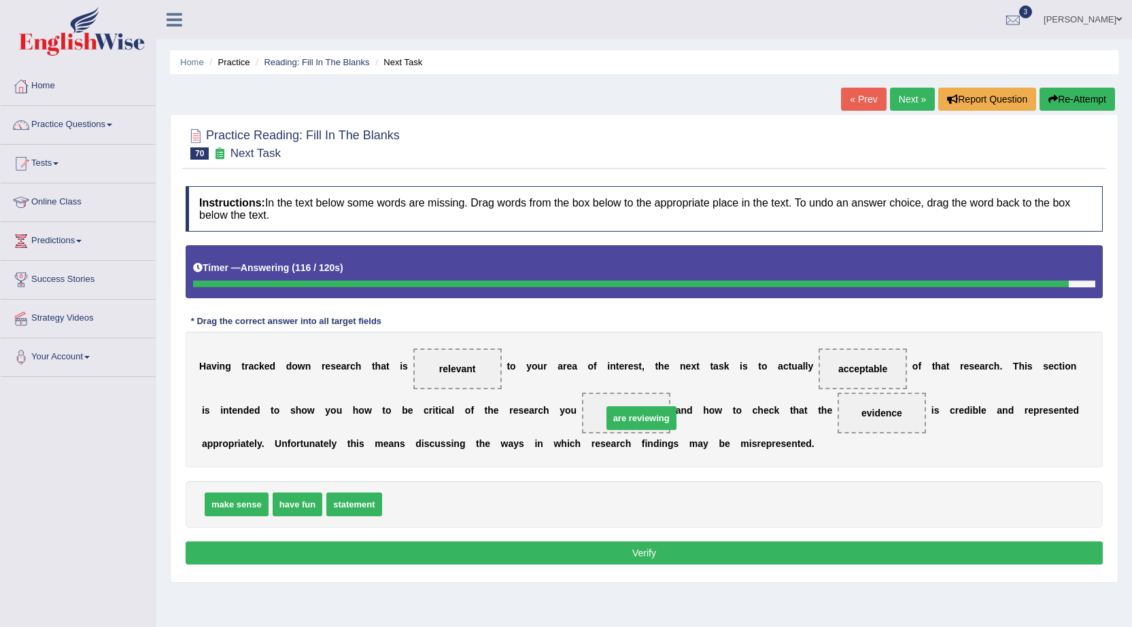
drag, startPoint x: 430, startPoint y: 513, endPoint x: 650, endPoint y: 429, distance: 235.8
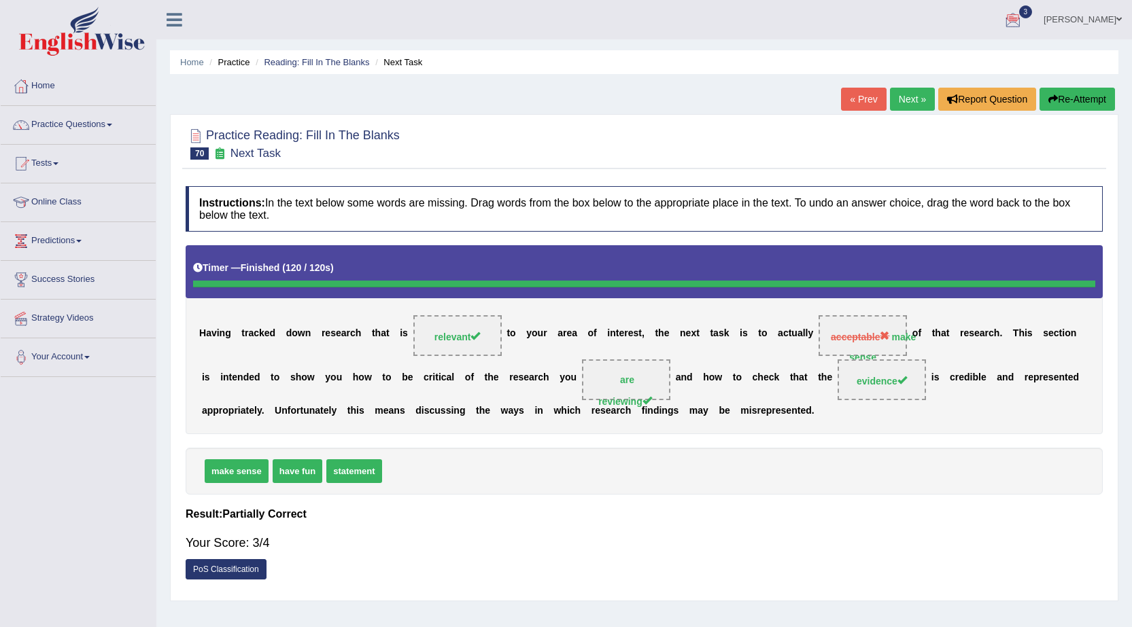
click at [904, 100] on link "Next »" at bounding box center [912, 99] width 45 height 23
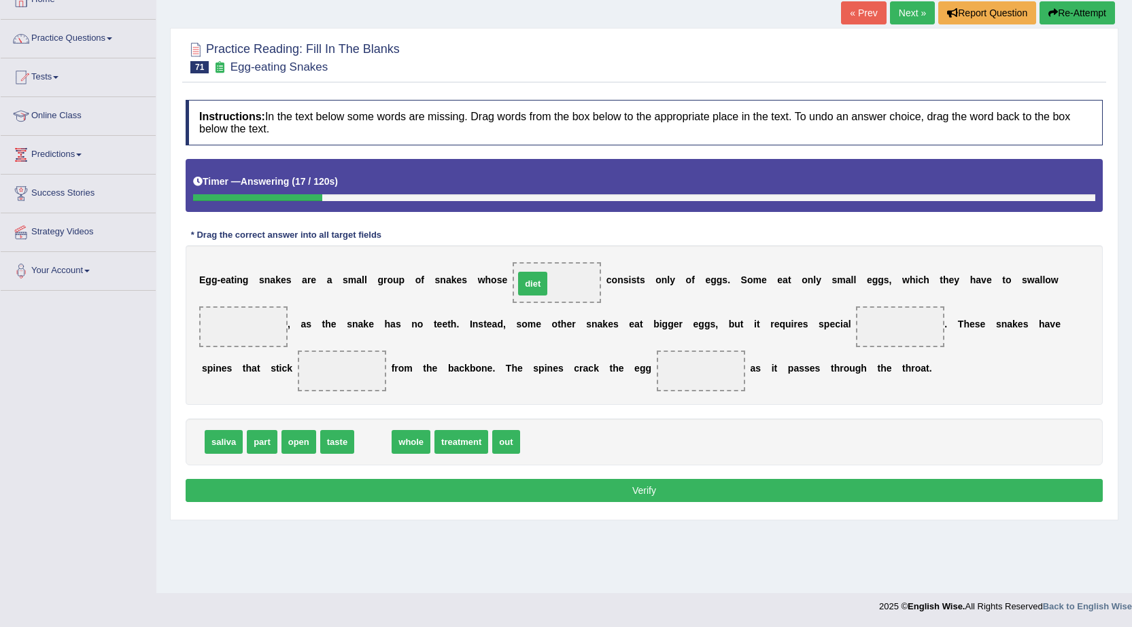
drag, startPoint x: 370, startPoint y: 444, endPoint x: 529, endPoint y: 286, distance: 224.9
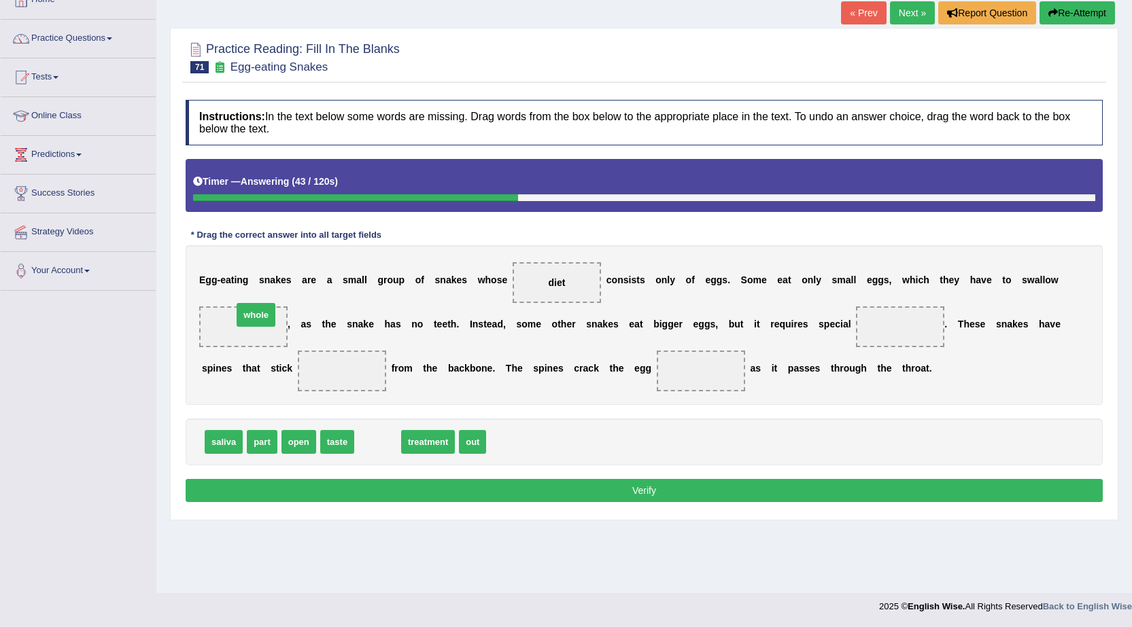
drag, startPoint x: 381, startPoint y: 440, endPoint x: 259, endPoint y: 313, distance: 175.9
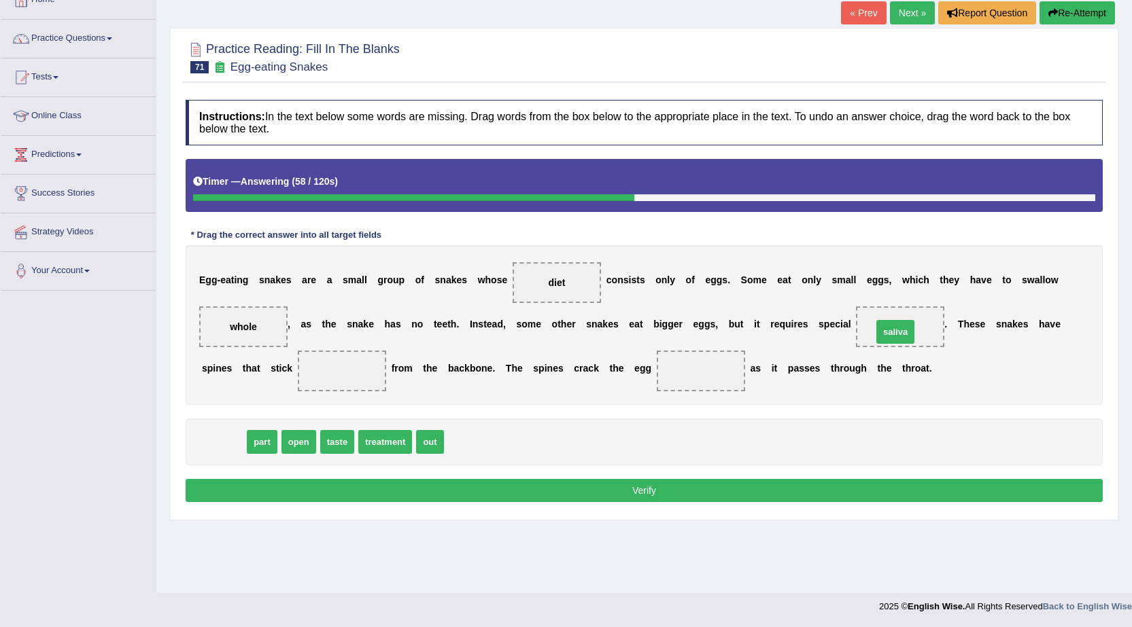
drag, startPoint x: 226, startPoint y: 440, endPoint x: 896, endPoint y: 331, distance: 678.3
drag, startPoint x: 916, startPoint y: 321, endPoint x: 727, endPoint y: 416, distance: 212.2
click at [727, 416] on div "Instructions: In the text below some words are missing. Drag words from the box…" at bounding box center [644, 303] width 924 height 420
drag, startPoint x: 882, startPoint y: 330, endPoint x: 618, endPoint y: 438, distance: 285.2
click at [652, 444] on div "Instructions: In the text below some words are missing. Drag words from the box…" at bounding box center [644, 303] width 924 height 420
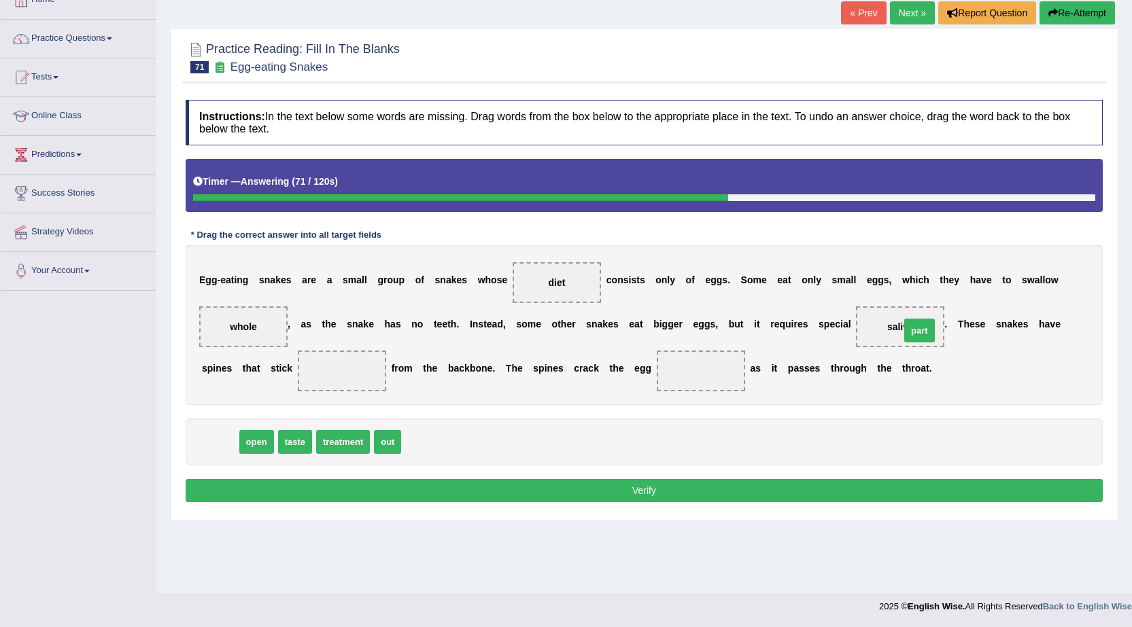
drag, startPoint x: 217, startPoint y: 448, endPoint x: 890, endPoint y: 334, distance: 682.4
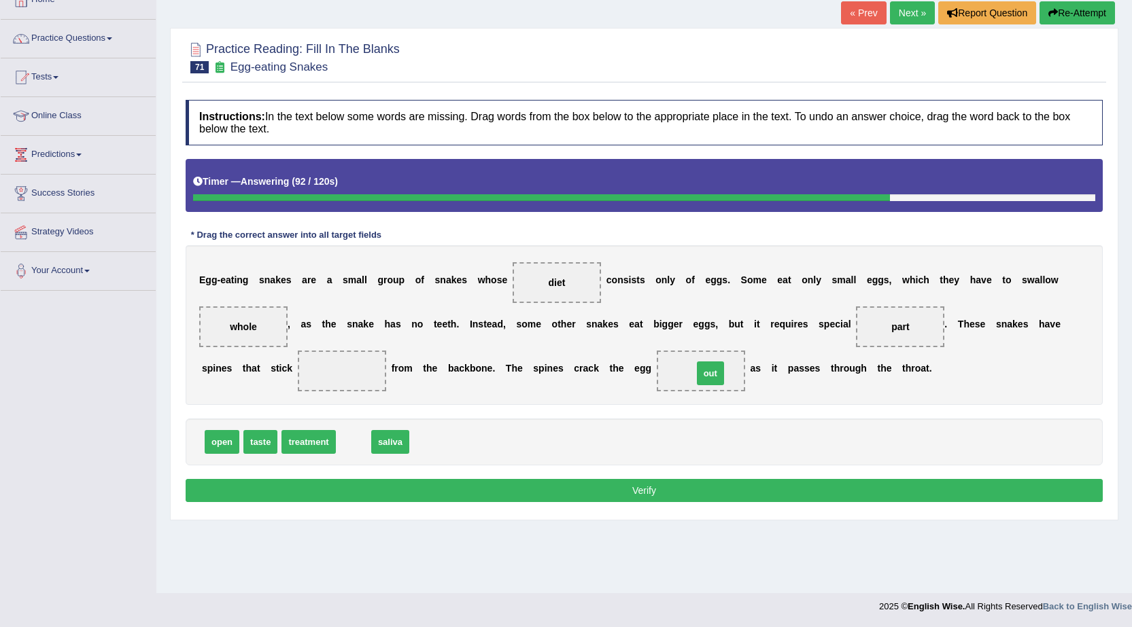
drag, startPoint x: 354, startPoint y: 436, endPoint x: 706, endPoint y: 370, distance: 358.2
drag, startPoint x: 365, startPoint y: 442, endPoint x: 349, endPoint y: 364, distance: 79.0
click at [671, 491] on button "Verify" at bounding box center [644, 490] width 917 height 23
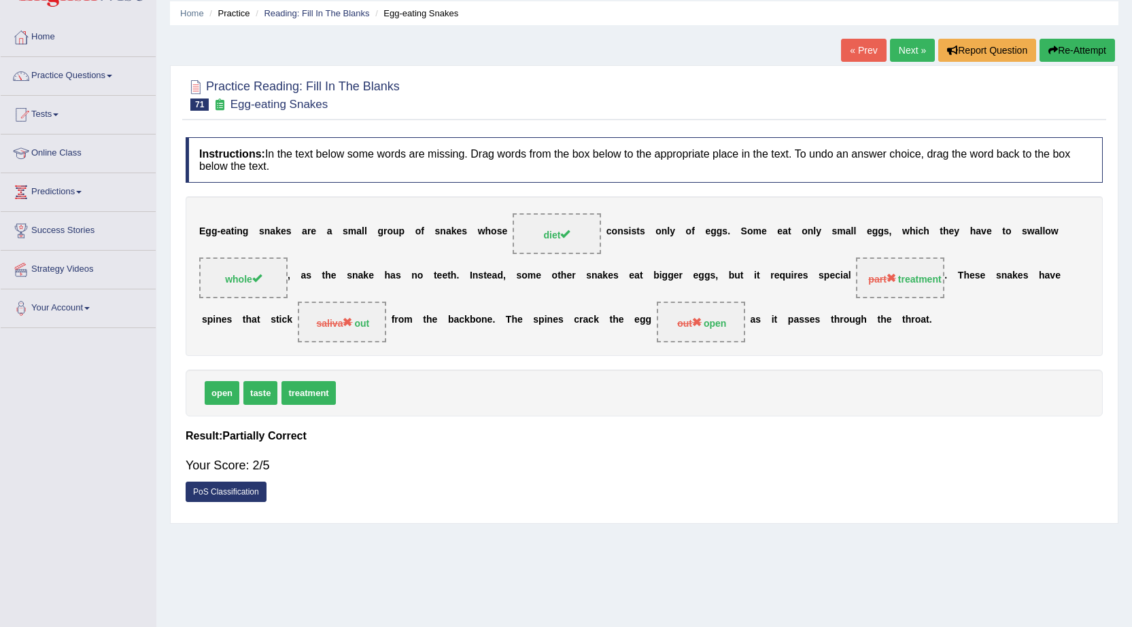
scroll to position [18, 0]
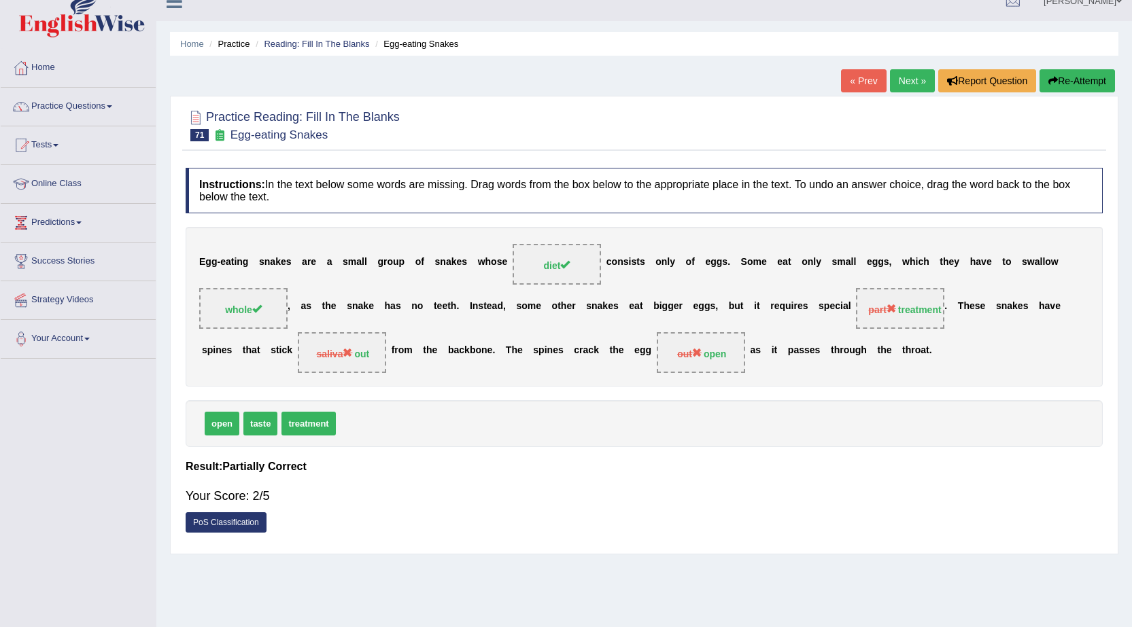
click at [903, 82] on link "Next »" at bounding box center [912, 80] width 45 height 23
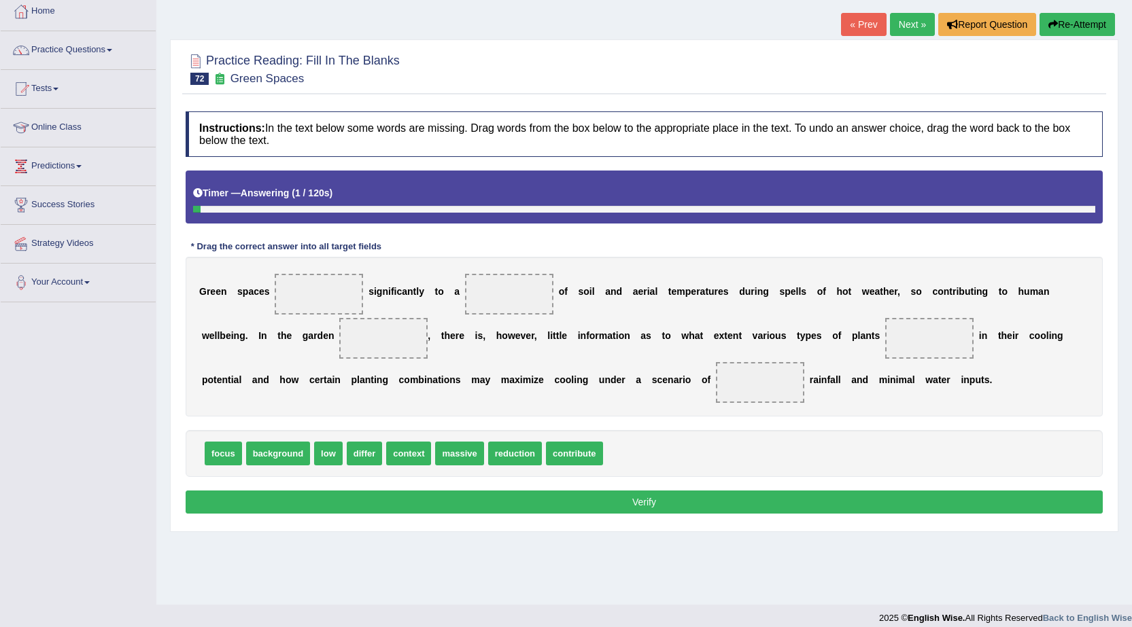
scroll to position [86, 0]
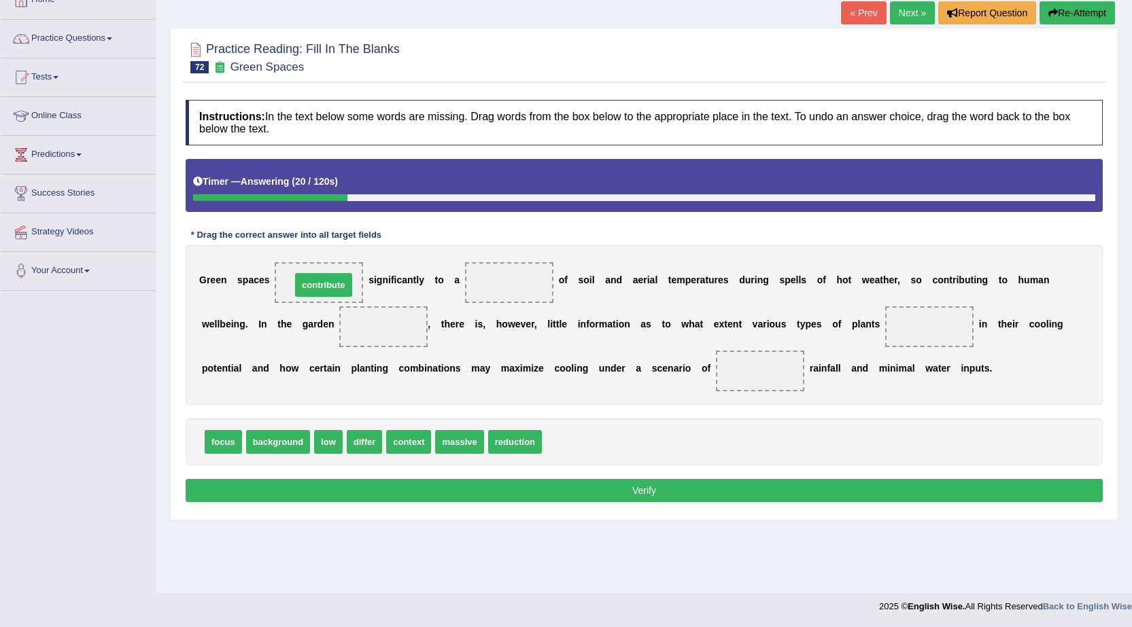
drag, startPoint x: 590, startPoint y: 447, endPoint x: 339, endPoint y: 290, distance: 295.9
drag, startPoint x: 340, startPoint y: 277, endPoint x: 352, endPoint y: 281, distance: 12.9
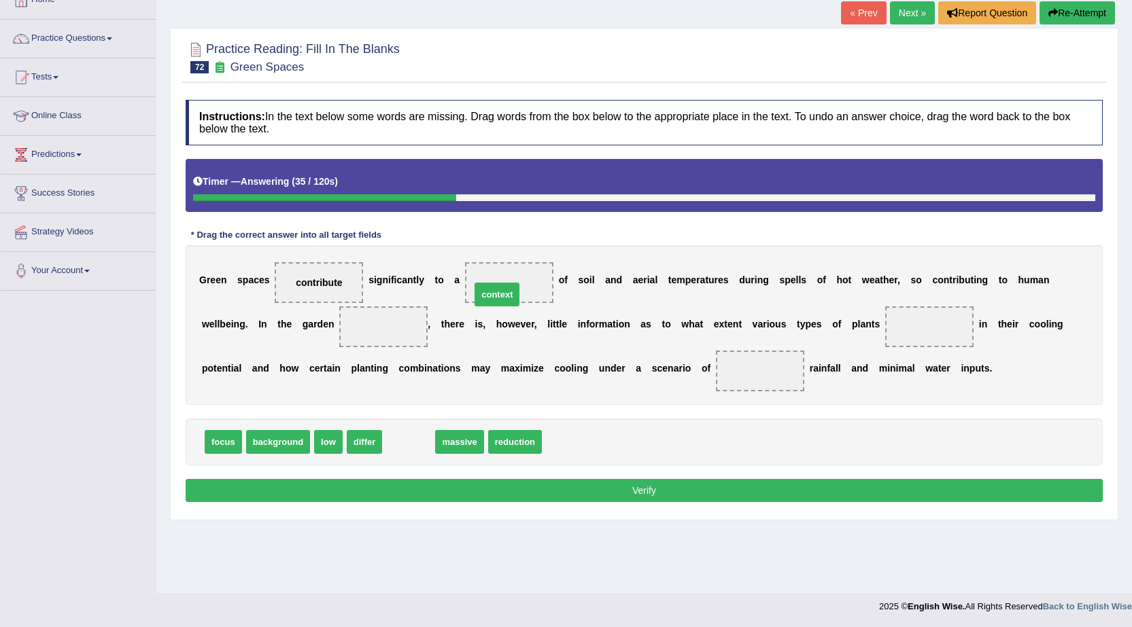
drag, startPoint x: 408, startPoint y: 445, endPoint x: 497, endPoint y: 298, distance: 171.9
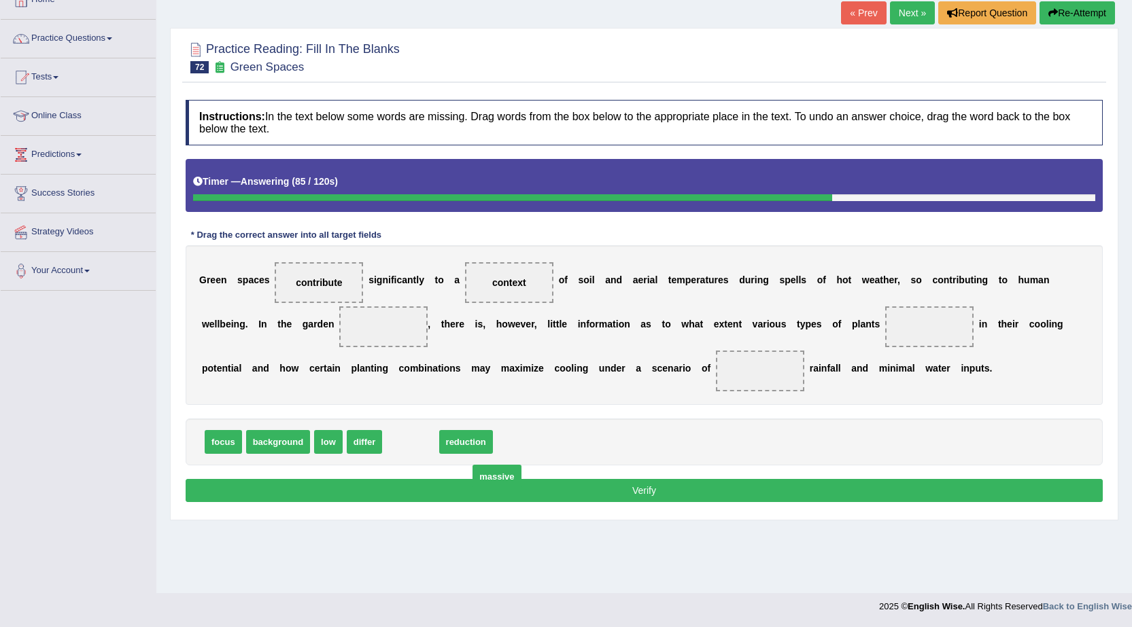
drag, startPoint x: 416, startPoint y: 443, endPoint x: 394, endPoint y: 451, distance: 23.2
click at [394, 451] on span "reduction" at bounding box center [413, 442] width 54 height 24
drag, startPoint x: 329, startPoint y: 440, endPoint x: 763, endPoint y: 377, distance: 438.9
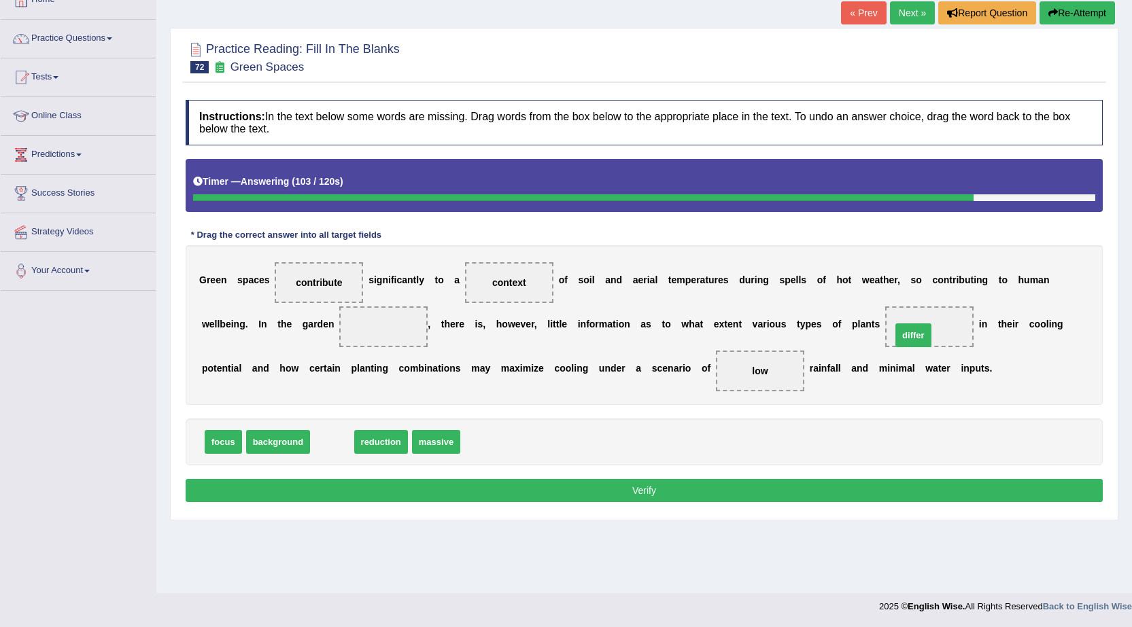
drag, startPoint x: 329, startPoint y: 443, endPoint x: 915, endPoint y: 335, distance: 596.4
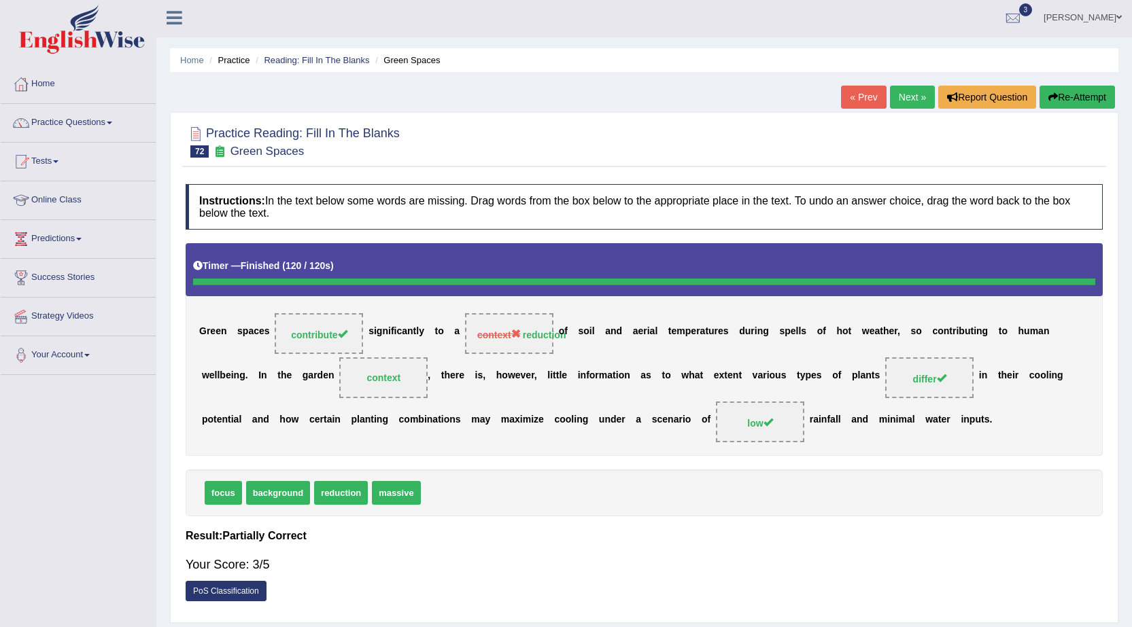
scroll to position [0, 0]
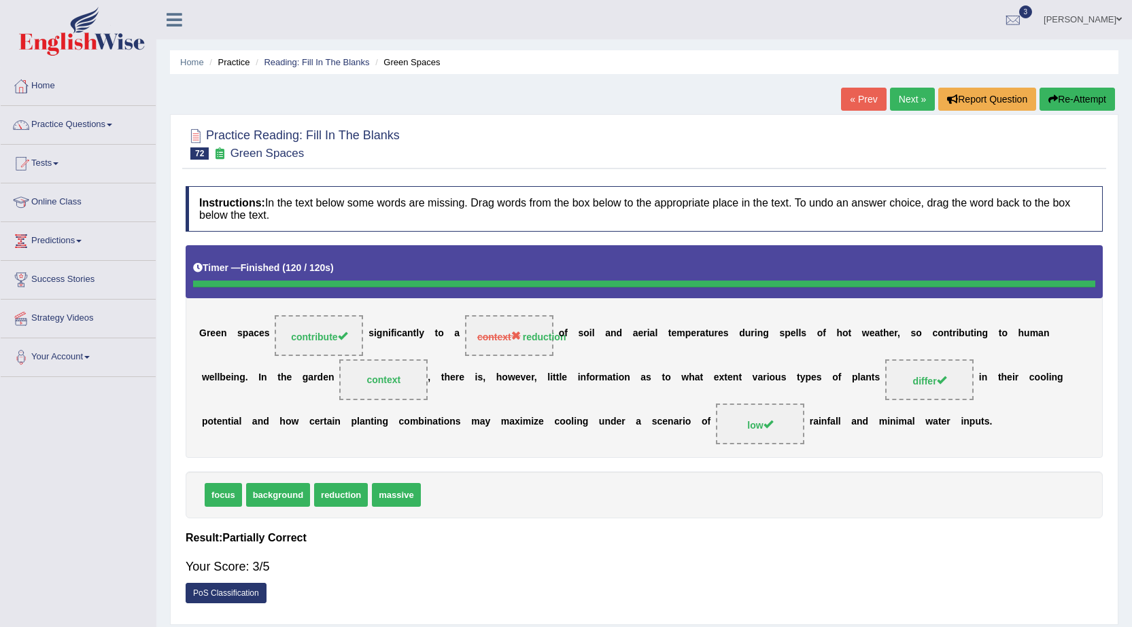
click at [899, 98] on link "Next »" at bounding box center [912, 99] width 45 height 23
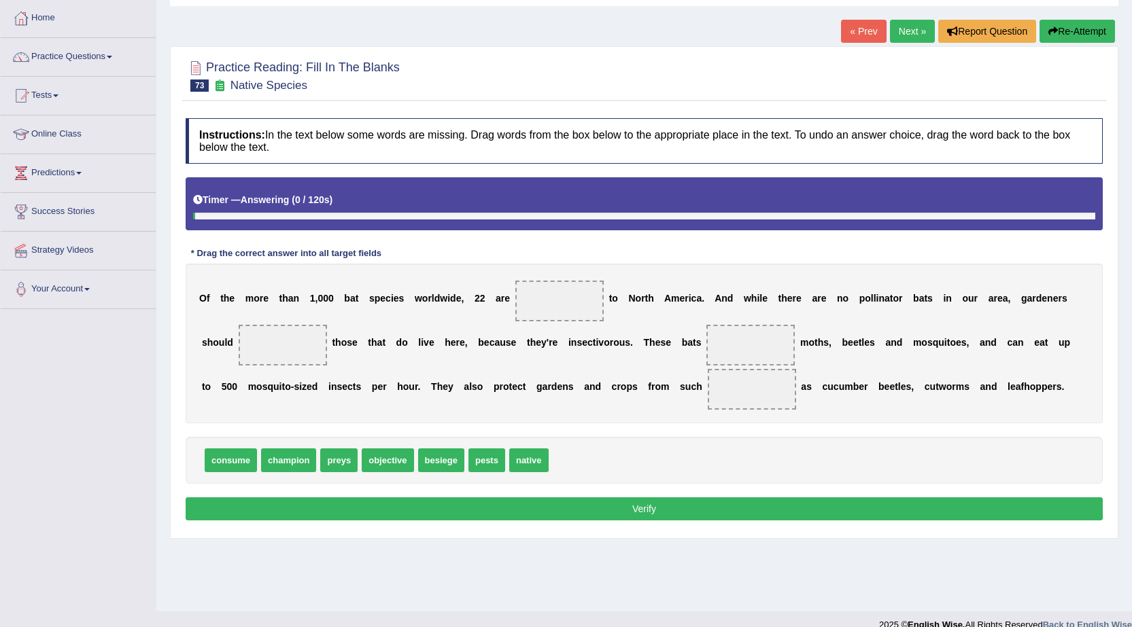
scroll to position [68, 0]
drag, startPoint x: 530, startPoint y: 467, endPoint x: 593, endPoint y: 305, distance: 173.4
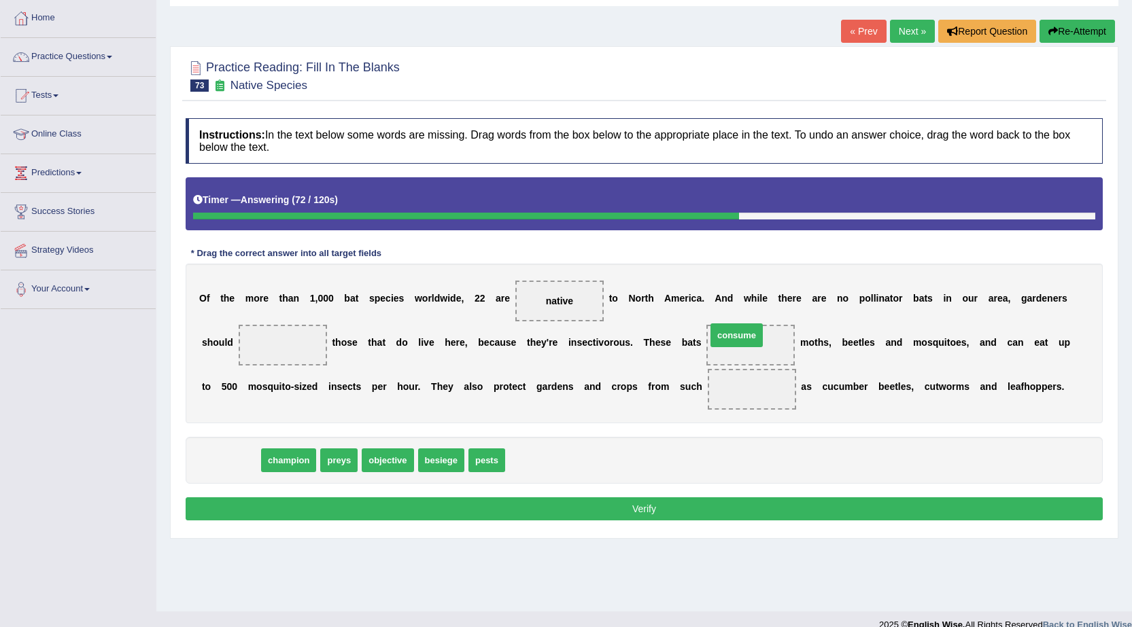
drag, startPoint x: 229, startPoint y: 455, endPoint x: 731, endPoint y: 346, distance: 513.4
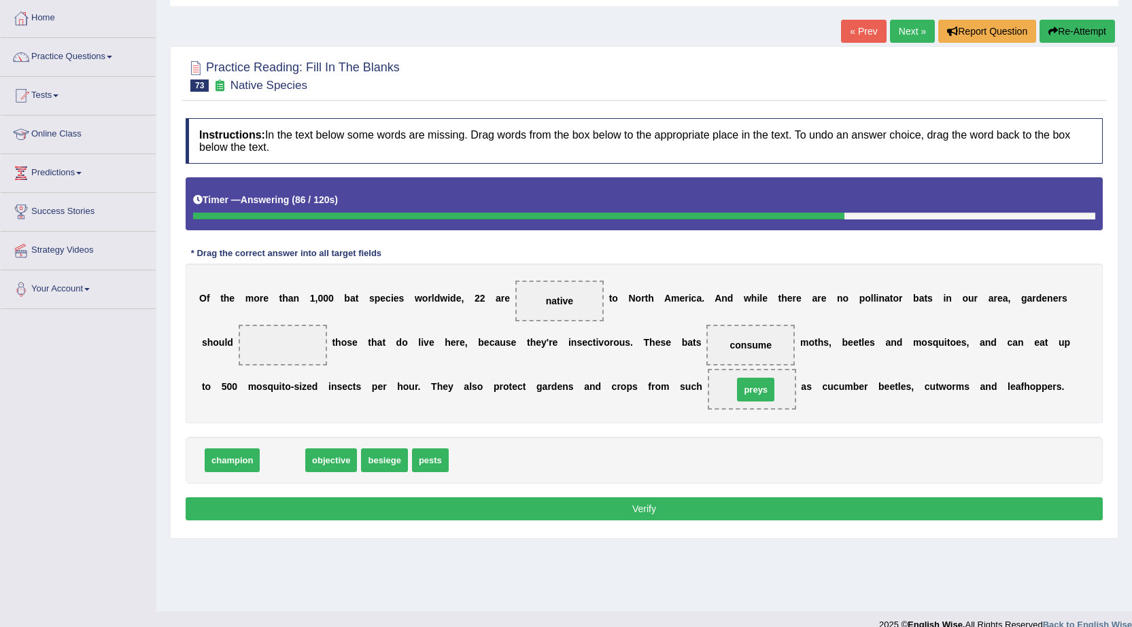
drag, startPoint x: 274, startPoint y: 461, endPoint x: 747, endPoint y: 390, distance: 478.3
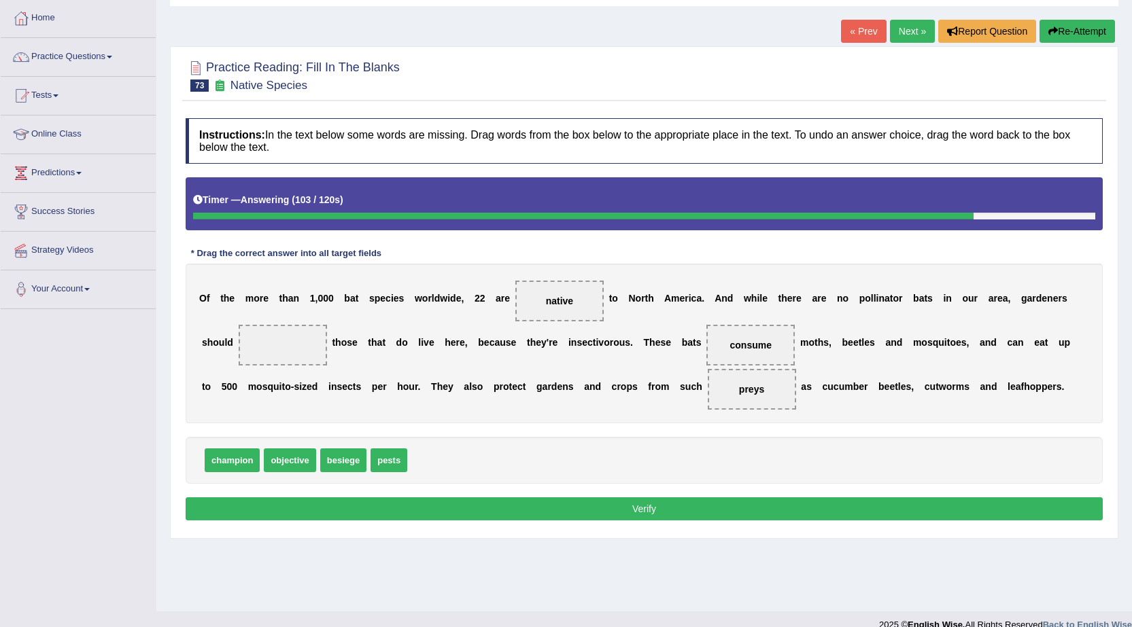
click at [301, 439] on div "champion objective besiege pests" at bounding box center [644, 460] width 917 height 47
drag, startPoint x: 300, startPoint y: 430, endPoint x: 301, endPoint y: 437, distance: 6.9
click at [301, 437] on div "champion besiege pests objective" at bounding box center [644, 460] width 917 height 47
drag, startPoint x: 293, startPoint y: 461, endPoint x: 358, endPoint y: 368, distance: 113.1
click at [657, 508] on button "Verify" at bounding box center [644, 509] width 917 height 23
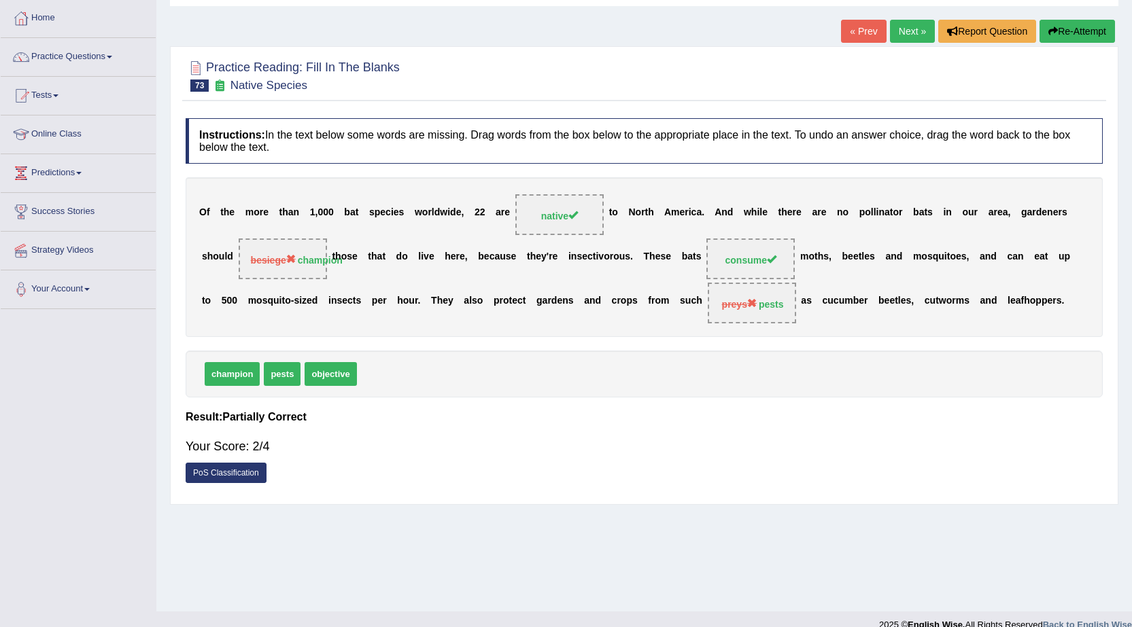
click at [905, 35] on link "Next »" at bounding box center [912, 31] width 45 height 23
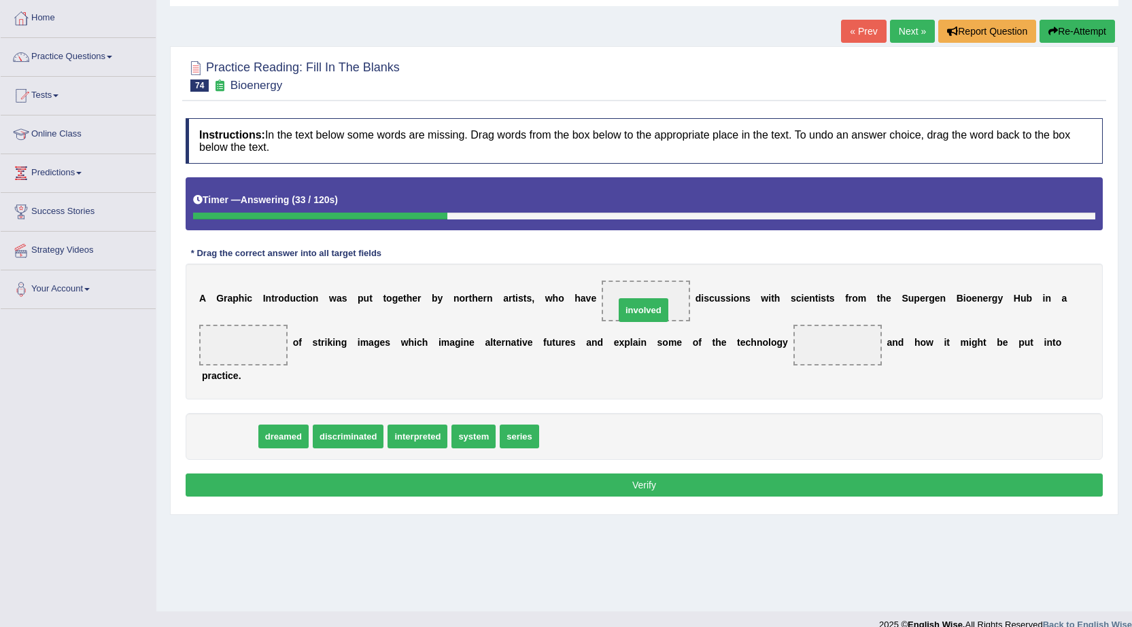
drag, startPoint x: 235, startPoint y: 438, endPoint x: 649, endPoint y: 311, distance: 432.8
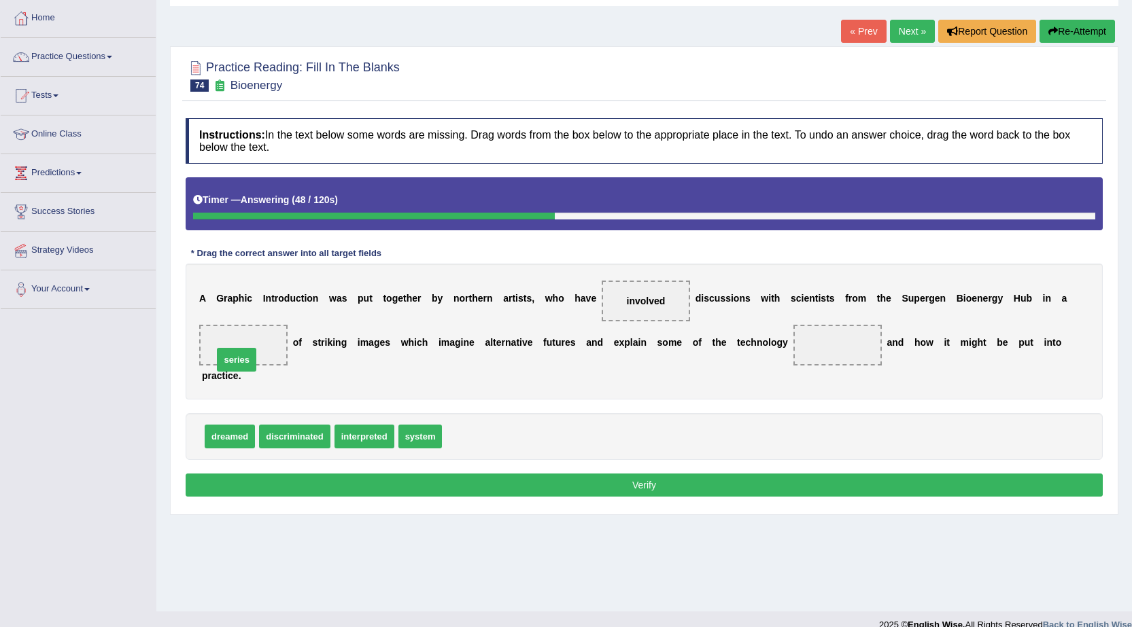
drag, startPoint x: 470, startPoint y: 436, endPoint x: 241, endPoint y: 359, distance: 241.6
drag, startPoint x: 424, startPoint y: 434, endPoint x: 835, endPoint y: 345, distance: 420.7
click at [689, 493] on button "Verify" at bounding box center [644, 485] width 917 height 23
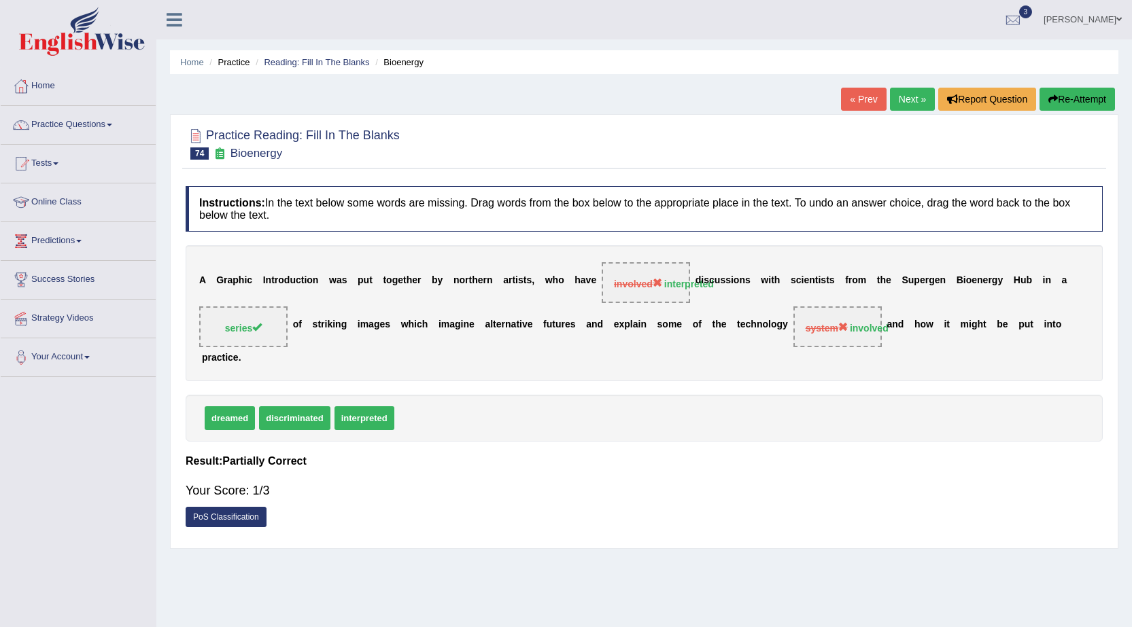
click at [907, 95] on link "Next »" at bounding box center [912, 99] width 45 height 23
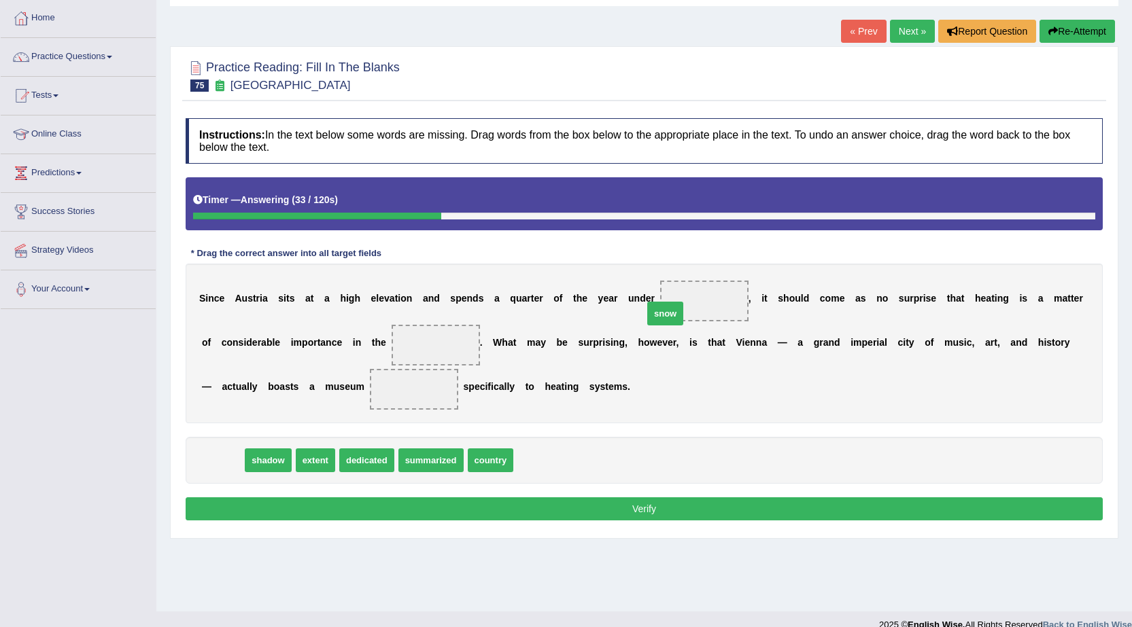
drag, startPoint x: 224, startPoint y: 459, endPoint x: 670, endPoint y: 312, distance: 470.3
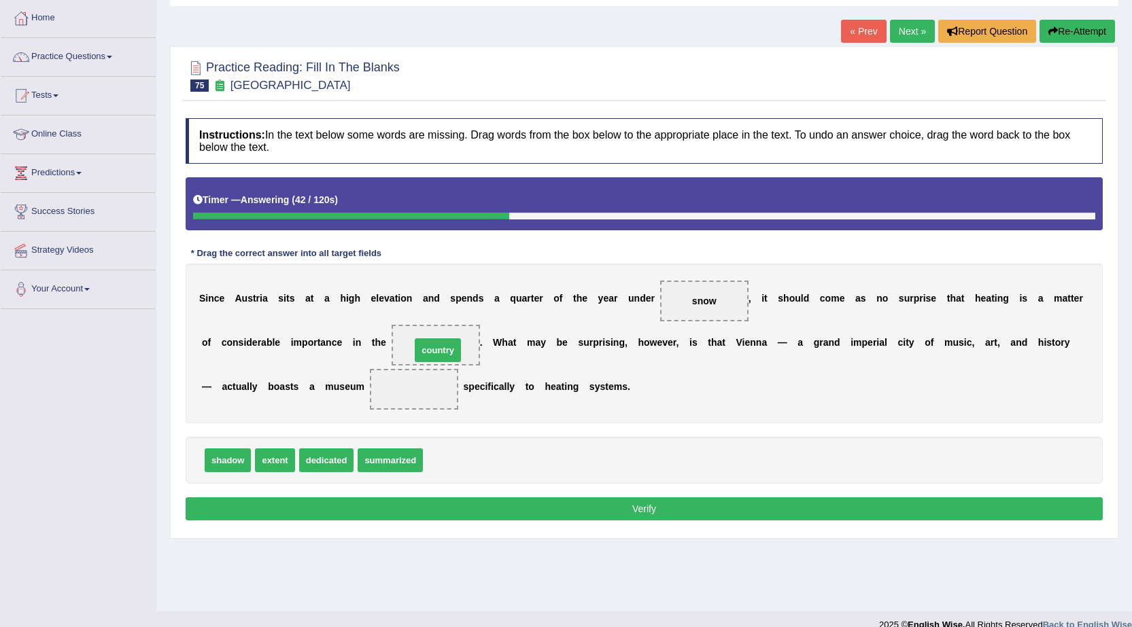
drag, startPoint x: 454, startPoint y: 466, endPoint x: 442, endPoint y: 356, distance: 110.8
click at [268, 466] on span "extent" at bounding box center [274, 461] width 39 height 24
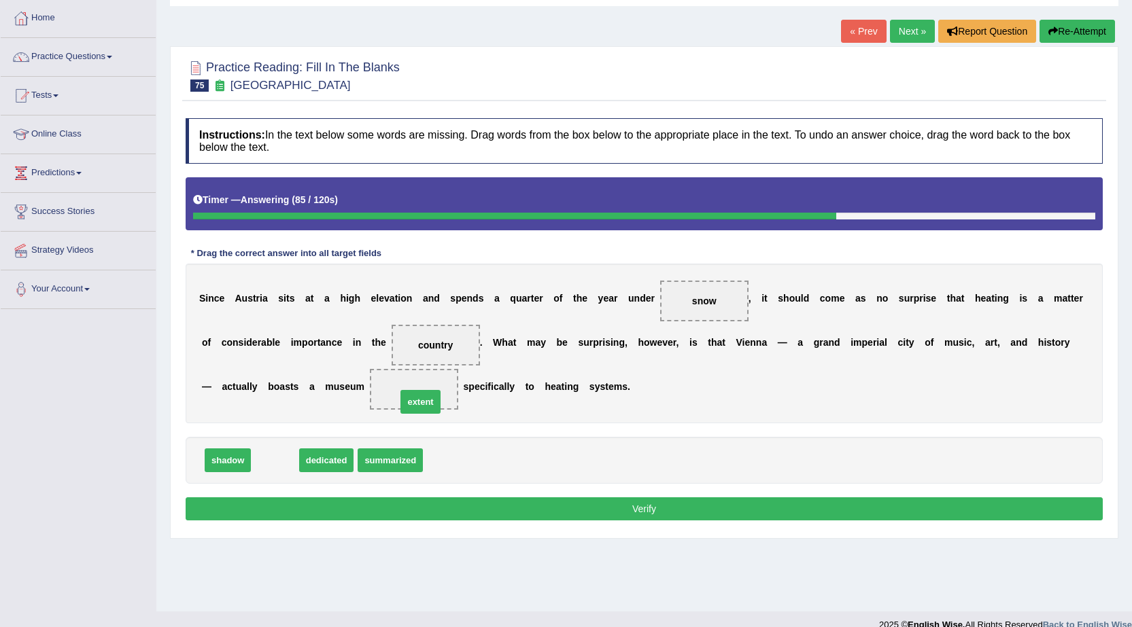
drag, startPoint x: 277, startPoint y: 464, endPoint x: 422, endPoint y: 406, distance: 156.7
click at [597, 510] on button "Verify" at bounding box center [644, 509] width 917 height 23
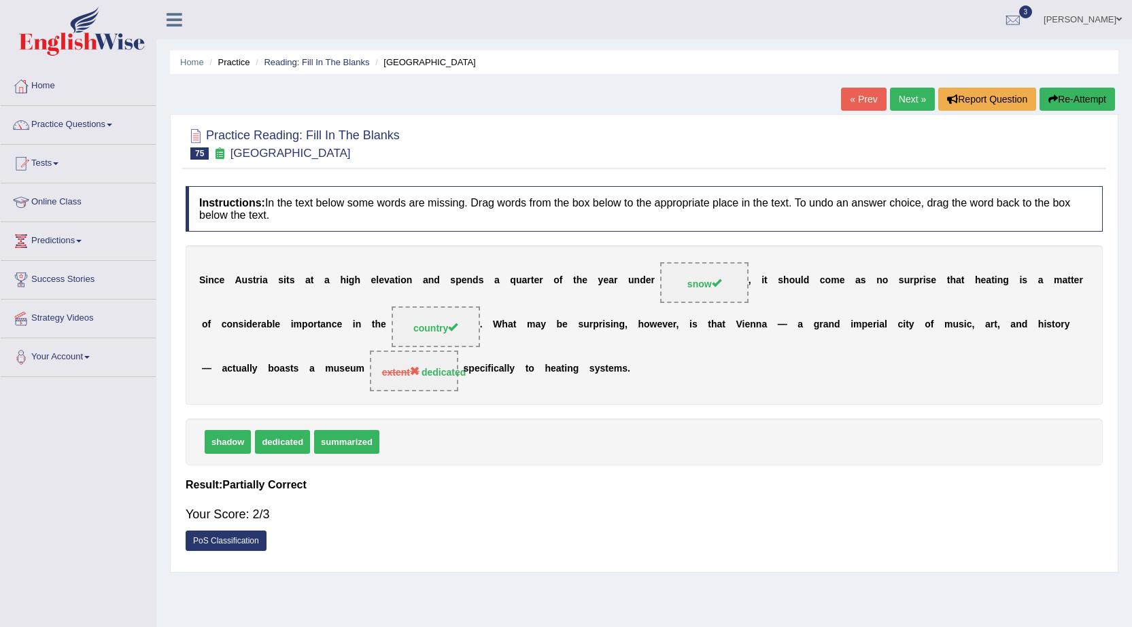
click at [907, 95] on link "Next »" at bounding box center [912, 99] width 45 height 23
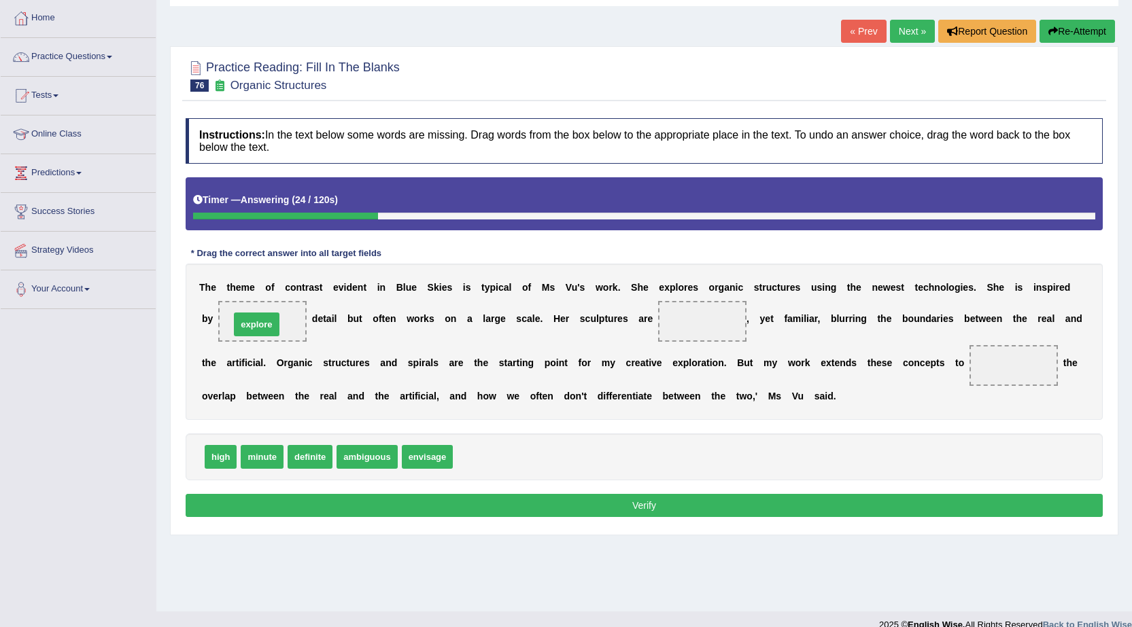
drag, startPoint x: 478, startPoint y: 461, endPoint x: 260, endPoint y: 329, distance: 255.3
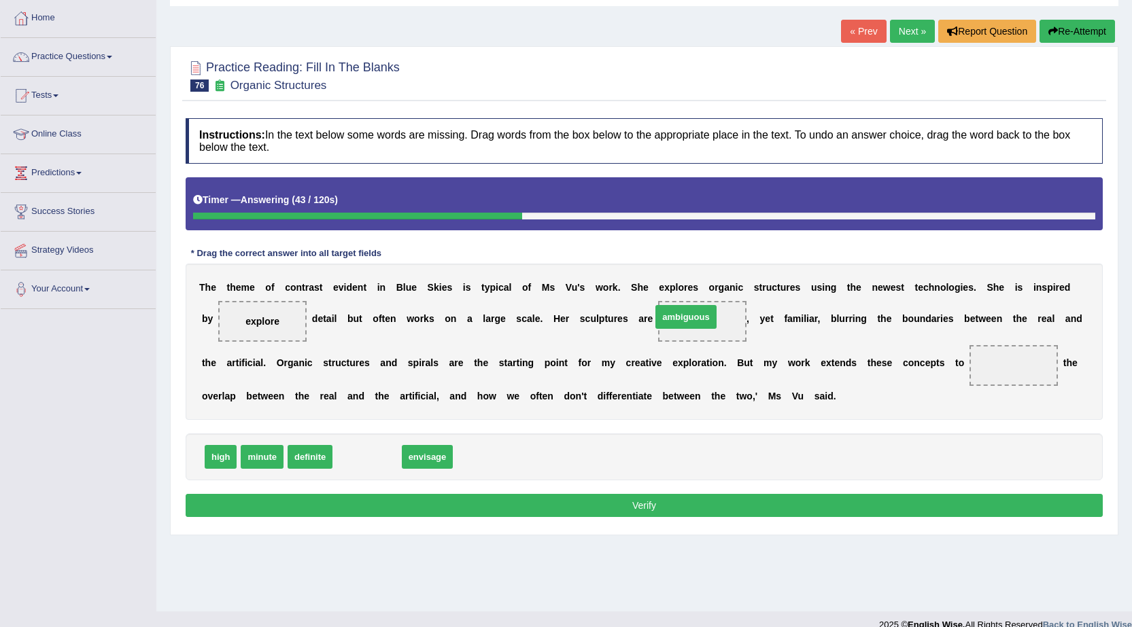
drag, startPoint x: 368, startPoint y: 454, endPoint x: 687, endPoint y: 314, distance: 348.1
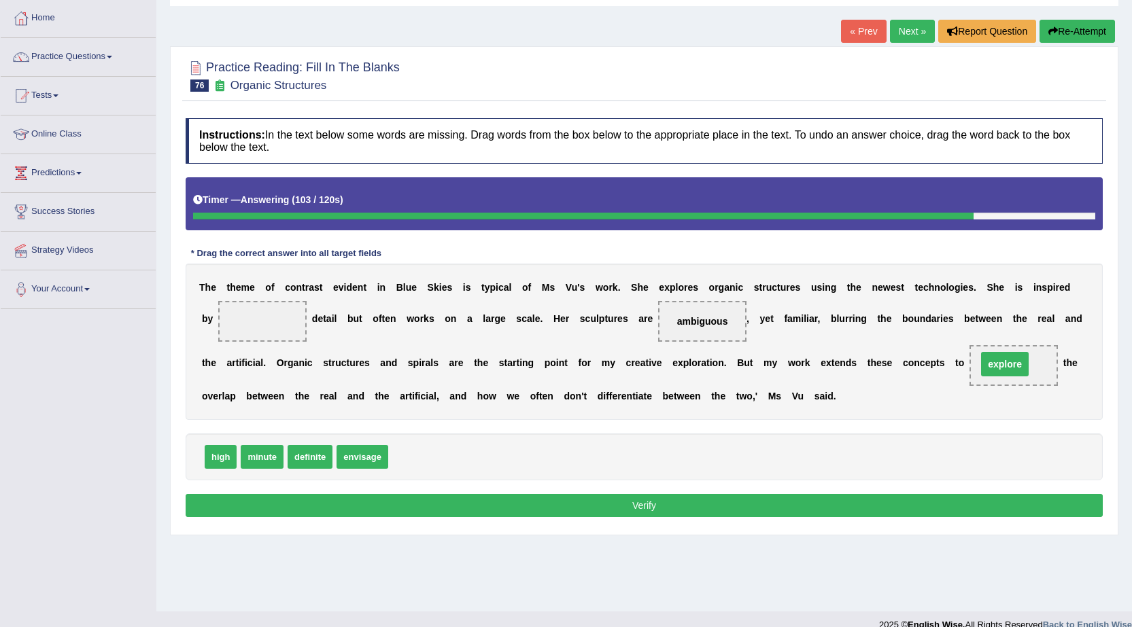
drag, startPoint x: 268, startPoint y: 319, endPoint x: 1015, endPoint y: 363, distance: 747.6
drag, startPoint x: 346, startPoint y: 460, endPoint x: 250, endPoint y: 315, distance: 174.2
click at [682, 498] on button "Verify" at bounding box center [644, 505] width 917 height 23
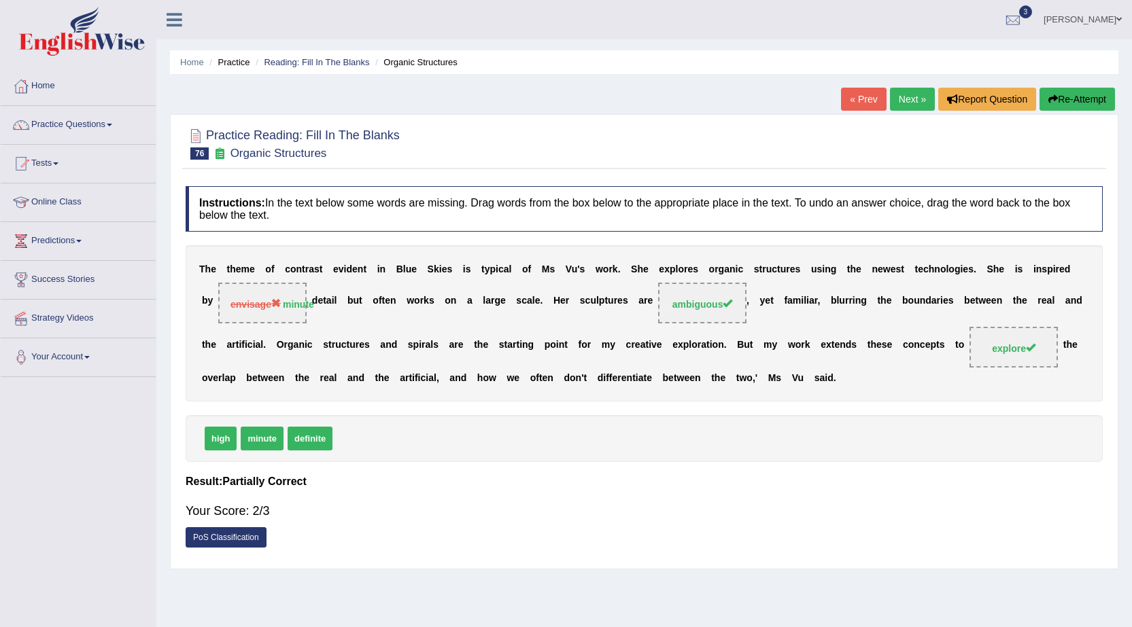
click at [896, 101] on link "Next »" at bounding box center [912, 99] width 45 height 23
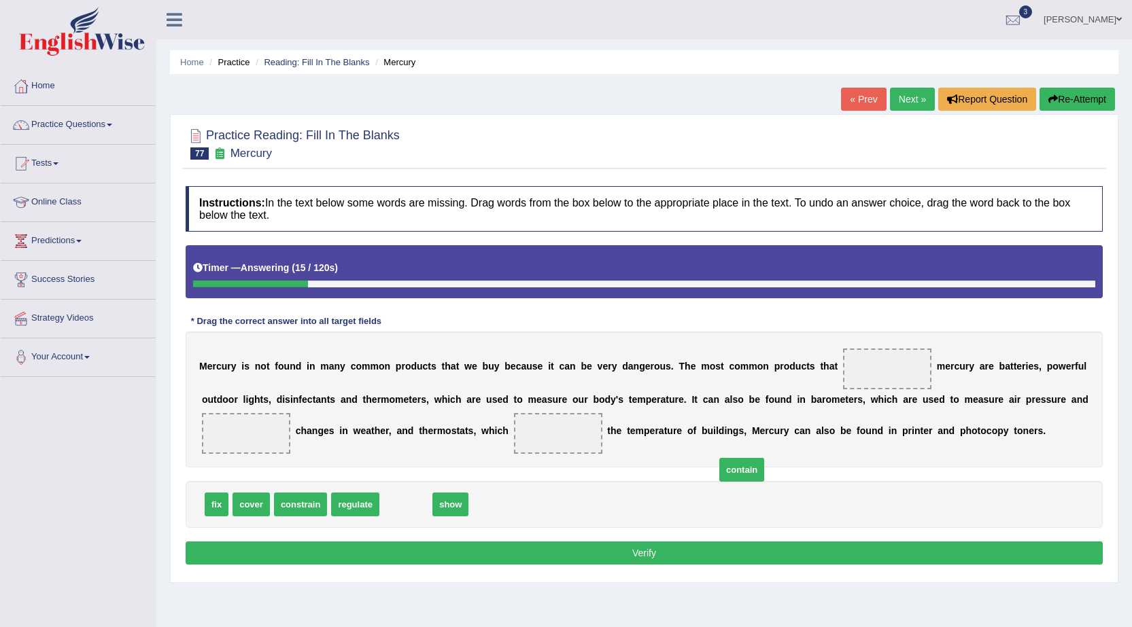
drag, startPoint x: 404, startPoint y: 501, endPoint x: 903, endPoint y: 381, distance: 513.2
click at [764, 458] on span "contain" at bounding box center [741, 470] width 45 height 24
click at [902, 371] on span at bounding box center [887, 369] width 88 height 41
click at [419, 511] on span "contain" at bounding box center [405, 505] width 45 height 24
drag, startPoint x: 417, startPoint y: 508, endPoint x: 892, endPoint y: 374, distance: 492.7
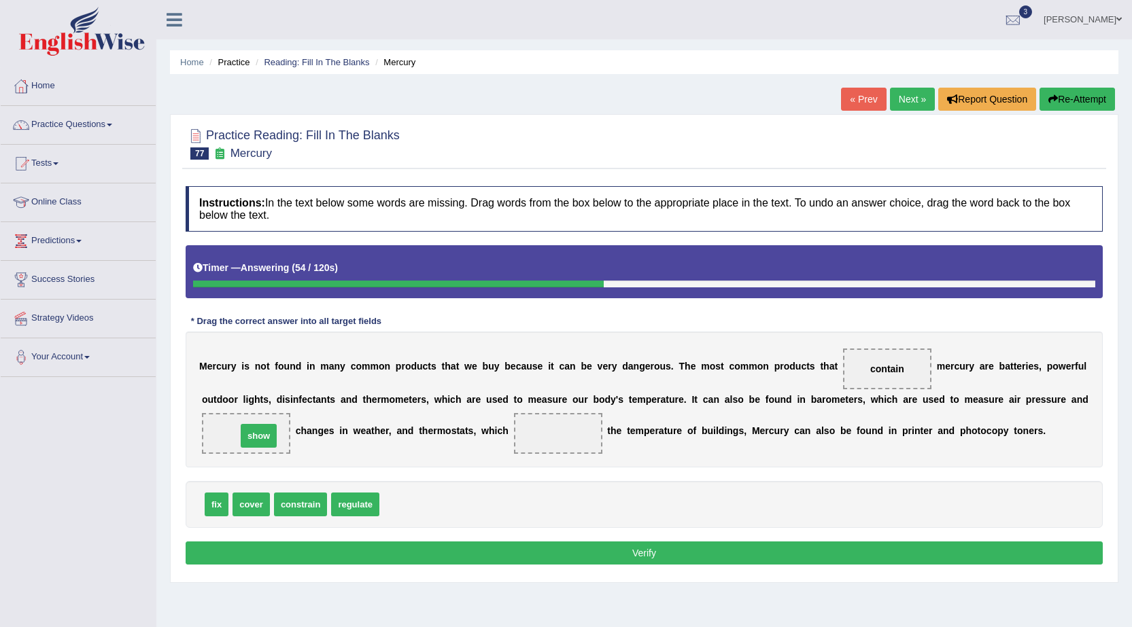
drag, startPoint x: 403, startPoint y: 502, endPoint x: 260, endPoint y: 434, distance: 158.4
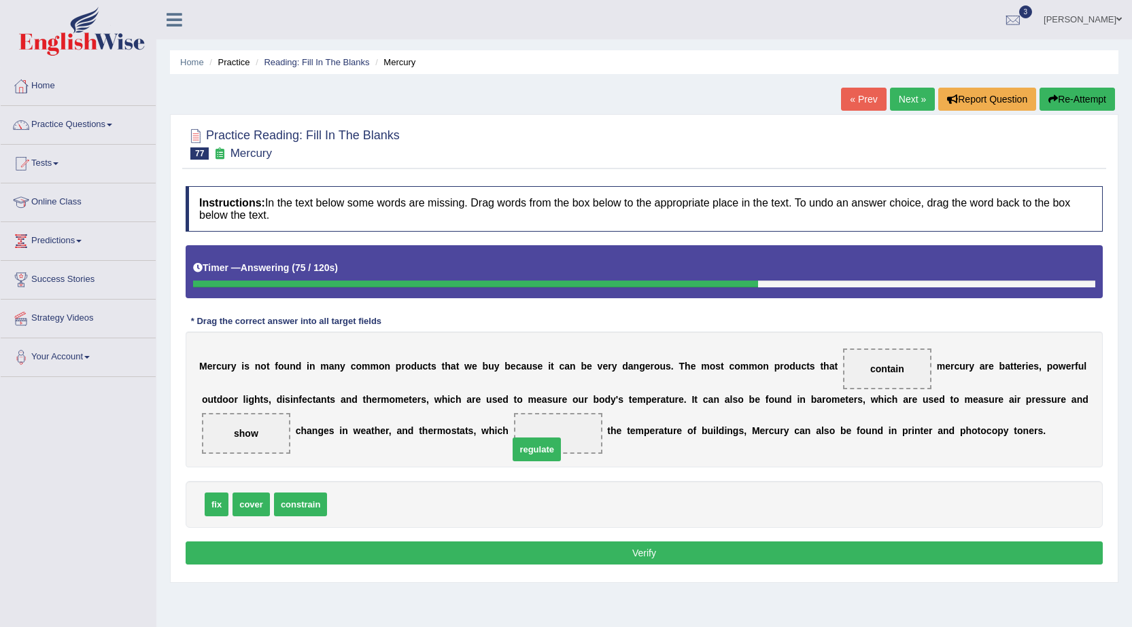
drag, startPoint x: 357, startPoint y: 508, endPoint x: 542, endPoint y: 449, distance: 194.3
click at [623, 549] on button "Verify" at bounding box center [644, 553] width 917 height 23
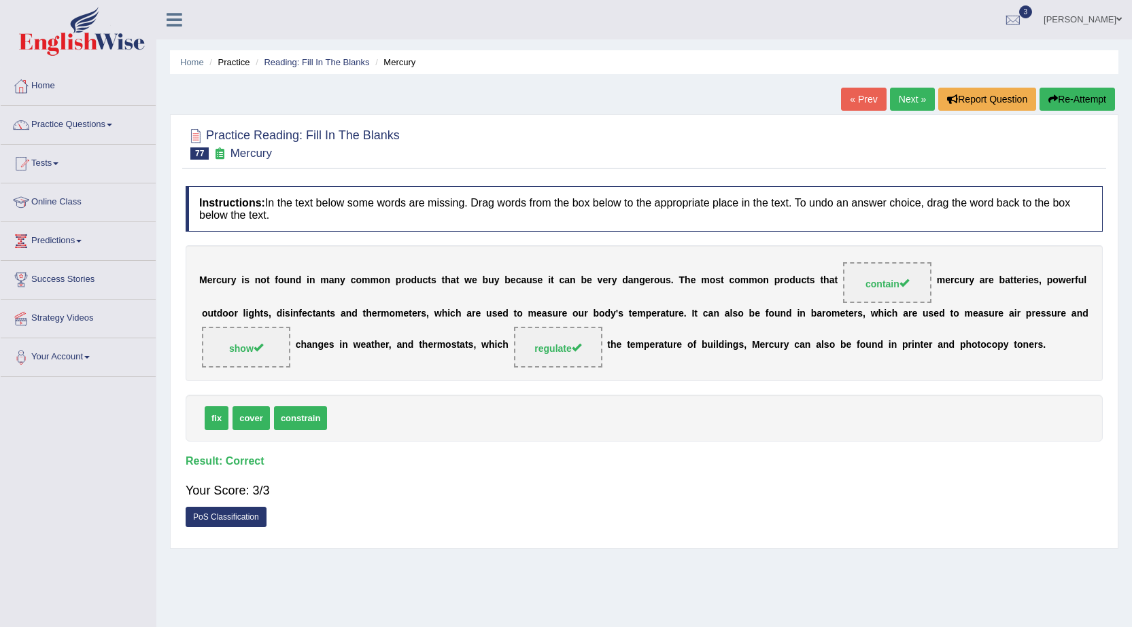
click at [914, 93] on link "Next »" at bounding box center [912, 99] width 45 height 23
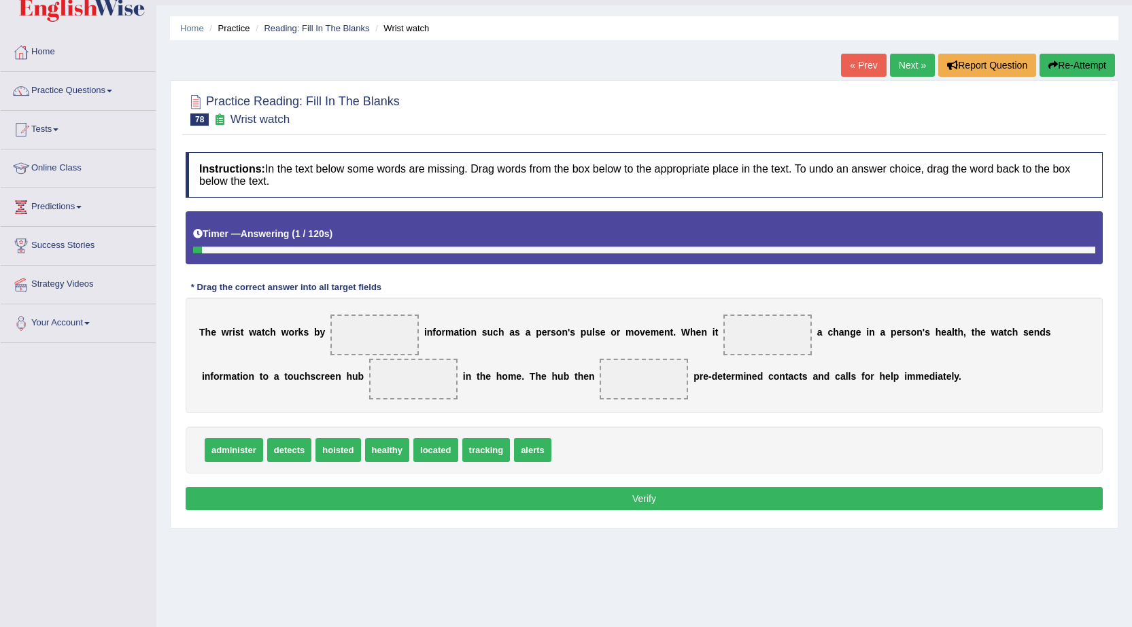
scroll to position [68, 0]
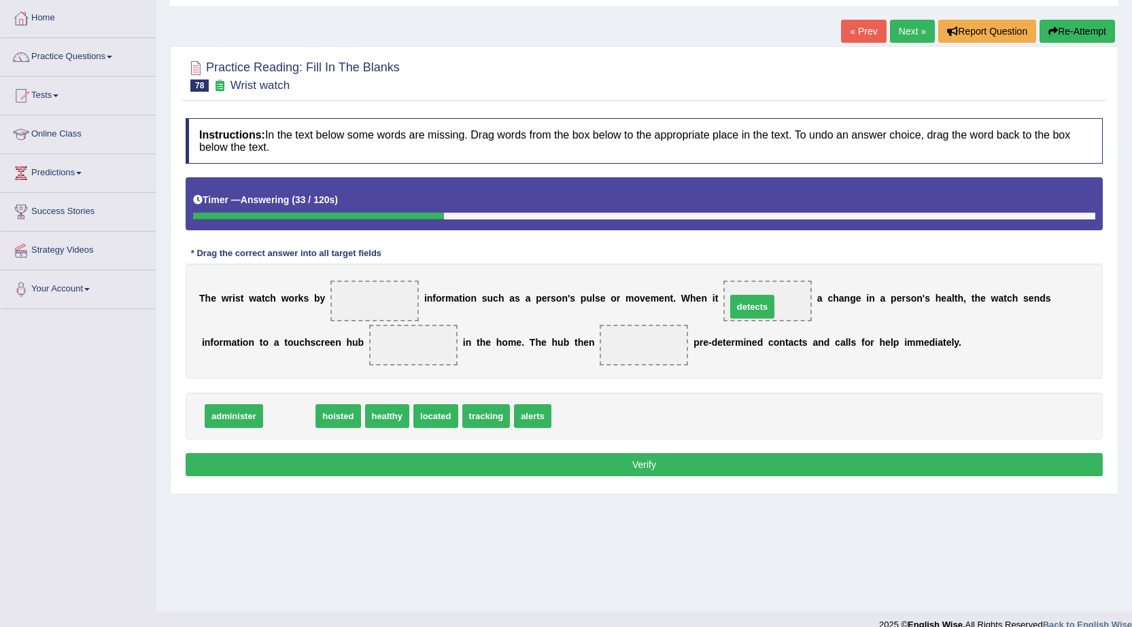
drag, startPoint x: 287, startPoint y: 418, endPoint x: 750, endPoint y: 309, distance: 475.6
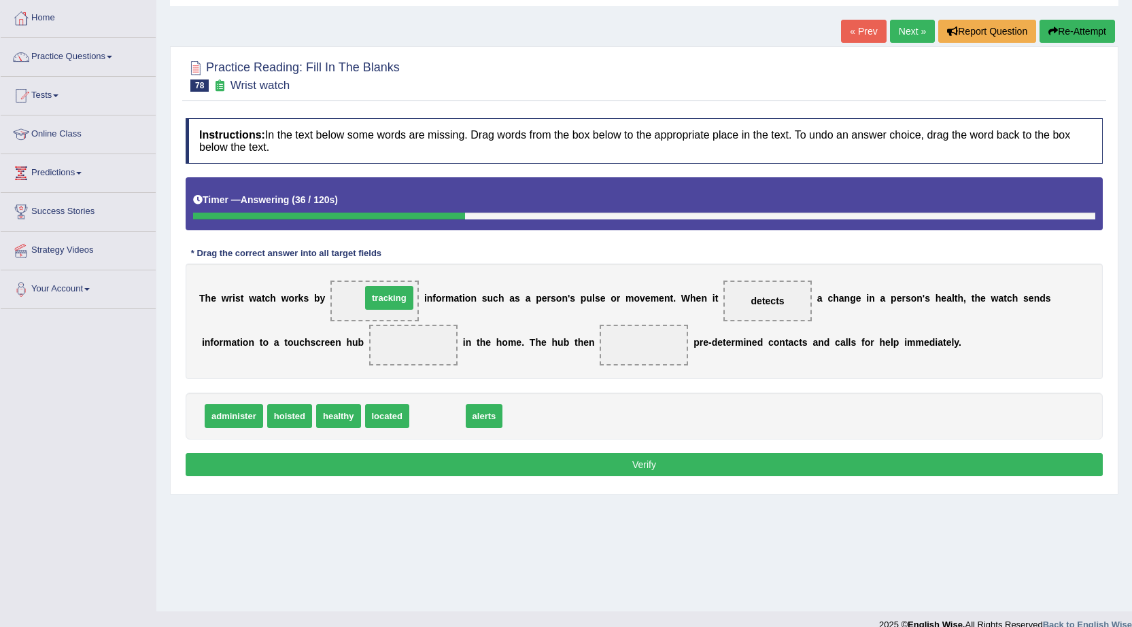
drag, startPoint x: 442, startPoint y: 418, endPoint x: 394, endPoint y: 294, distance: 132.8
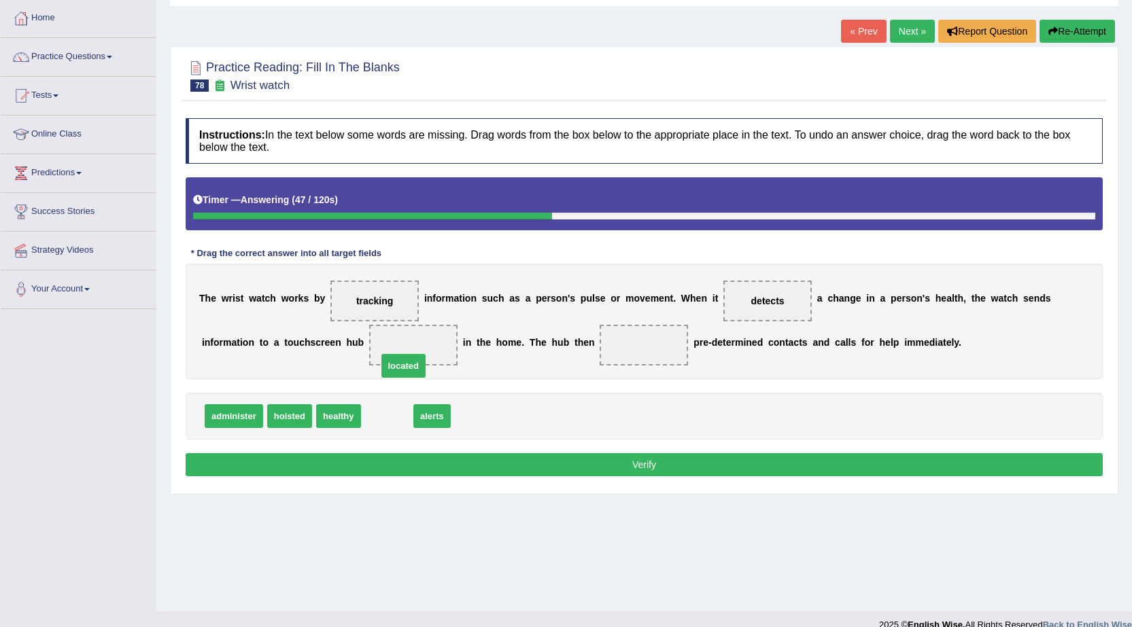
drag, startPoint x: 393, startPoint y: 414, endPoint x: 416, endPoint y: 349, distance: 68.6
drag, startPoint x: 379, startPoint y: 415, endPoint x: 645, endPoint y: 355, distance: 272.4
click at [676, 471] on button "Verify" at bounding box center [644, 464] width 917 height 23
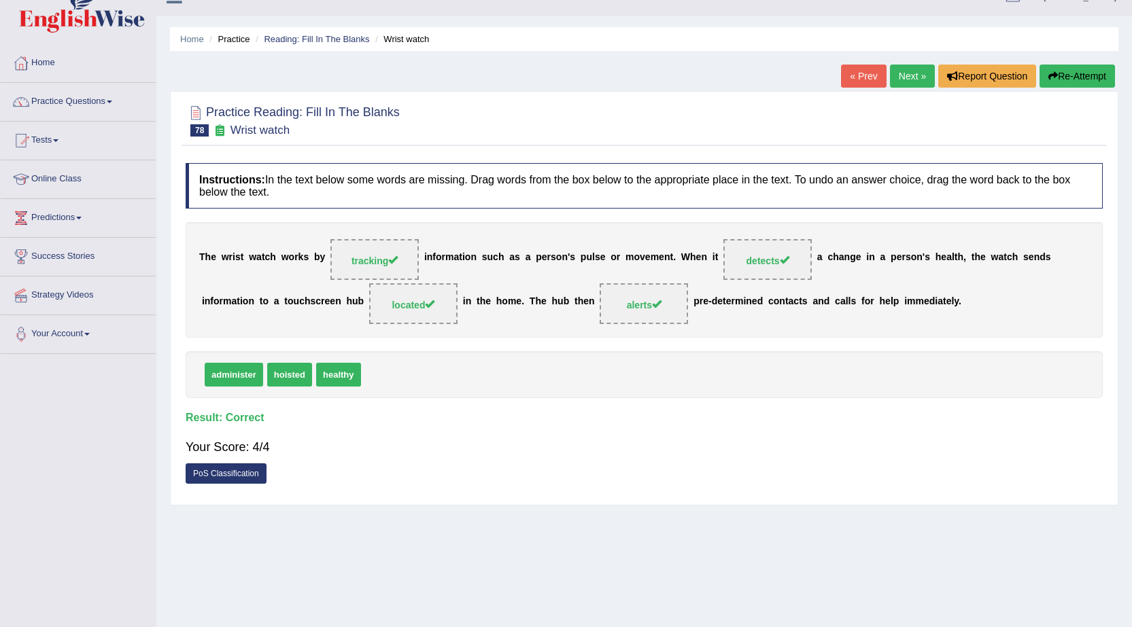
scroll to position [0, 0]
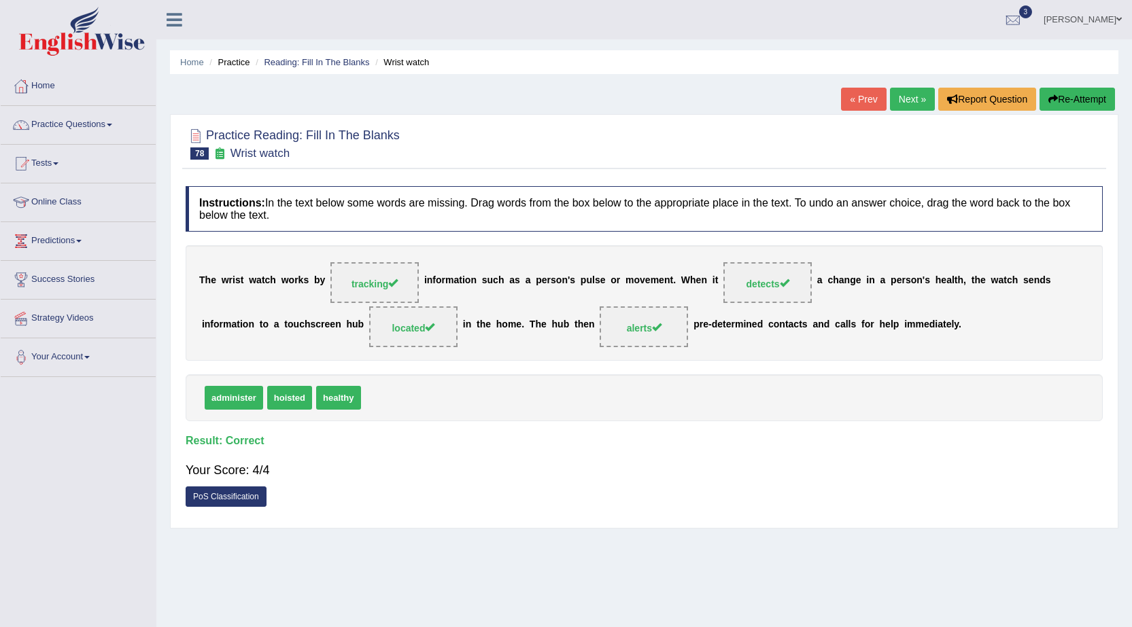
click at [915, 97] on link "Next »" at bounding box center [912, 99] width 45 height 23
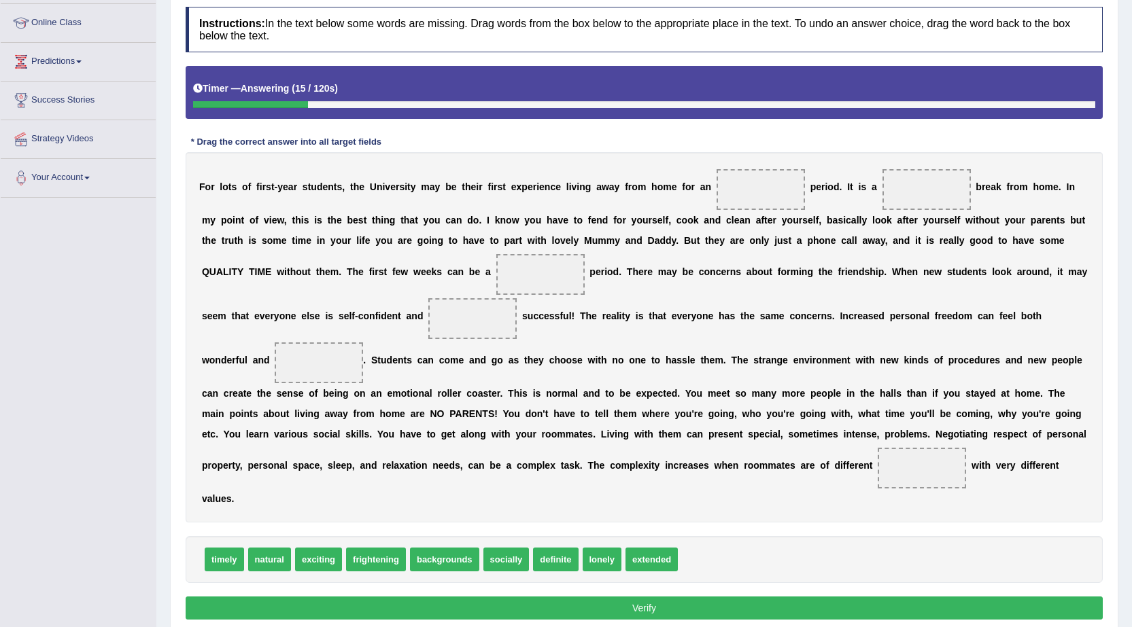
scroll to position [204, 0]
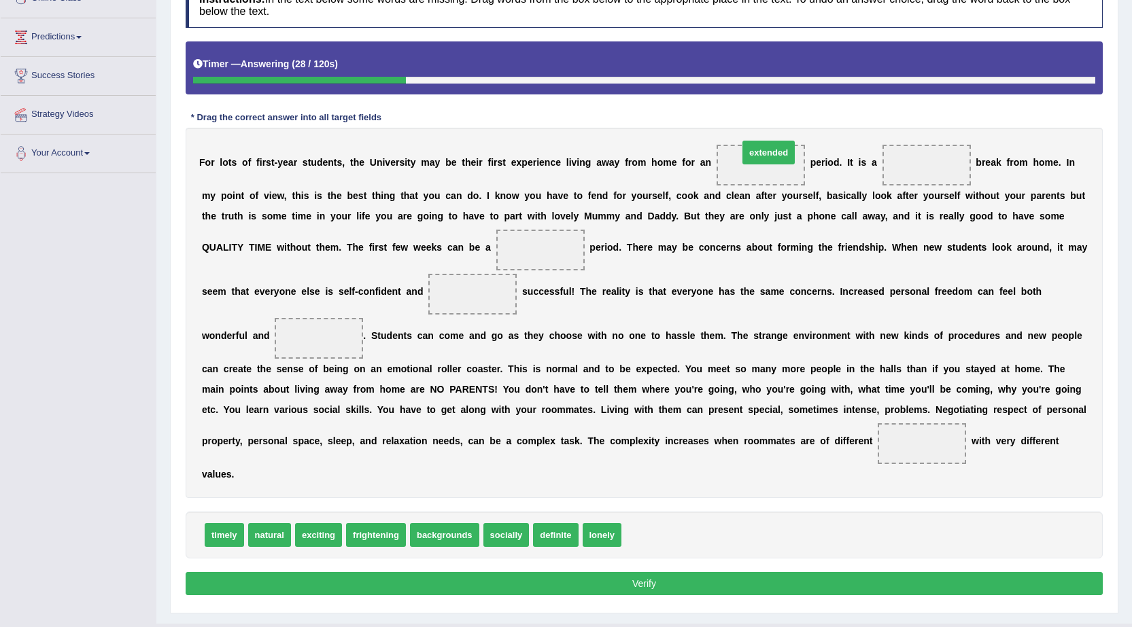
drag, startPoint x: 633, startPoint y: 538, endPoint x: 750, endPoint y: 156, distance: 400.1
drag, startPoint x: 315, startPoint y: 532, endPoint x: 944, endPoint y: 164, distance: 729.2
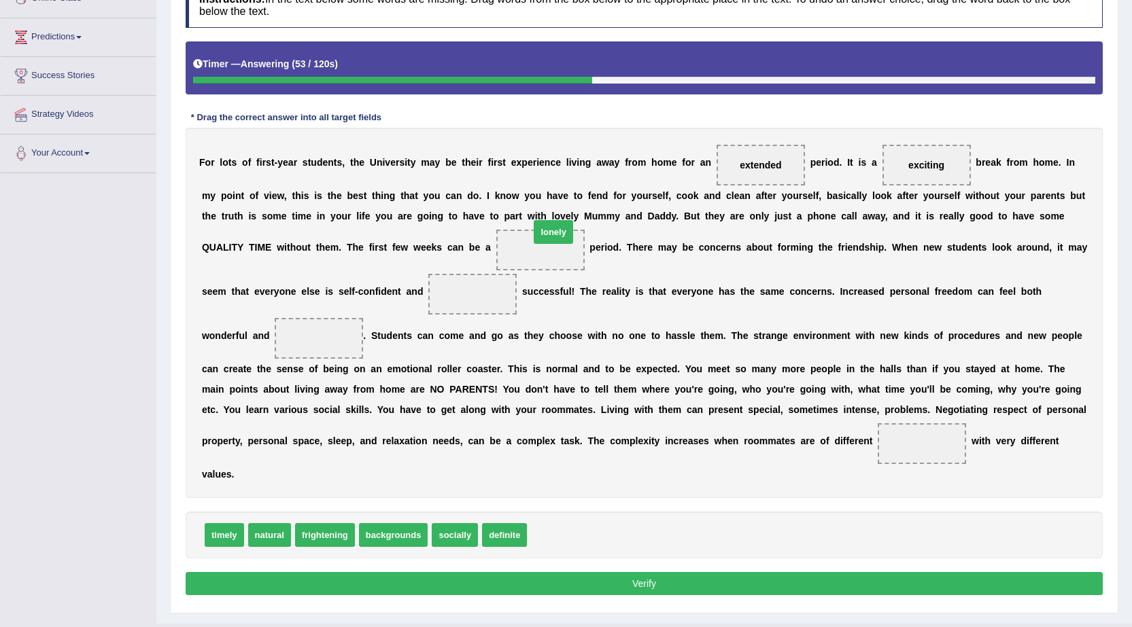
drag, startPoint x: 557, startPoint y: 535, endPoint x: 559, endPoint y: 254, distance: 281.4
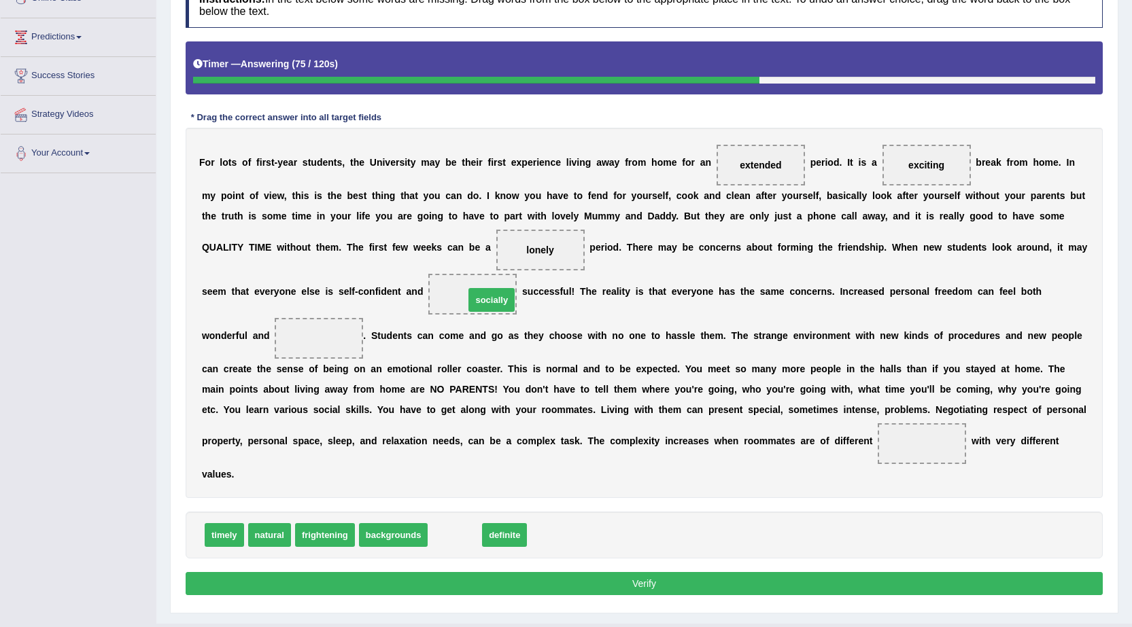
drag, startPoint x: 475, startPoint y: 508, endPoint x: 495, endPoint y: 304, distance: 205.5
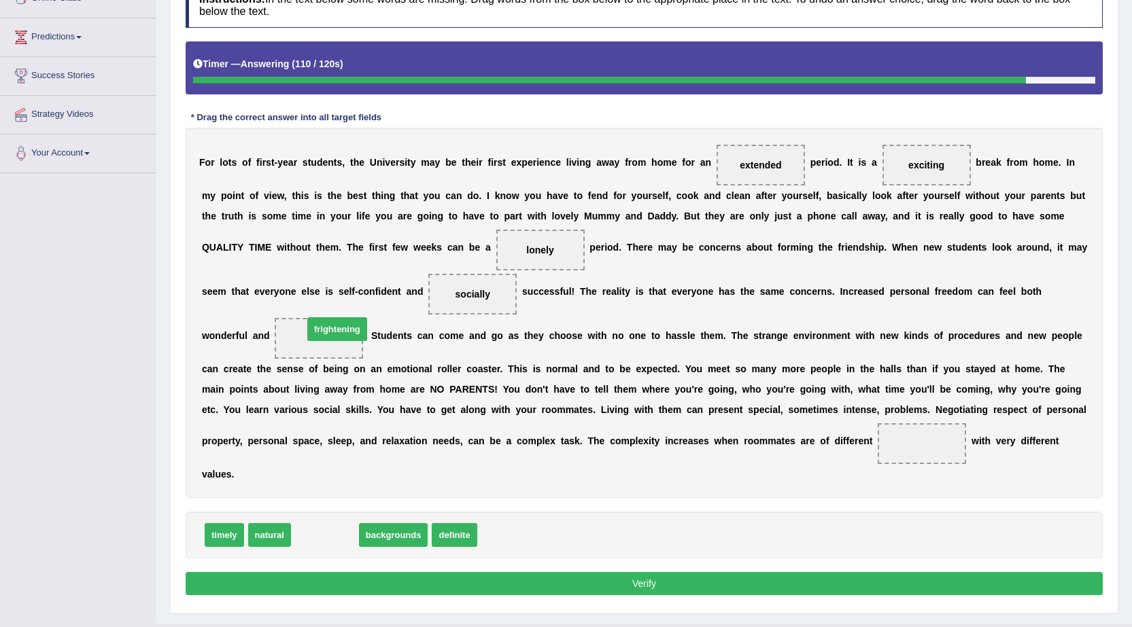
drag, startPoint x: 337, startPoint y: 536, endPoint x: 348, endPoint y: 335, distance: 201.5
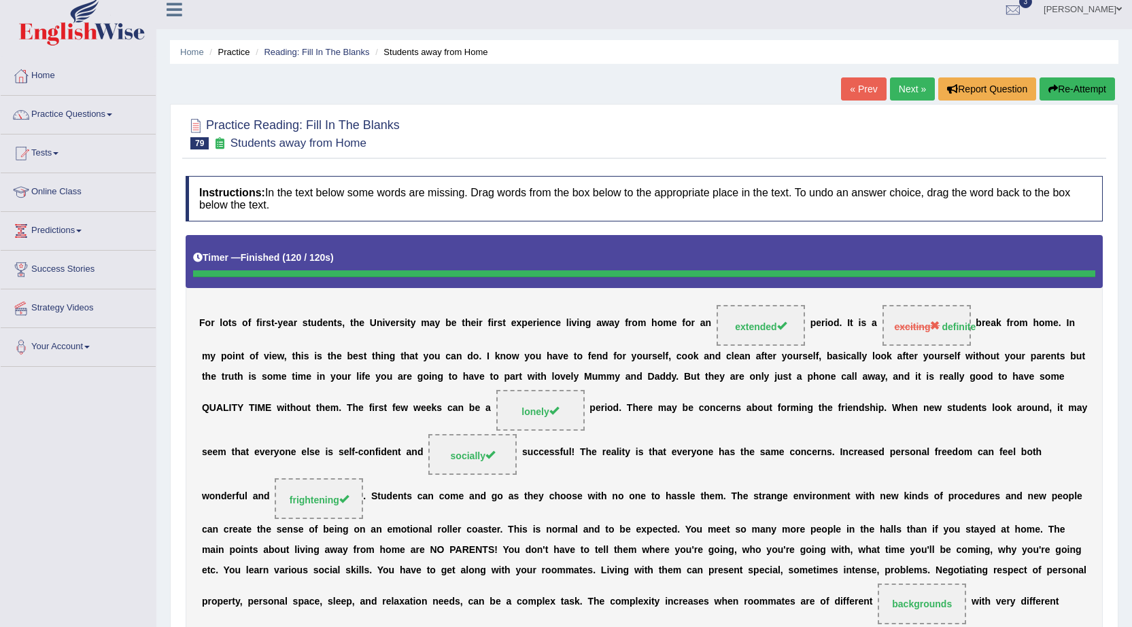
scroll to position [0, 0]
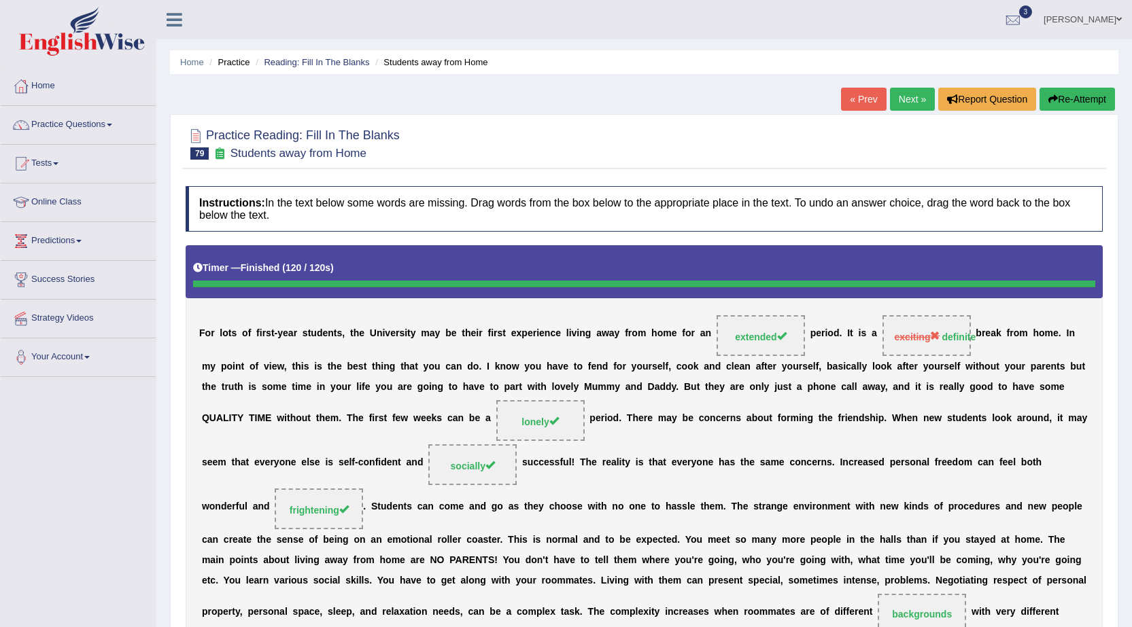
click at [902, 99] on link "Next »" at bounding box center [912, 99] width 45 height 23
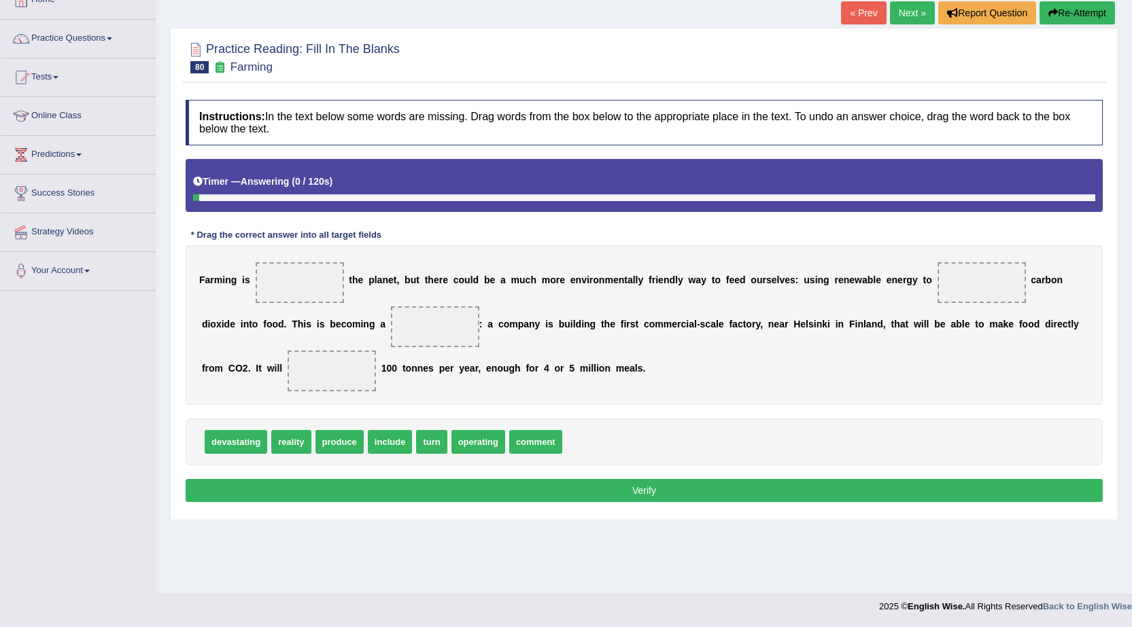
scroll to position [86, 0]
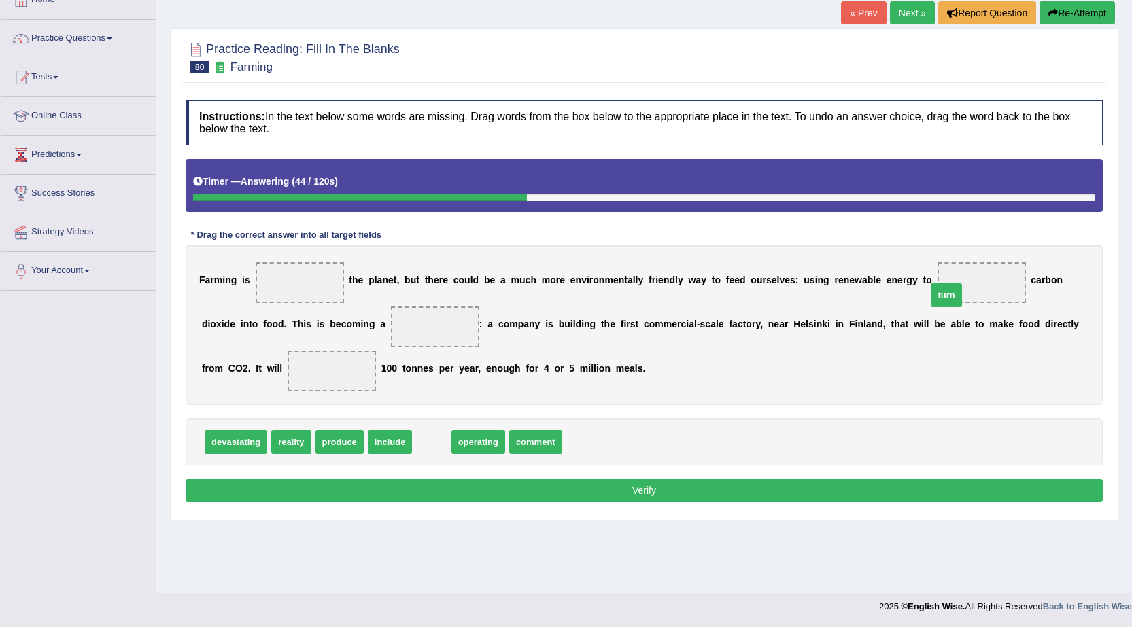
drag, startPoint x: 427, startPoint y: 444, endPoint x: 942, endPoint y: 298, distance: 535.0
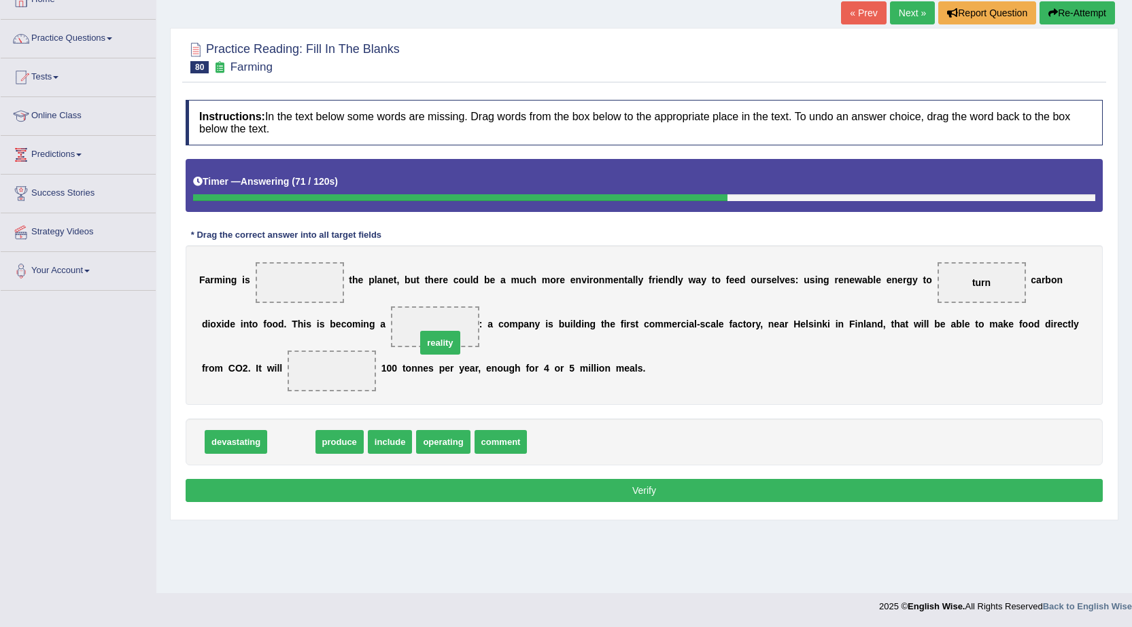
drag, startPoint x: 281, startPoint y: 444, endPoint x: 433, endPoint y: 336, distance: 186.3
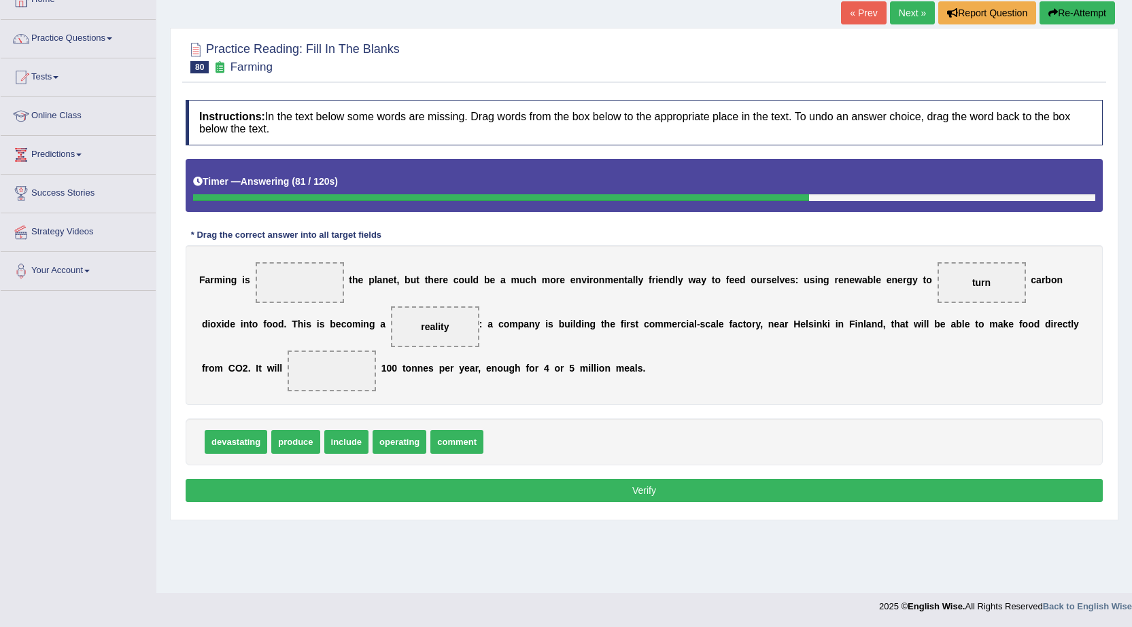
drag, startPoint x: 292, startPoint y: 456, endPoint x: 319, endPoint y: 426, distance: 40.9
click at [326, 394] on div "Instructions: In the text below some words are missing. Drag words from the box…" at bounding box center [644, 303] width 924 height 420
drag, startPoint x: 304, startPoint y: 438, endPoint x: 336, endPoint y: 387, distance: 60.4
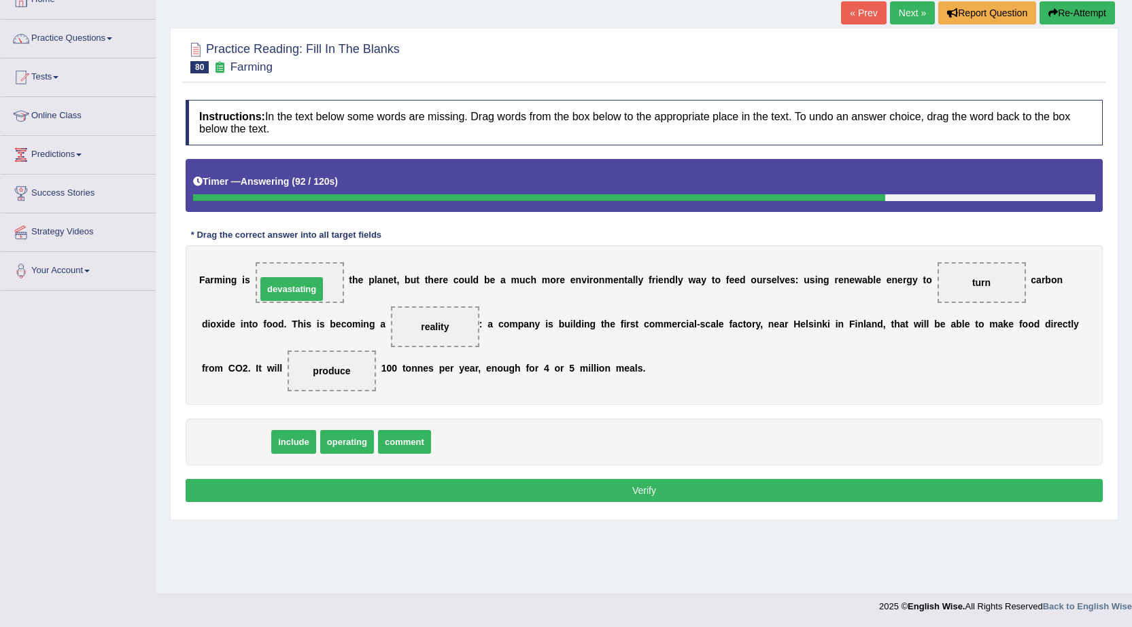
drag, startPoint x: 243, startPoint y: 443, endPoint x: 299, endPoint y: 290, distance: 163.0
click at [597, 484] on button "Verify" at bounding box center [644, 490] width 917 height 23
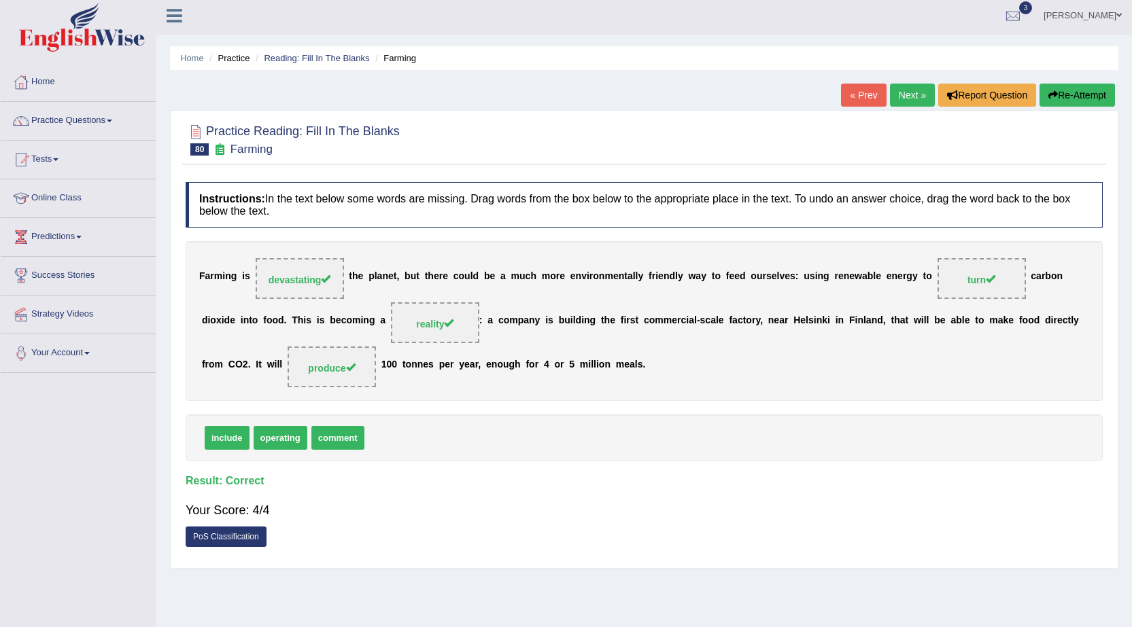
scroll to position [0, 0]
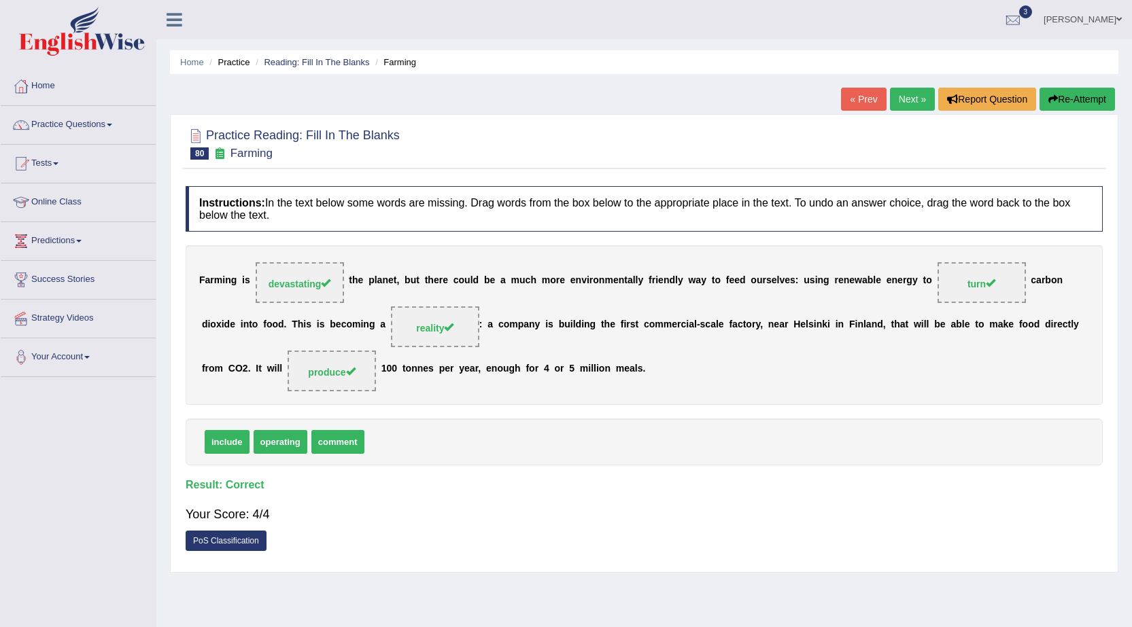
click at [903, 103] on link "Next »" at bounding box center [912, 99] width 45 height 23
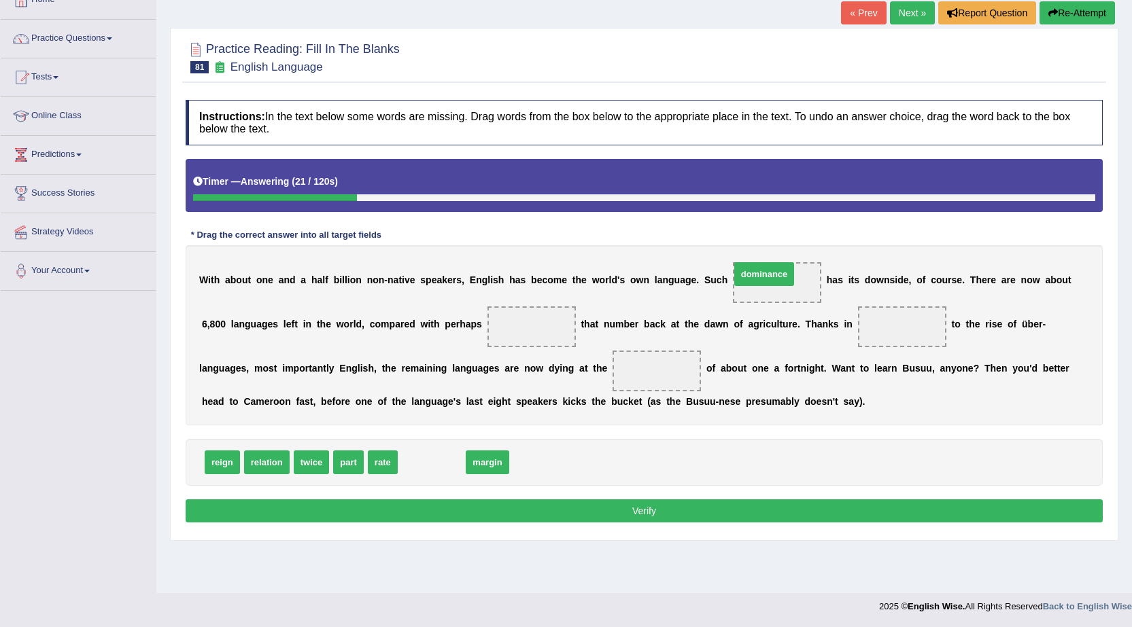
drag, startPoint x: 444, startPoint y: 465, endPoint x: 777, endPoint y: 277, distance: 382.0
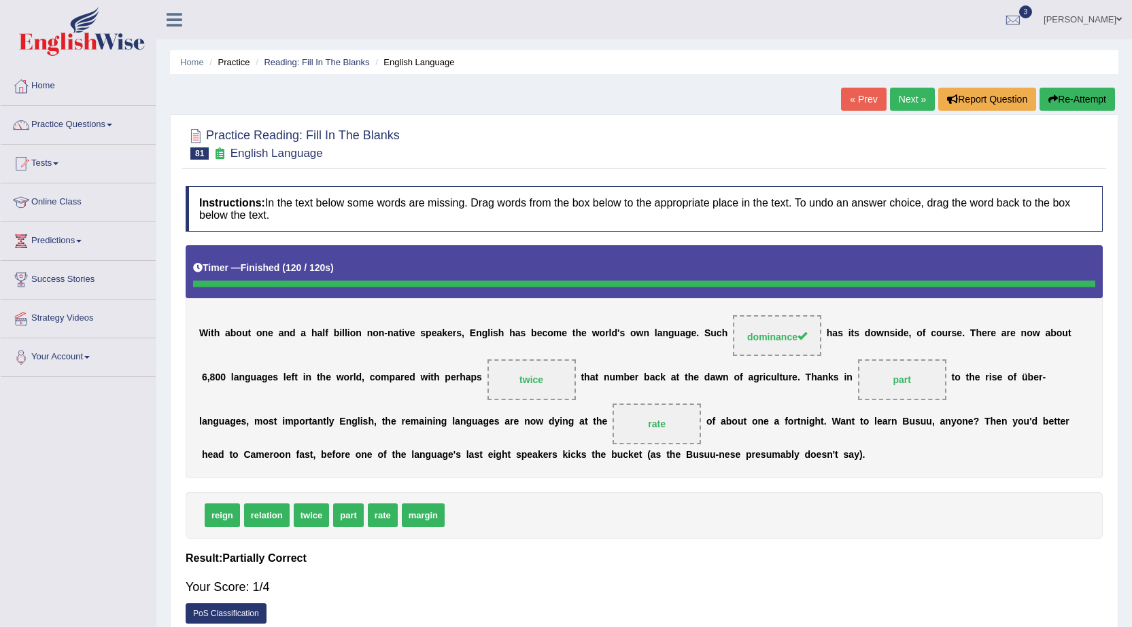
click at [896, 93] on link "Next »" at bounding box center [912, 99] width 45 height 23
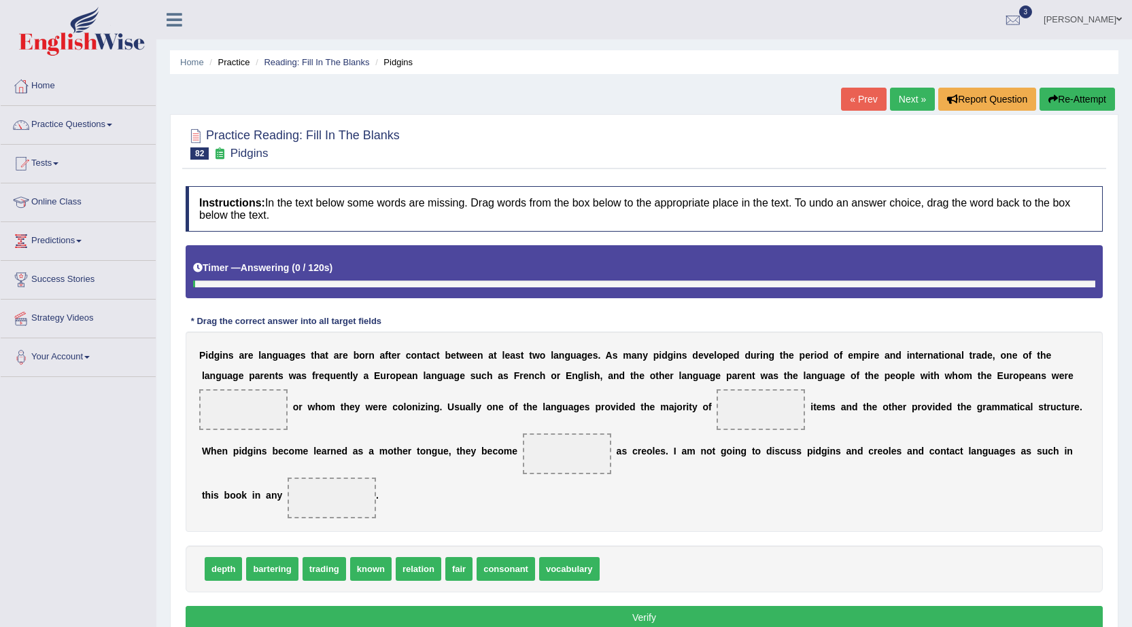
click at [981, 427] on div "P i d g i n s a r e l a n g u a g e s t h a t a r e b o r n a f t e r c o n t a…" at bounding box center [644, 432] width 917 height 200
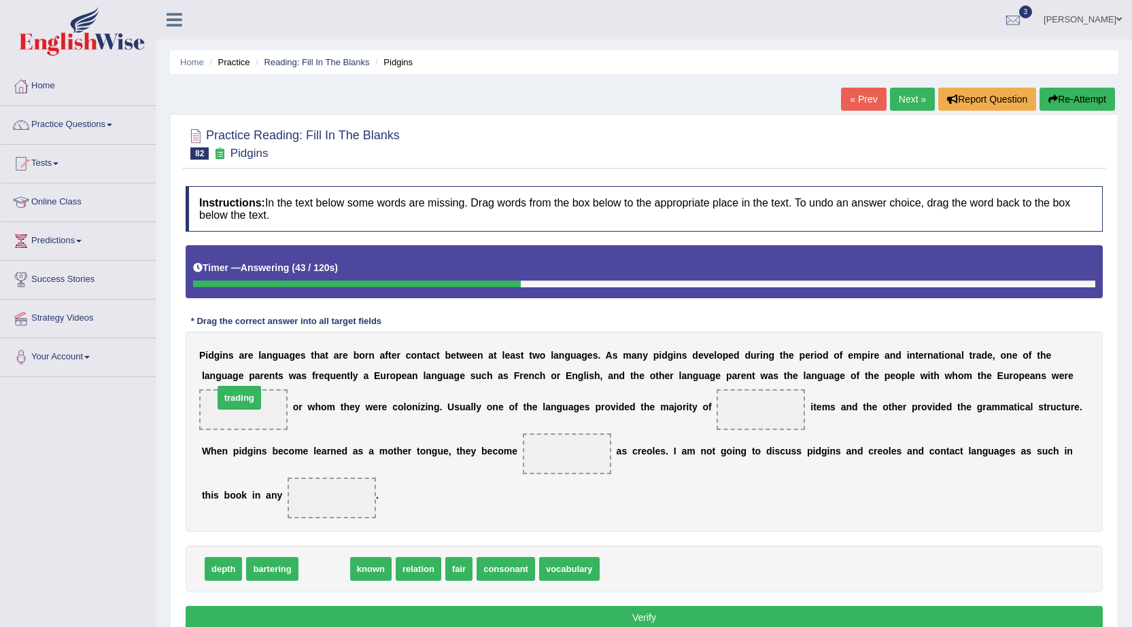
drag, startPoint x: 323, startPoint y: 574, endPoint x: 249, endPoint y: 419, distance: 171.5
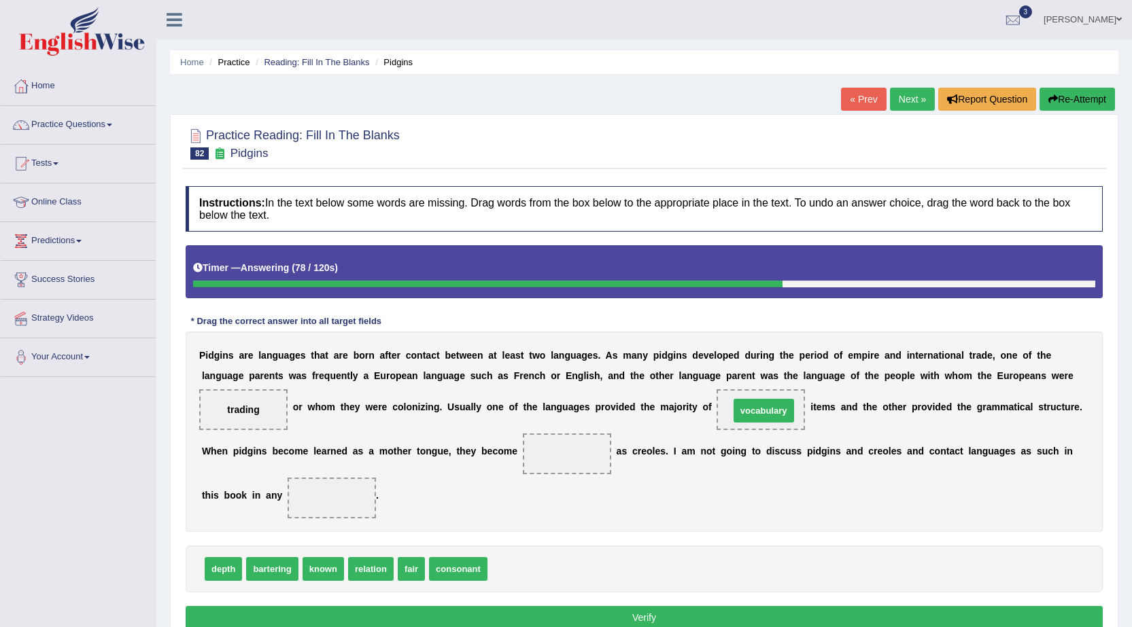
drag, startPoint x: 527, startPoint y: 567, endPoint x: 768, endPoint y: 409, distance: 287.7
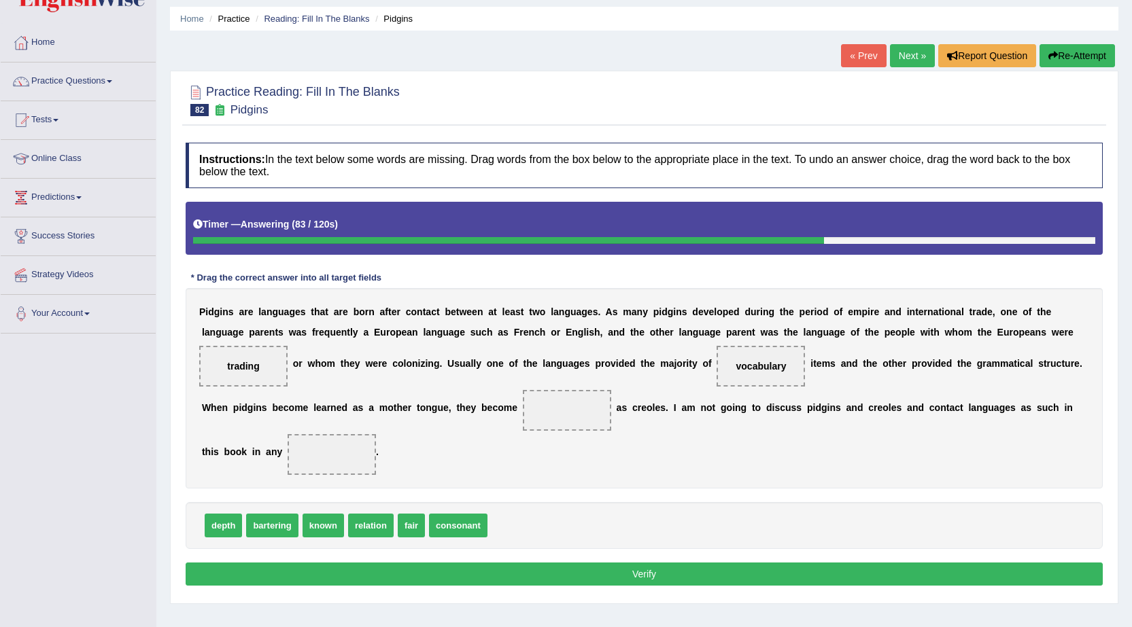
scroll to position [68, 0]
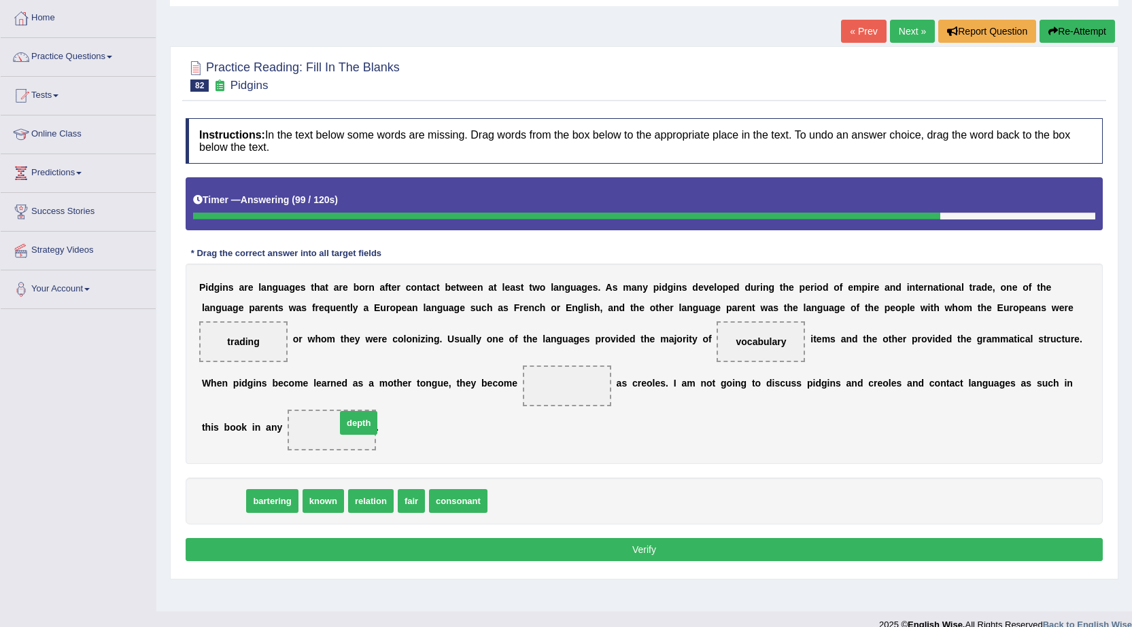
drag, startPoint x: 220, startPoint y: 506, endPoint x: 355, endPoint y: 427, distance: 156.2
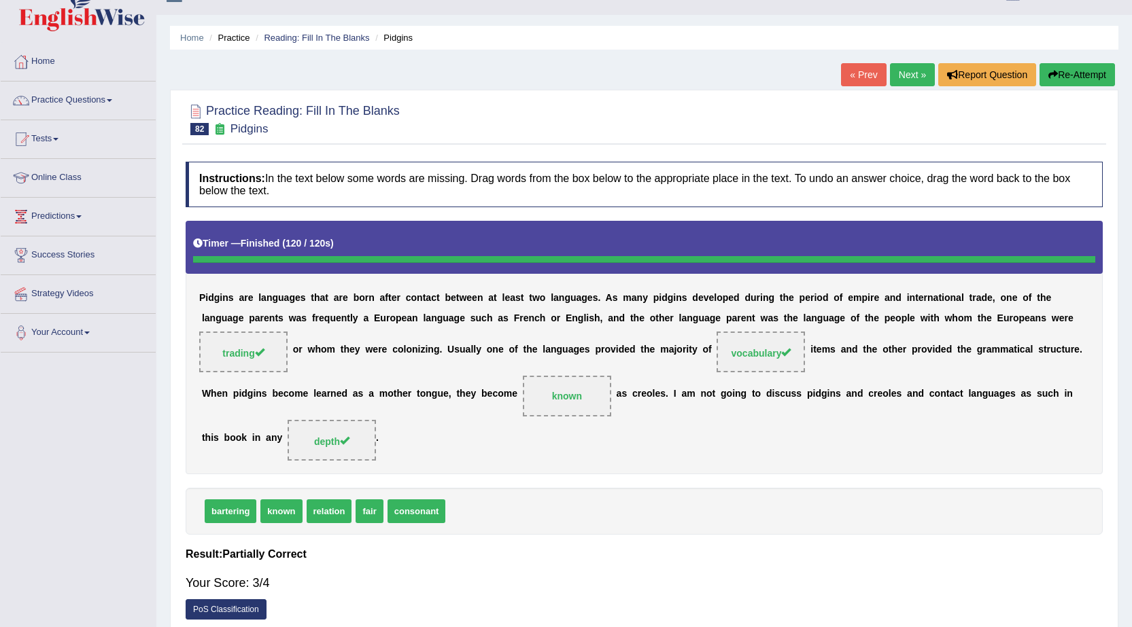
scroll to position [0, 0]
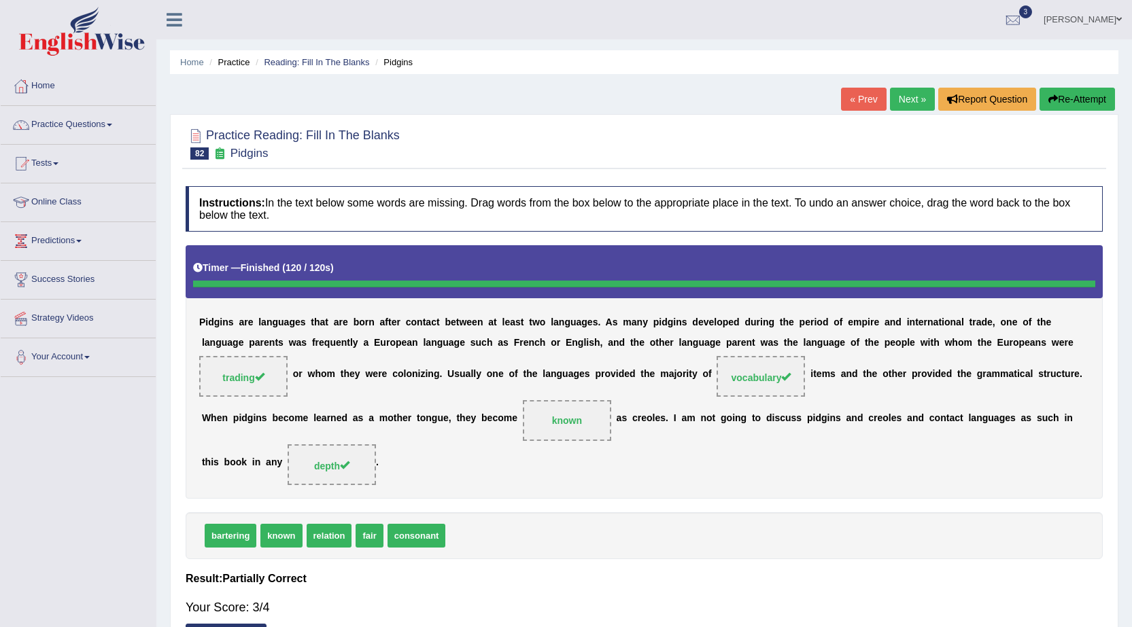
click at [103, 126] on link "Practice Questions" at bounding box center [78, 123] width 155 height 34
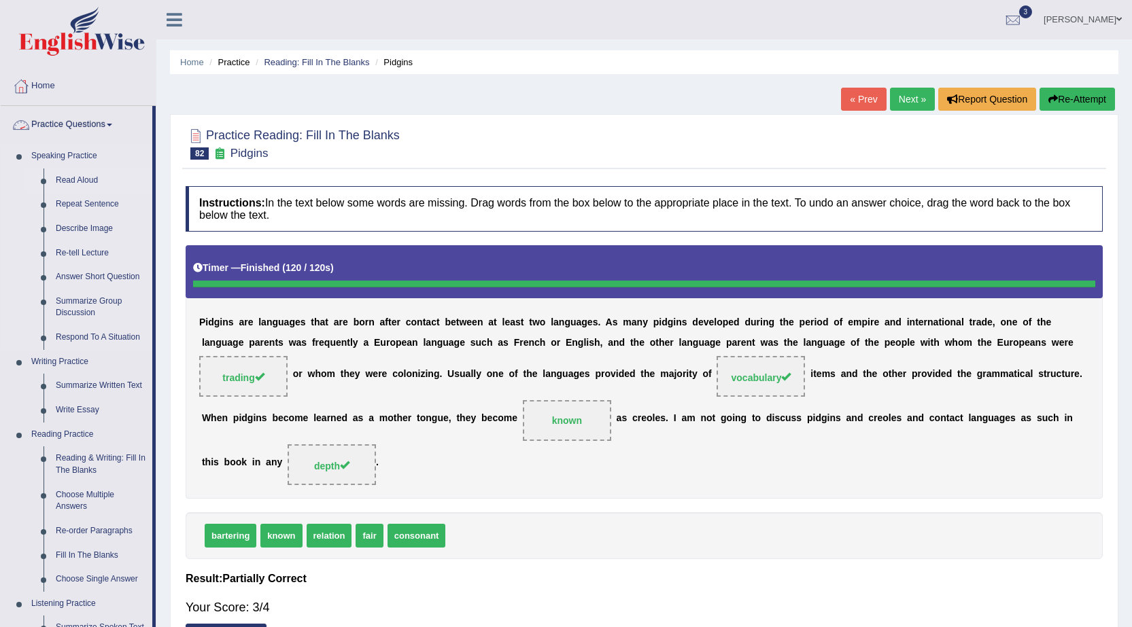
click at [89, 176] on link "Read Aloud" at bounding box center [101, 181] width 103 height 24
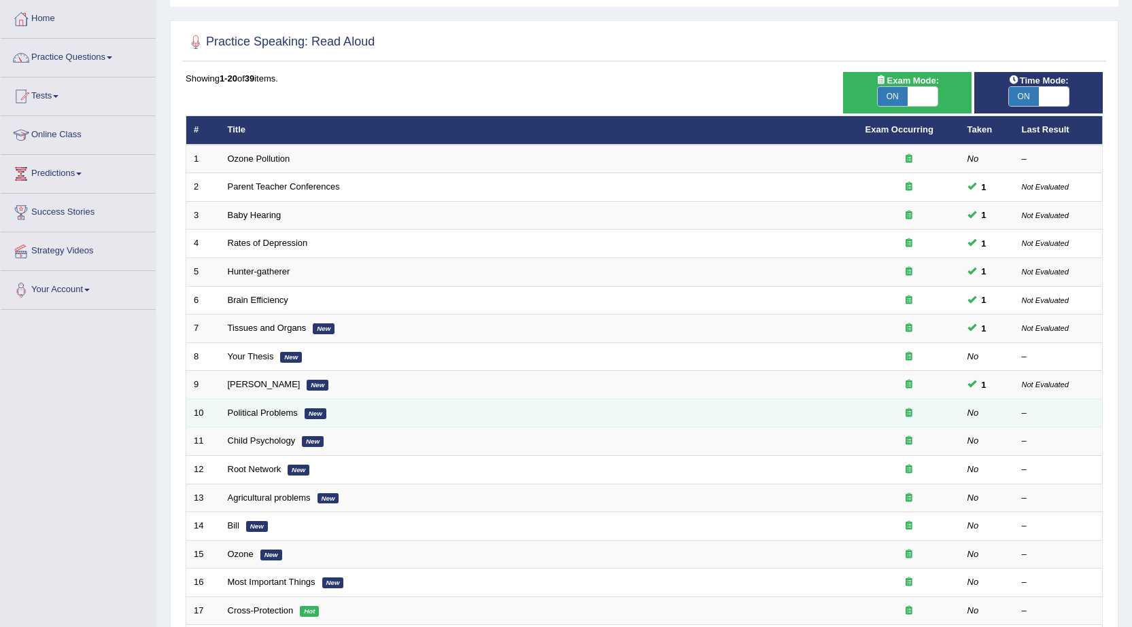
scroll to position [68, 0]
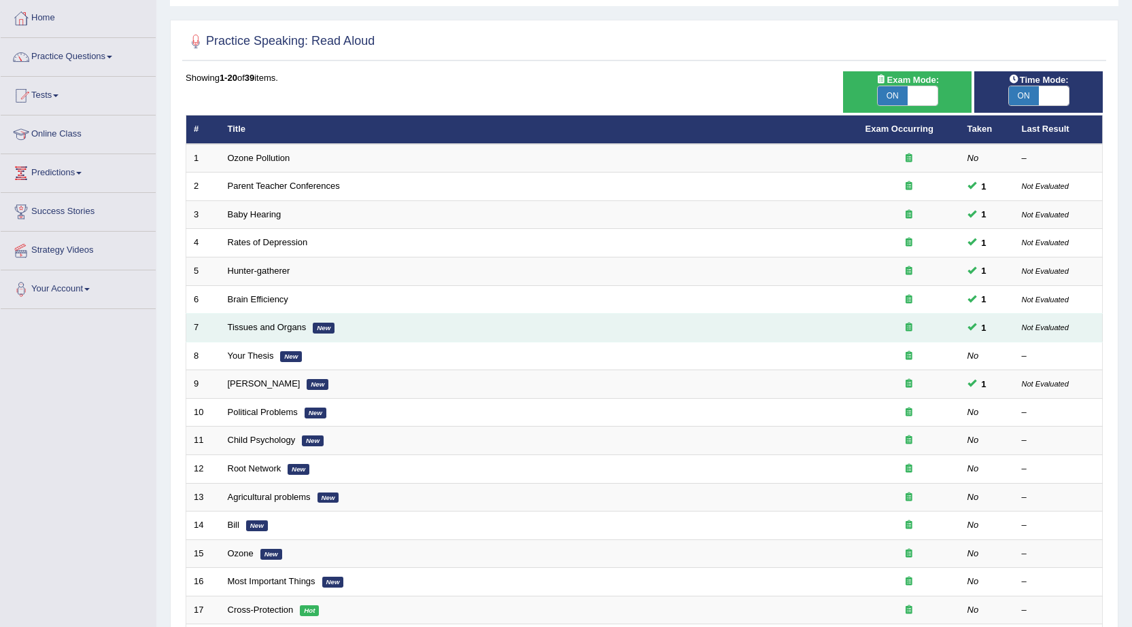
click at [249, 333] on td "Tissues and Organs New" at bounding box center [539, 328] width 638 height 29
click at [283, 326] on link "Tissues and Organs" at bounding box center [267, 327] width 79 height 10
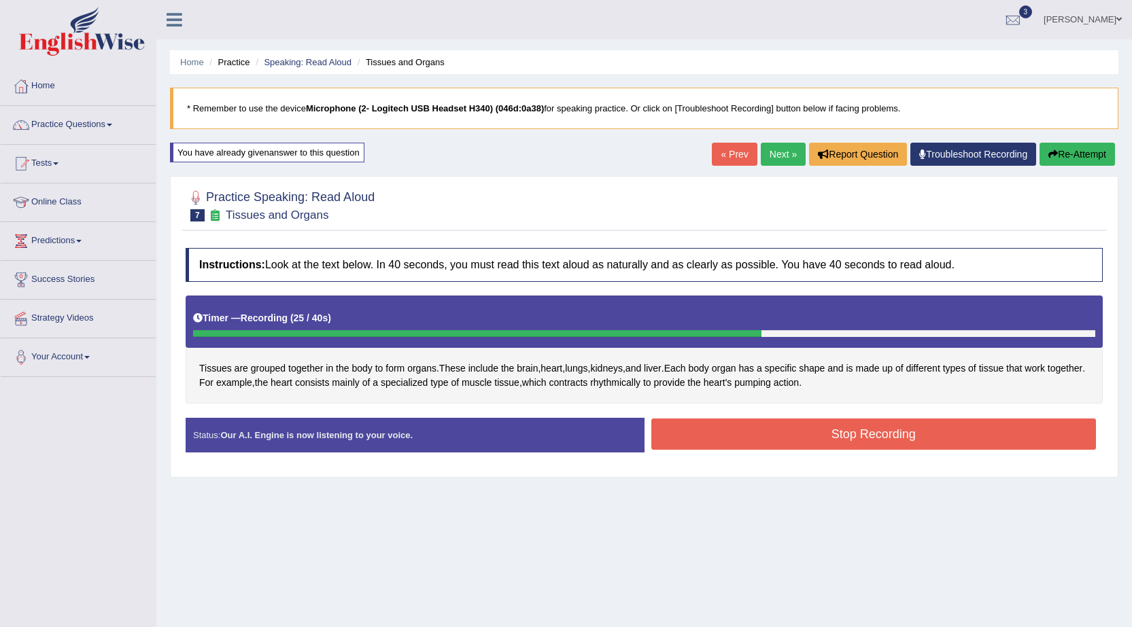
click at [867, 432] on button "Stop Recording" at bounding box center [873, 434] width 445 height 31
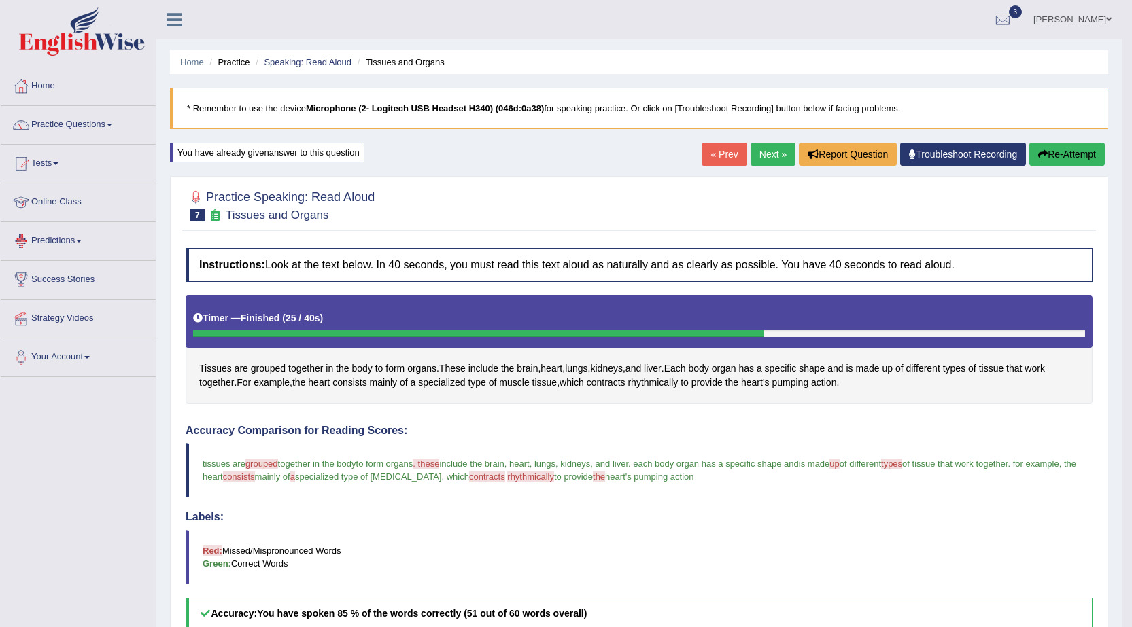
drag, startPoint x: 763, startPoint y: 152, endPoint x: 759, endPoint y: 198, distance: 46.3
click at [763, 152] on link "Next »" at bounding box center [772, 154] width 45 height 23
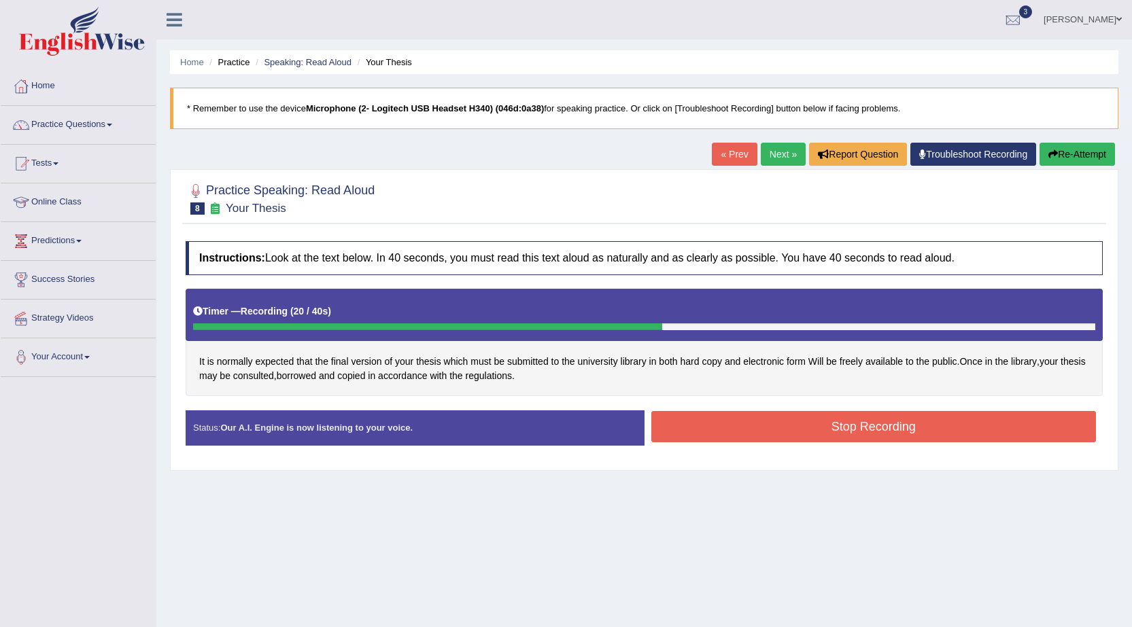
click at [792, 436] on button "Stop Recording" at bounding box center [873, 426] width 445 height 31
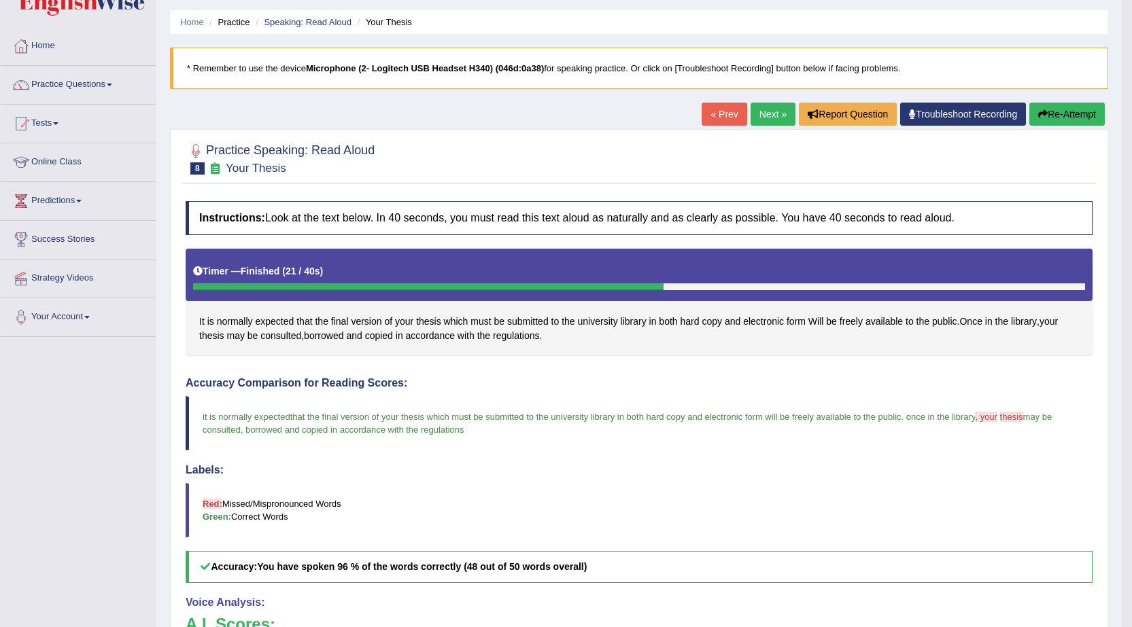
scroll to position [30, 0]
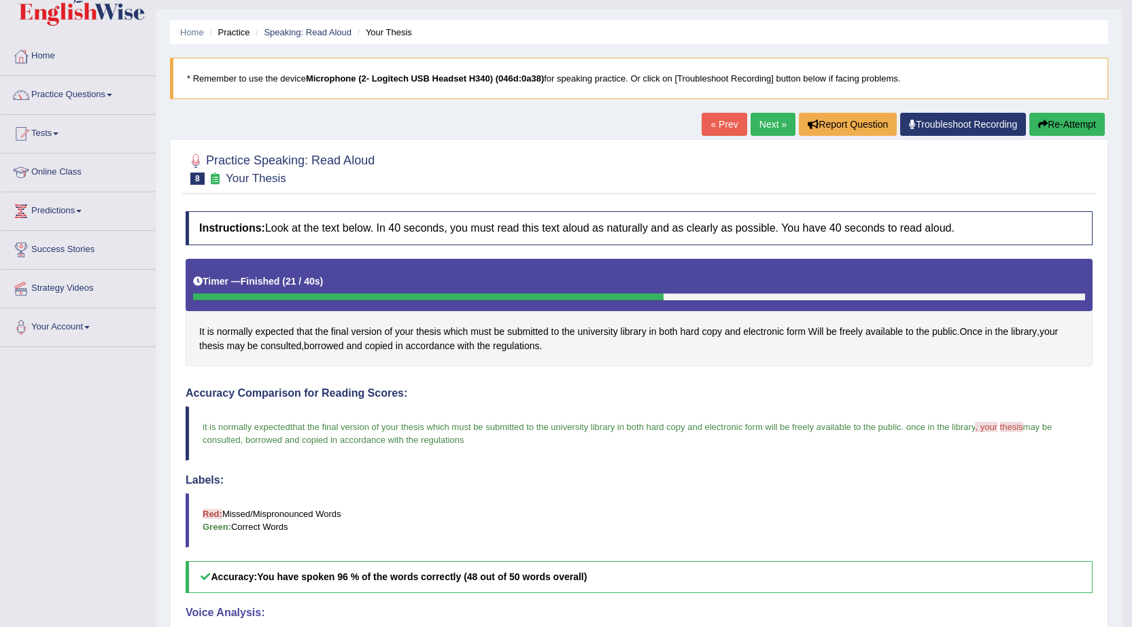
click at [761, 124] on link "Next »" at bounding box center [772, 124] width 45 height 23
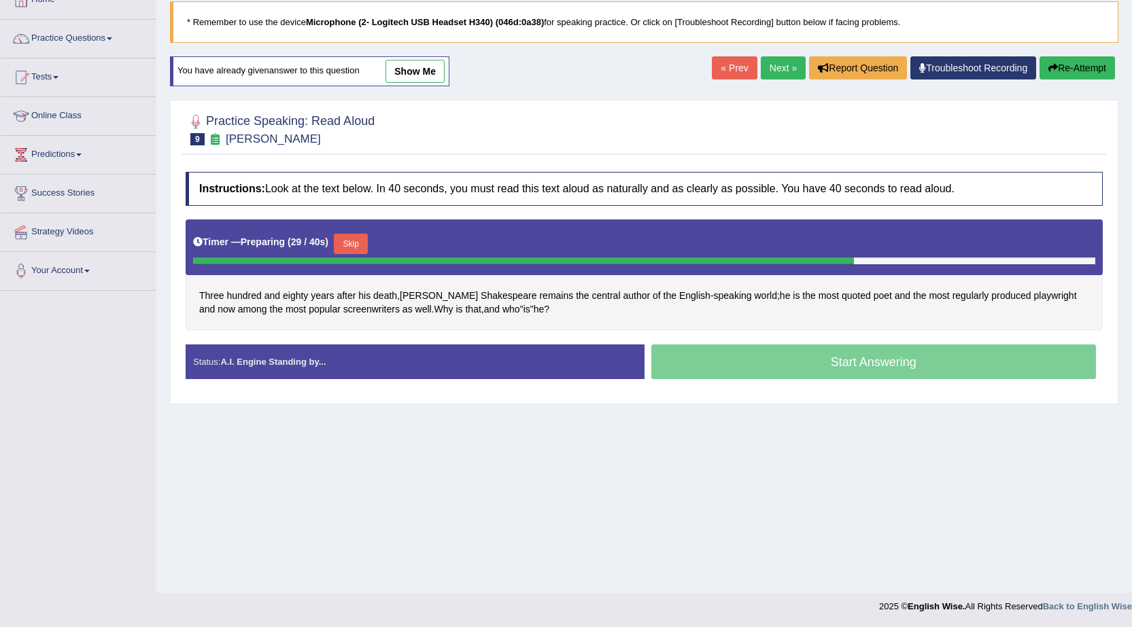
click at [821, 370] on div "Start Answering" at bounding box center [873, 364] width 459 height 38
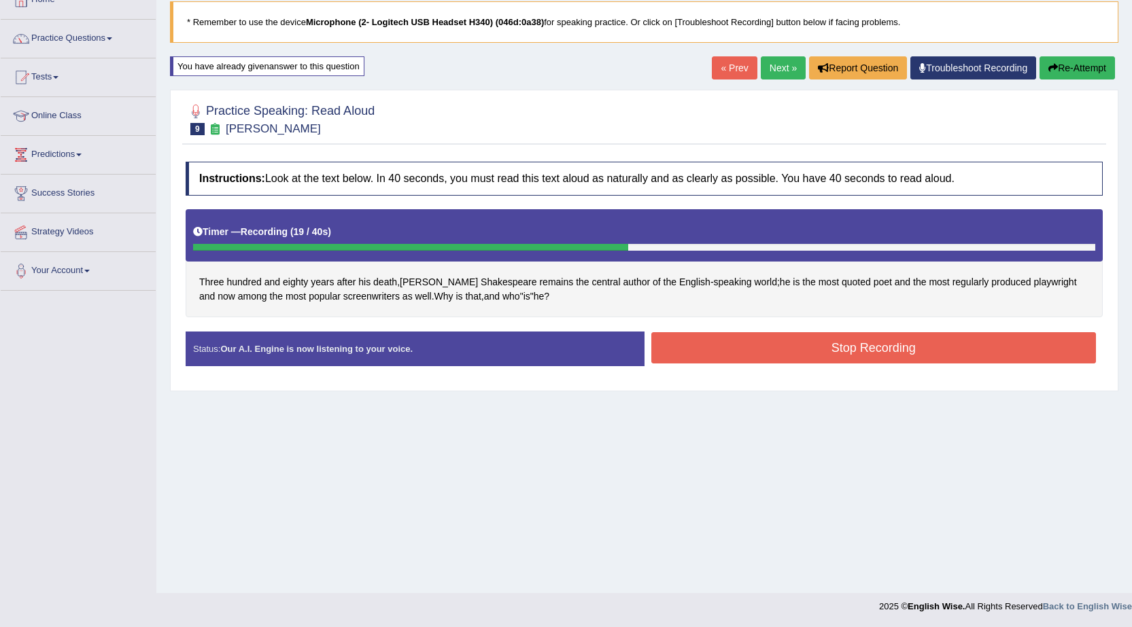
click at [710, 348] on button "Stop Recording" at bounding box center [873, 347] width 445 height 31
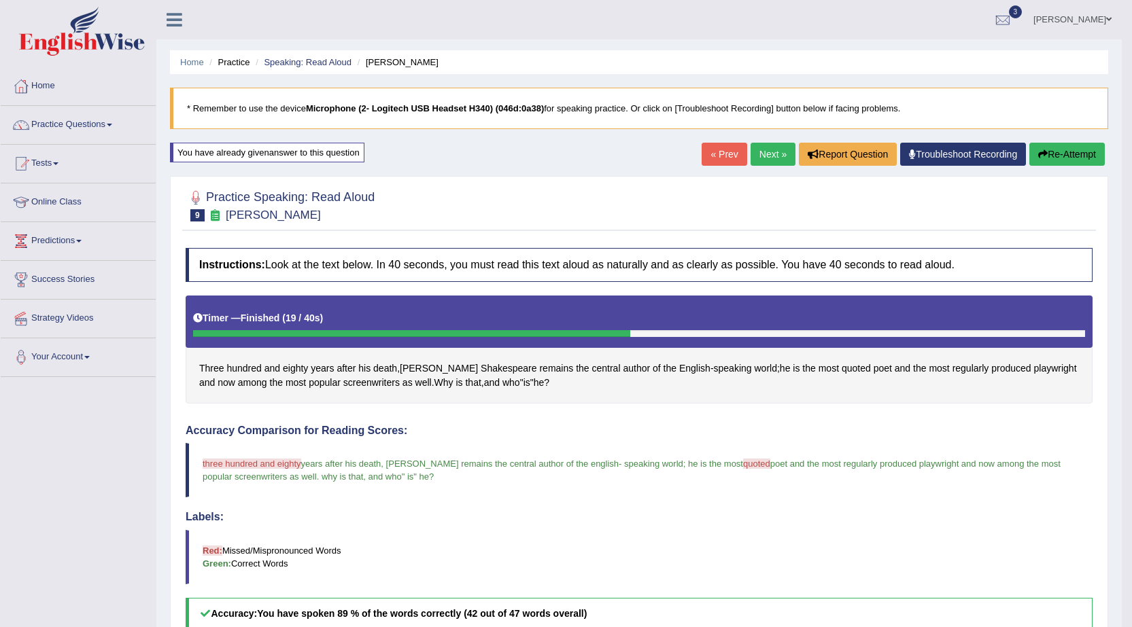
drag, startPoint x: 771, startPoint y: 160, endPoint x: 770, endPoint y: 198, distance: 37.4
click at [771, 161] on link "Next »" at bounding box center [772, 154] width 45 height 23
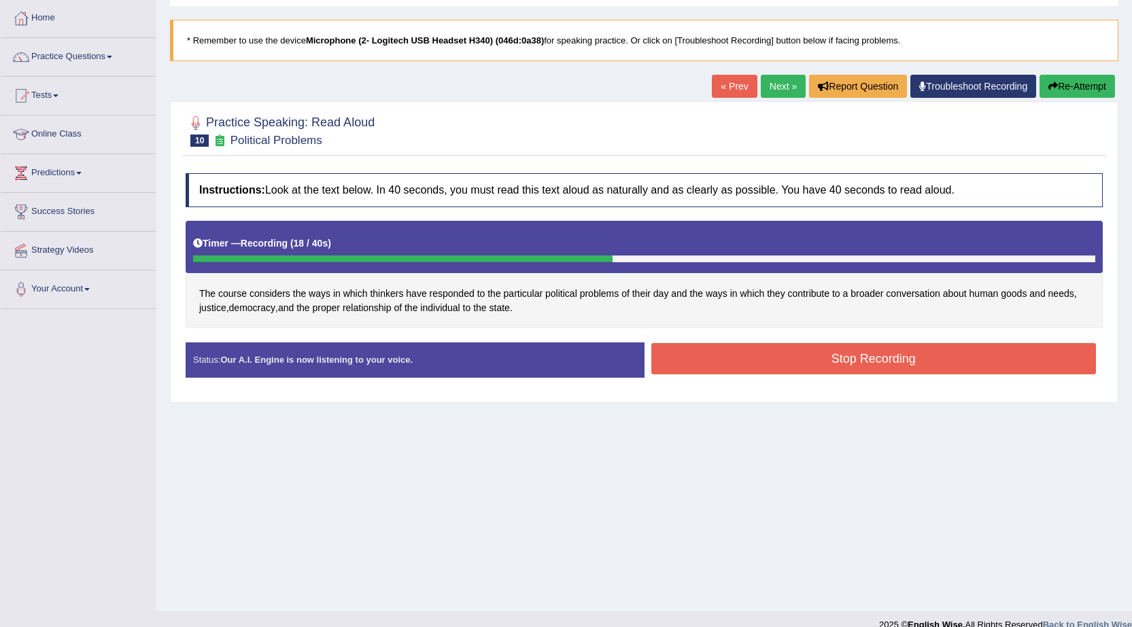
click at [721, 368] on button "Stop Recording" at bounding box center [873, 358] width 445 height 31
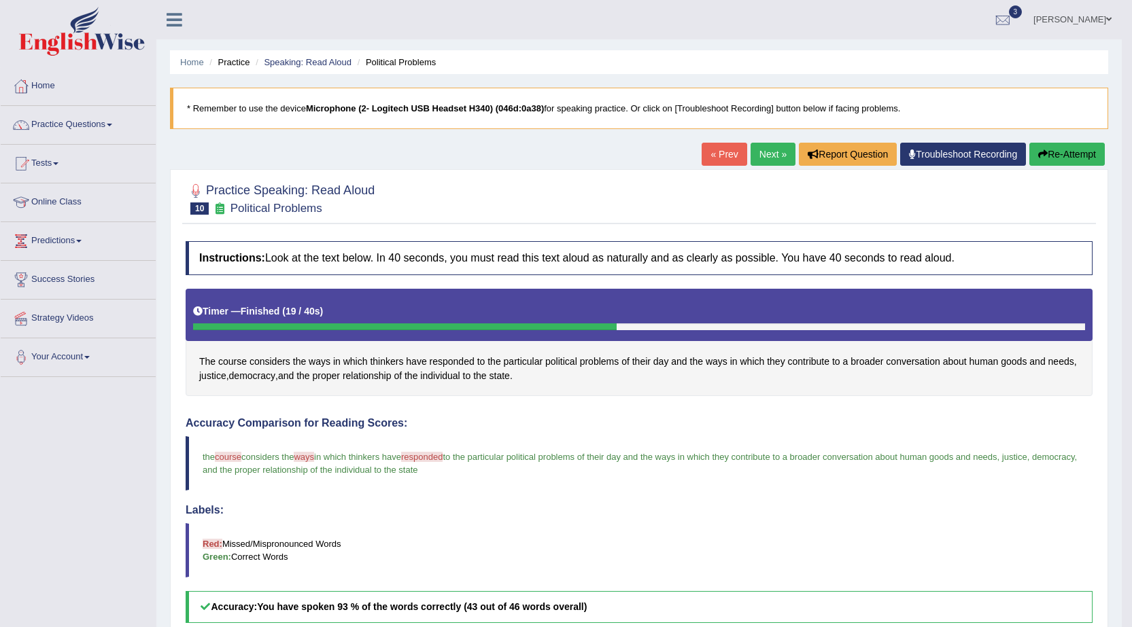
click at [767, 157] on link "Next »" at bounding box center [772, 154] width 45 height 23
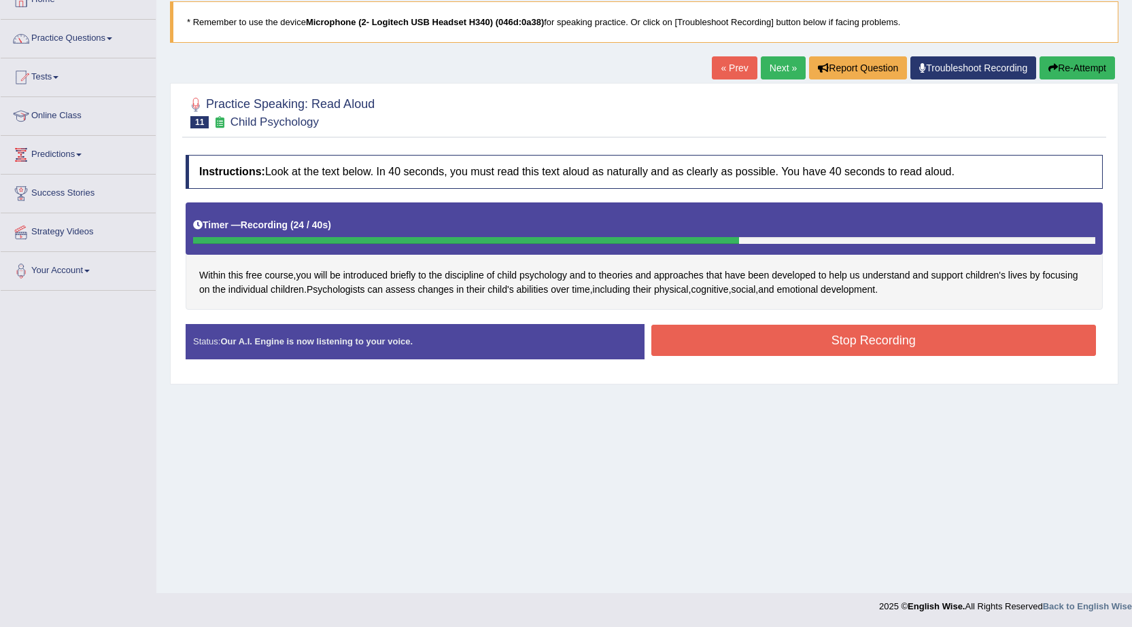
click at [877, 343] on button "Stop Recording" at bounding box center [873, 340] width 445 height 31
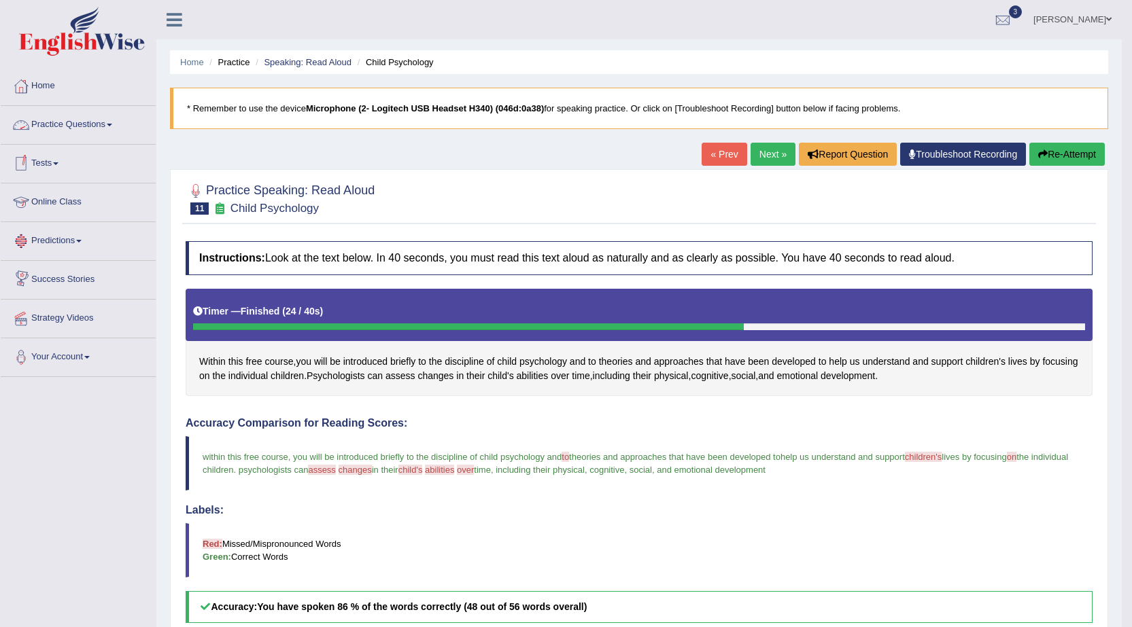
click at [75, 125] on link "Practice Questions" at bounding box center [78, 123] width 155 height 34
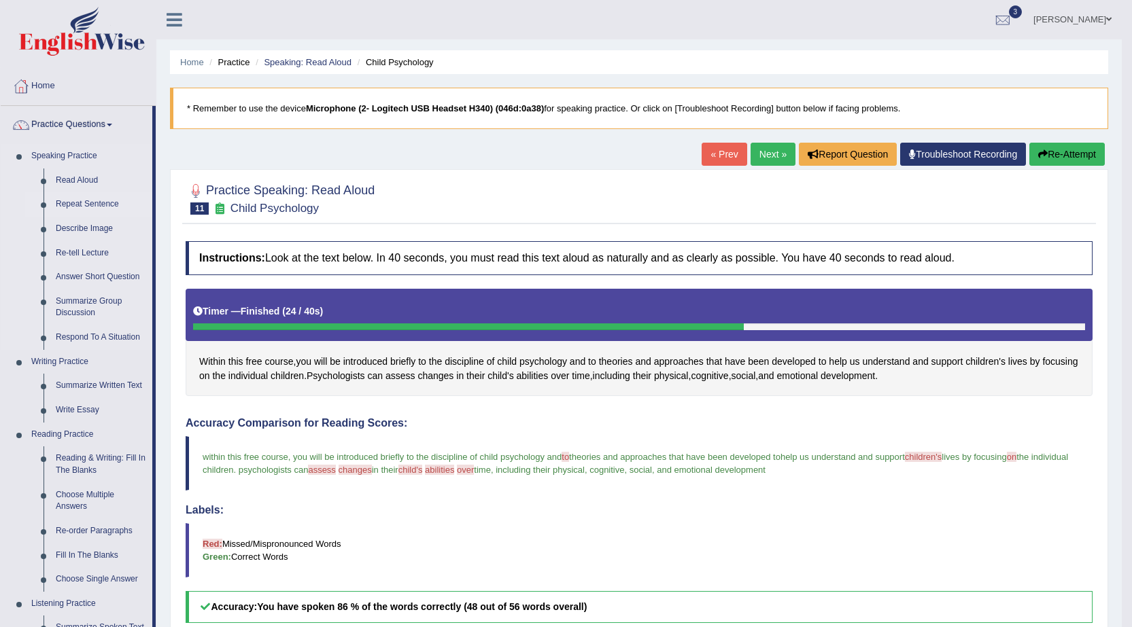
click at [73, 203] on link "Repeat Sentence" at bounding box center [101, 204] width 103 height 24
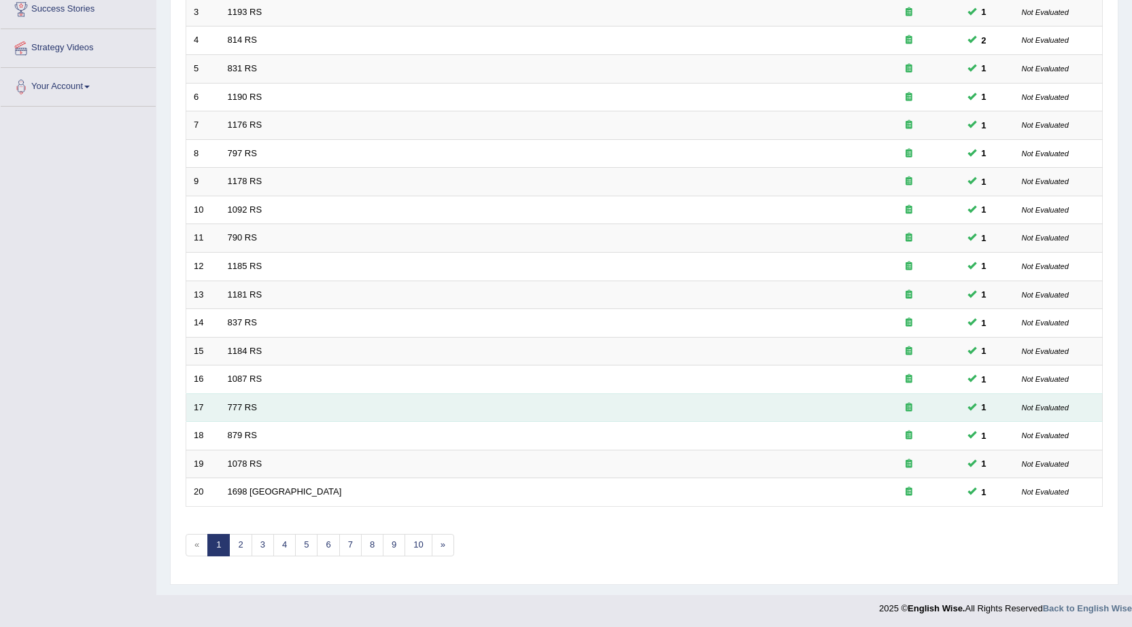
scroll to position [273, 0]
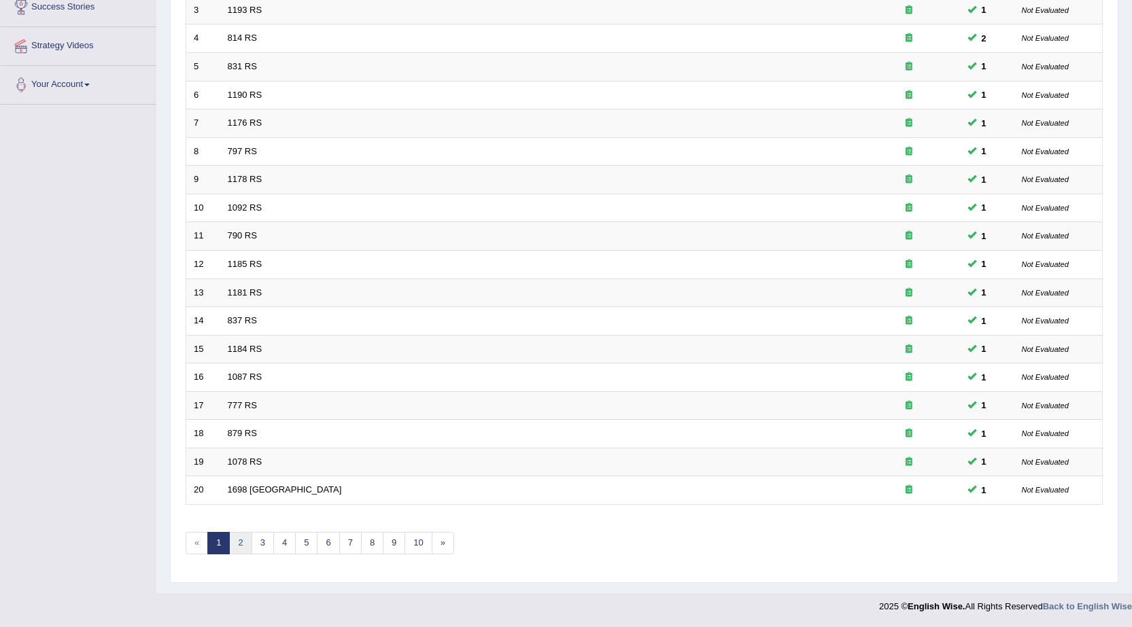
click at [234, 545] on link "2" at bounding box center [240, 543] width 22 height 22
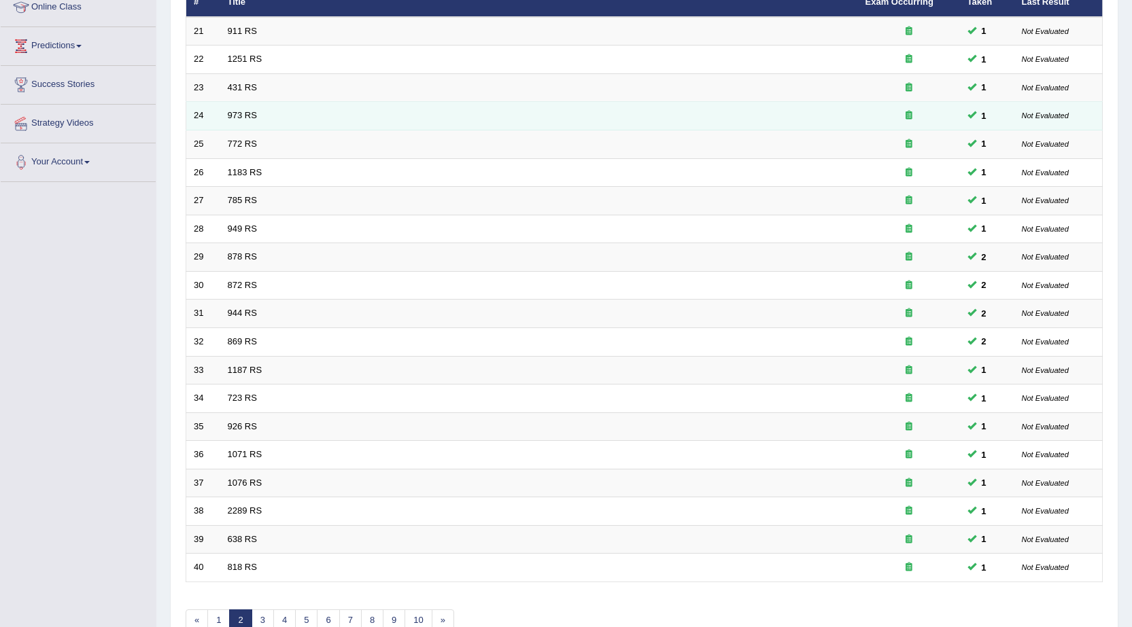
scroll to position [273, 0]
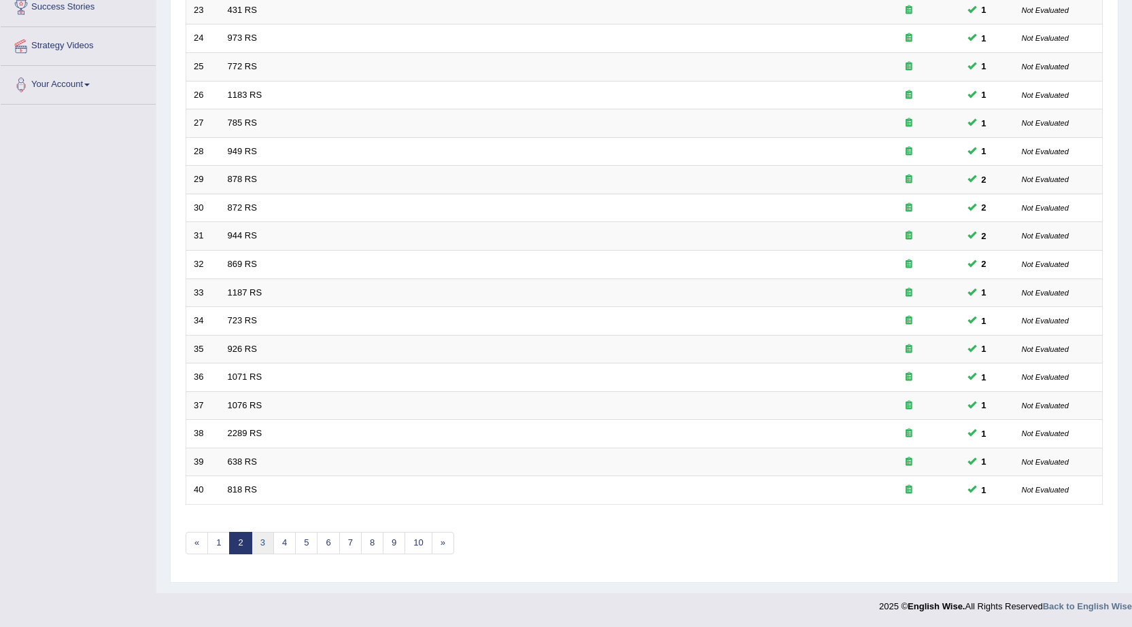
click at [265, 540] on link "3" at bounding box center [262, 543] width 22 height 22
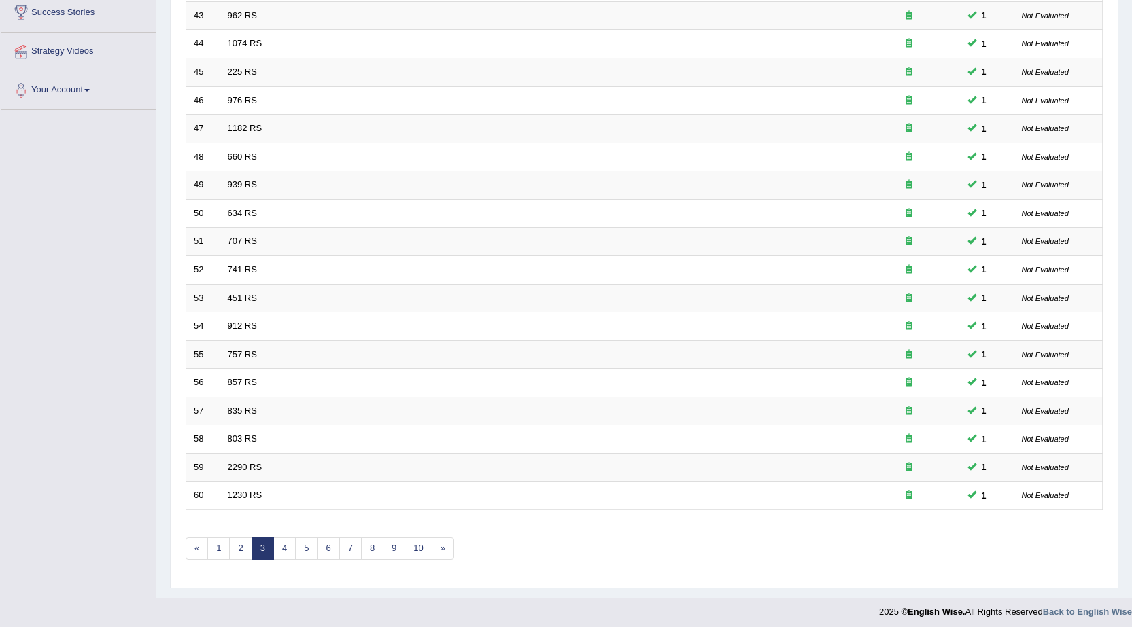
scroll to position [273, 0]
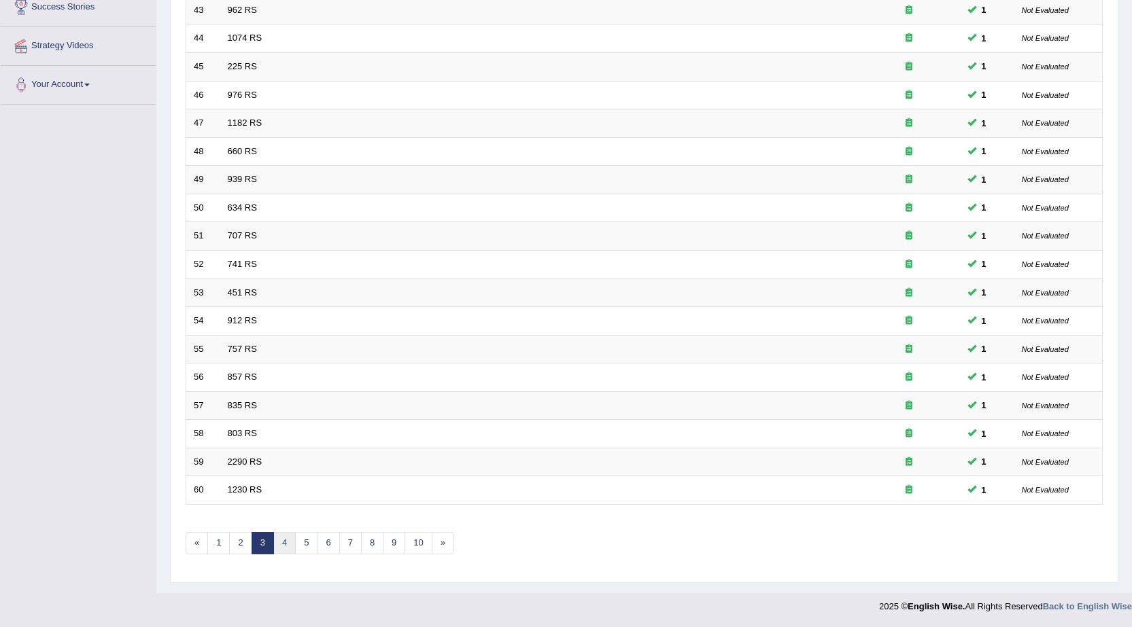
click at [291, 546] on link "4" at bounding box center [284, 543] width 22 height 22
click at [302, 546] on link "5" at bounding box center [306, 543] width 22 height 22
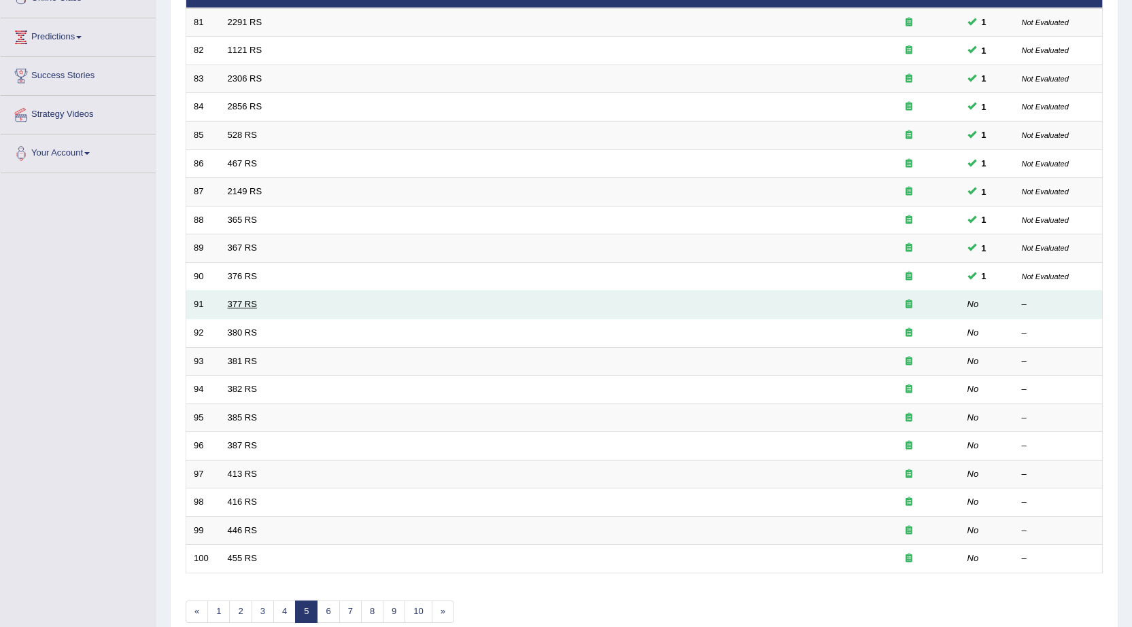
click at [234, 303] on link "377 RS" at bounding box center [242, 304] width 29 height 10
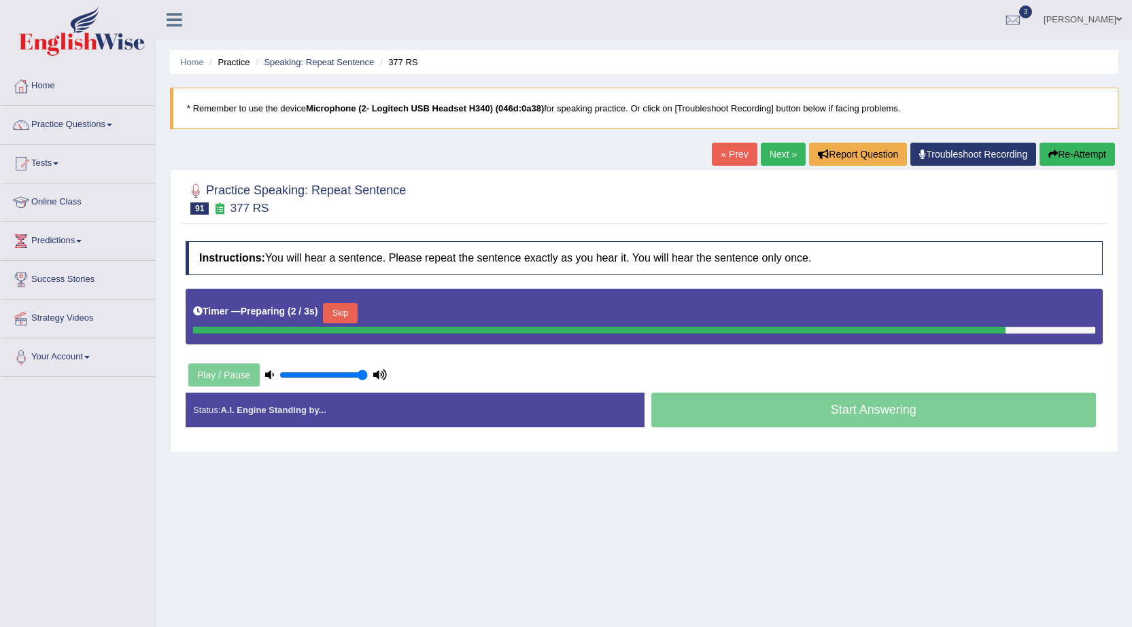
click at [351, 319] on button "Skip" at bounding box center [340, 313] width 34 height 20
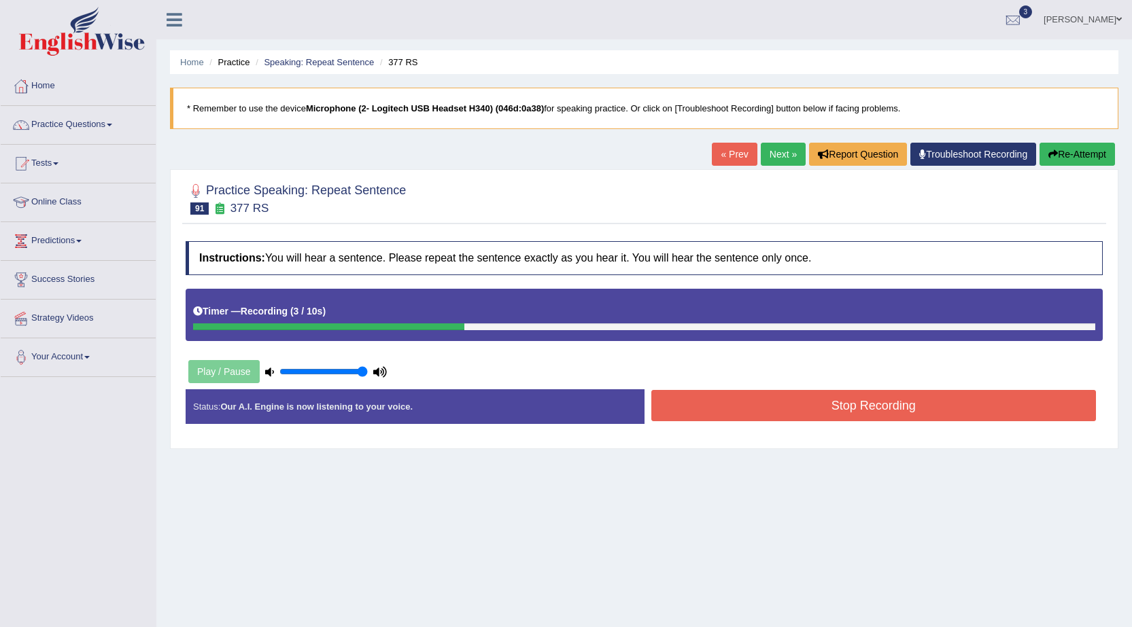
click at [743, 403] on button "Stop Recording" at bounding box center [873, 405] width 445 height 31
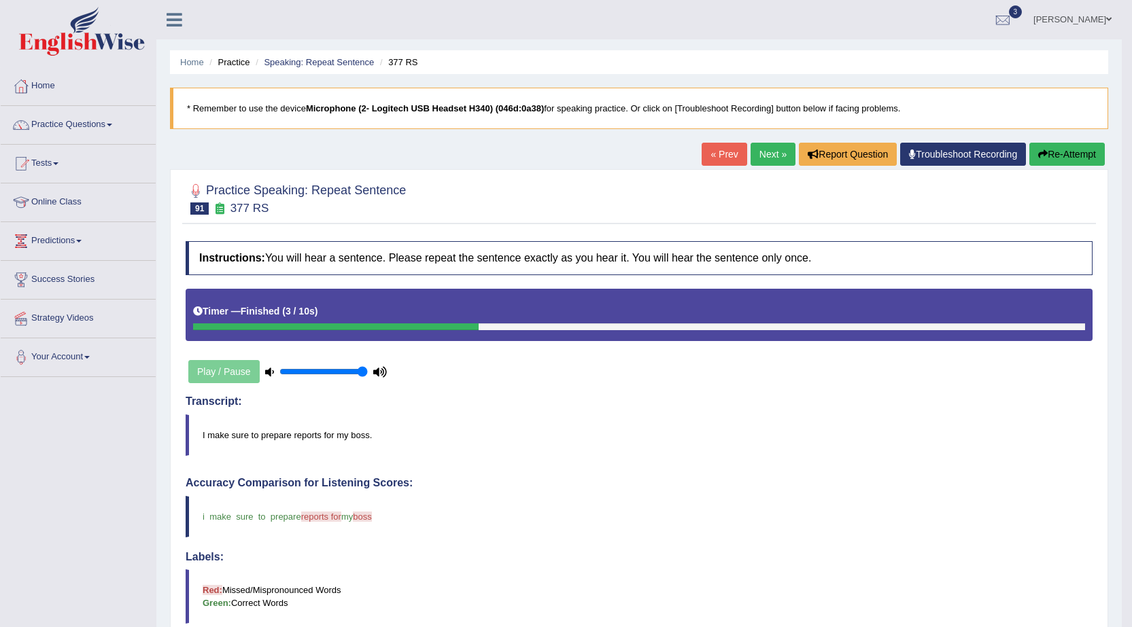
click at [773, 152] on link "Next »" at bounding box center [772, 154] width 45 height 23
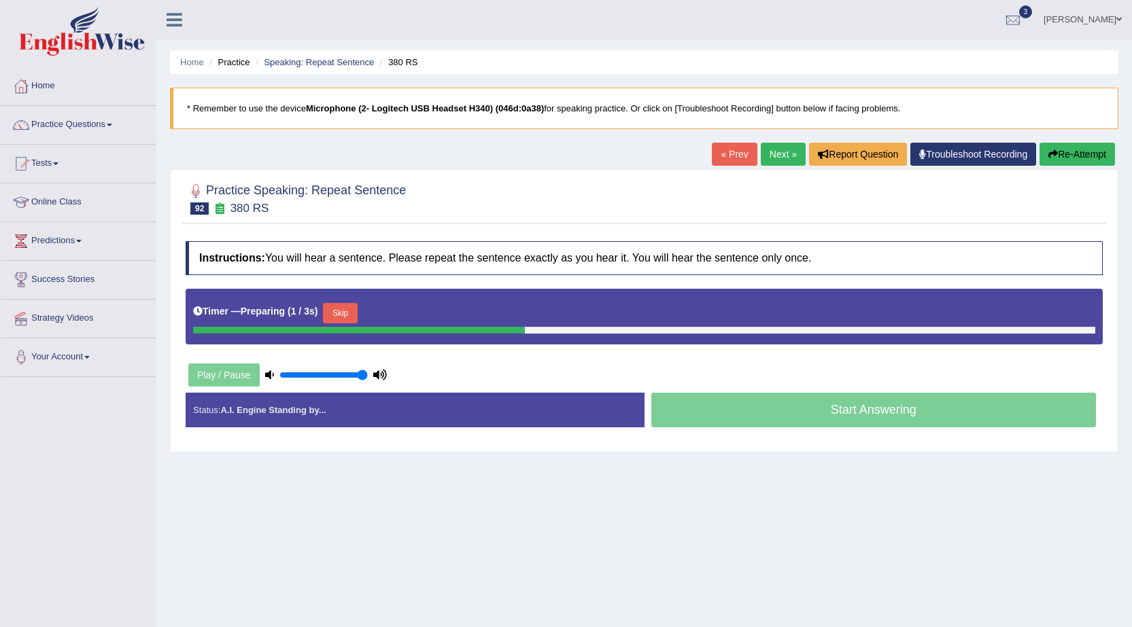
click at [331, 317] on button "Skip" at bounding box center [340, 313] width 34 height 20
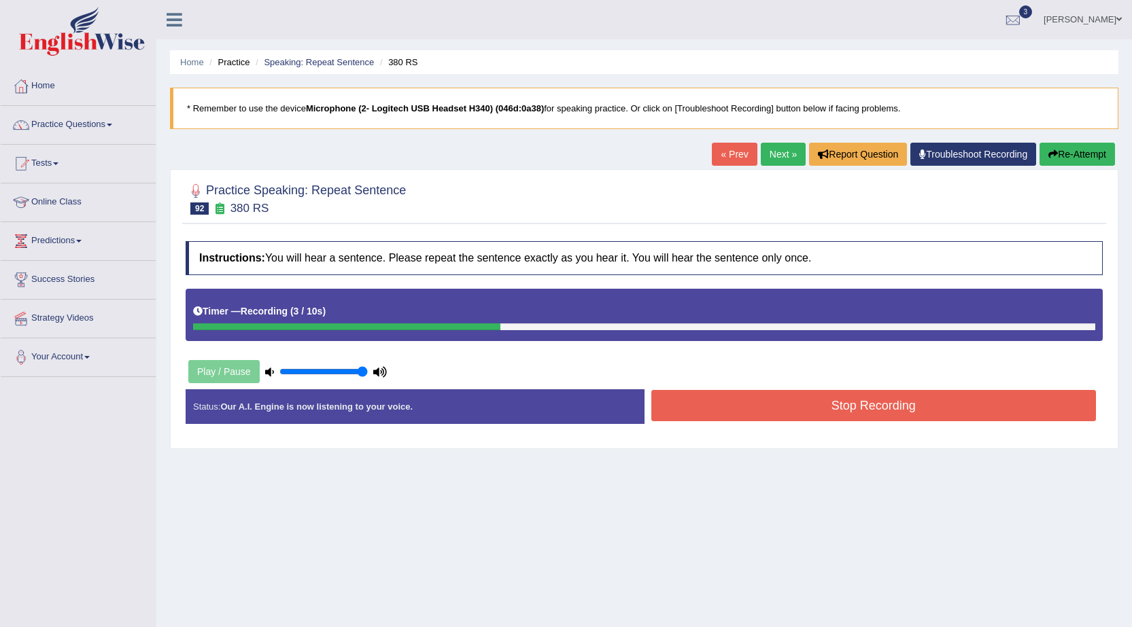
click at [797, 415] on button "Stop Recording" at bounding box center [873, 405] width 445 height 31
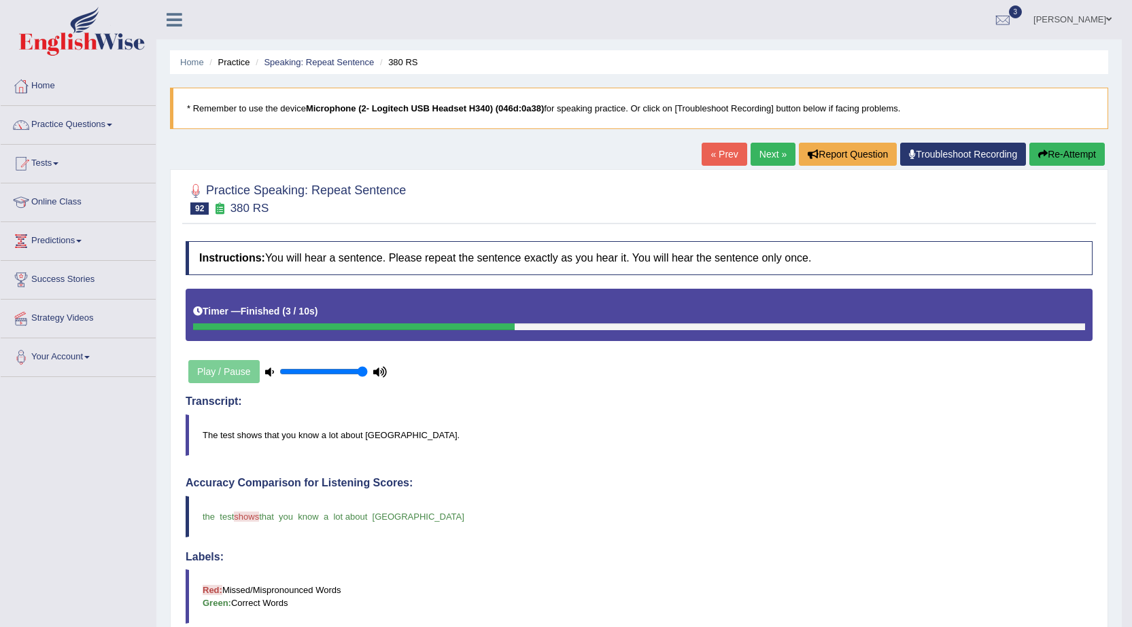
click at [760, 154] on link "Next »" at bounding box center [772, 154] width 45 height 23
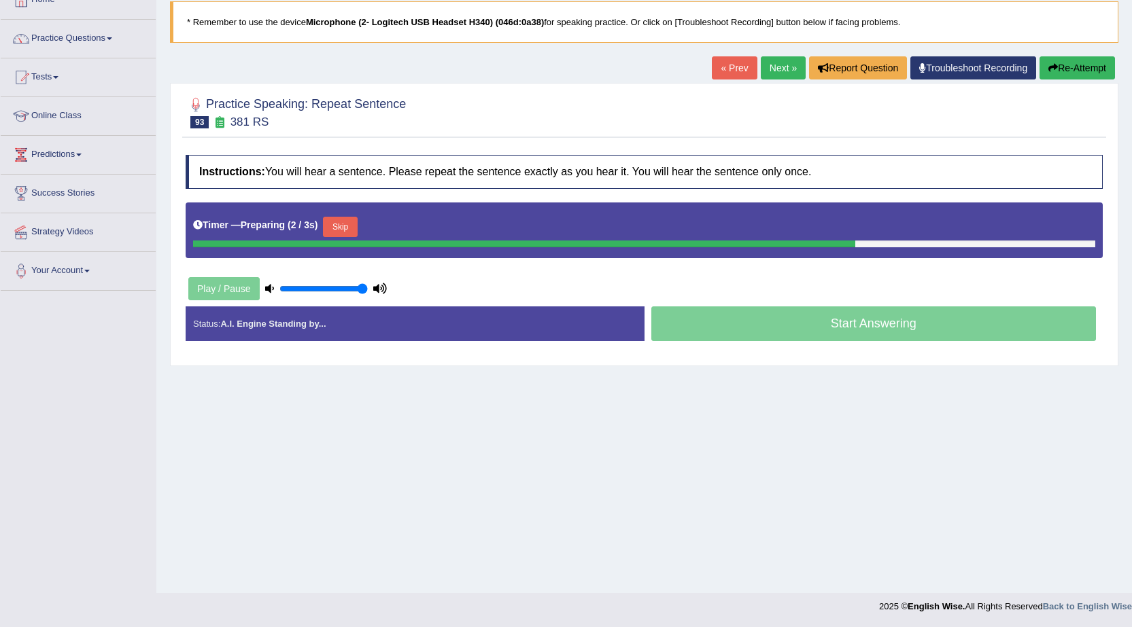
click at [343, 222] on button "Skip" at bounding box center [340, 227] width 34 height 20
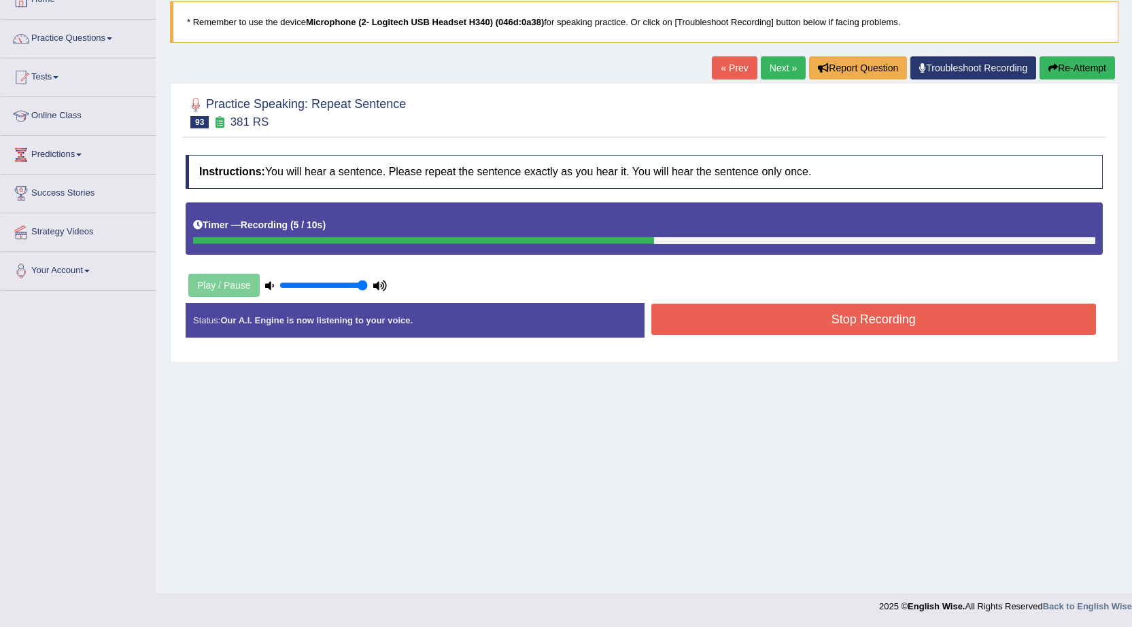
click at [735, 309] on button "Stop Recording" at bounding box center [873, 319] width 445 height 31
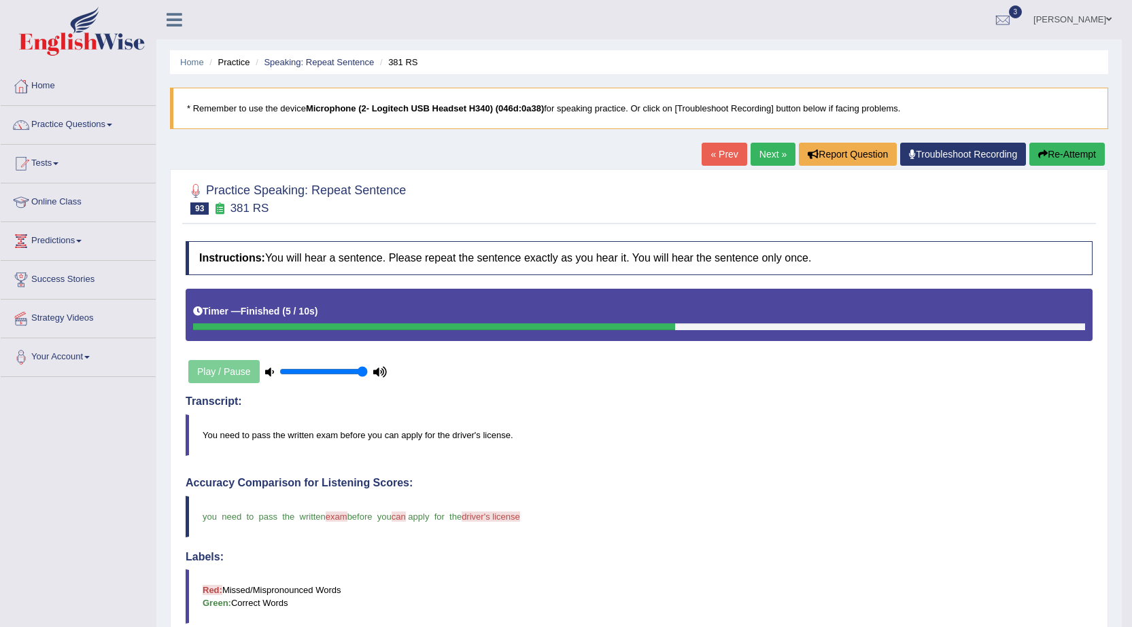
click at [769, 156] on link "Next »" at bounding box center [772, 154] width 45 height 23
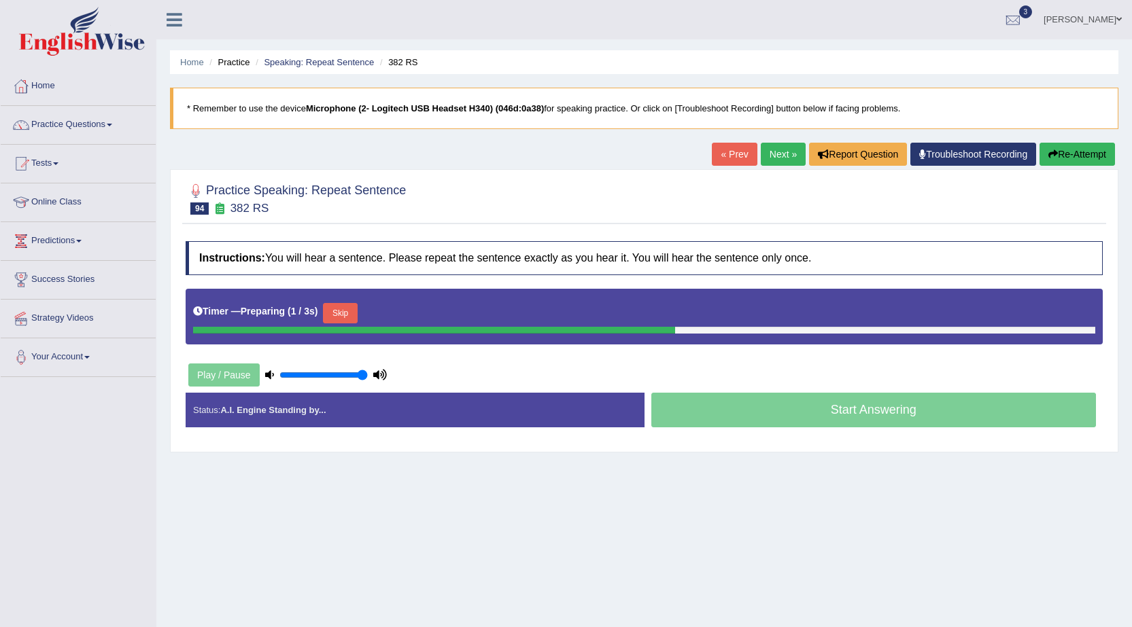
drag, startPoint x: 336, startPoint y: 313, endPoint x: 355, endPoint y: 326, distance: 22.6
click at [337, 313] on button "Skip" at bounding box center [340, 313] width 34 height 20
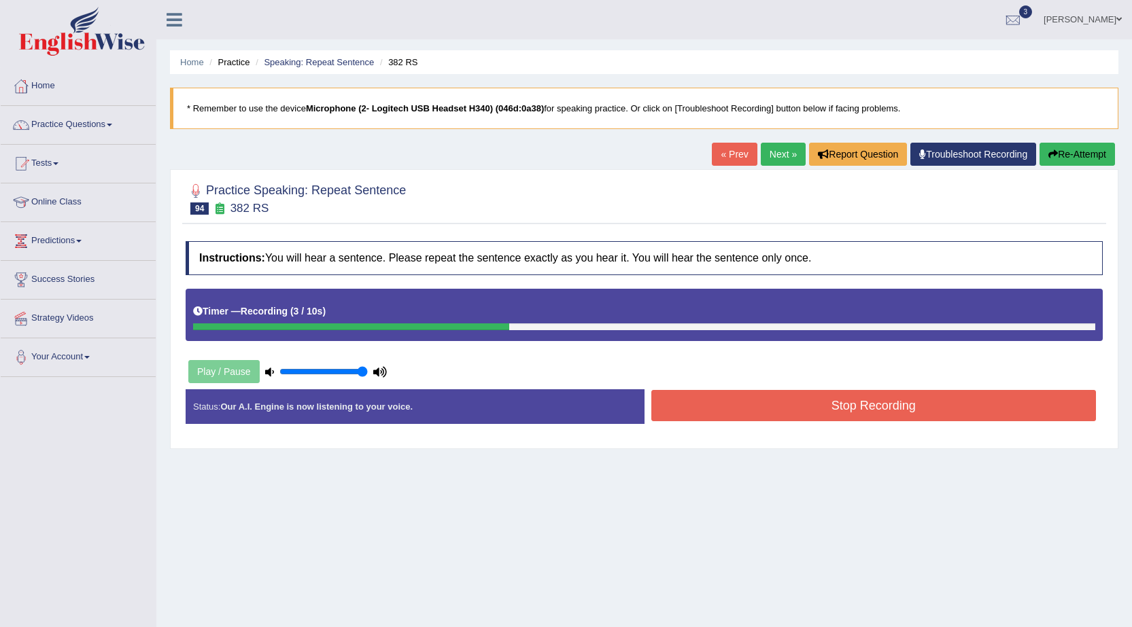
click at [796, 406] on button "Stop Recording" at bounding box center [873, 405] width 445 height 31
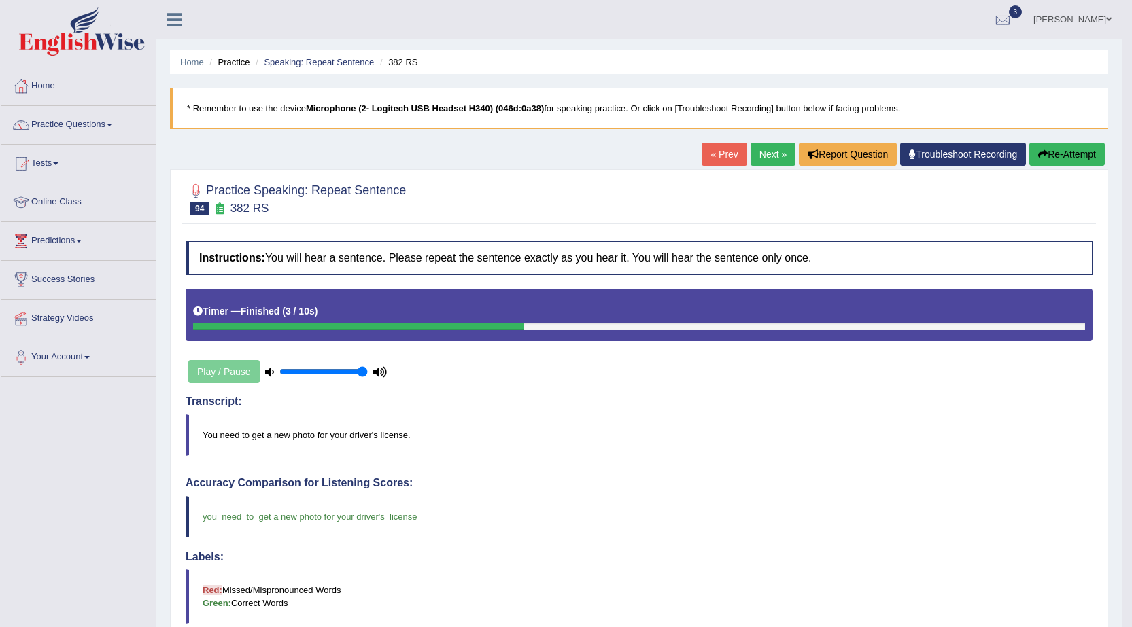
click at [761, 152] on link "Next »" at bounding box center [772, 154] width 45 height 23
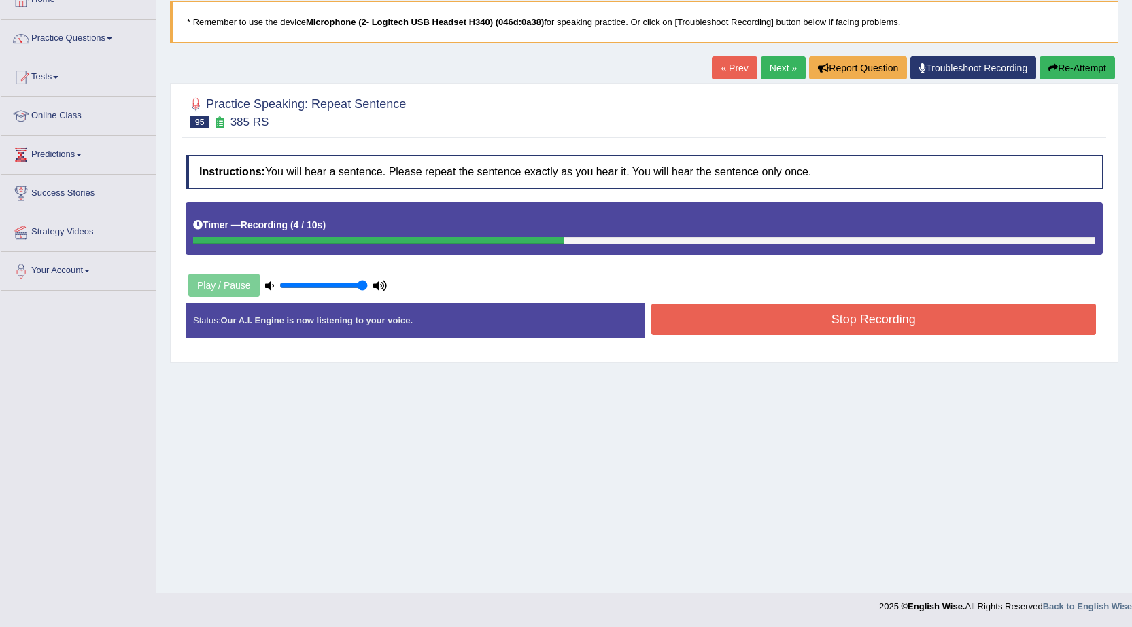
click at [724, 330] on button "Stop Recording" at bounding box center [873, 319] width 445 height 31
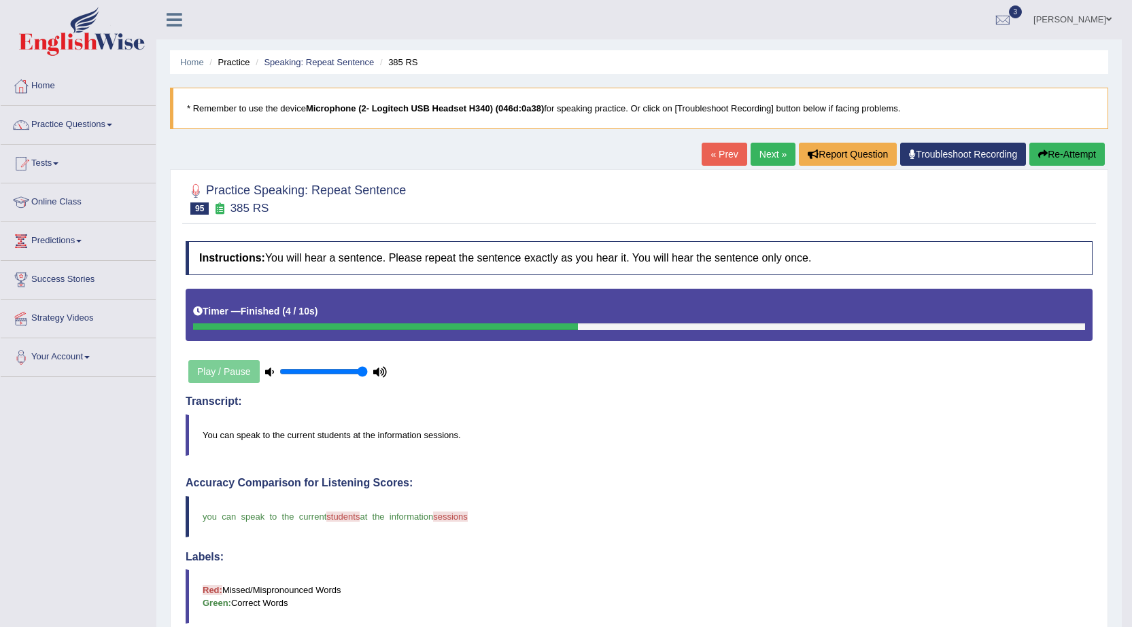
click at [756, 152] on link "Next »" at bounding box center [772, 154] width 45 height 23
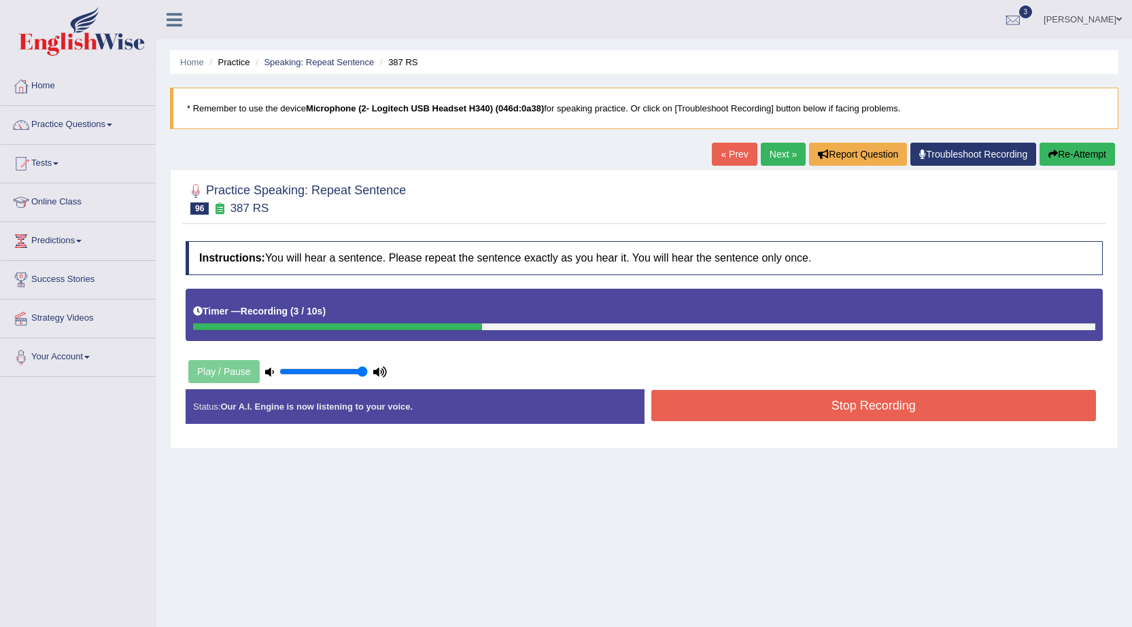
click at [841, 406] on button "Stop Recording" at bounding box center [873, 405] width 445 height 31
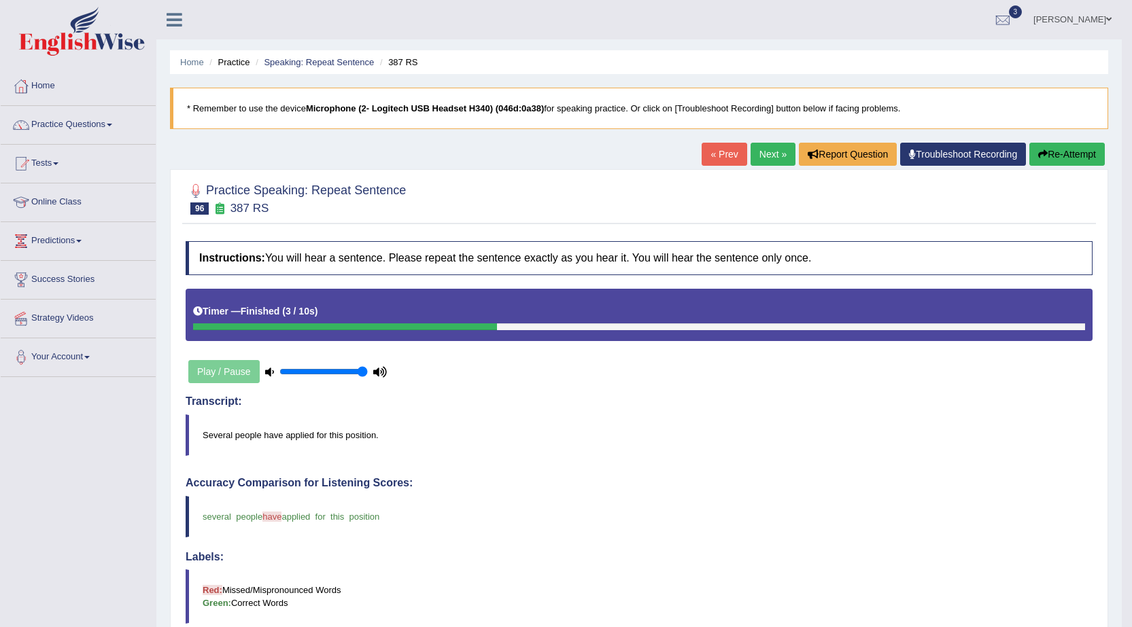
click at [775, 154] on link "Next »" at bounding box center [772, 154] width 45 height 23
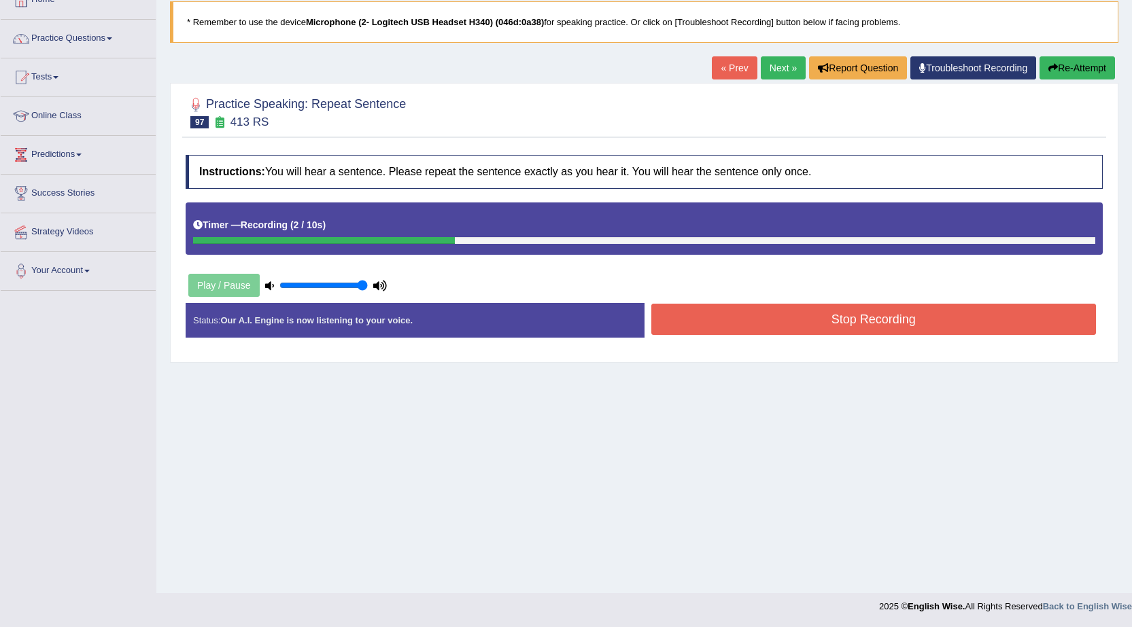
click at [795, 328] on button "Stop Recording" at bounding box center [873, 319] width 445 height 31
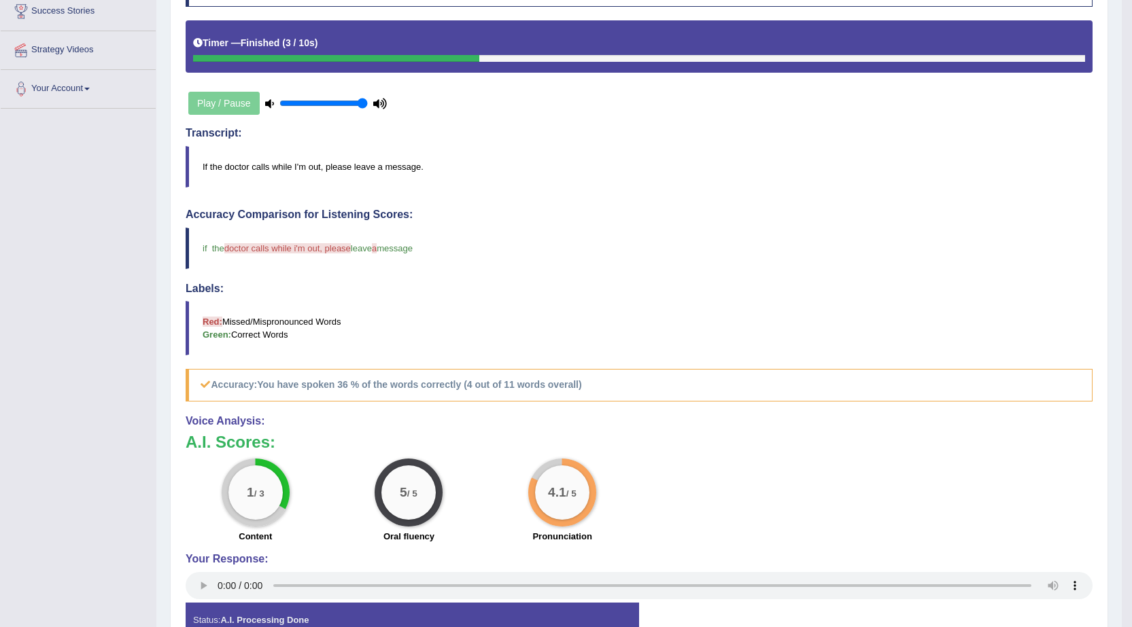
scroll to position [76, 0]
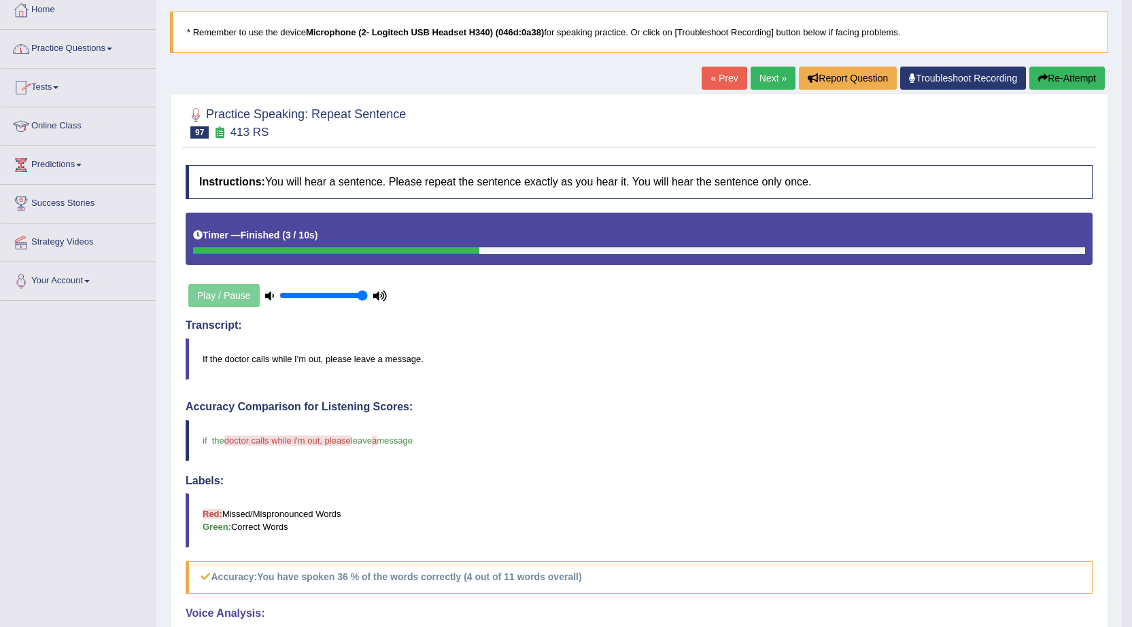
click at [103, 51] on link "Practice Questions" at bounding box center [78, 47] width 155 height 34
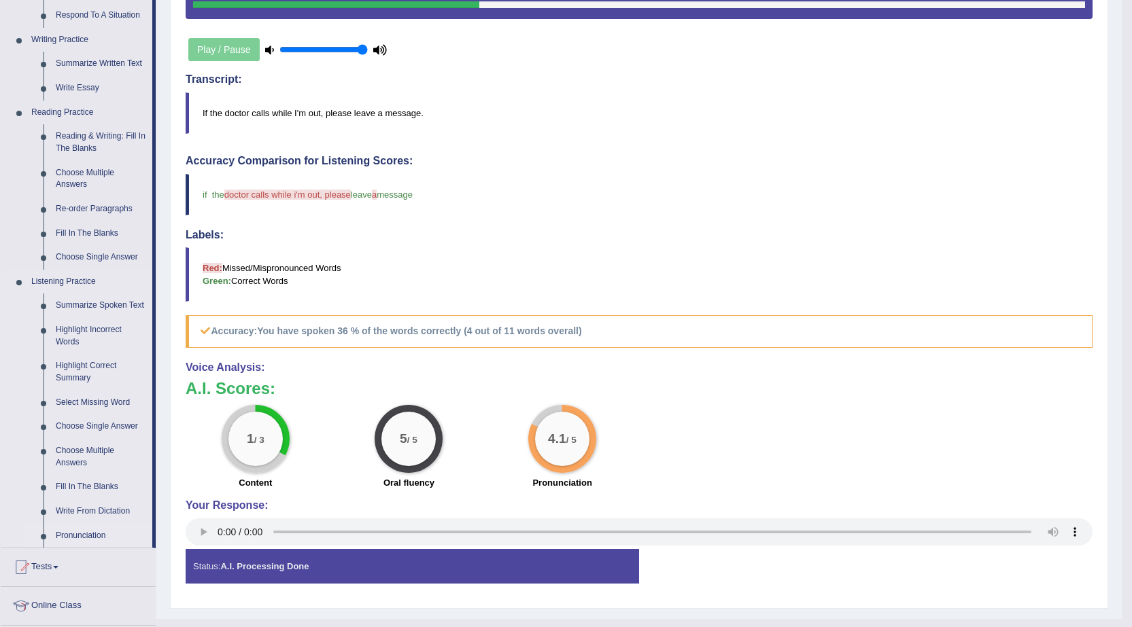
scroll to position [348, 0]
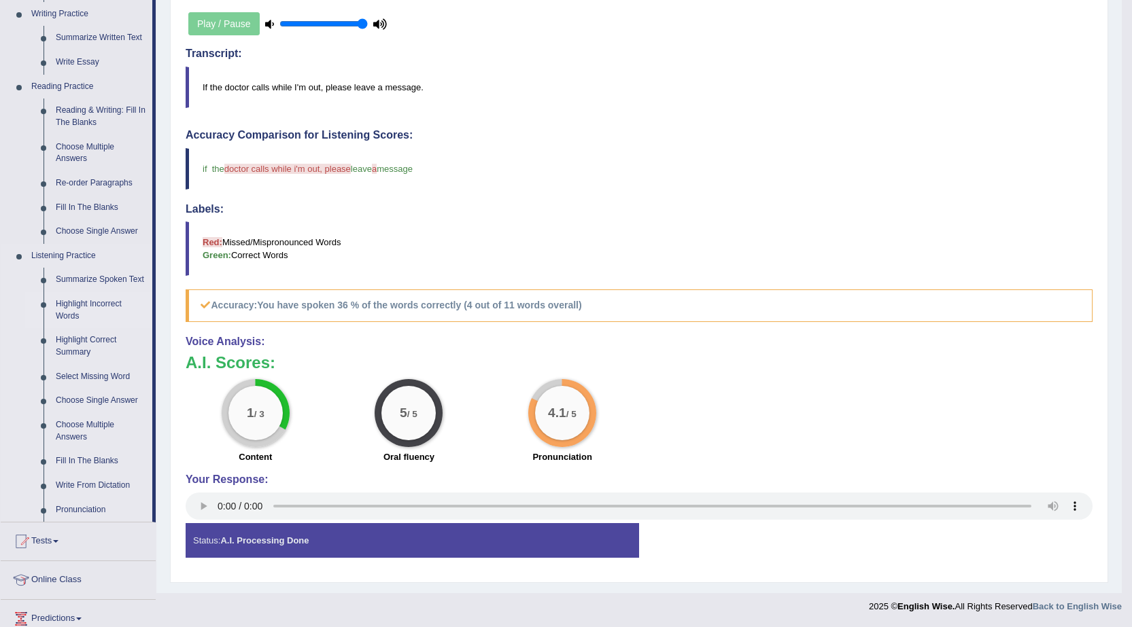
click at [66, 304] on link "Highlight Incorrect Words" at bounding box center [101, 310] width 103 height 36
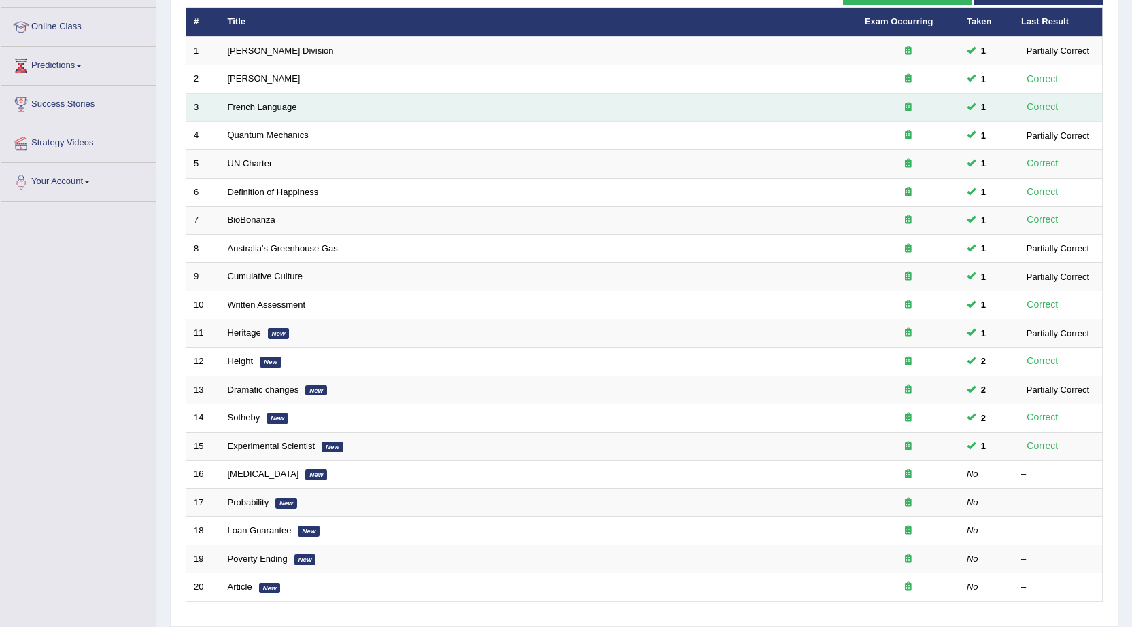
scroll to position [220, 0]
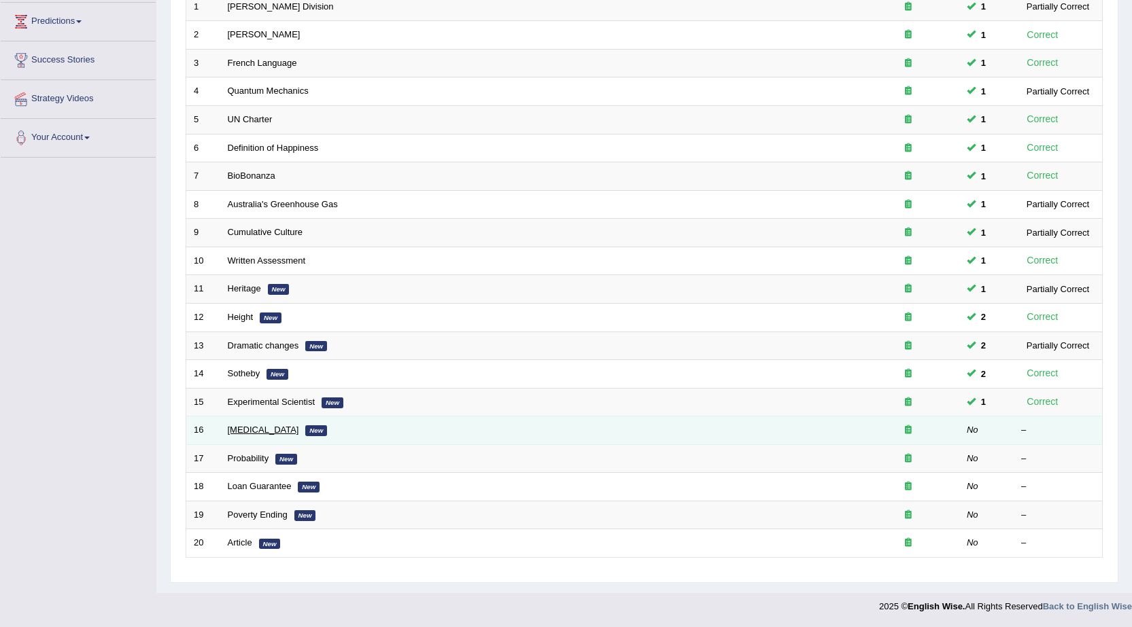
click at [239, 432] on link "[MEDICAL_DATA]" at bounding box center [263, 430] width 71 height 10
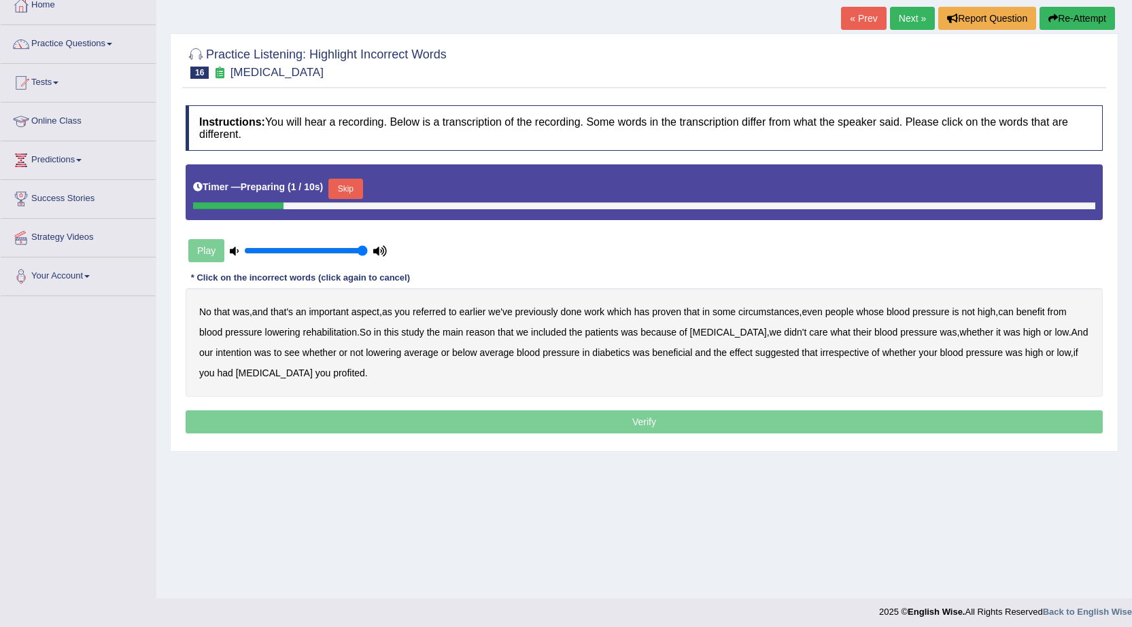
scroll to position [86, 0]
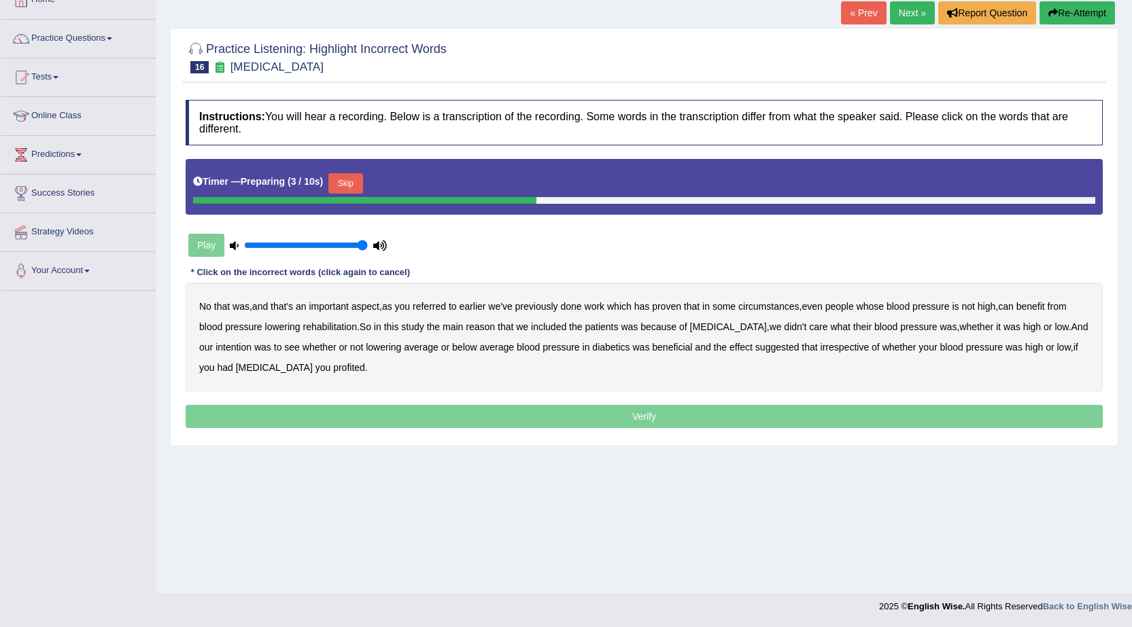
click at [348, 181] on button "Skip" at bounding box center [345, 183] width 34 height 20
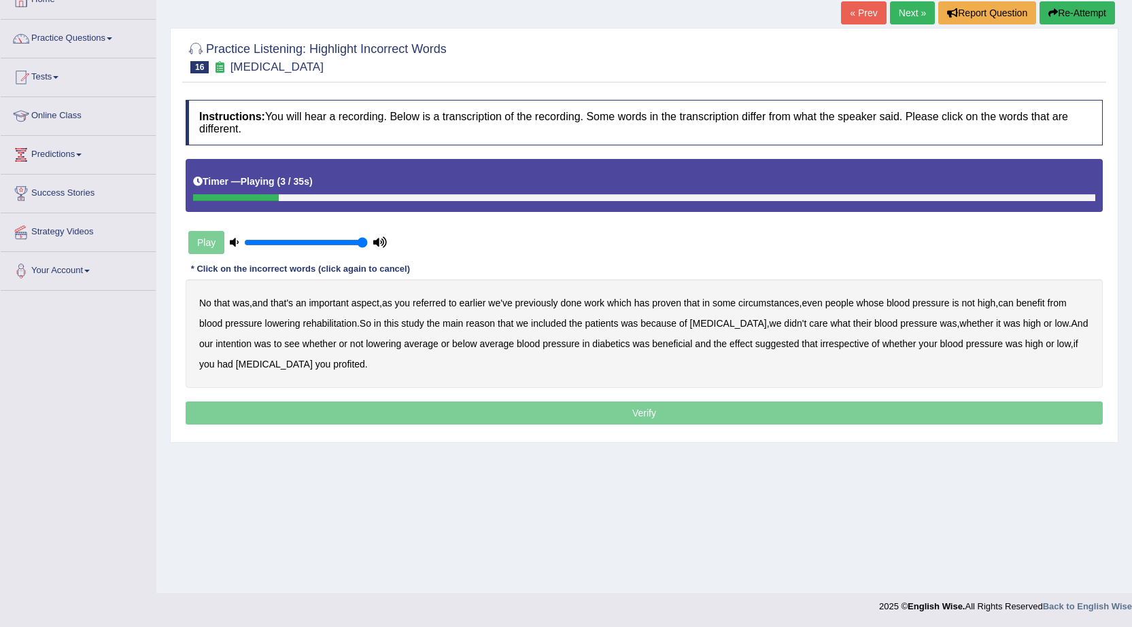
click at [439, 304] on b "referred" at bounding box center [429, 303] width 33 height 11
click at [767, 304] on b "circumstances" at bounding box center [768, 303] width 60 height 11
click at [338, 324] on b "rehabilitation" at bounding box center [330, 323] width 54 height 11
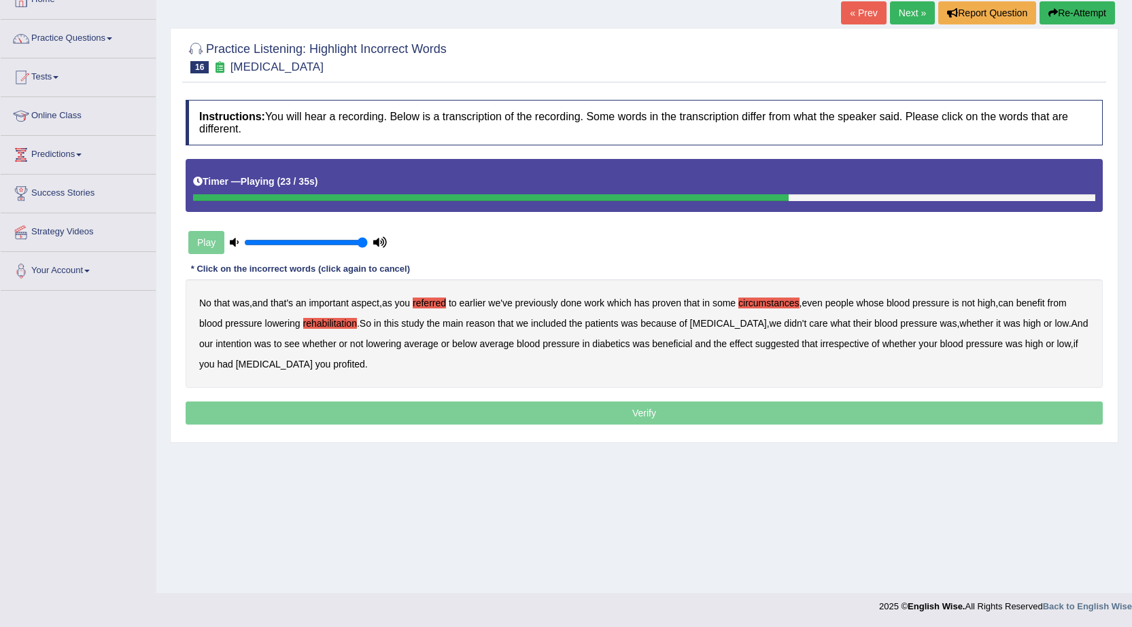
click at [221, 347] on b "intention" at bounding box center [233, 343] width 36 height 11
click at [731, 347] on b "effect" at bounding box center [740, 343] width 23 height 11
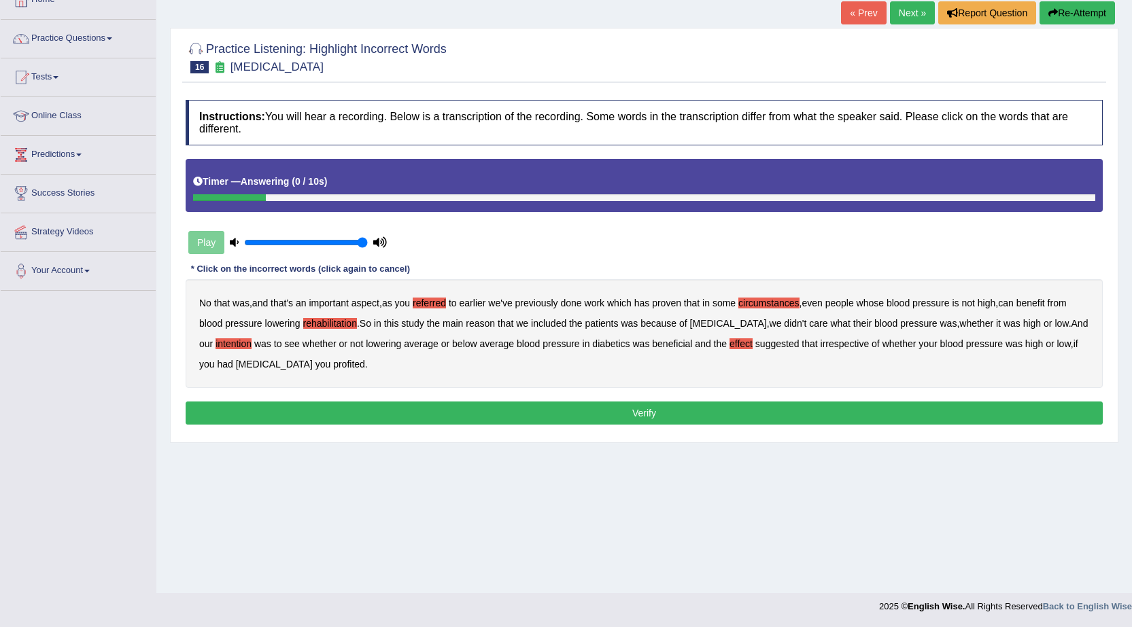
click at [333, 366] on b "profited" at bounding box center [349, 364] width 32 height 11
click at [653, 419] on button "Verify" at bounding box center [644, 413] width 917 height 23
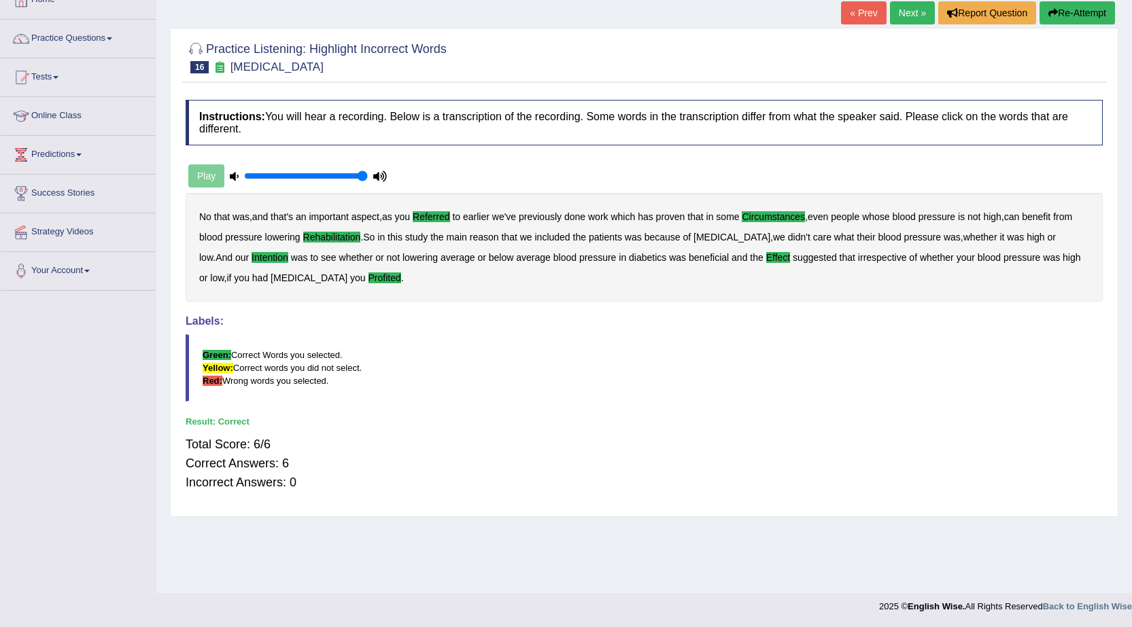
click at [914, 18] on link "Next »" at bounding box center [912, 12] width 45 height 23
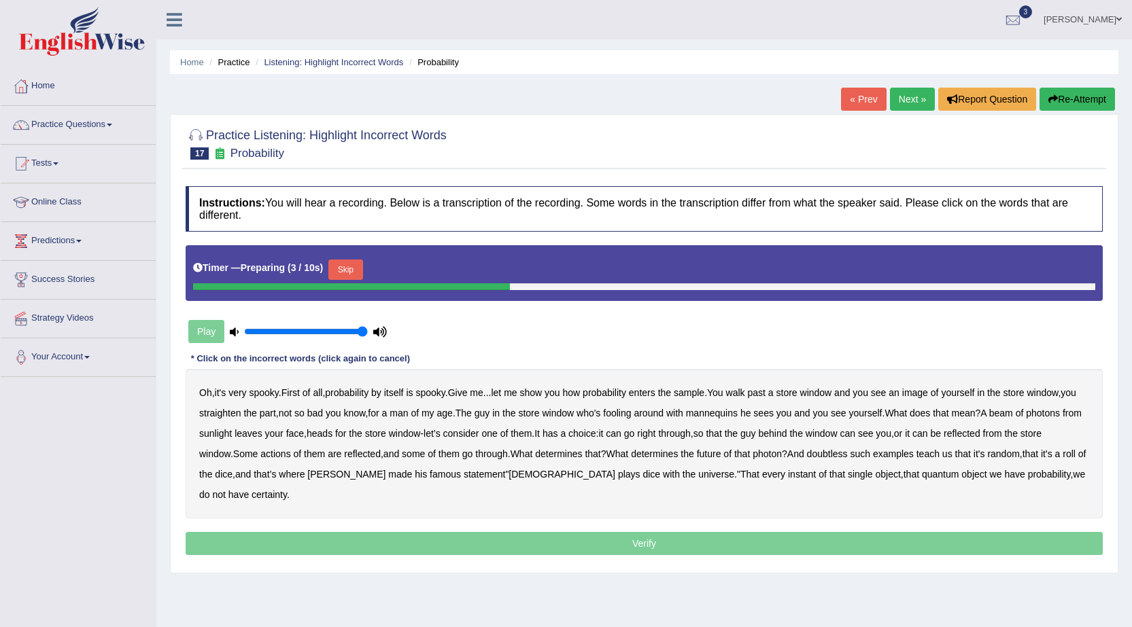
click at [350, 269] on button "Skip" at bounding box center [345, 270] width 34 height 20
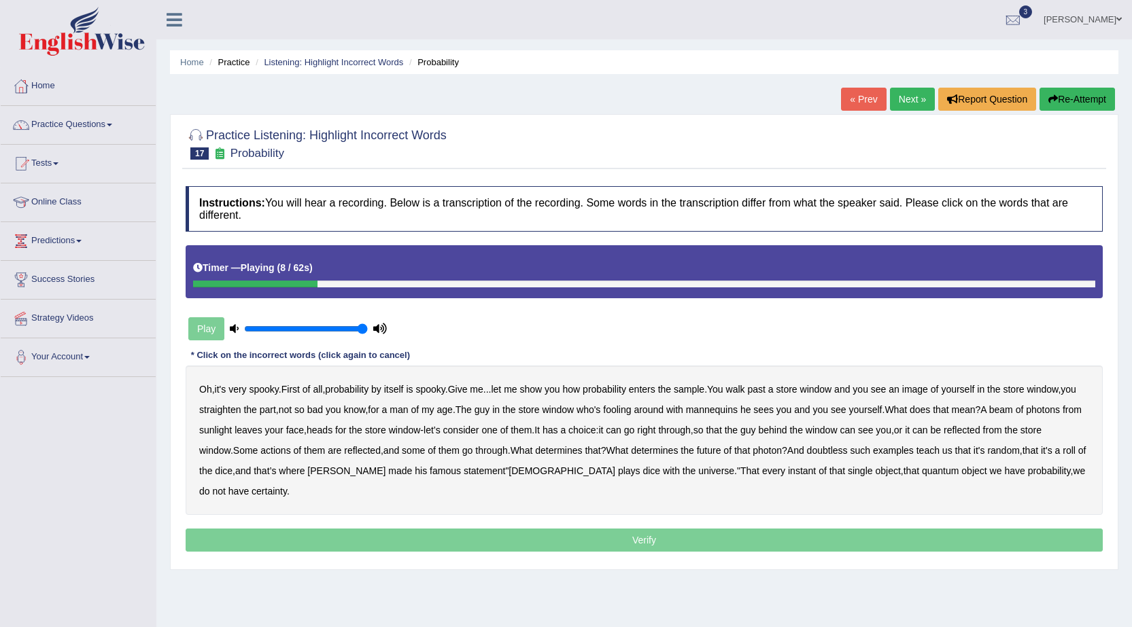
click at [703, 388] on b "sample" at bounding box center [689, 389] width 31 height 11
click at [1013, 408] on b "beam" at bounding box center [1001, 409] width 24 height 11
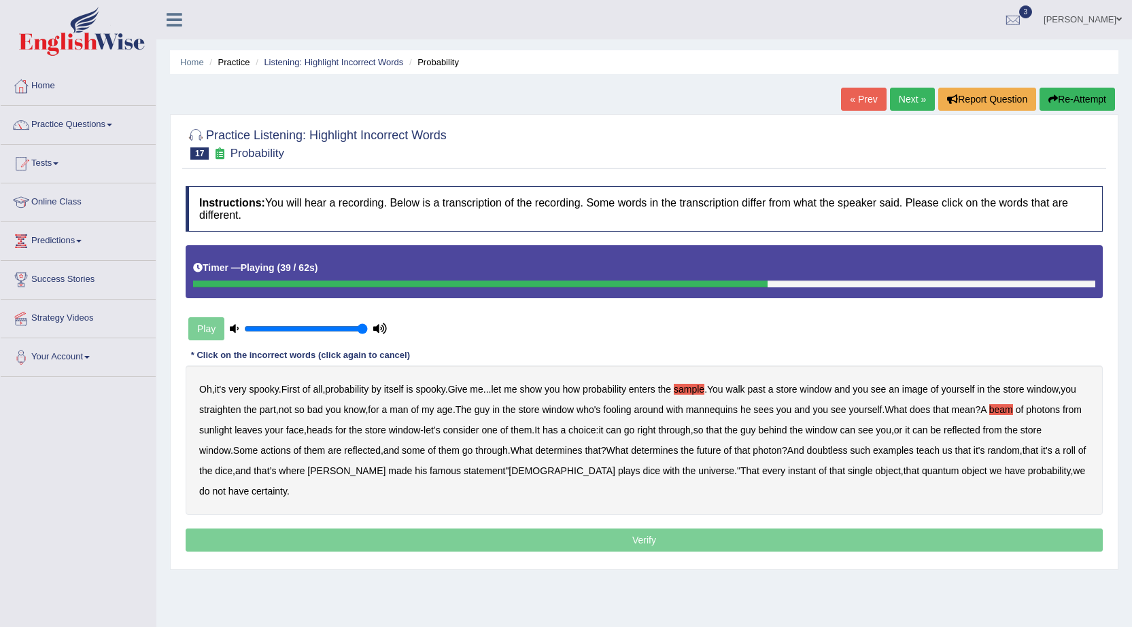
click at [290, 454] on b "actions" at bounding box center [275, 450] width 30 height 11
click at [848, 453] on b "doubtless" at bounding box center [827, 450] width 41 height 11
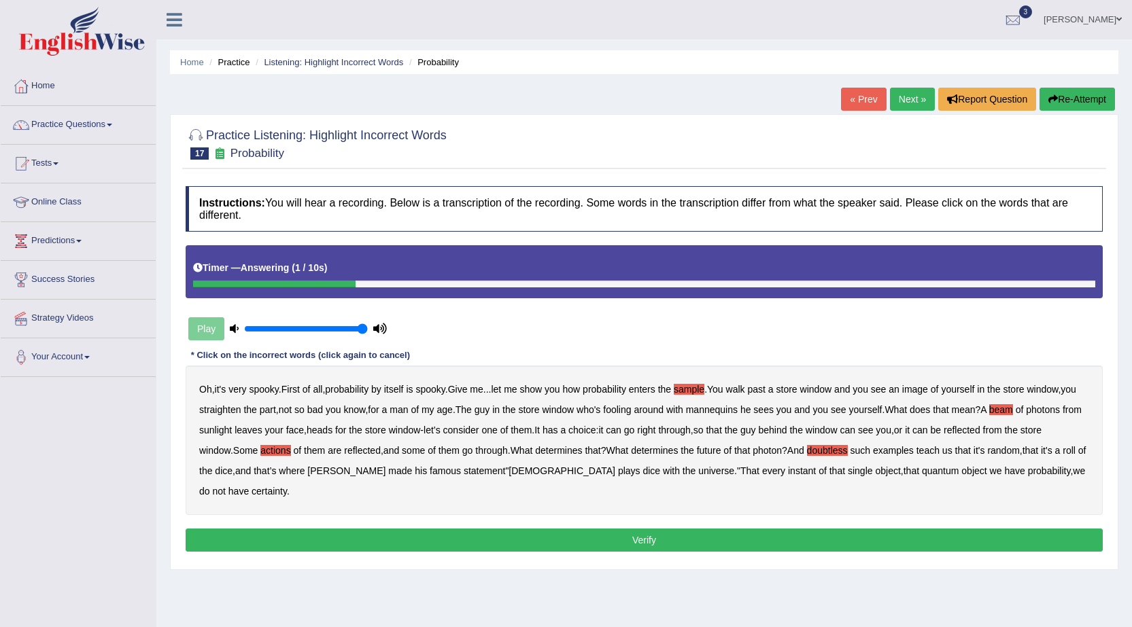
click at [765, 544] on button "Verify" at bounding box center [644, 540] width 917 height 23
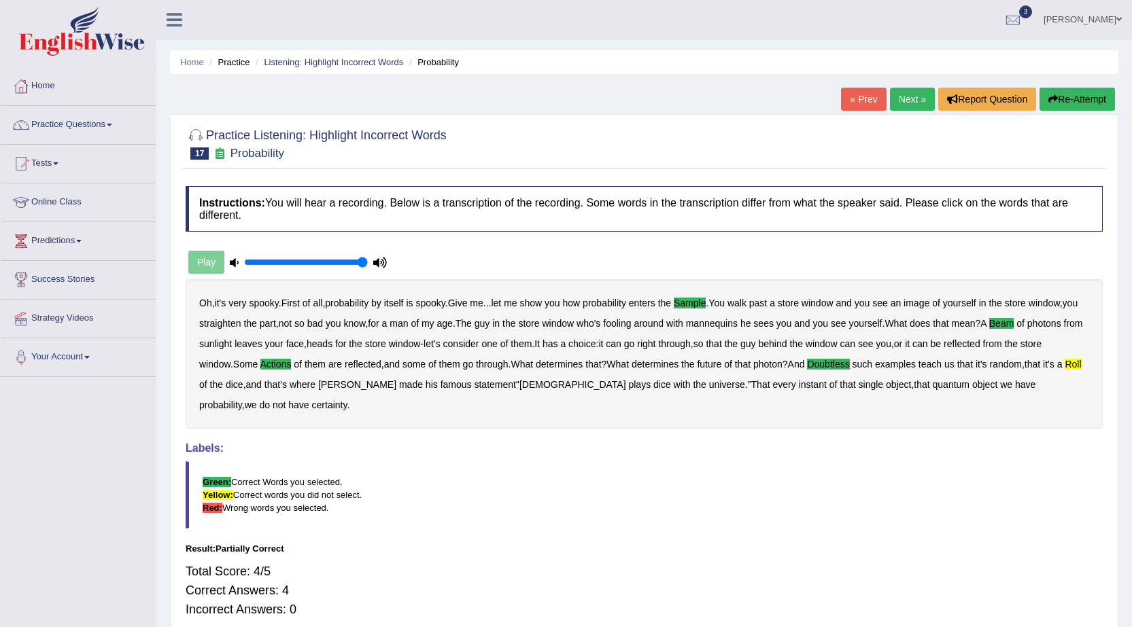
click at [918, 102] on link "Next »" at bounding box center [912, 99] width 45 height 23
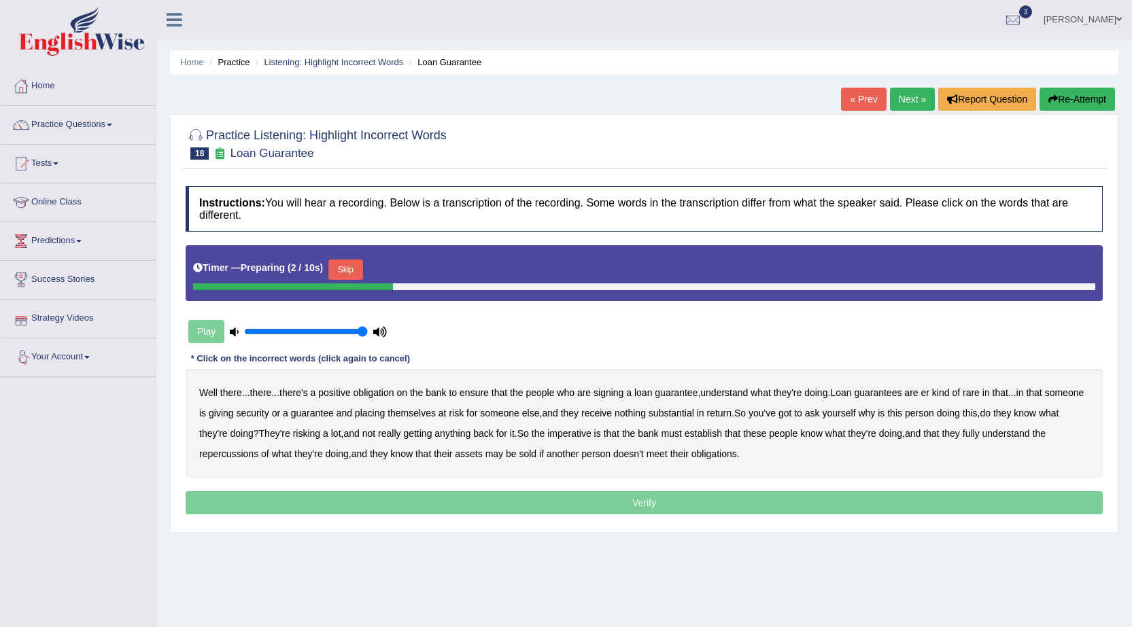
click at [357, 266] on button "Skip" at bounding box center [345, 270] width 34 height 20
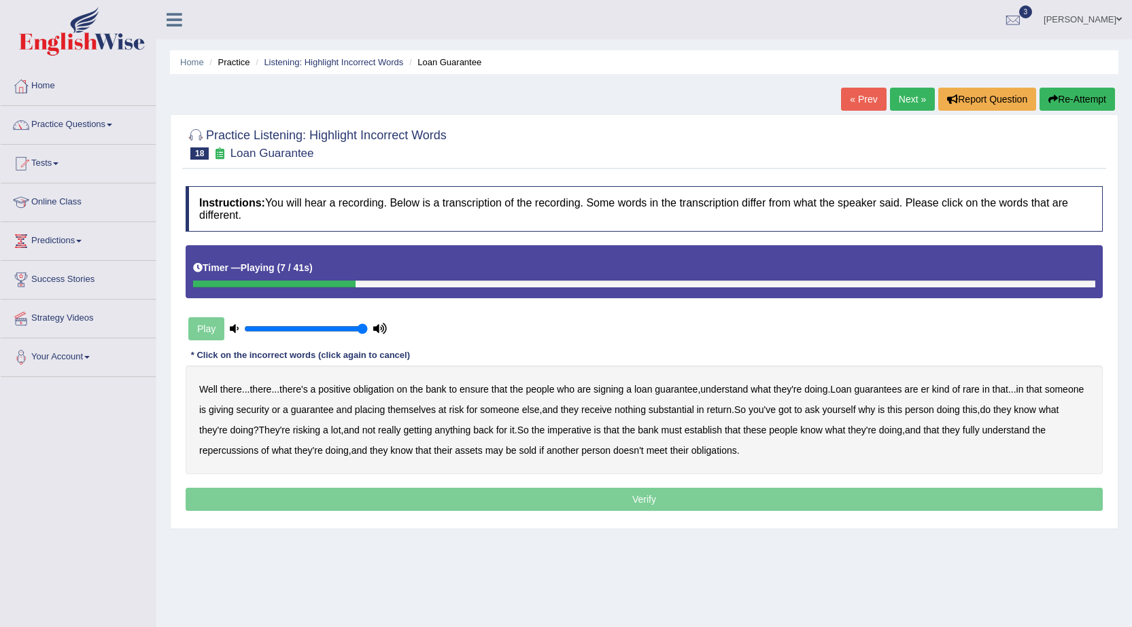
click at [733, 391] on b "understand" at bounding box center [724, 389] width 48 height 11
click at [979, 392] on b "rare" at bounding box center [970, 389] width 17 height 11
click at [694, 411] on b "substantial" at bounding box center [671, 409] width 46 height 11
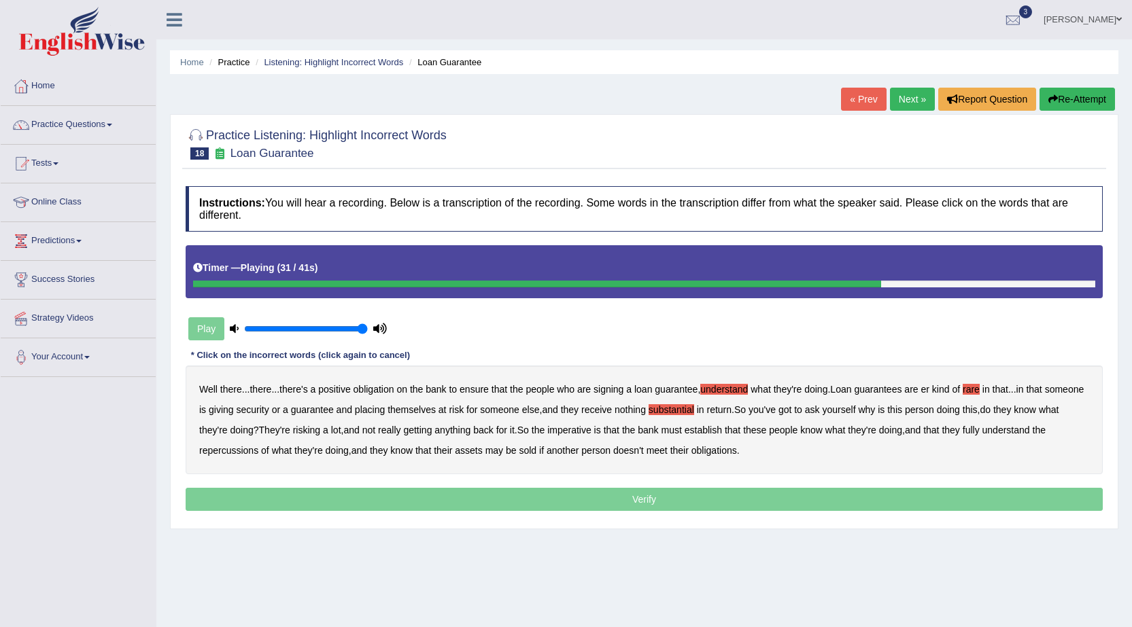
click at [722, 434] on b "establish" at bounding box center [702, 430] width 37 height 11
click at [228, 455] on b "repercussions" at bounding box center [228, 450] width 59 height 11
click at [476, 453] on b "assets" at bounding box center [468, 450] width 27 height 11
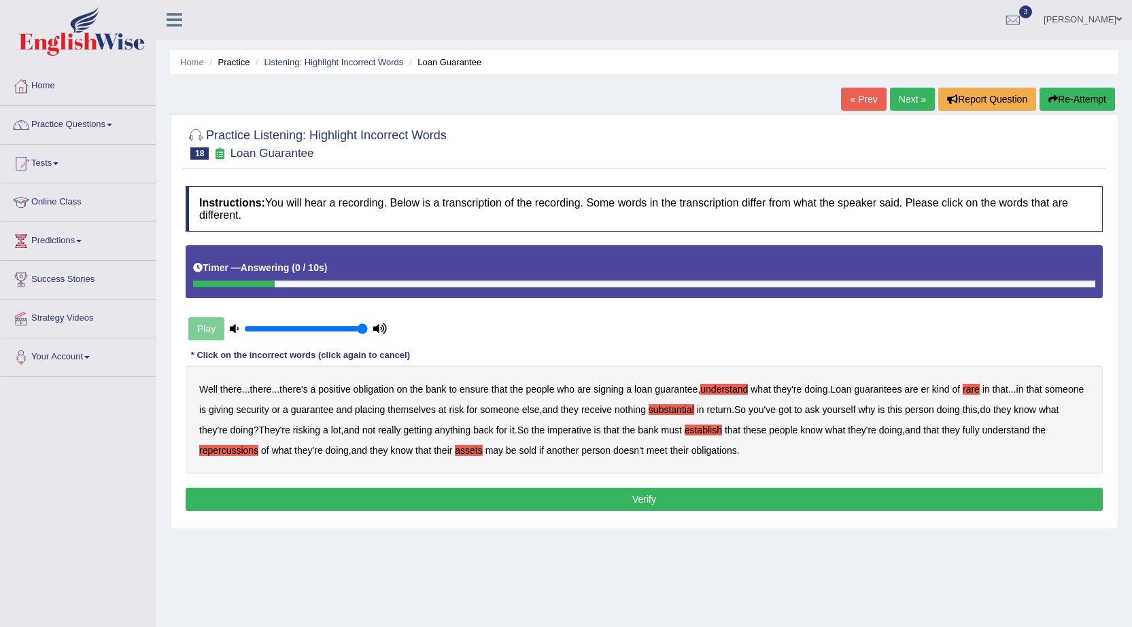
click at [681, 496] on button "Verify" at bounding box center [644, 499] width 917 height 23
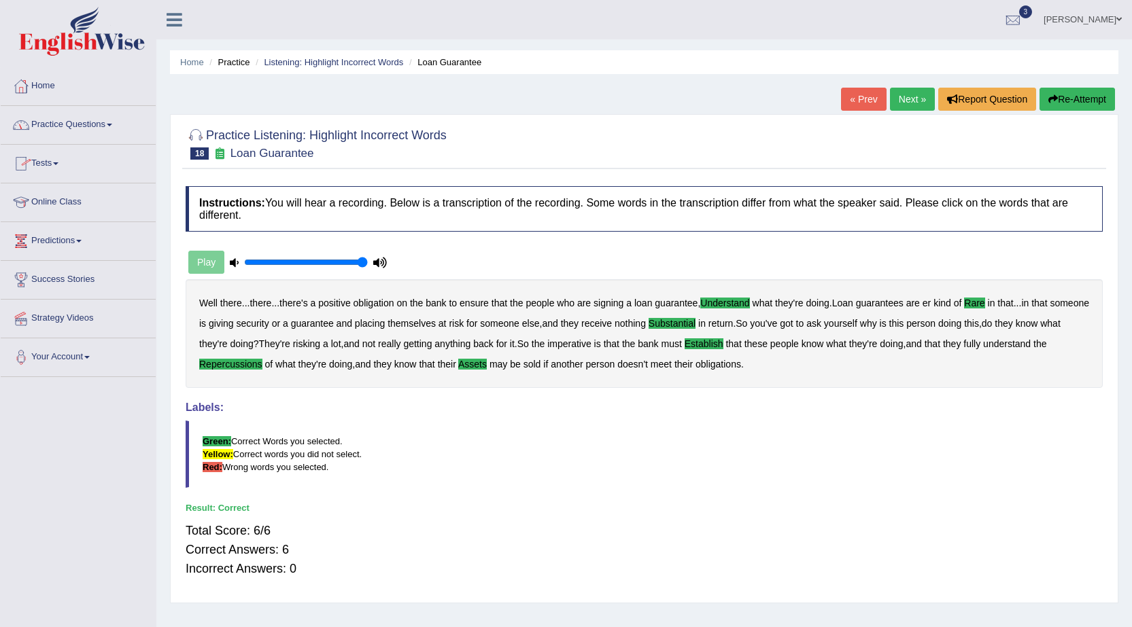
click at [894, 101] on link "Next »" at bounding box center [912, 99] width 45 height 23
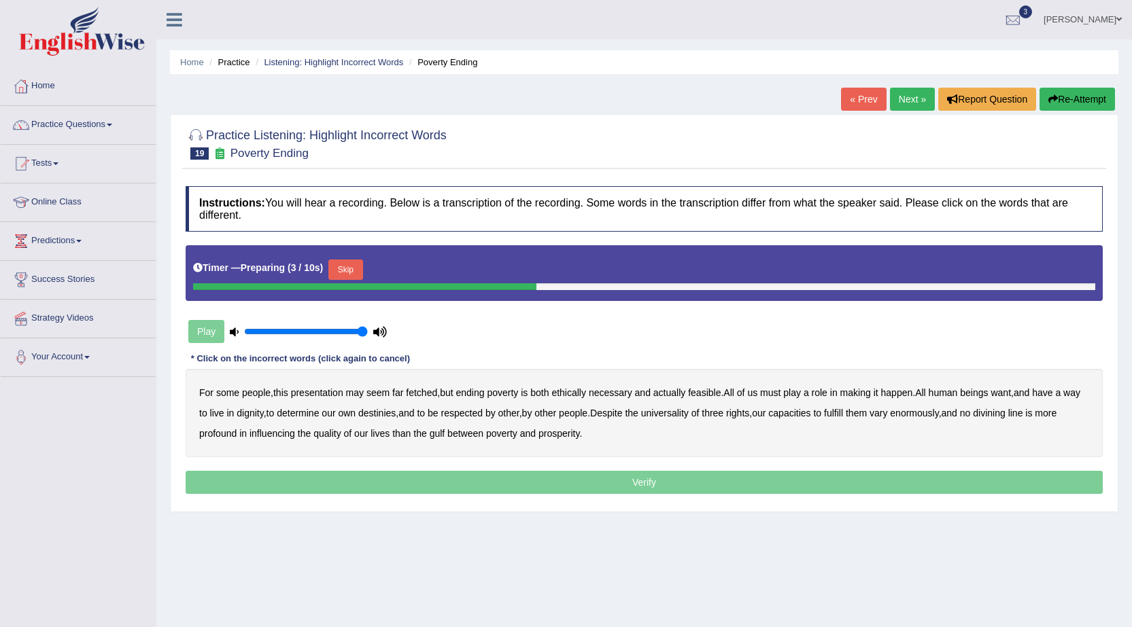
click at [340, 270] on button "Skip" at bounding box center [345, 270] width 34 height 20
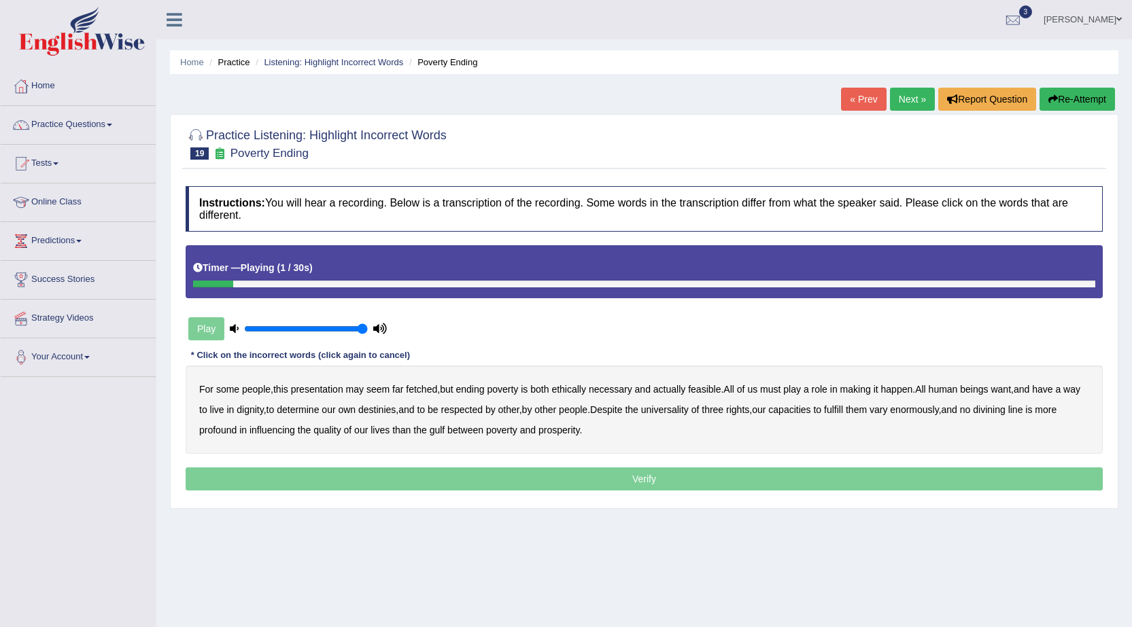
click at [297, 389] on b "presentation" at bounding box center [317, 389] width 52 height 11
click at [417, 390] on b "fetched" at bounding box center [421, 389] width 31 height 11
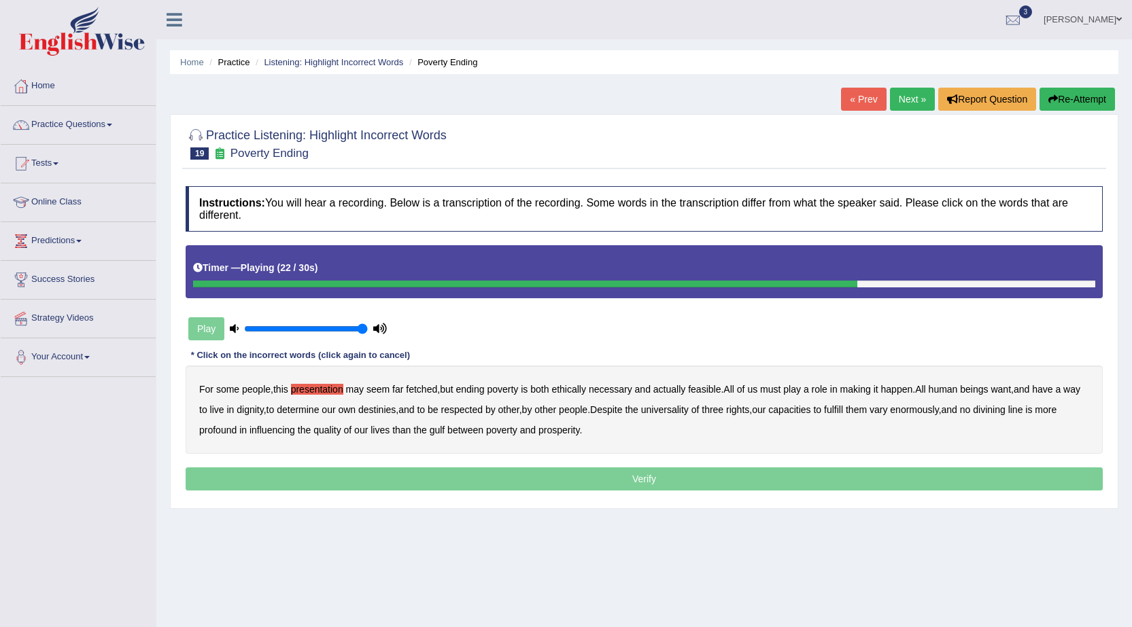
click at [810, 413] on b "capacities" at bounding box center [789, 409] width 42 height 11
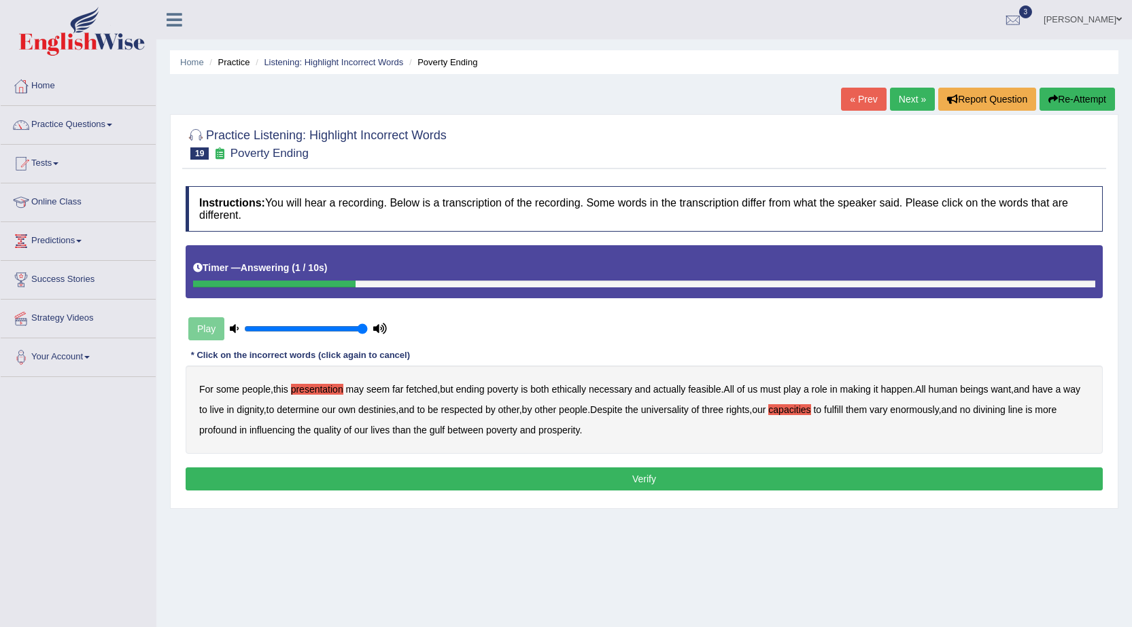
click at [642, 472] on button "Verify" at bounding box center [644, 479] width 917 height 23
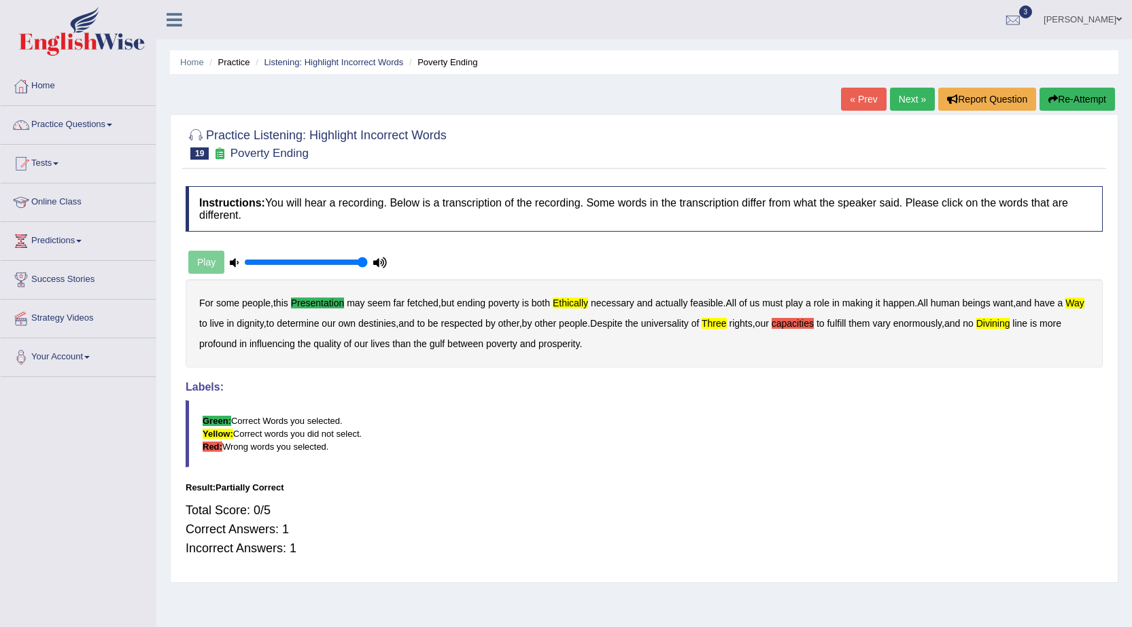
click at [904, 99] on link "Next »" at bounding box center [912, 99] width 45 height 23
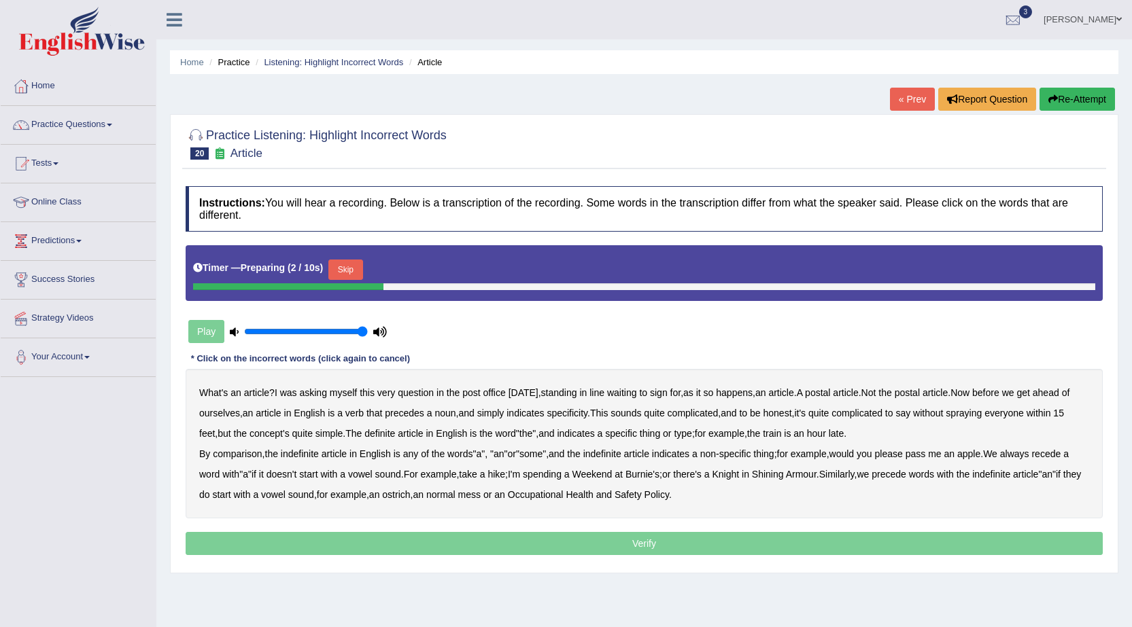
click at [356, 272] on button "Skip" at bounding box center [345, 270] width 34 height 20
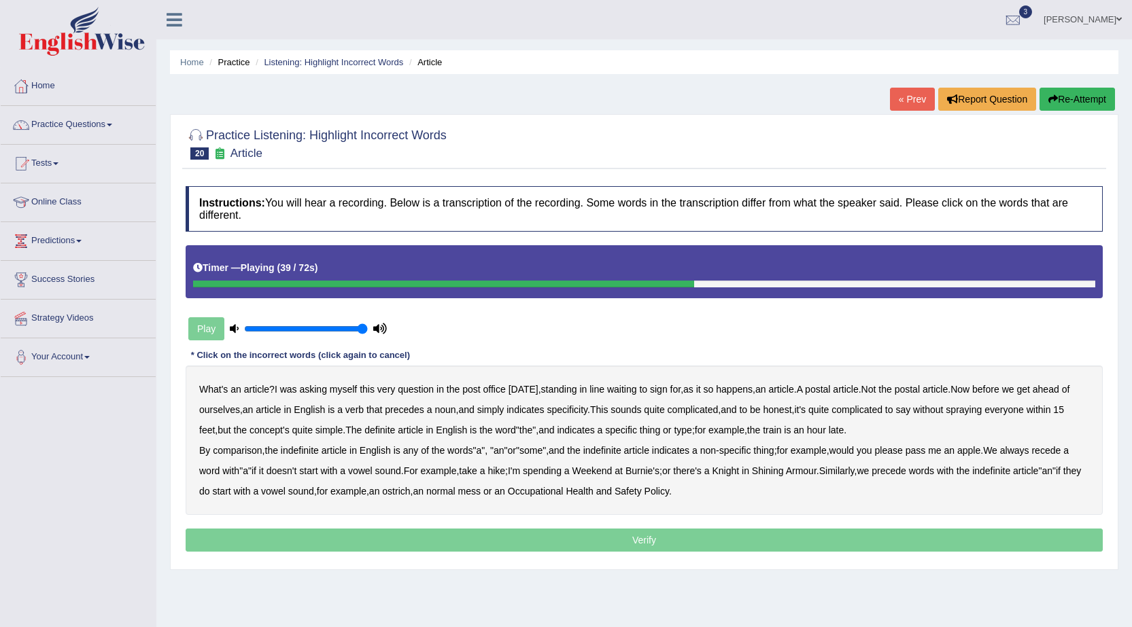
click at [242, 455] on b "comparison" at bounding box center [237, 450] width 49 height 11
click at [1060, 455] on b "recede" at bounding box center [1045, 450] width 29 height 11
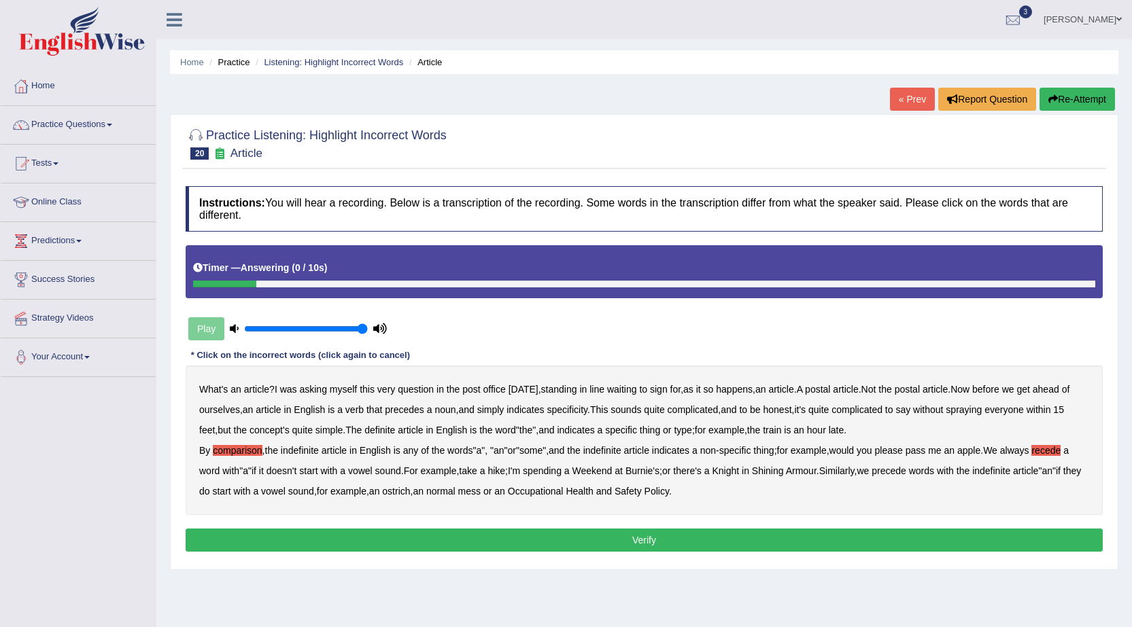
click at [647, 538] on button "Verify" at bounding box center [644, 540] width 917 height 23
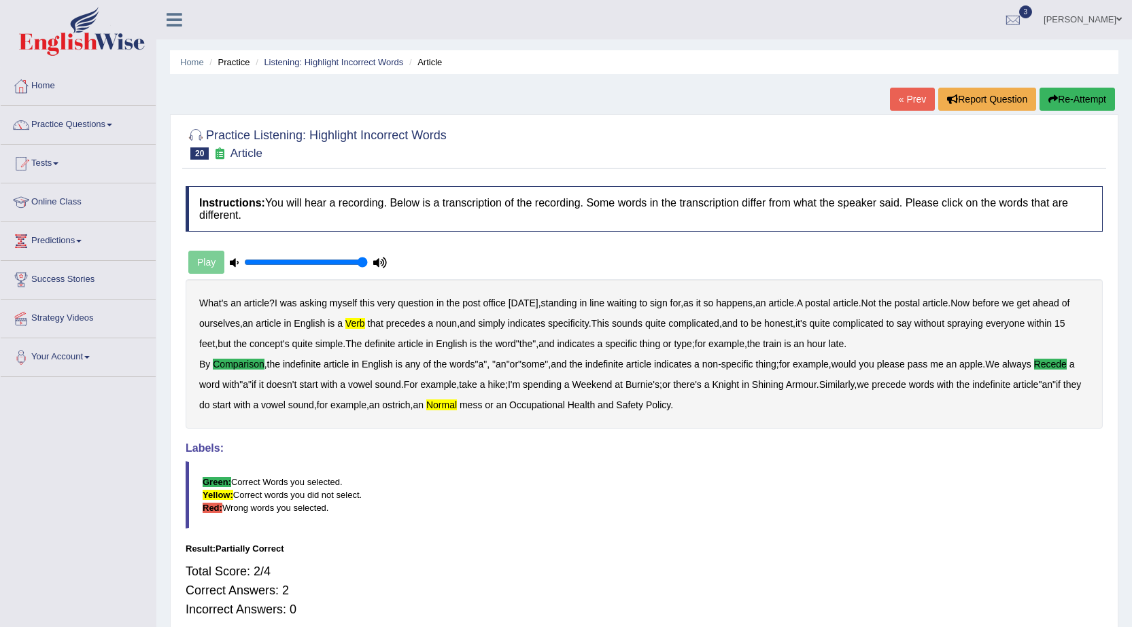
click at [904, 103] on link "« Prev" at bounding box center [912, 99] width 45 height 23
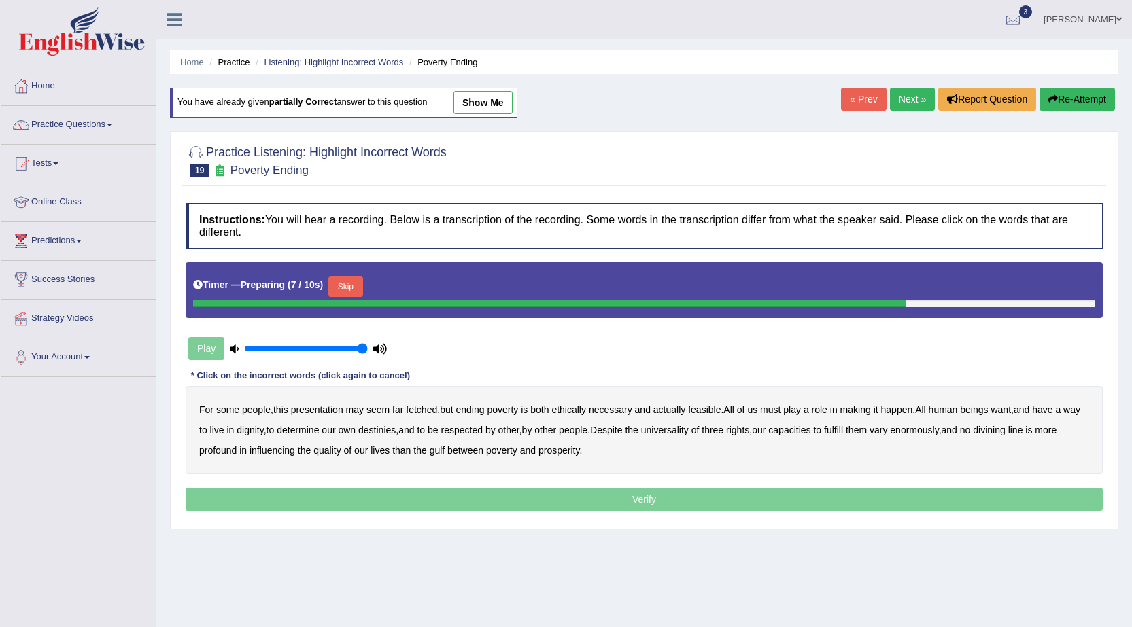
click at [342, 281] on button "Skip" at bounding box center [345, 287] width 34 height 20
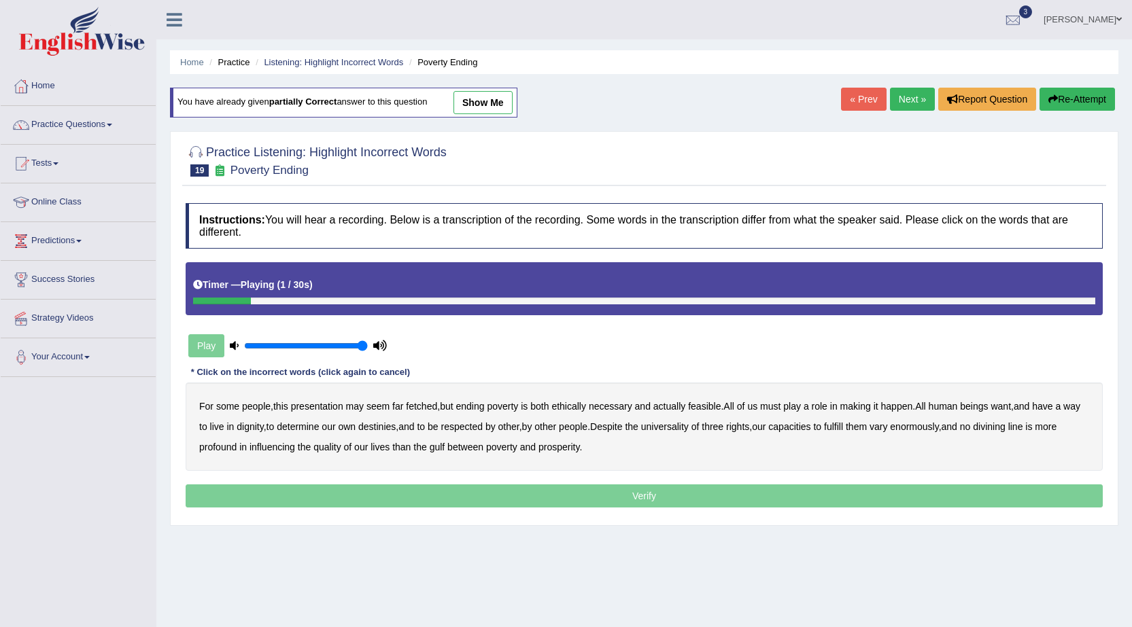
click at [317, 406] on b "presentation" at bounding box center [317, 406] width 52 height 11
click at [563, 409] on b "ethically" at bounding box center [568, 406] width 35 height 11
click at [224, 427] on b "live" at bounding box center [217, 426] width 14 height 11
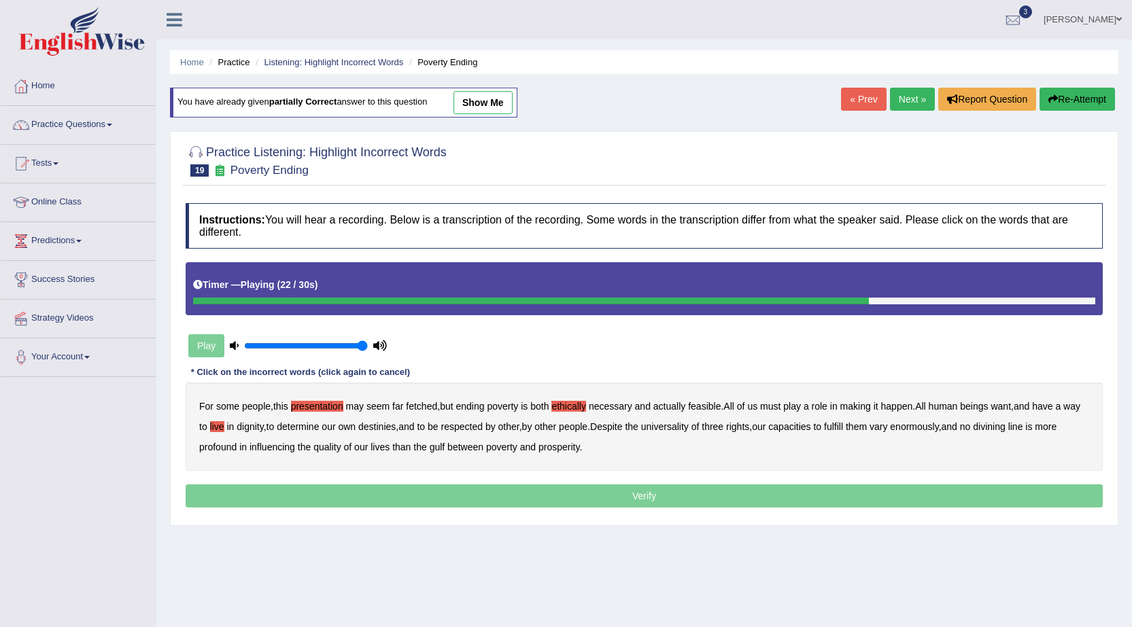
click at [810, 432] on b "capacities" at bounding box center [789, 426] width 42 height 11
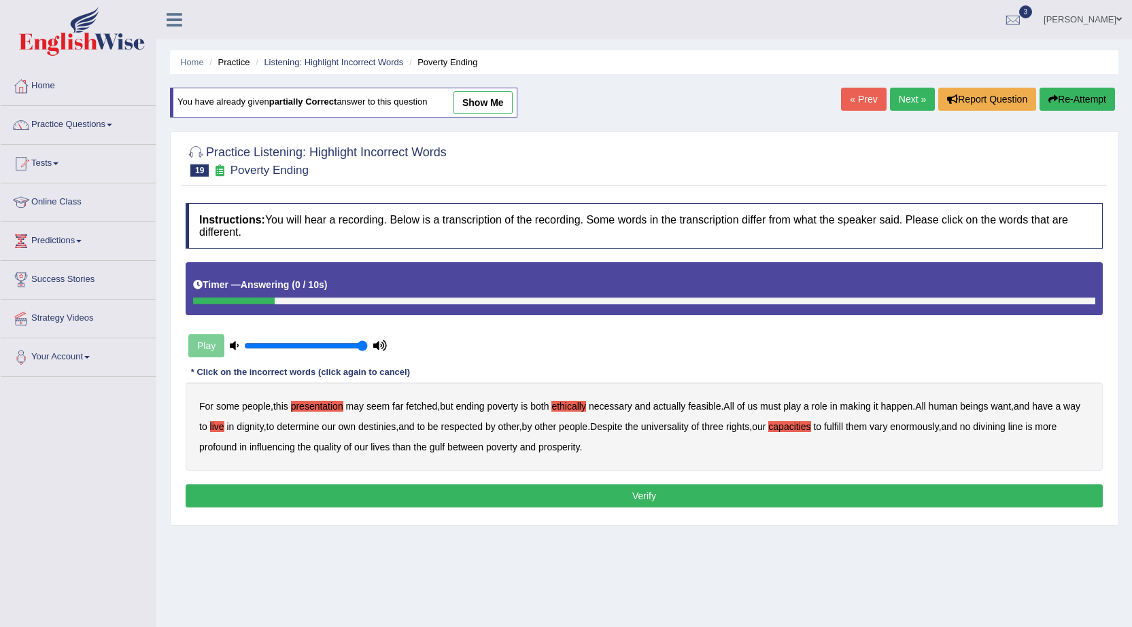
click at [809, 495] on button "Verify" at bounding box center [644, 496] width 917 height 23
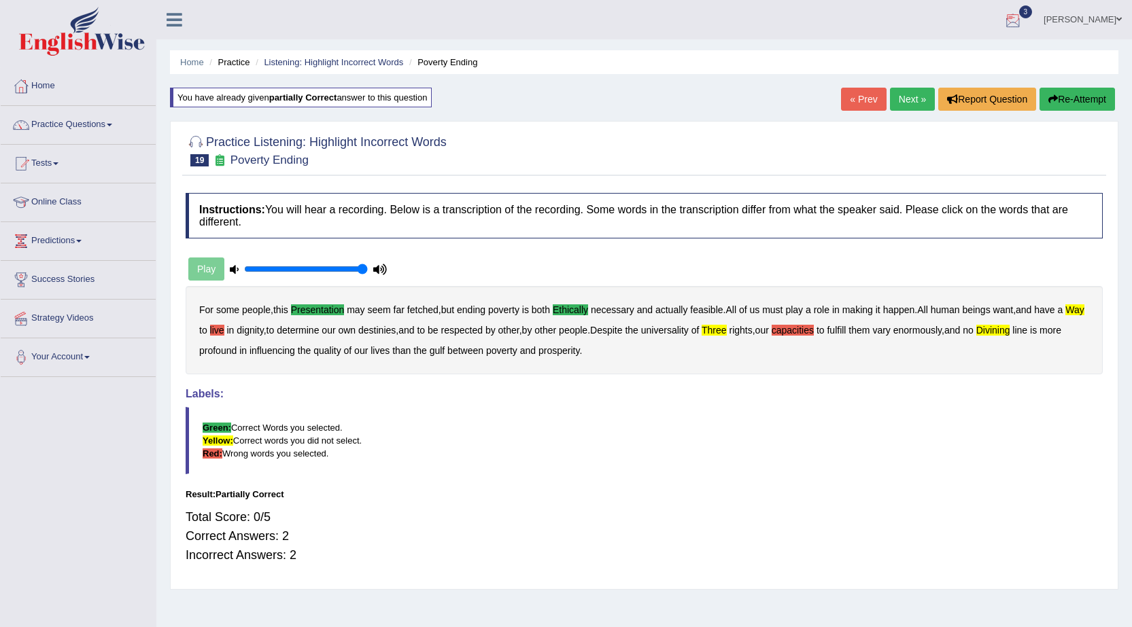
click at [915, 99] on link "Next »" at bounding box center [912, 99] width 45 height 23
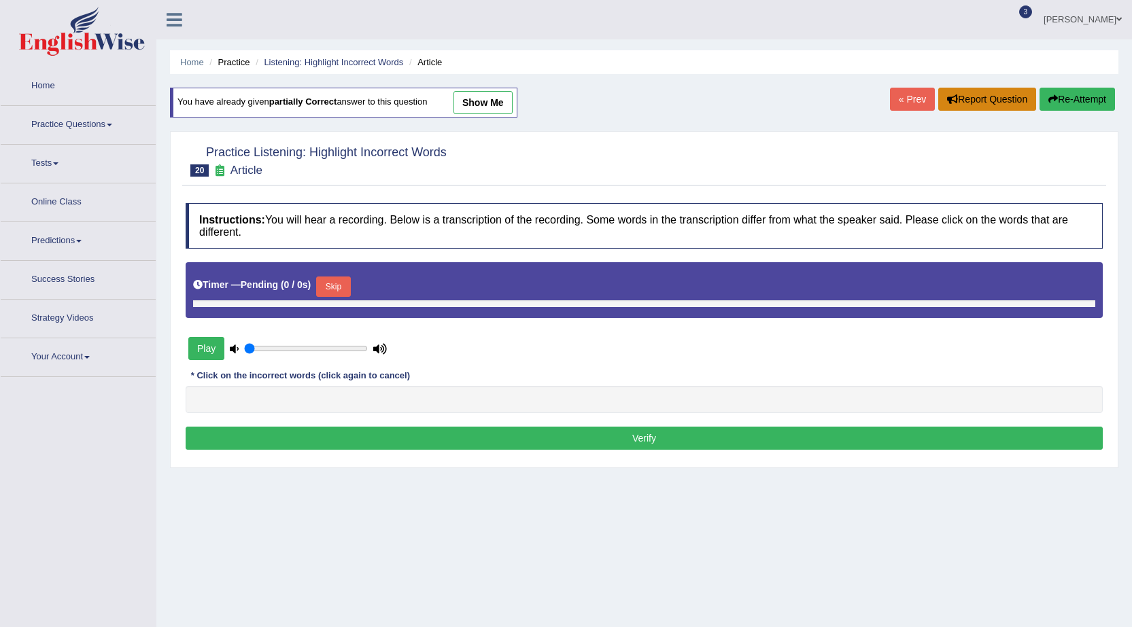
type input "1"
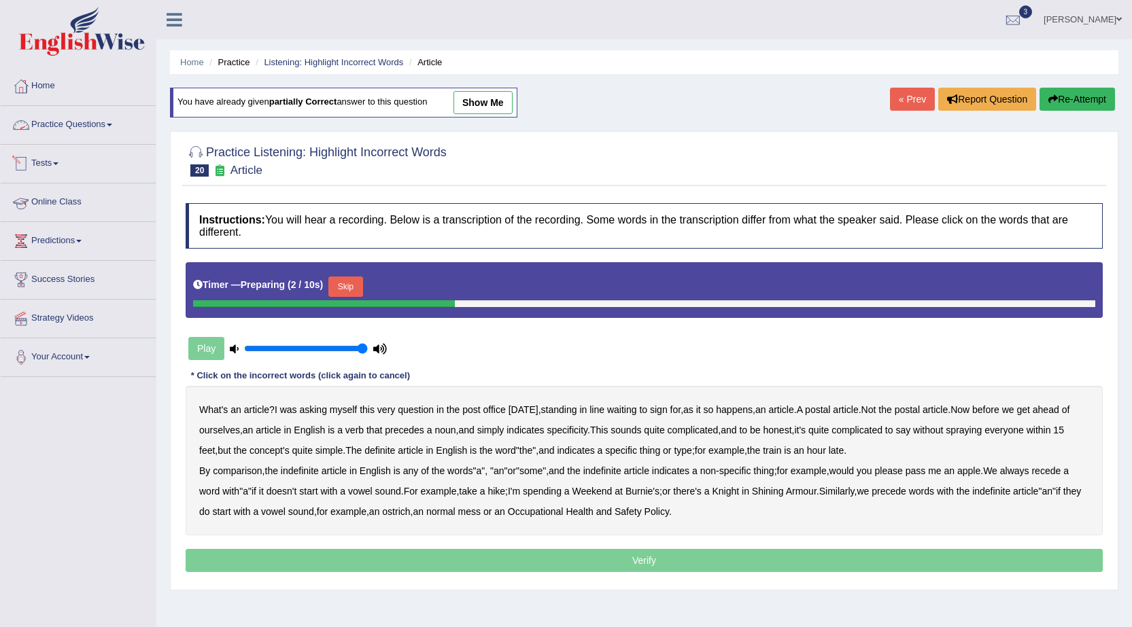
click at [63, 125] on link "Practice Questions" at bounding box center [78, 123] width 155 height 34
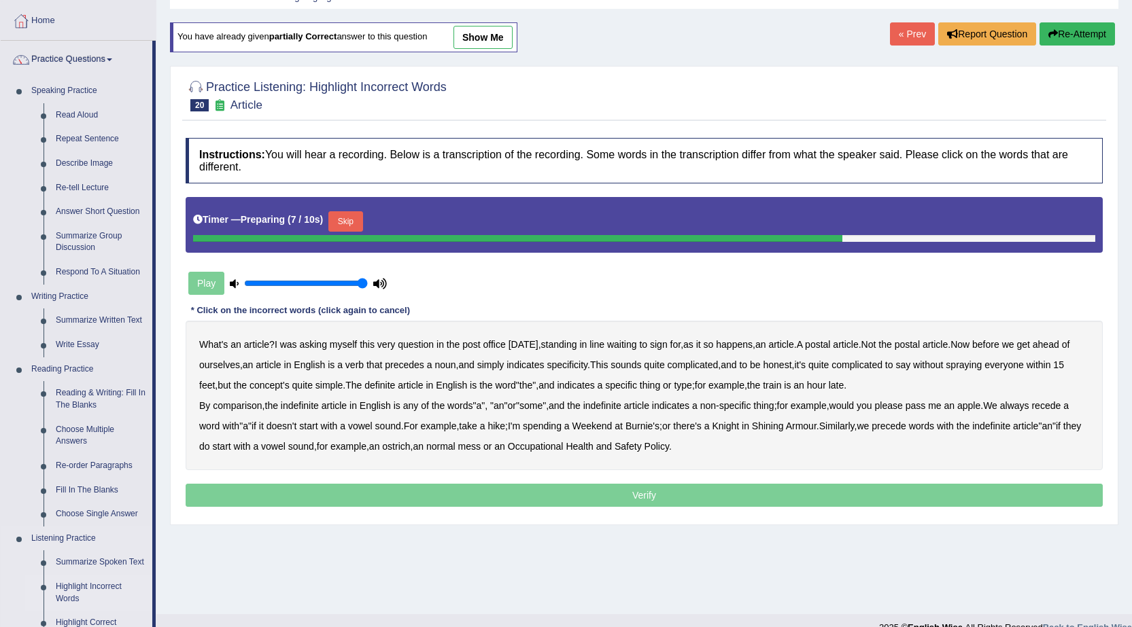
scroll to position [204, 0]
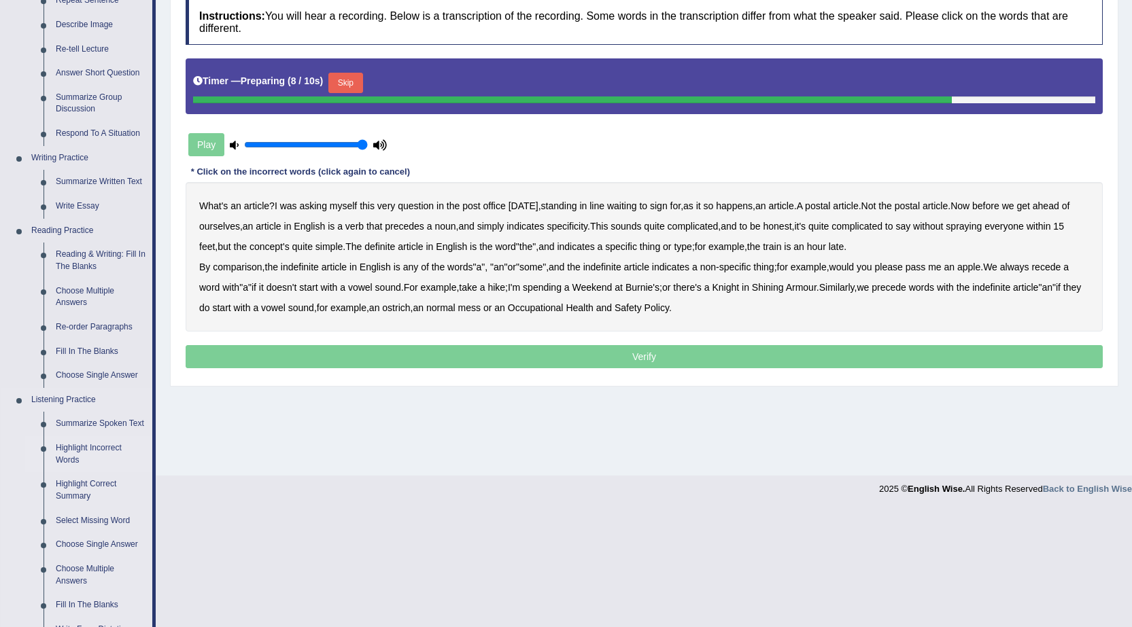
click at [81, 447] on link "Highlight Incorrect Words" at bounding box center [101, 454] width 103 height 36
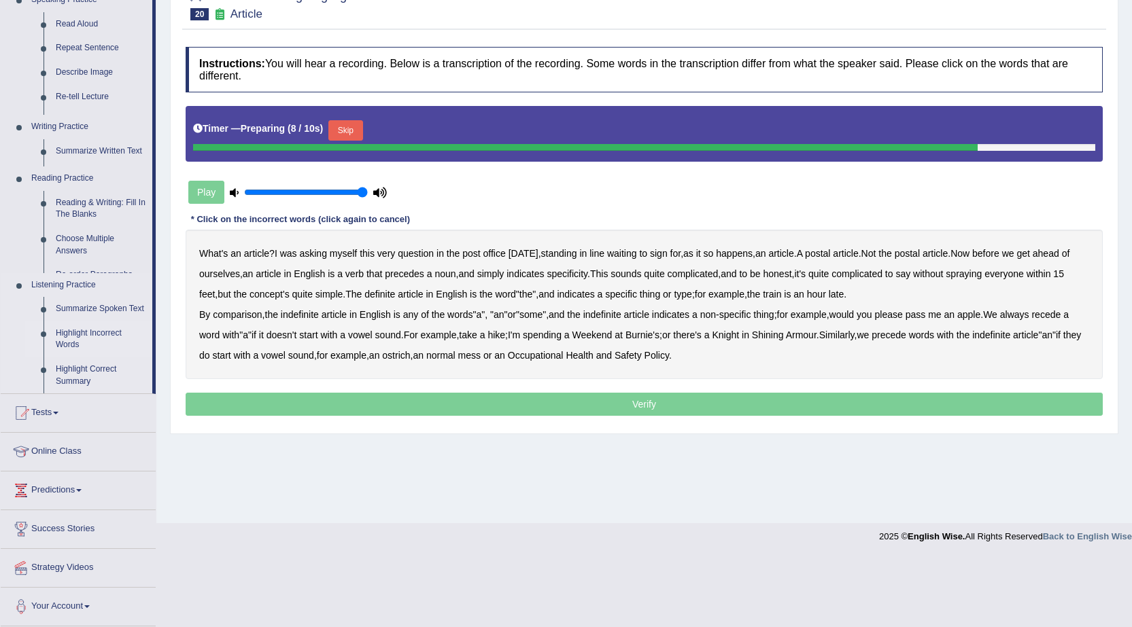
scroll to position [86, 0]
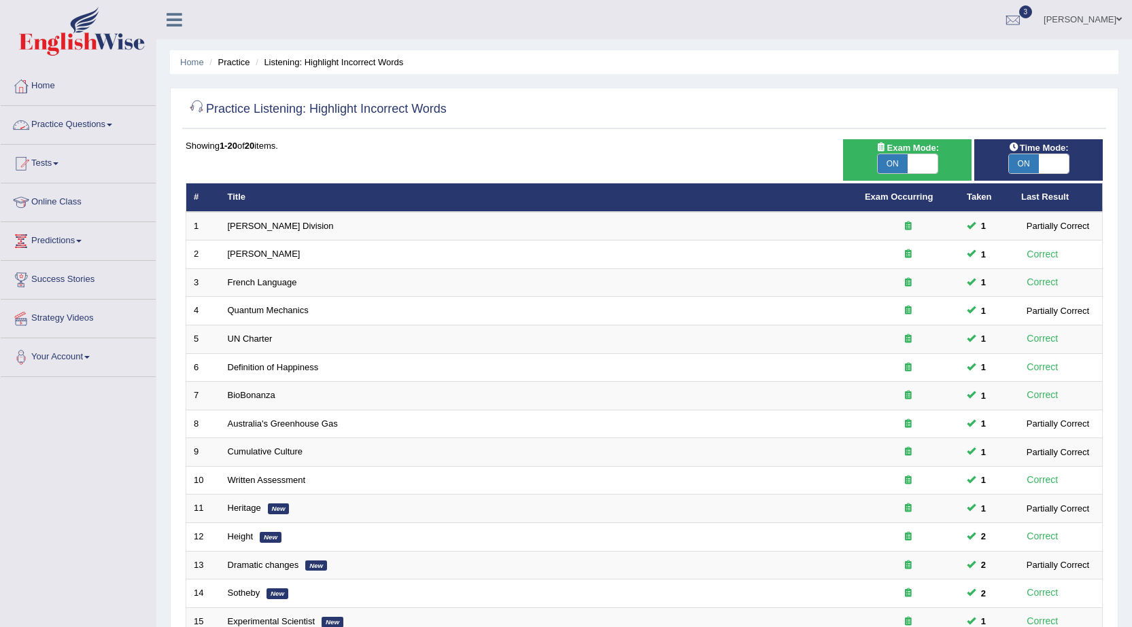
click at [112, 124] on span at bounding box center [109, 125] width 5 height 3
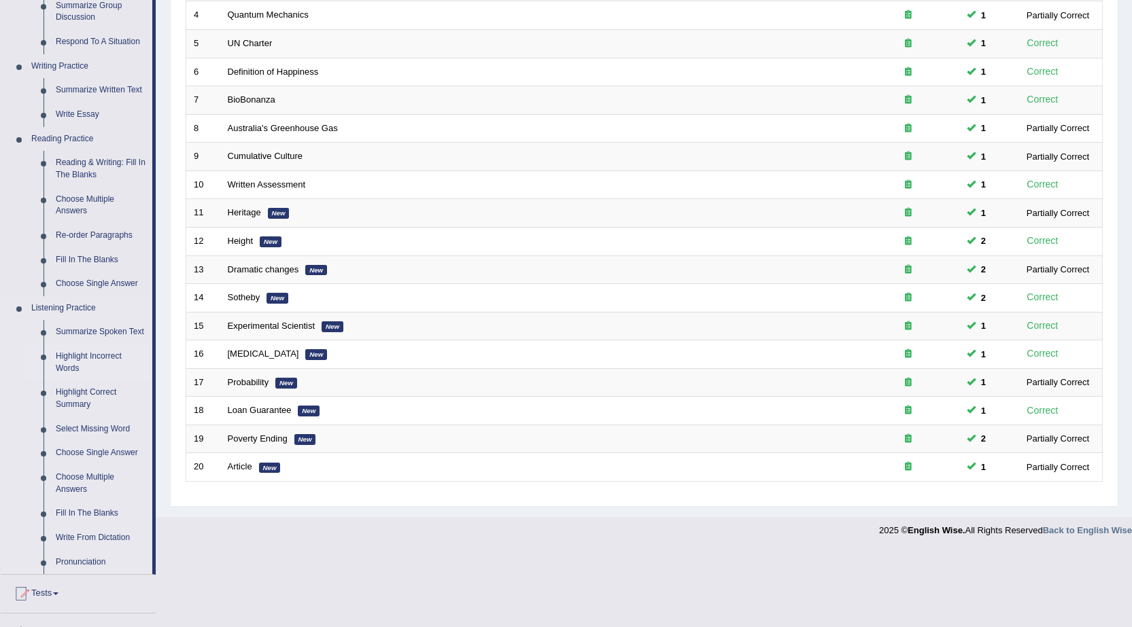
scroll to position [340, 0]
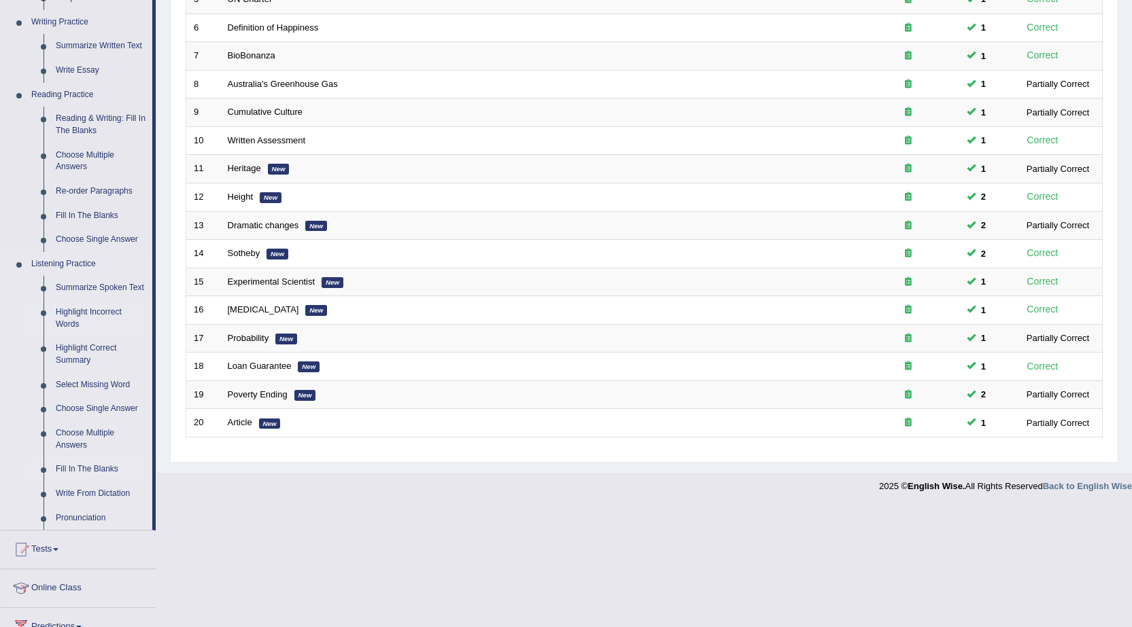
click at [97, 466] on link "Fill In The Blanks" at bounding box center [101, 469] width 103 height 24
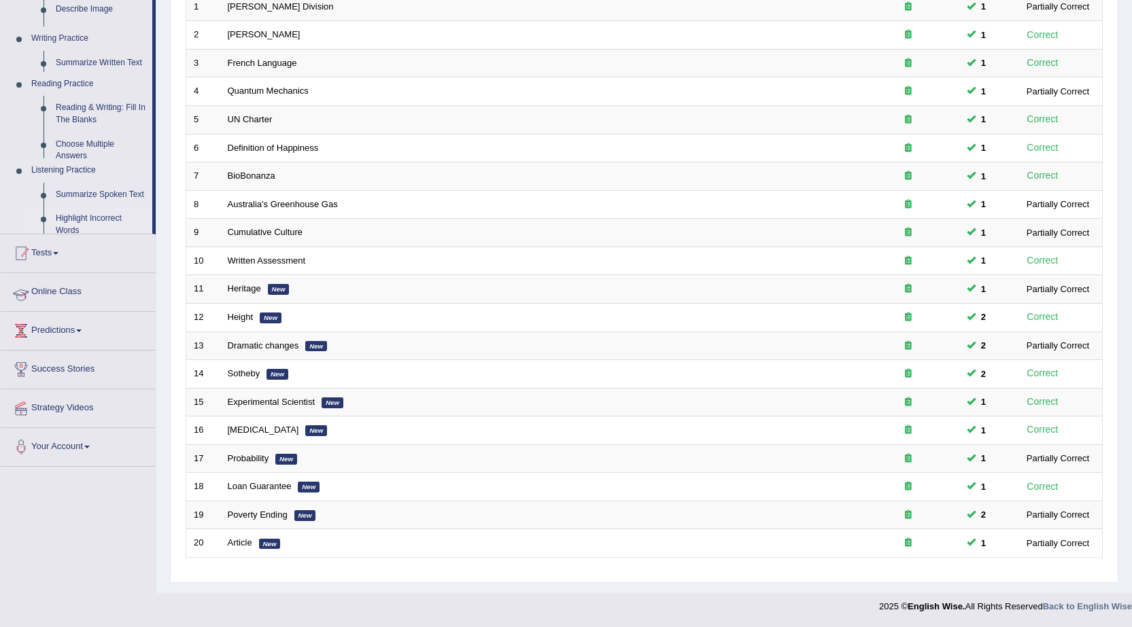
scroll to position [220, 0]
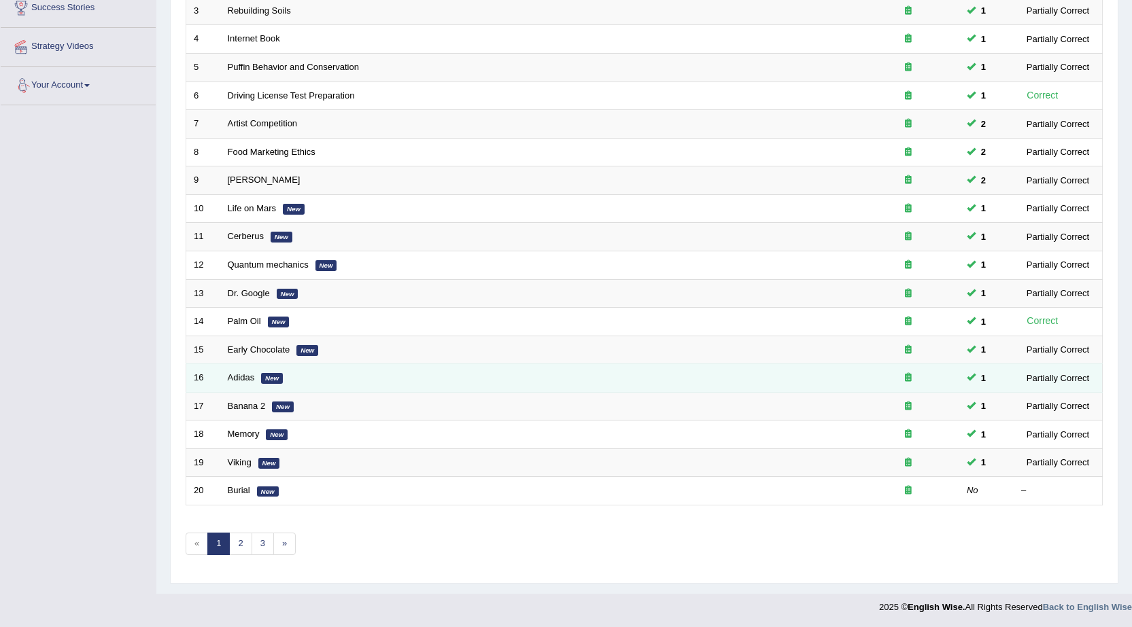
scroll to position [273, 0]
